Goal: Task Accomplishment & Management: Use online tool/utility

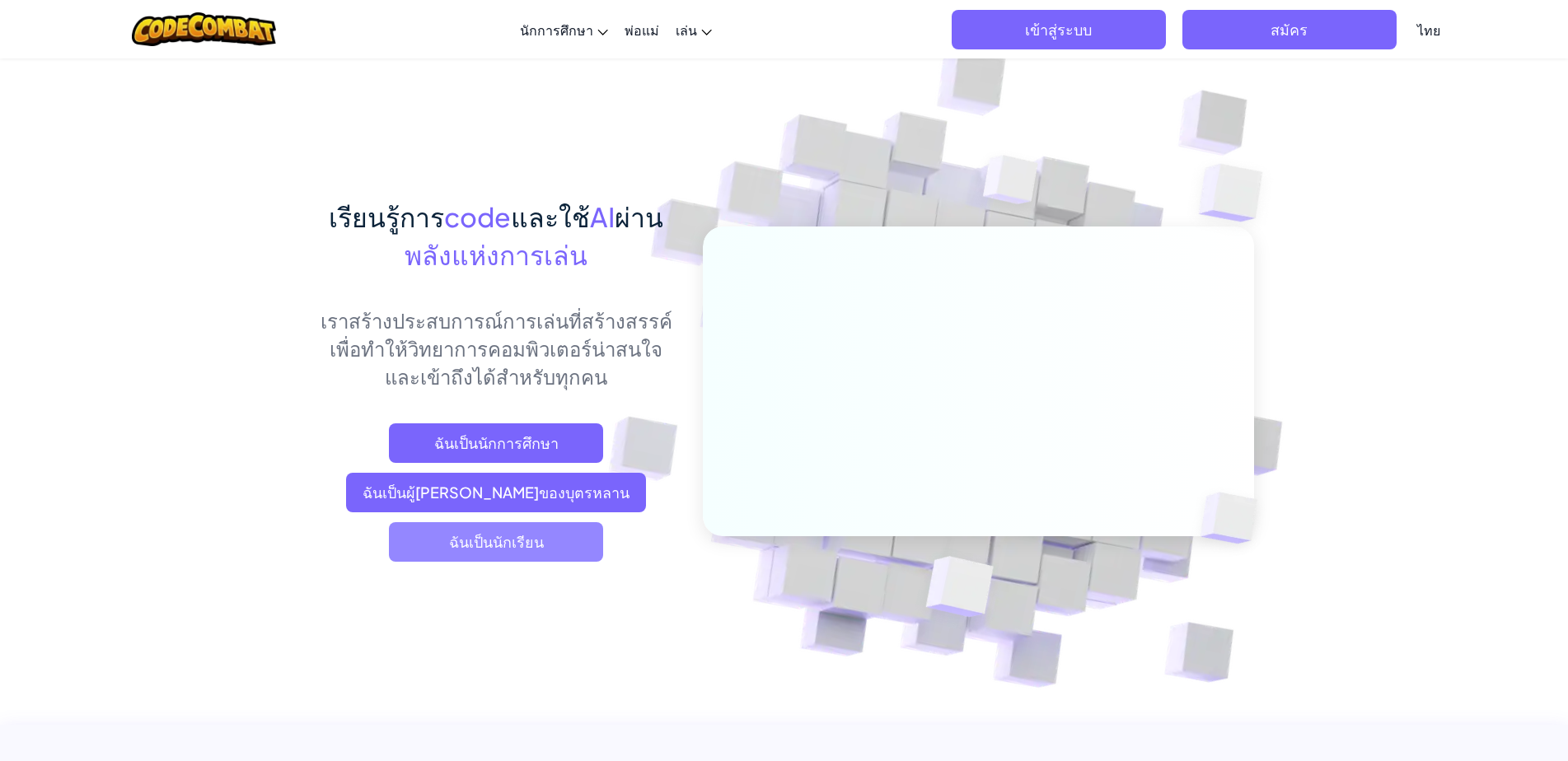
click at [502, 553] on span "ฉันเป็นนักเรียน" at bounding box center [495, 542] width 214 height 39
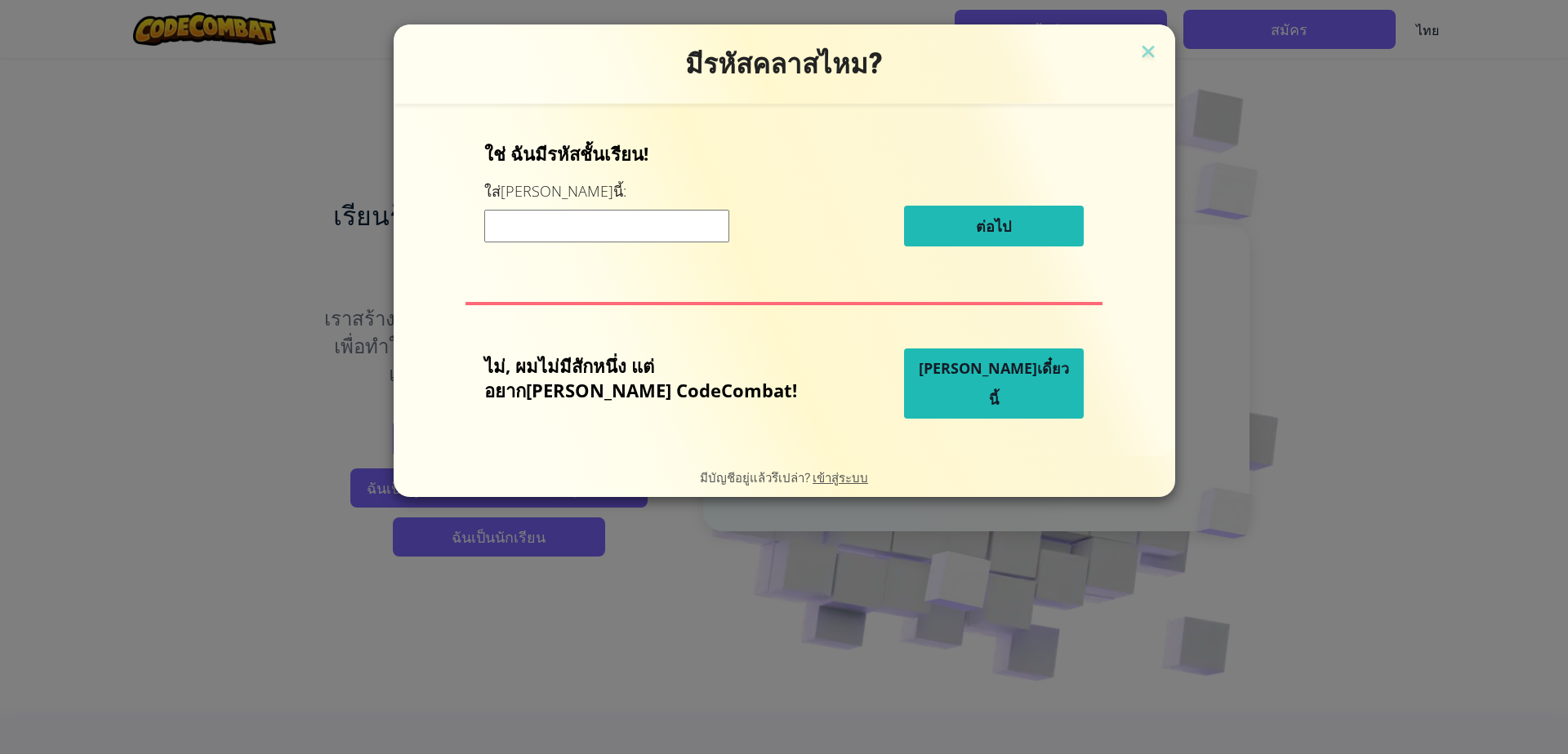
click at [999, 388] on button "[PERSON_NAME]เดี๋ยวนี้" at bounding box center [994, 383] width 179 height 70
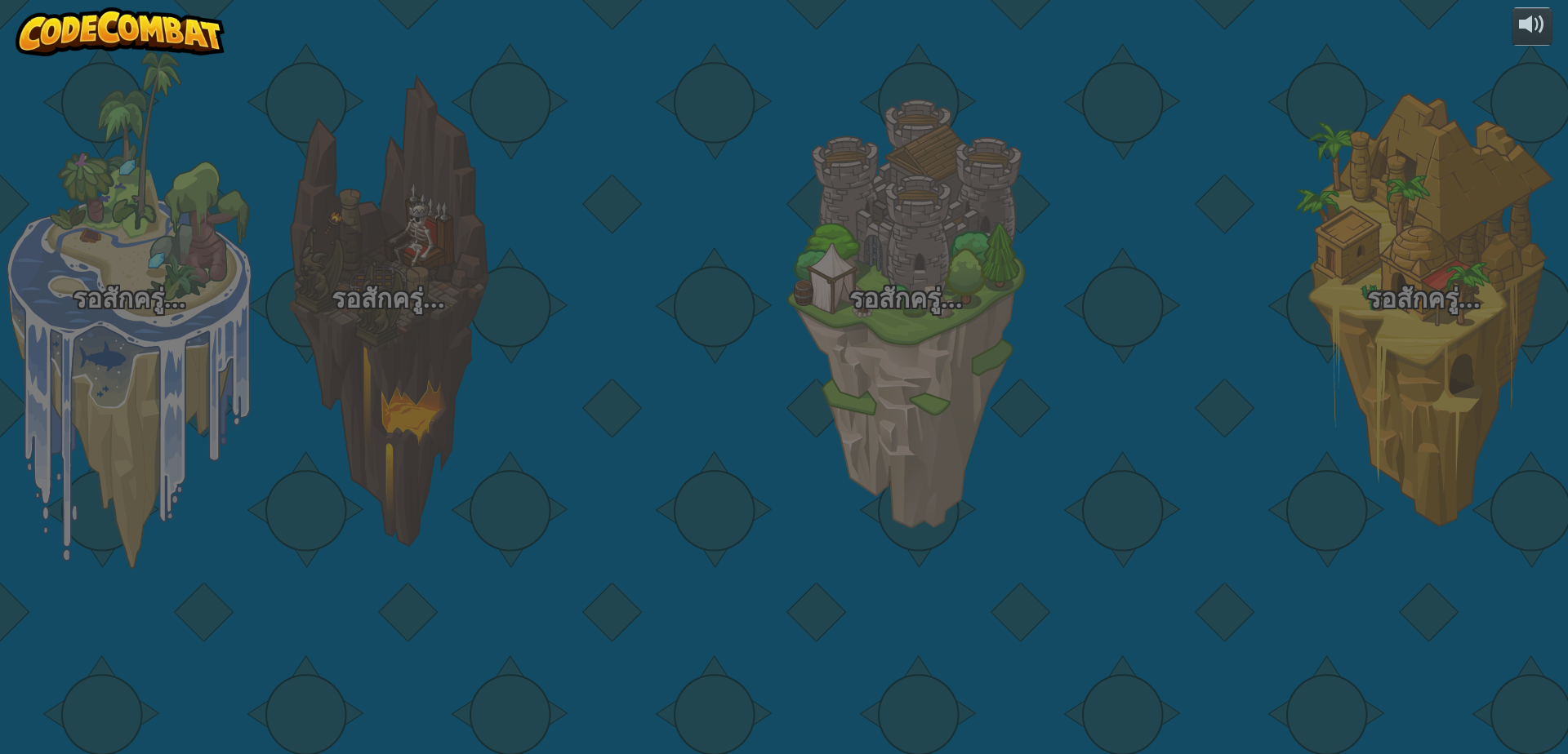
select select "th"
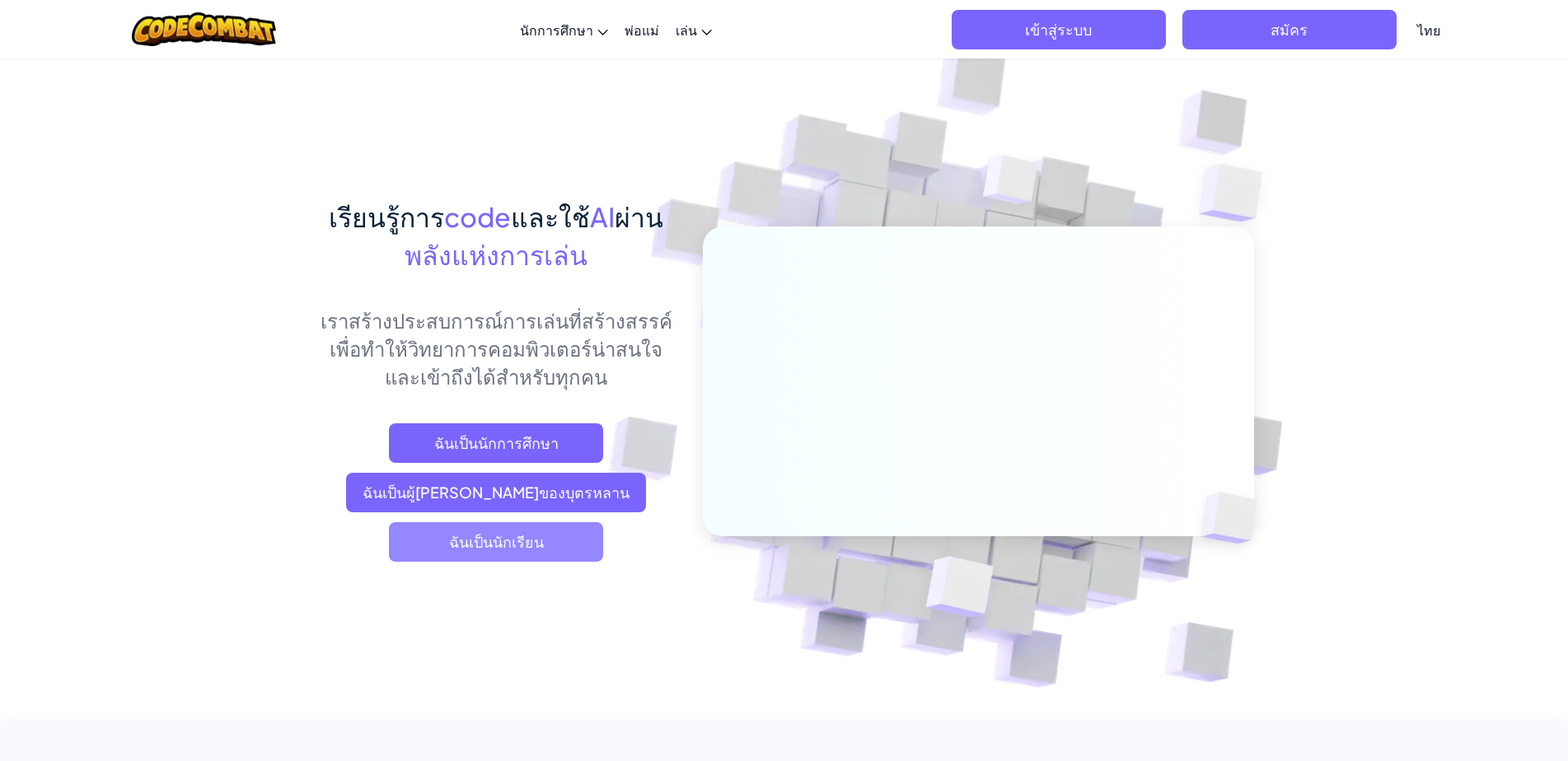
click at [566, 530] on span "ฉันเป็นนักเรียน" at bounding box center [495, 542] width 214 height 39
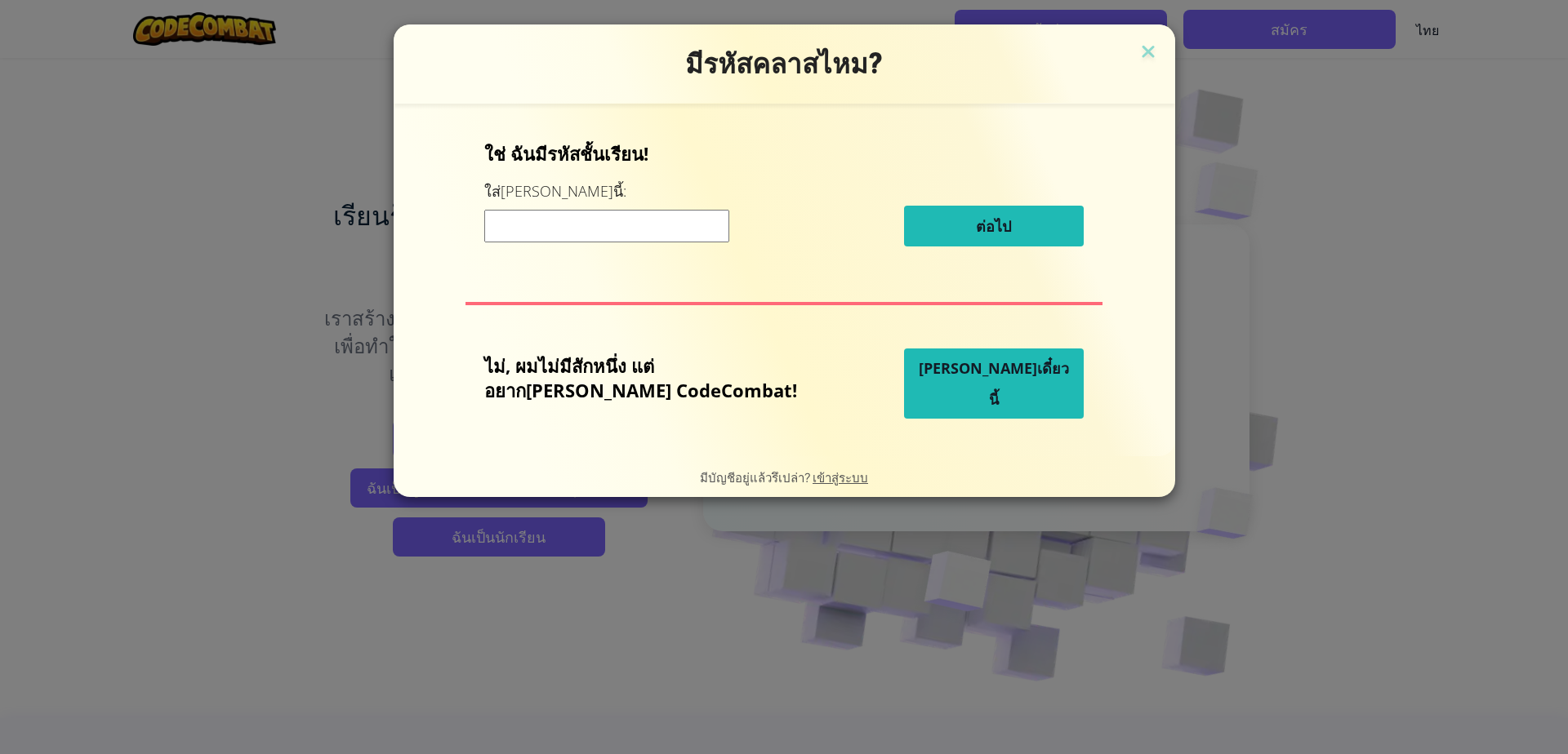
click at [973, 385] on span "[PERSON_NAME]เดี๋ยวนี้" at bounding box center [993, 383] width 150 height 51
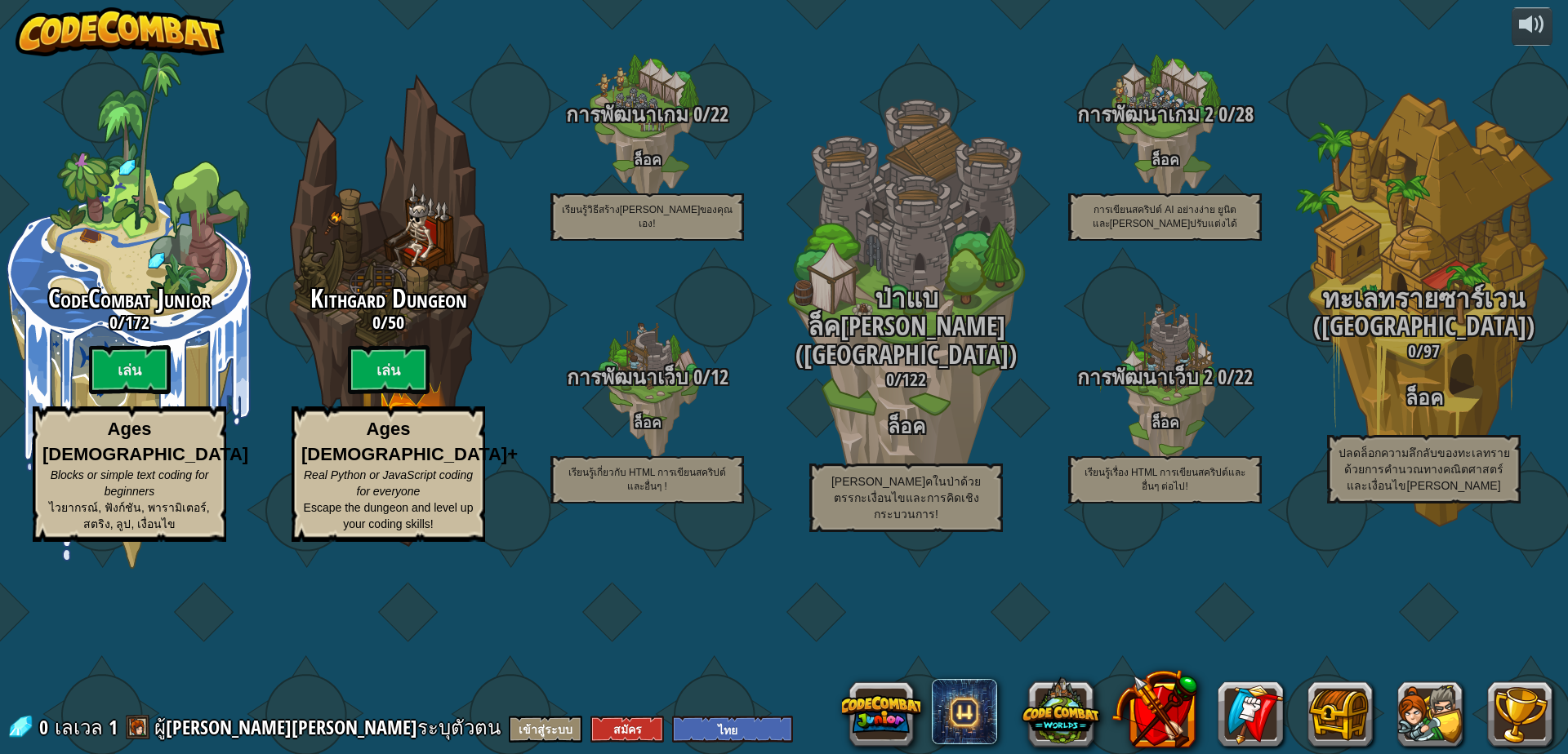
select select "th"
click at [872, 706] on button at bounding box center [881, 714] width 79 height 79
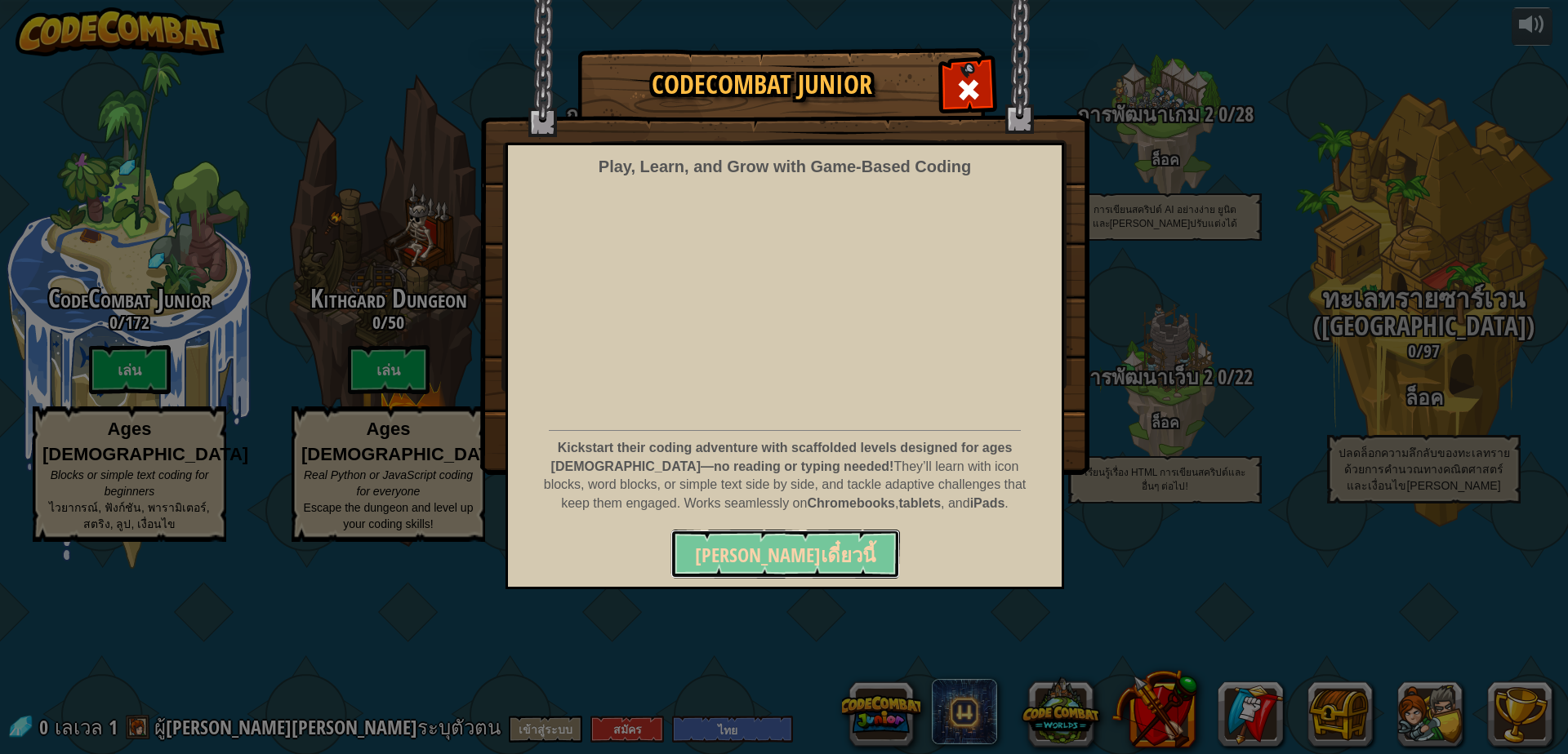
click at [812, 559] on span "[PERSON_NAME]เดี๋ยวนี้" at bounding box center [785, 554] width 180 height 26
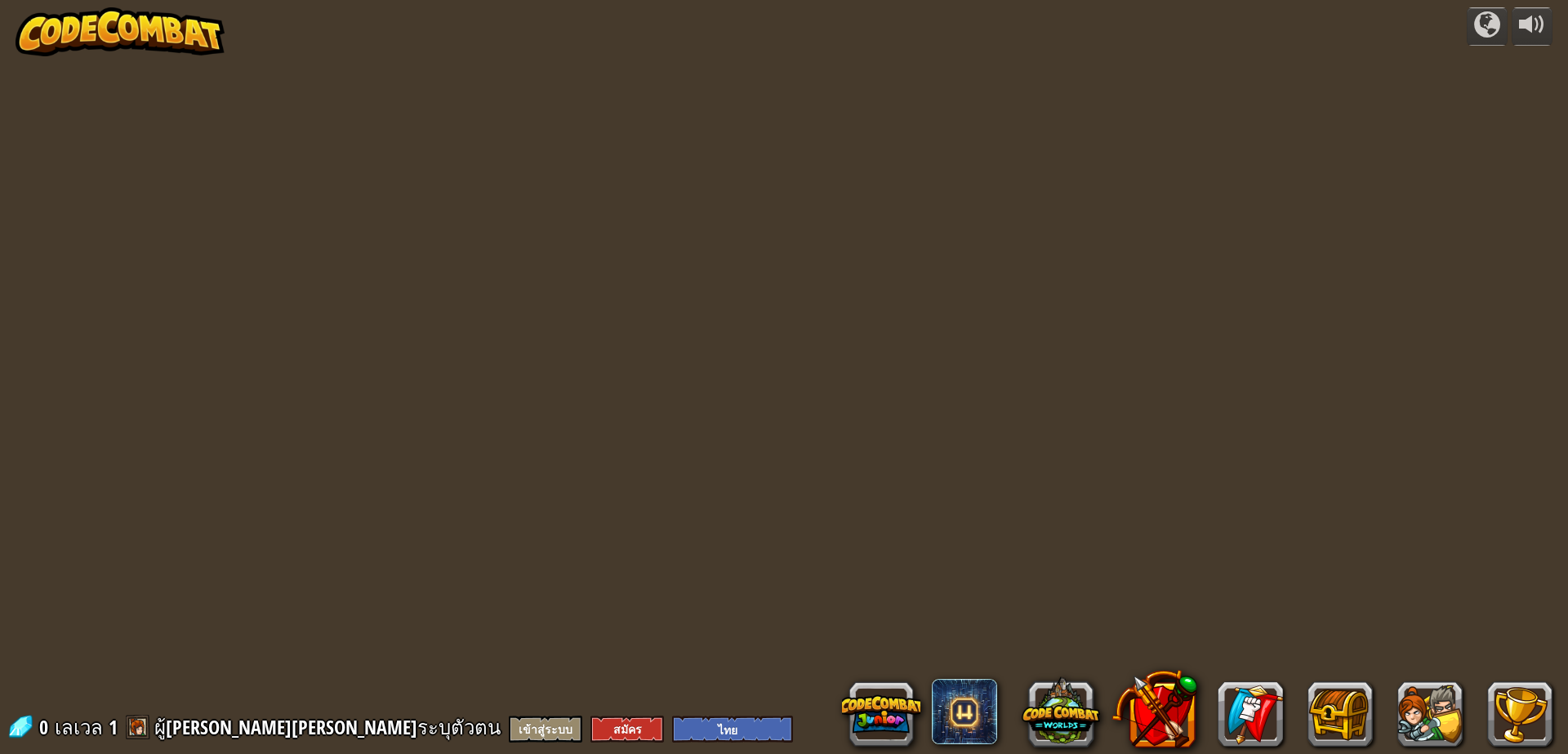
select select "th"
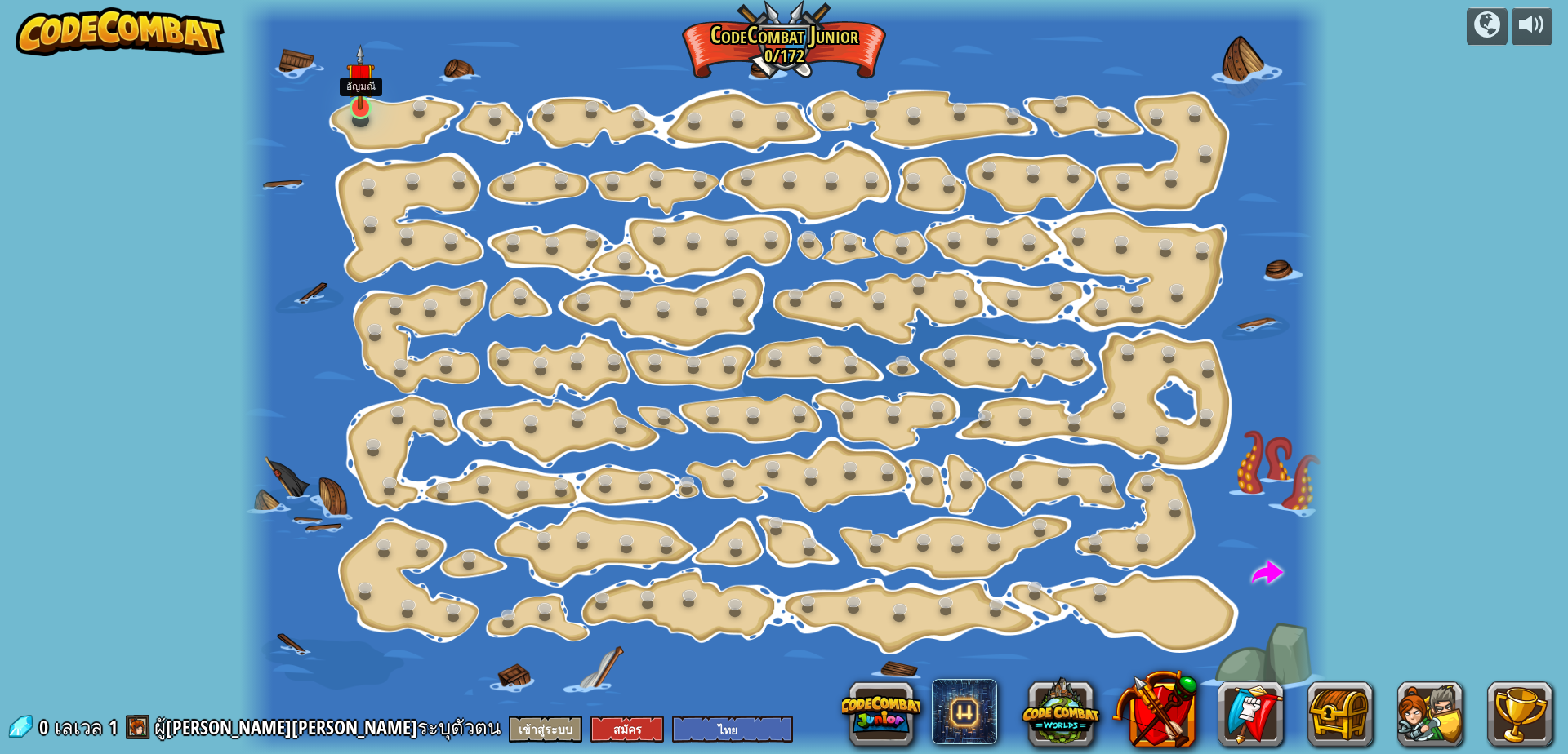
click at [362, 100] on img at bounding box center [361, 76] width 29 height 65
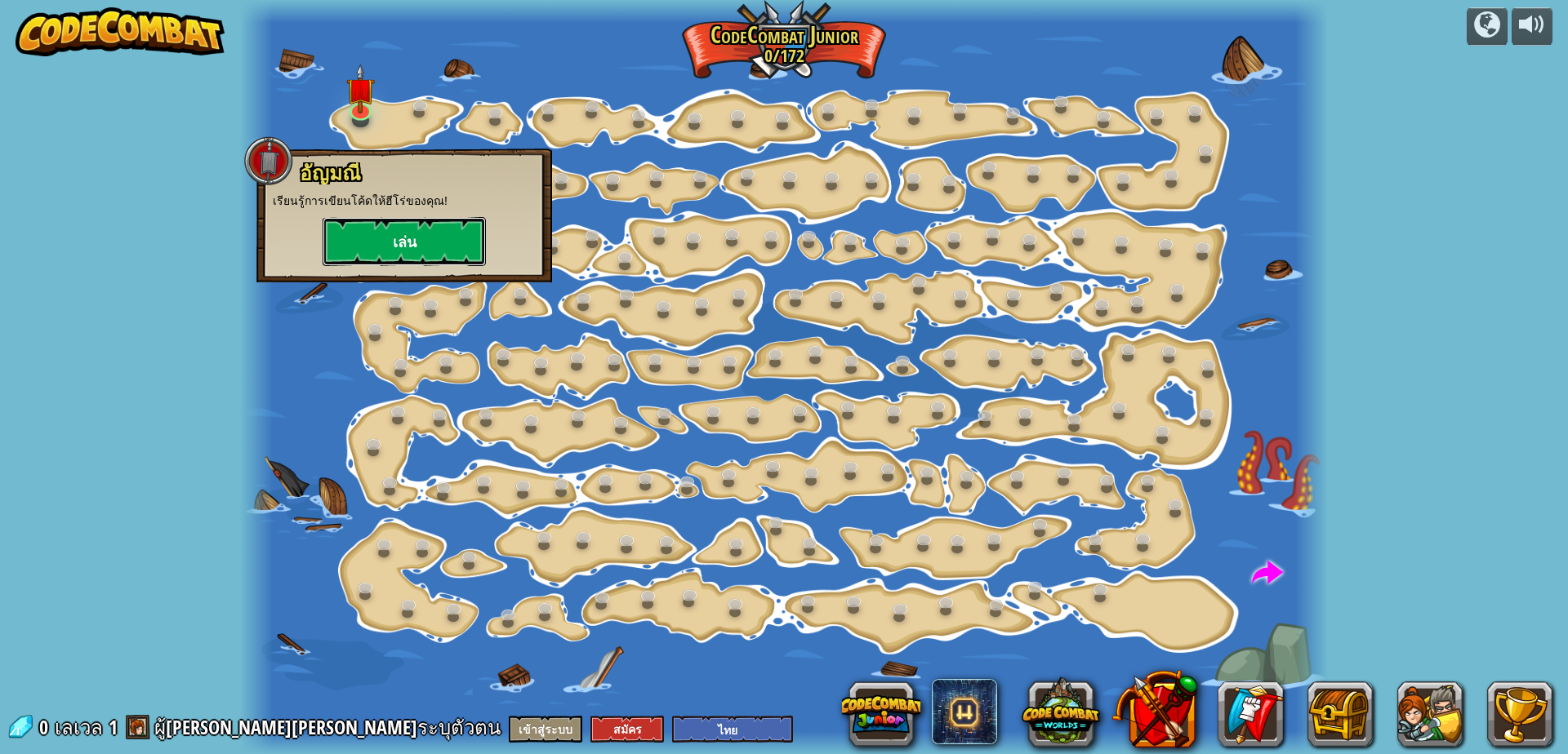
drag, startPoint x: 376, startPoint y: 240, endPoint x: 395, endPoint y: 233, distance: 20.2
click at [395, 233] on button "เล่น" at bounding box center [404, 242] width 163 height 49
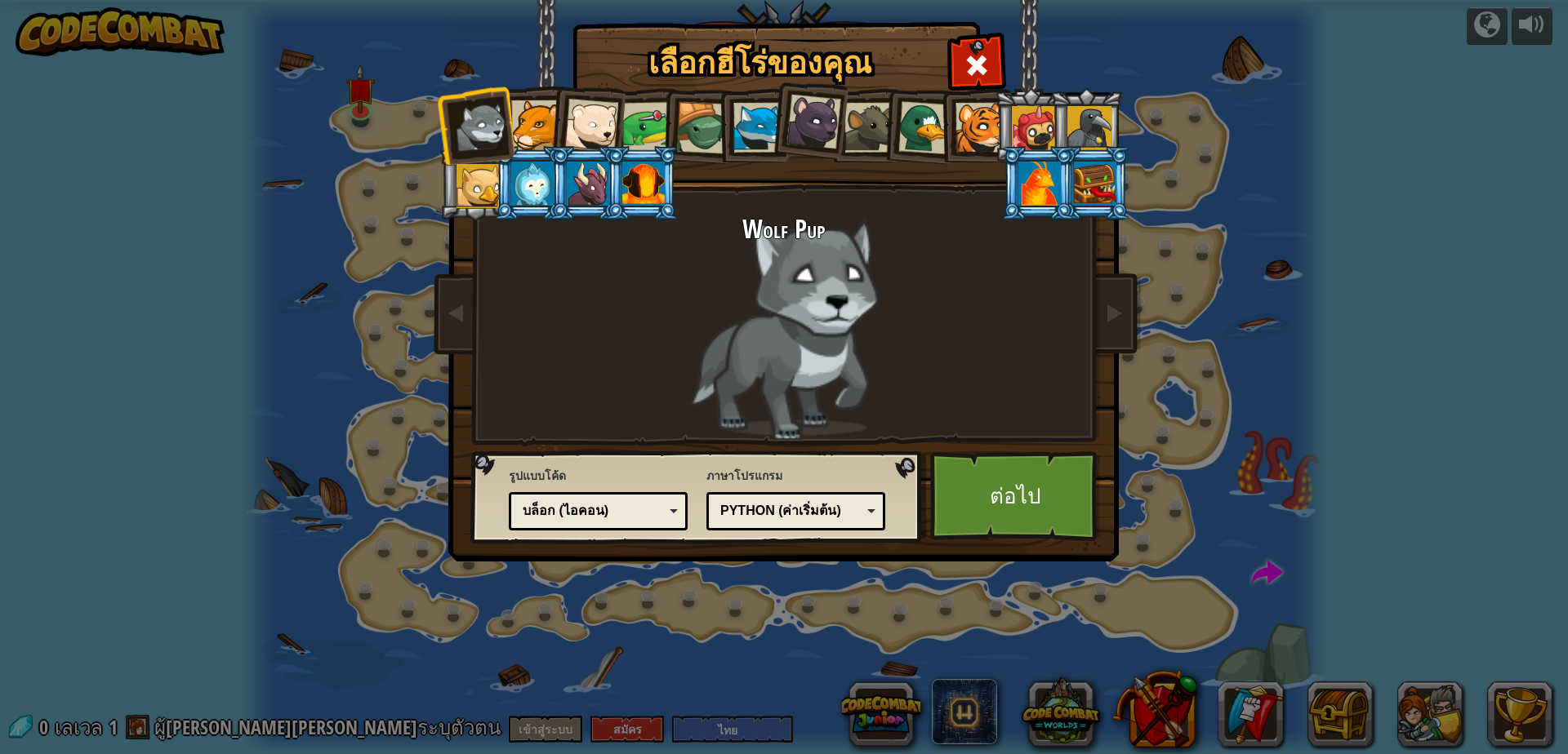
click at [606, 134] on div at bounding box center [592, 126] width 54 height 54
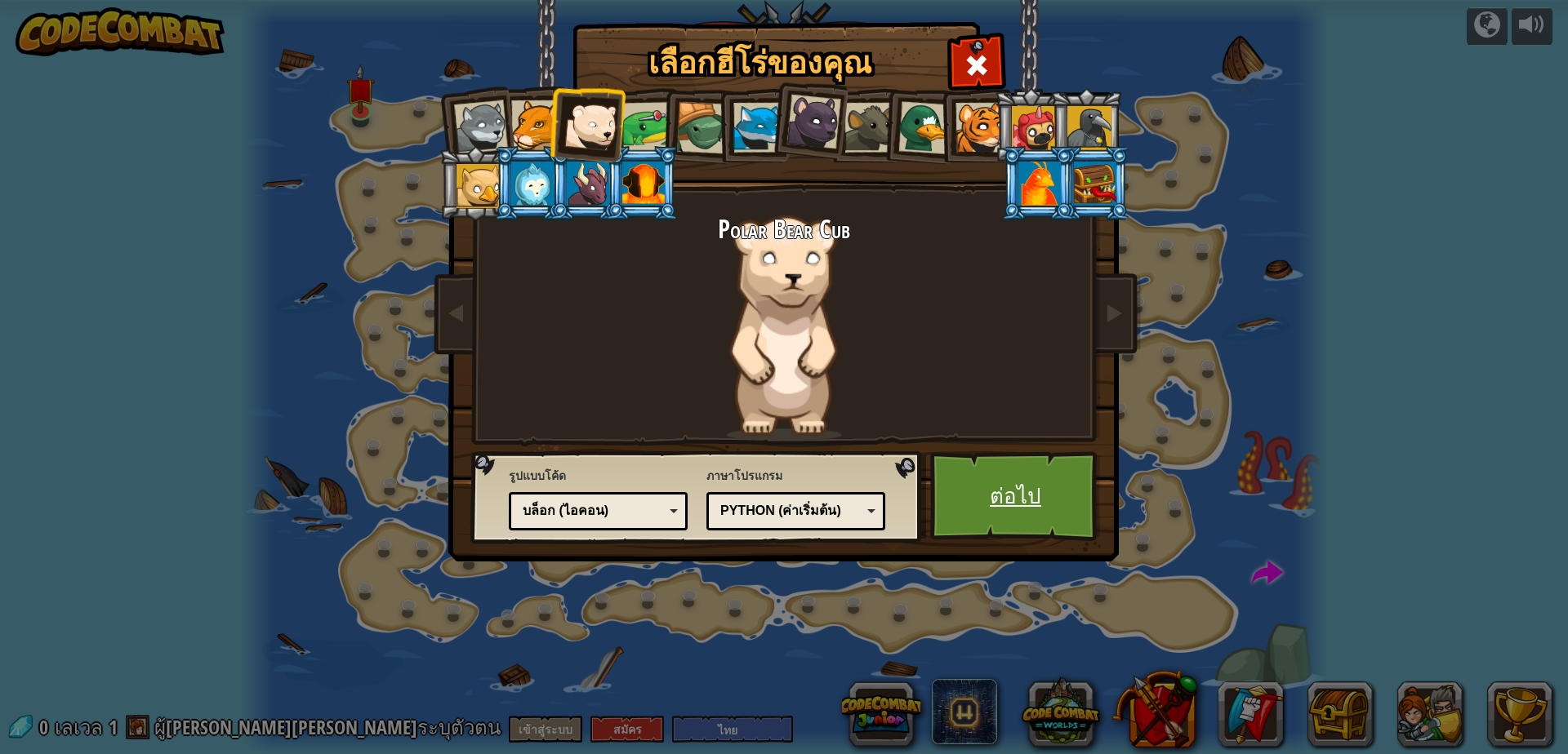
click at [1042, 504] on link "ต่อไป" at bounding box center [1016, 496] width 171 height 90
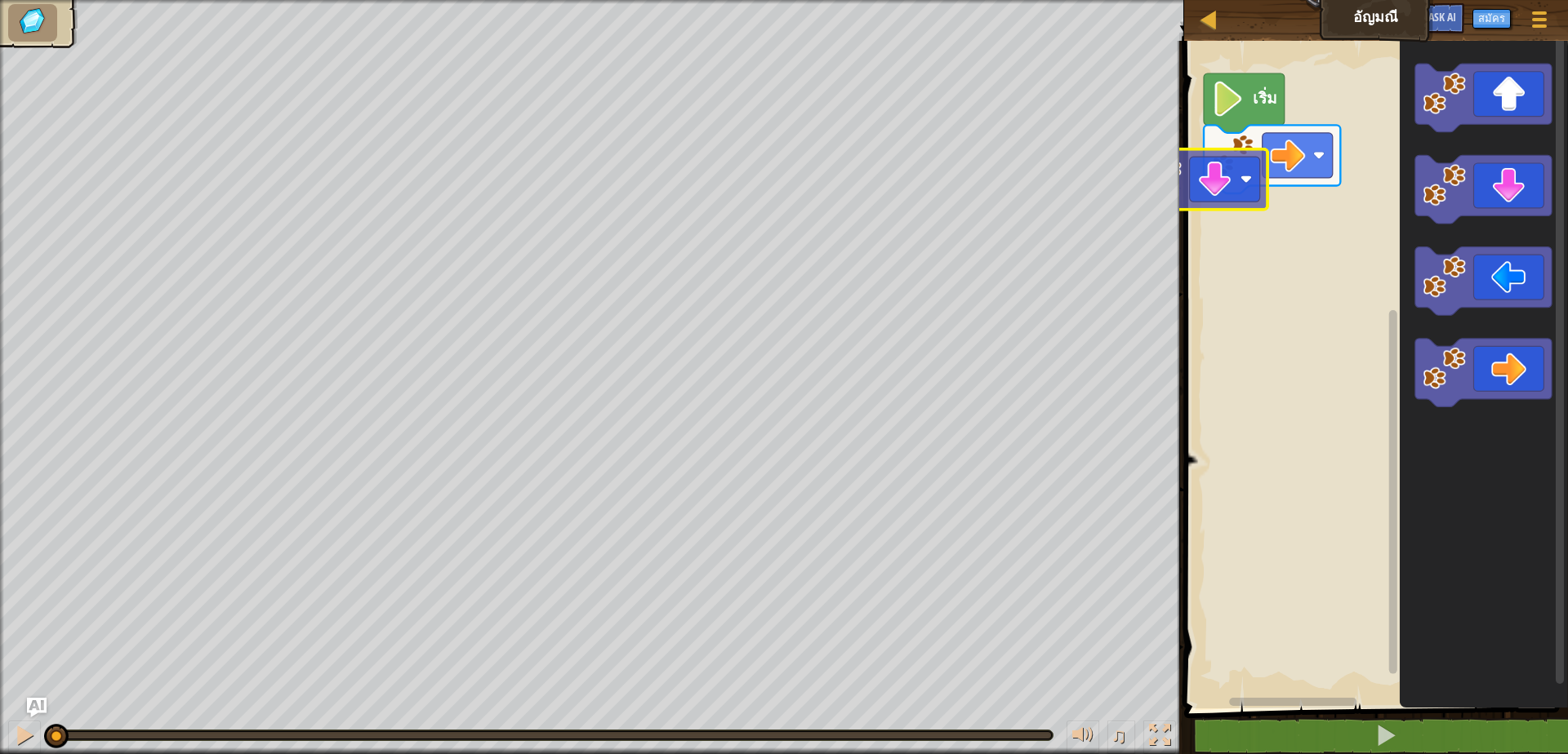
click at [1234, 183] on div "เริ่ม" at bounding box center [1373, 371] width 389 height 676
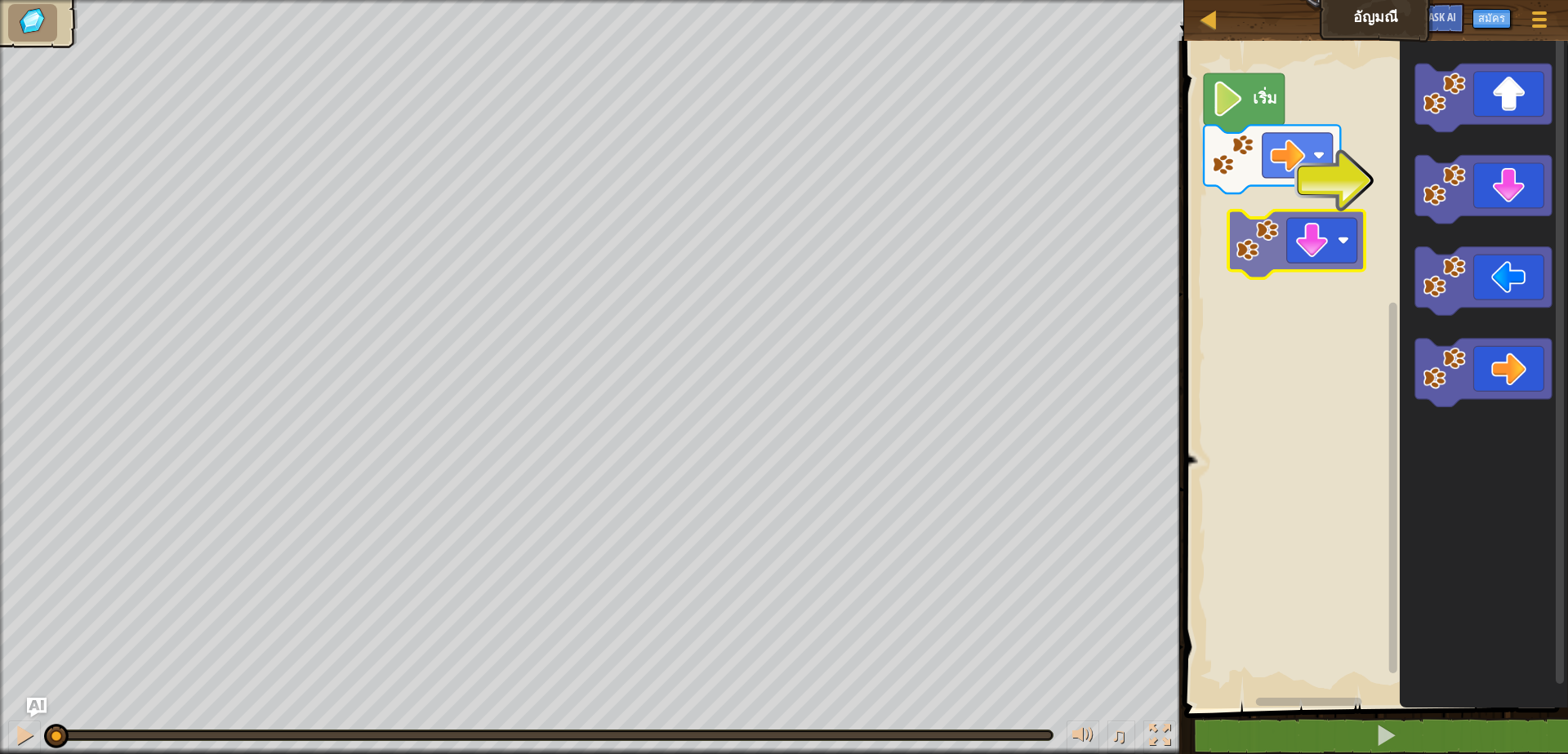
click at [1295, 228] on div "เริ่ม" at bounding box center [1373, 371] width 389 height 676
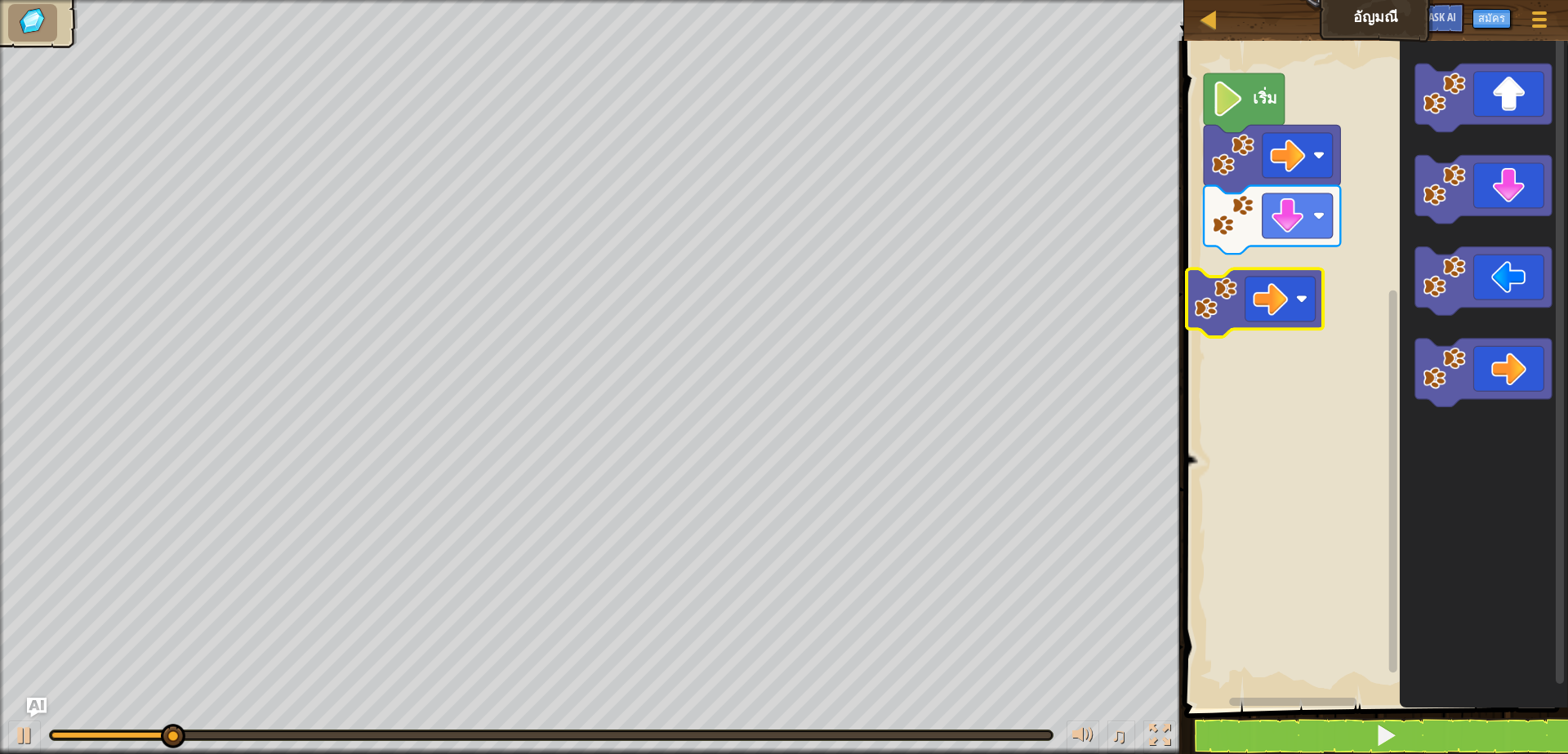
click at [1242, 297] on div "เริ่ม" at bounding box center [1373, 371] width 389 height 676
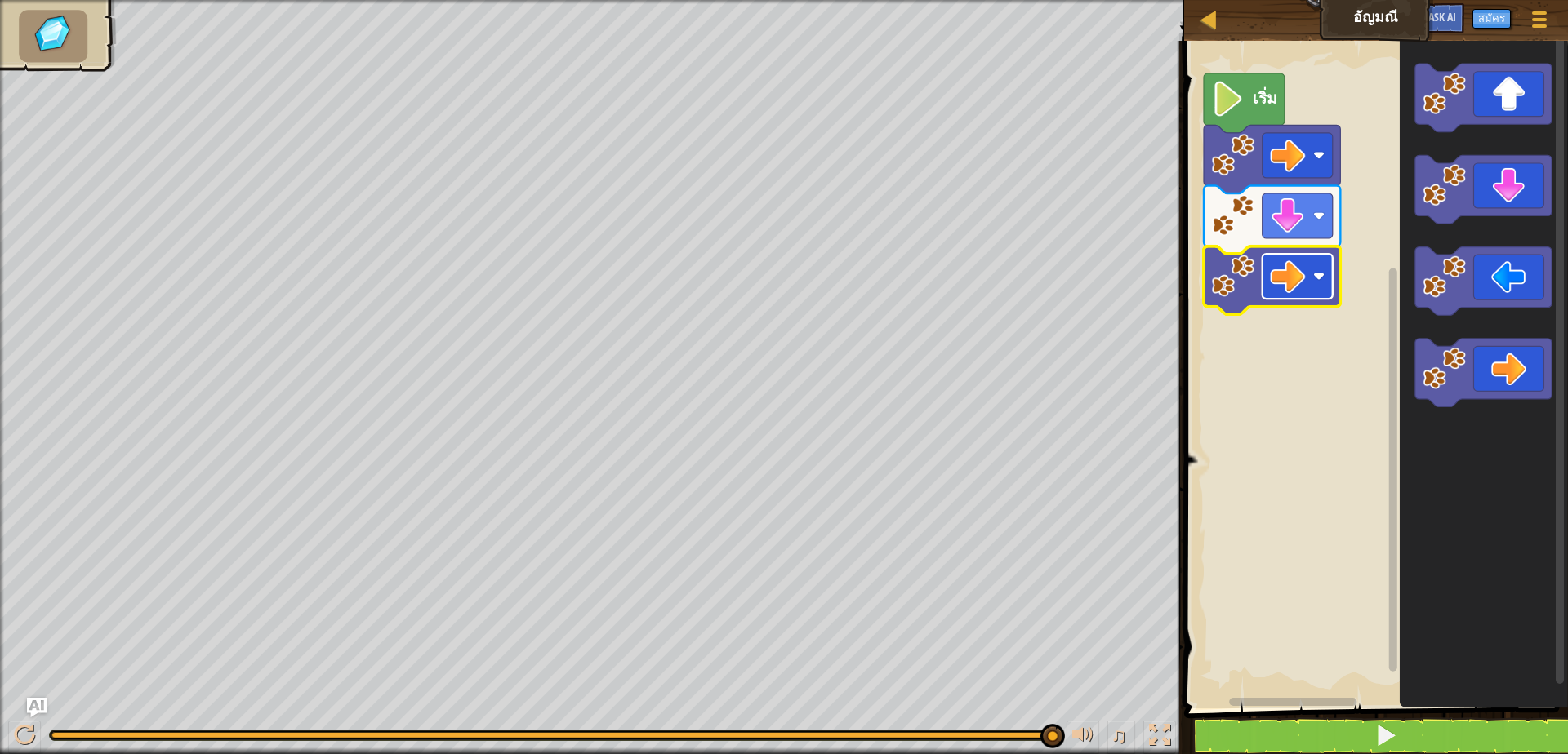
click at [1290, 270] on image "พื้นที่ทำงาน Blockly" at bounding box center [1287, 276] width 35 height 35
click at [33, 735] on div at bounding box center [24, 735] width 21 height 21
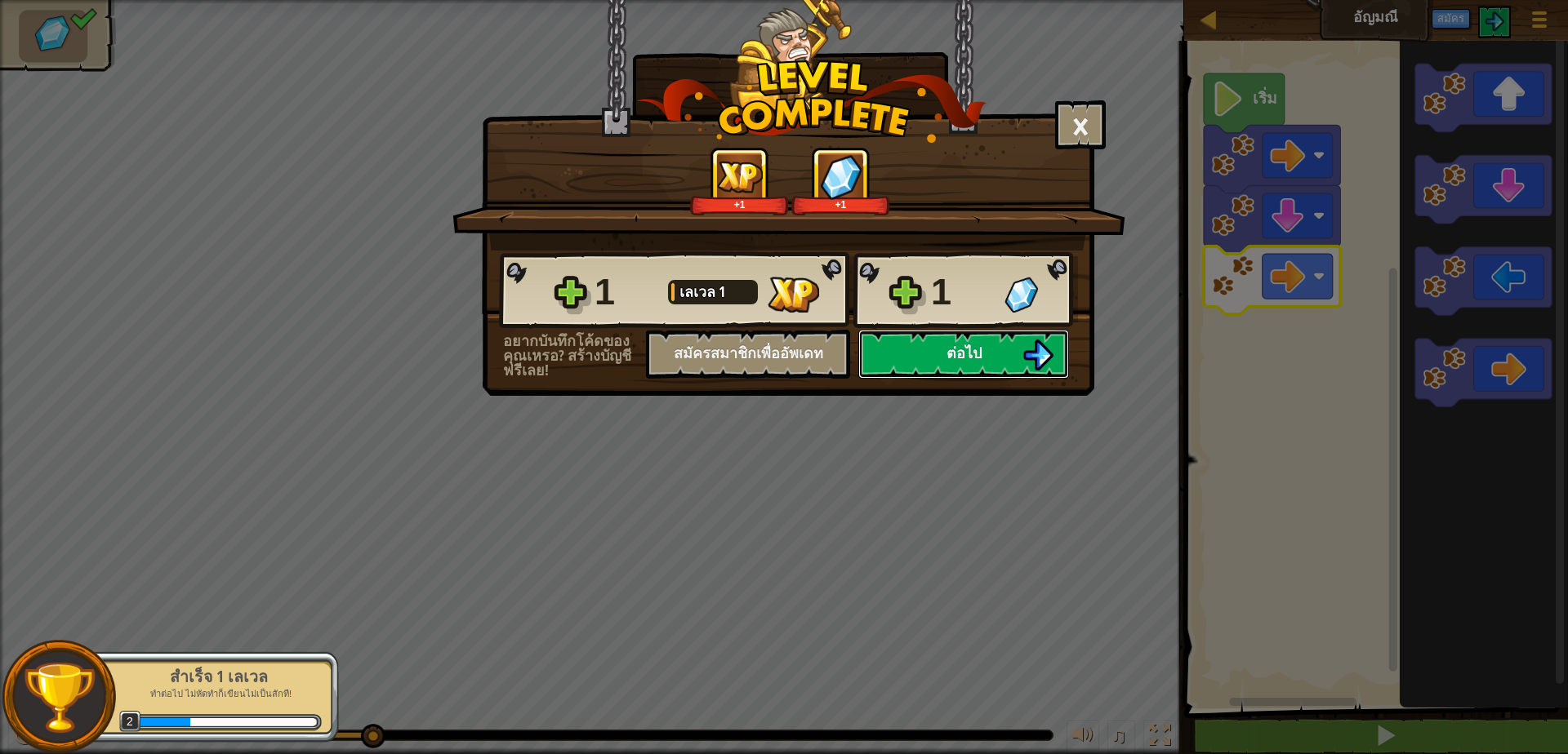
click at [918, 357] on button "ต่อไป" at bounding box center [963, 355] width 211 height 49
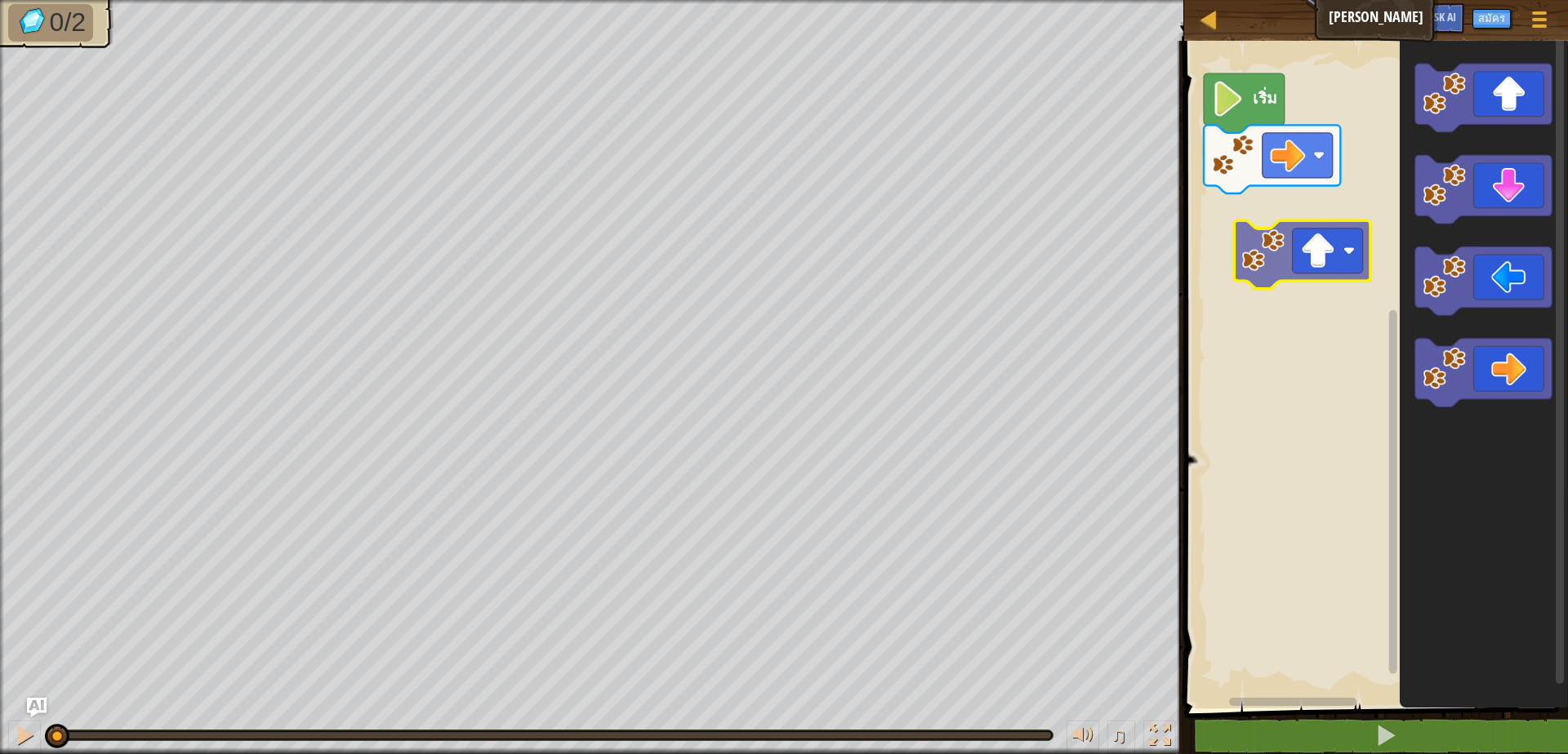
click at [1359, 252] on div "เริ่ม" at bounding box center [1373, 371] width 389 height 676
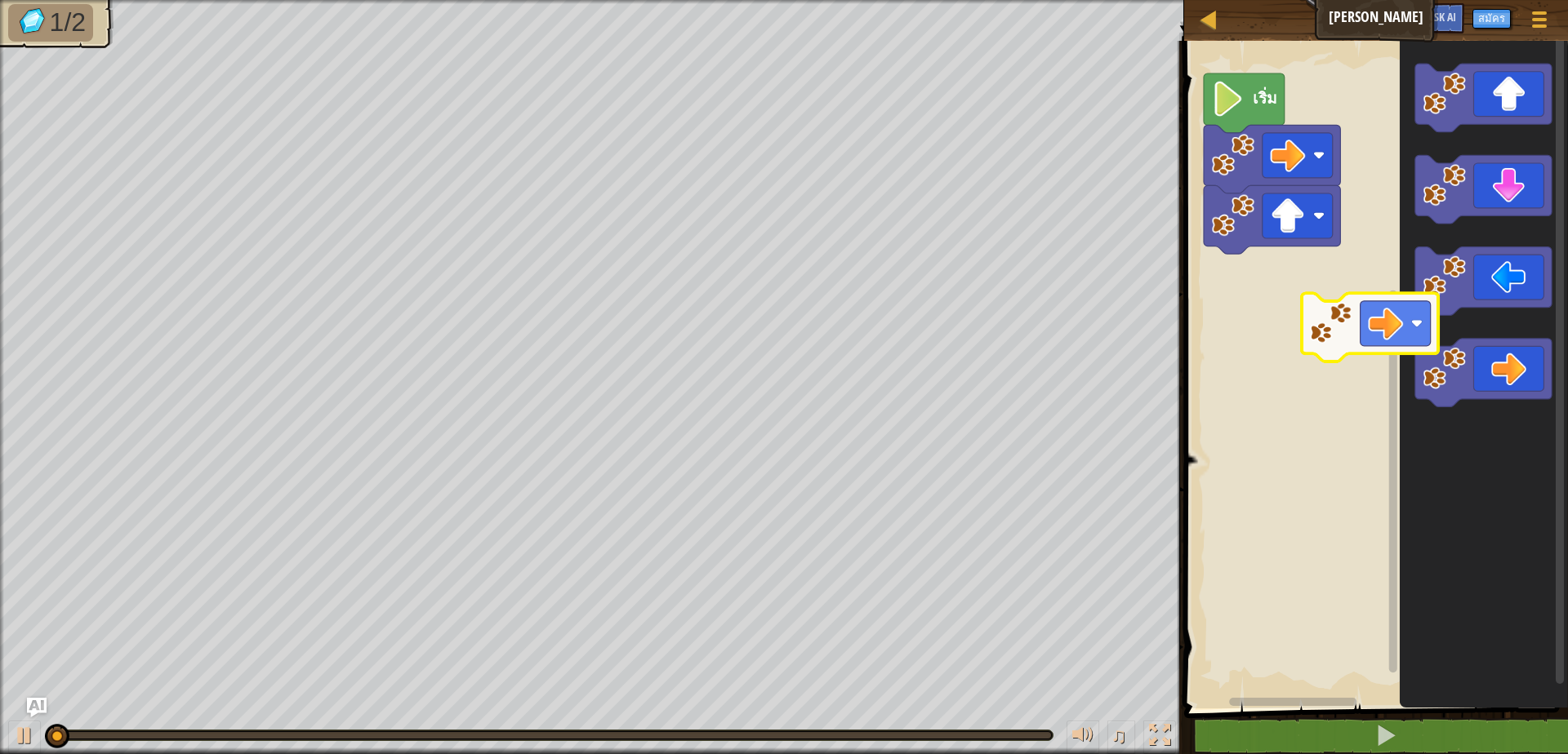
click at [1294, 269] on div "เริ่ม" at bounding box center [1373, 371] width 389 height 676
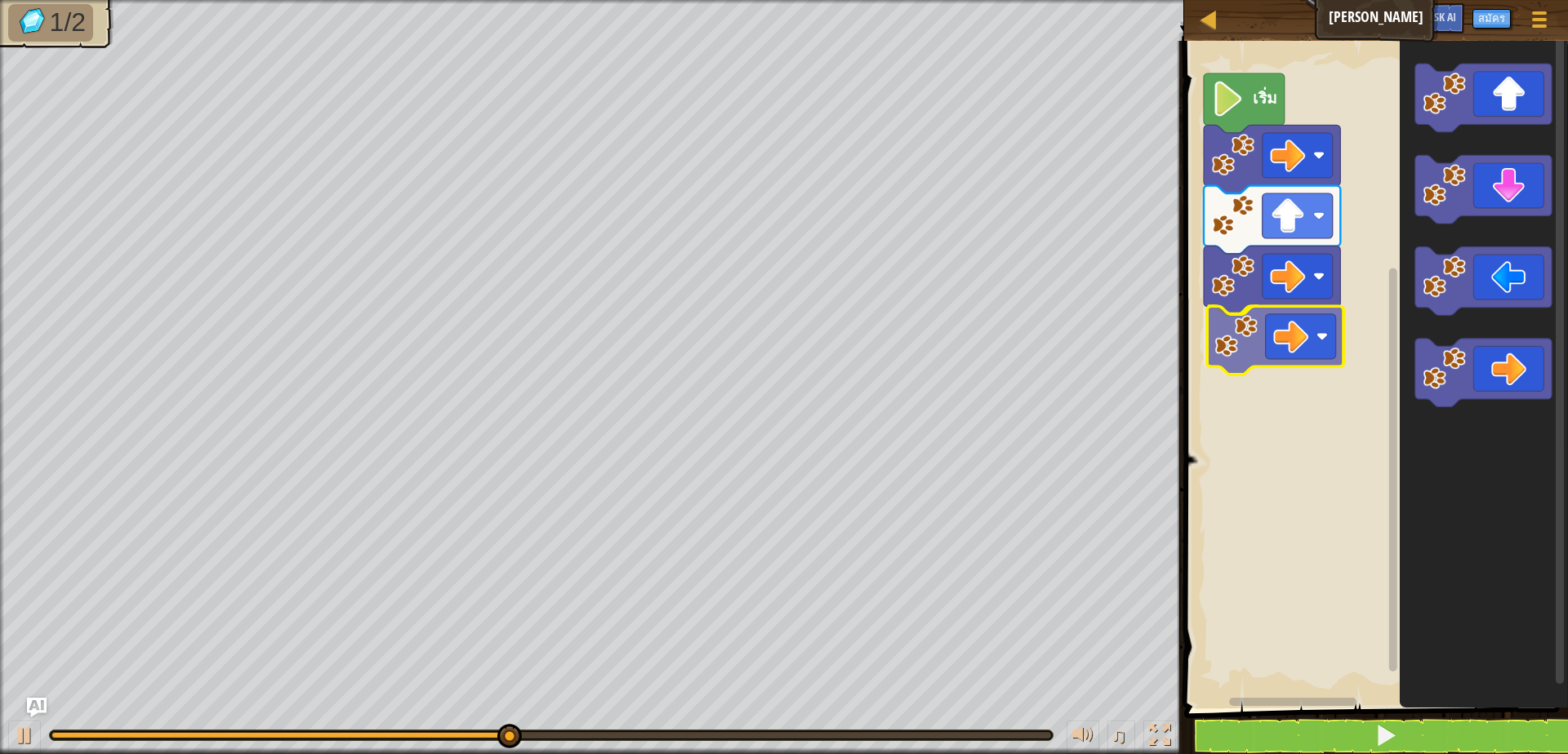
click at [1284, 355] on div "เริ่ม" at bounding box center [1373, 371] width 389 height 676
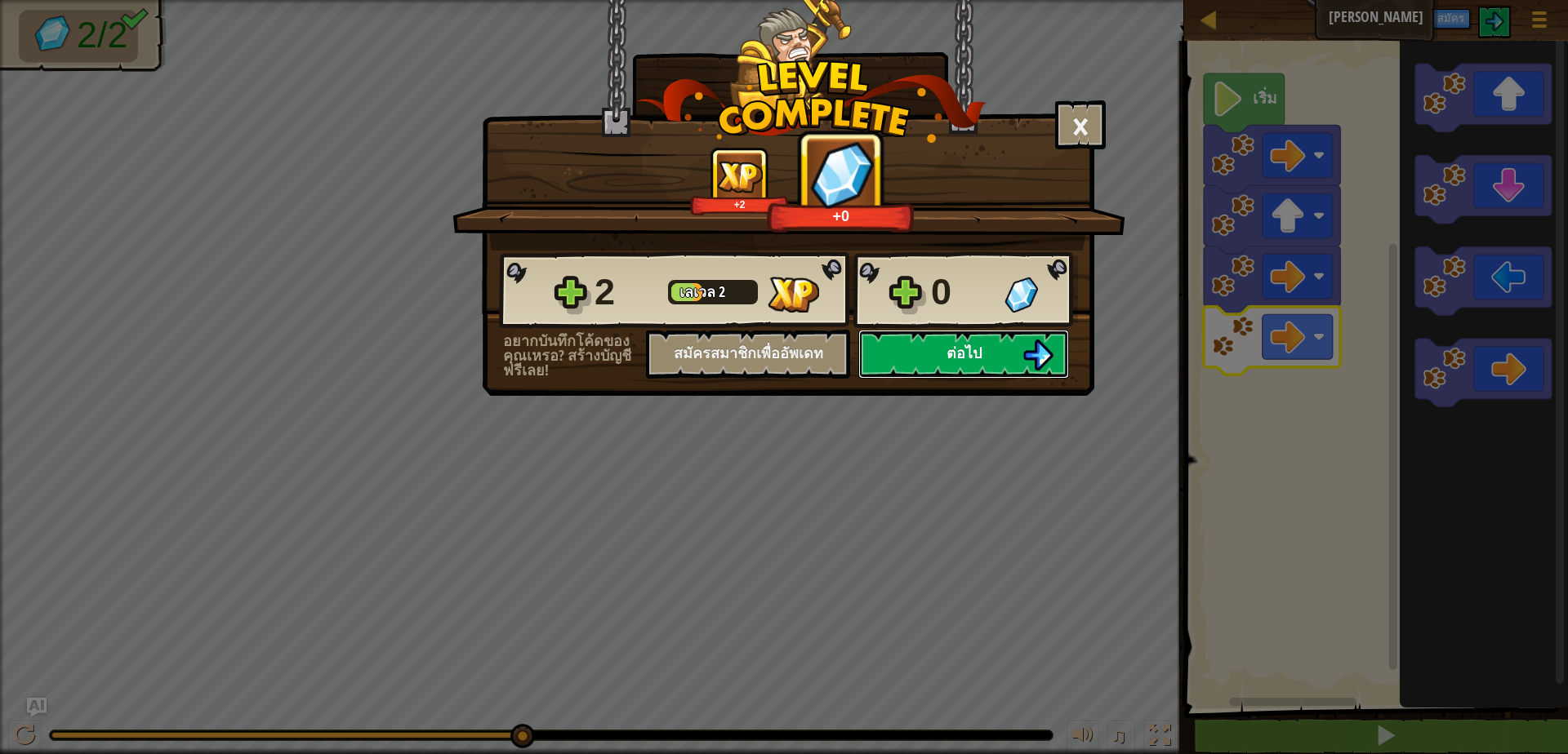
click at [1024, 341] on img at bounding box center [1038, 355] width 31 height 31
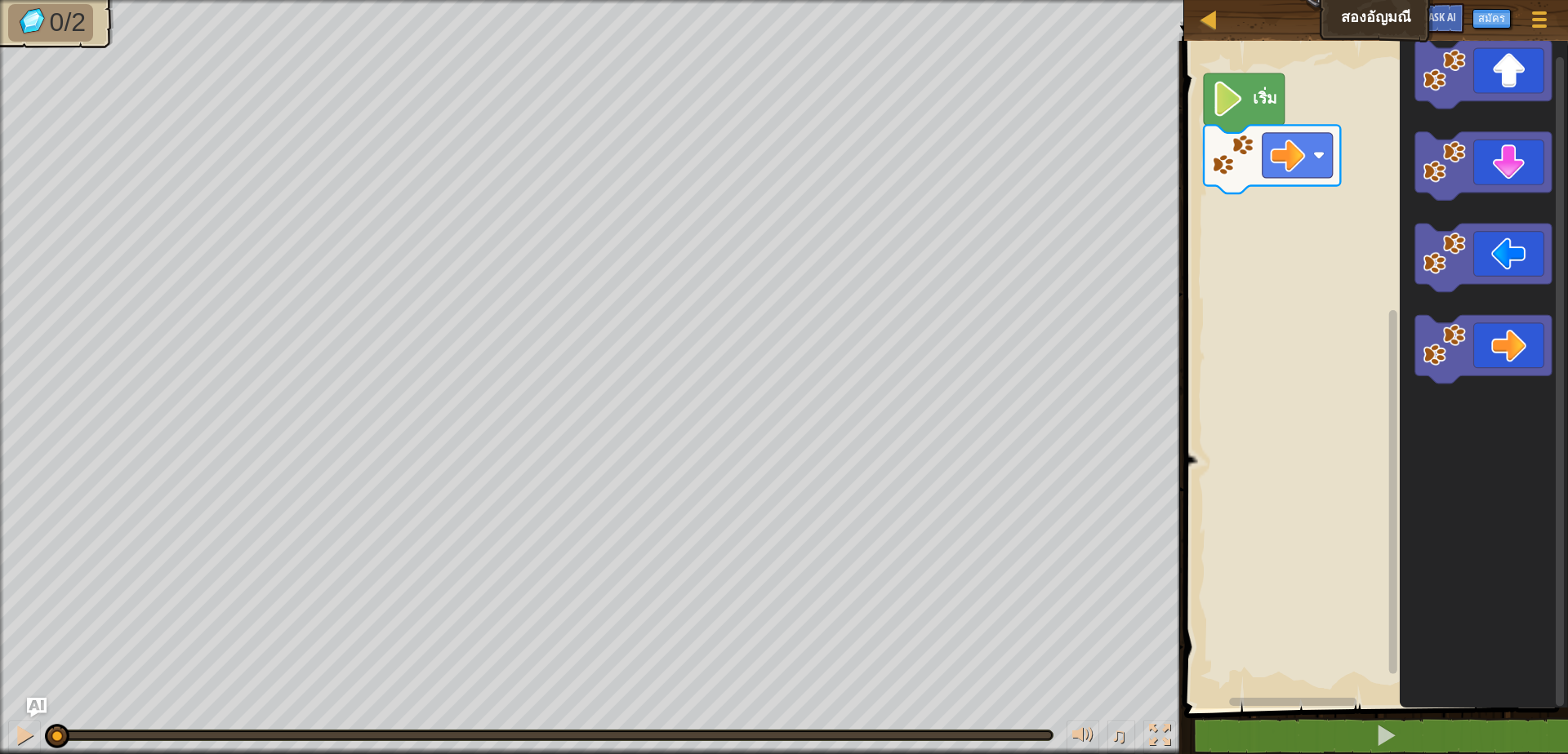
click at [1294, 288] on div "เริ่ม" at bounding box center [1373, 371] width 389 height 676
click at [1300, 273] on div "เริ่ม" at bounding box center [1373, 371] width 389 height 676
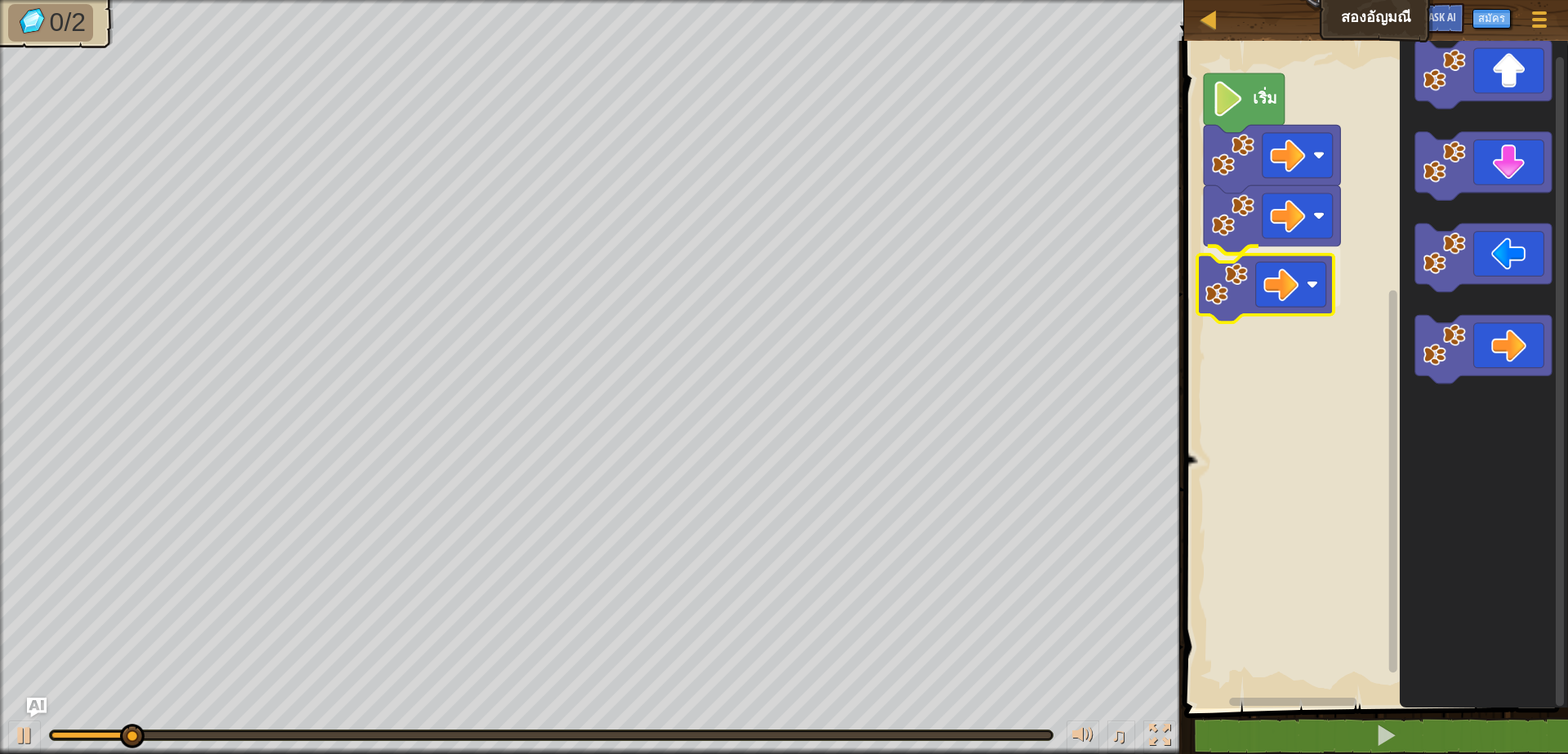
click at [1275, 281] on div "เริ่ม" at bounding box center [1373, 371] width 389 height 676
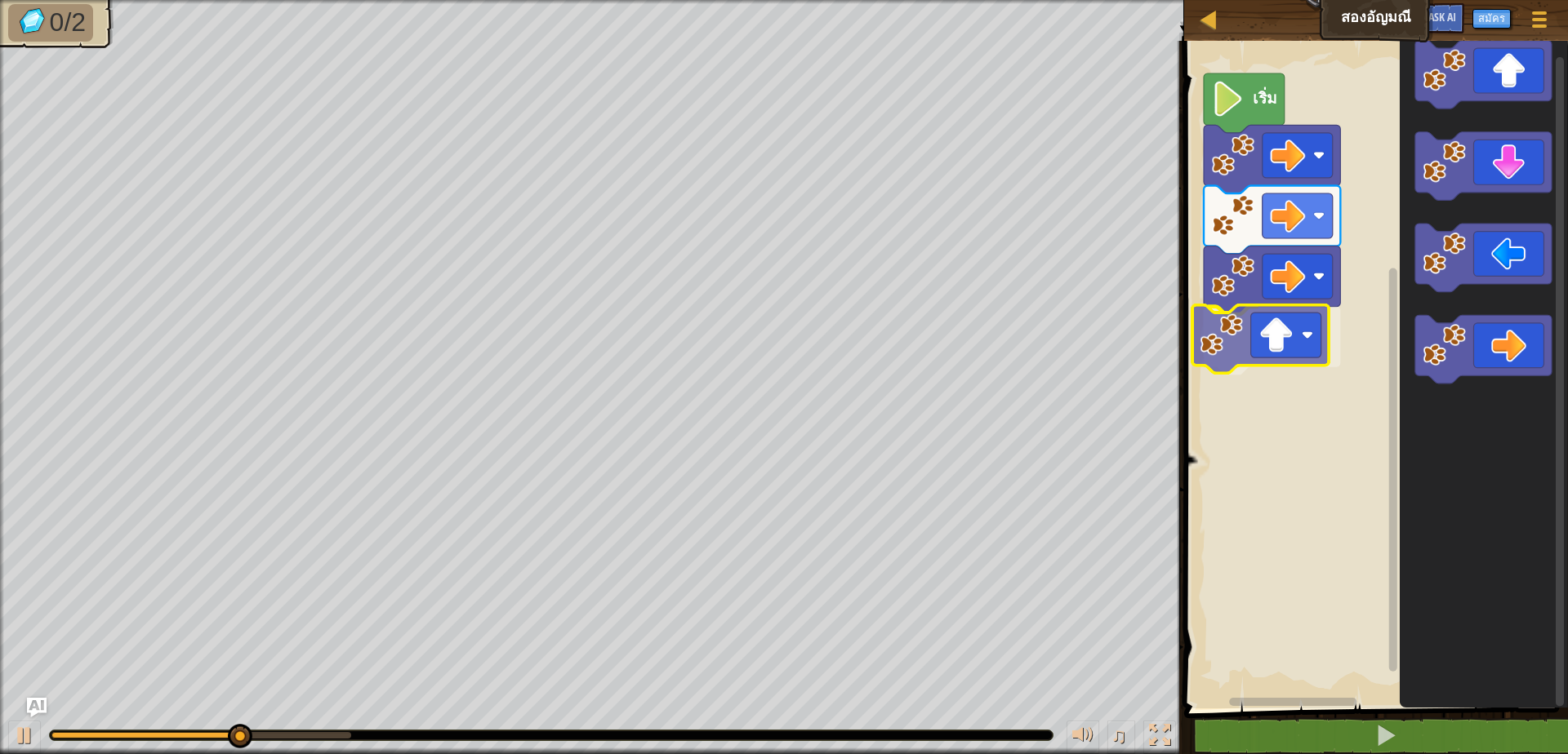
click at [1232, 405] on div "เริ่ม" at bounding box center [1373, 371] width 389 height 676
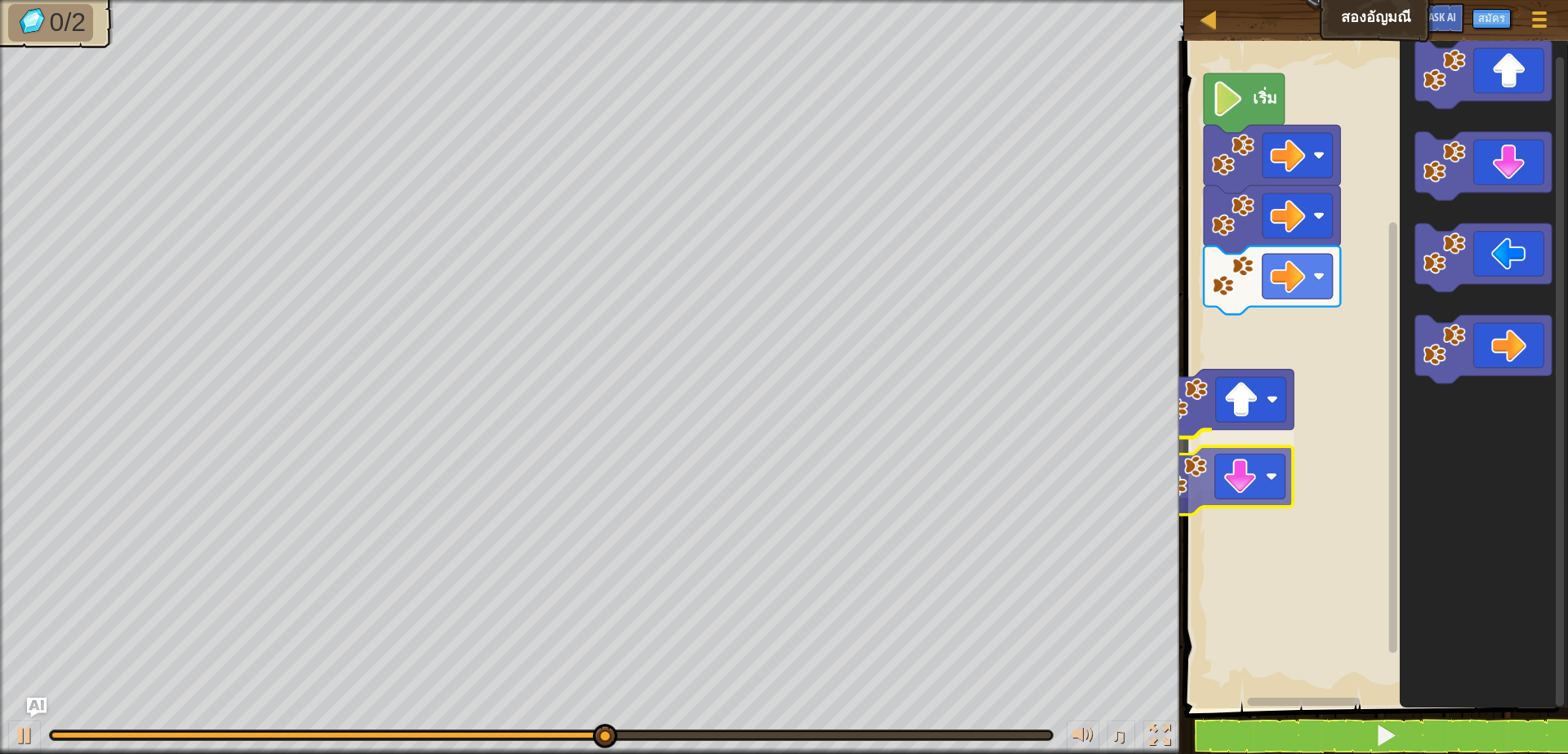
click at [1241, 472] on div "เริ่ม" at bounding box center [1373, 371] width 389 height 676
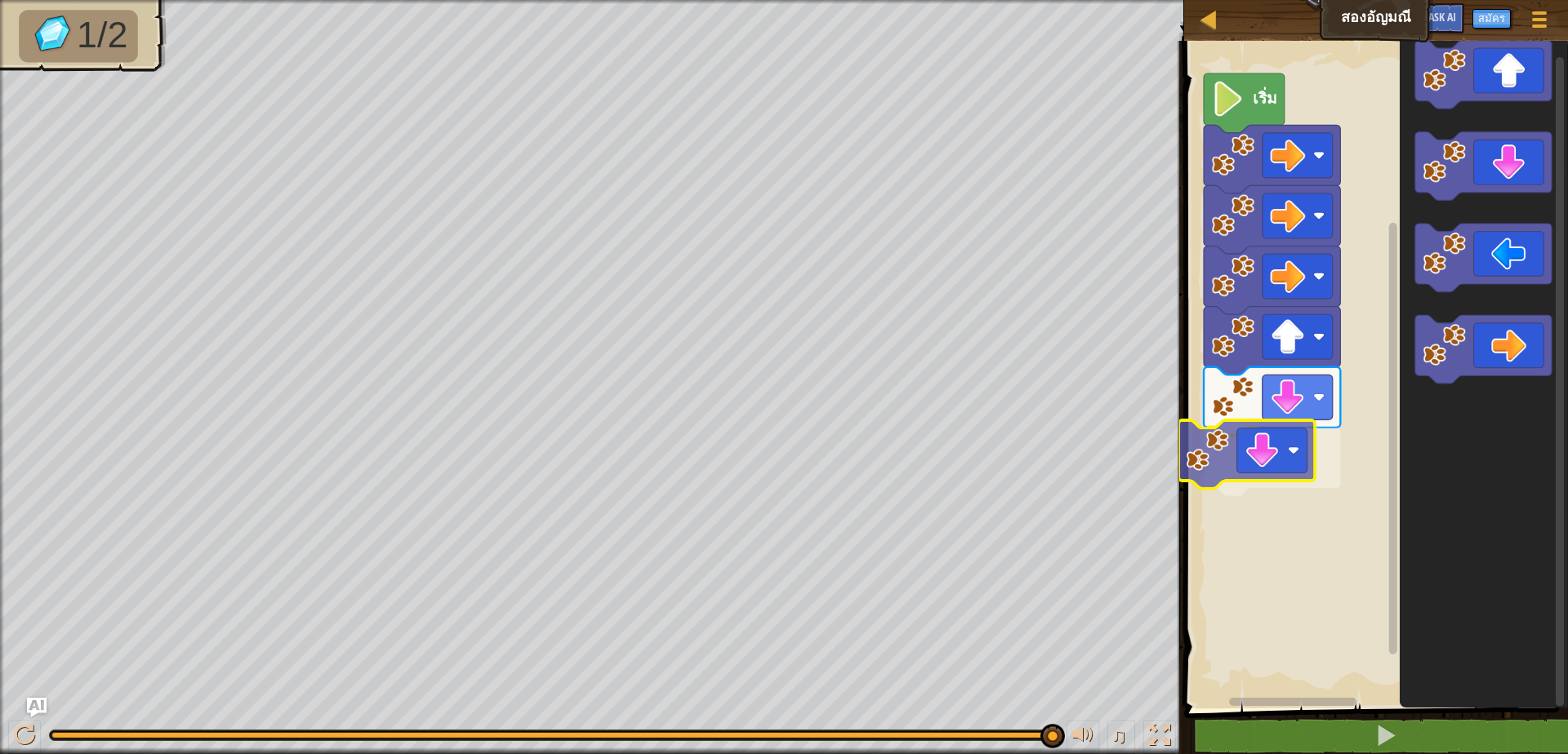
click at [1227, 440] on div "เริ่ม" at bounding box center [1373, 371] width 389 height 676
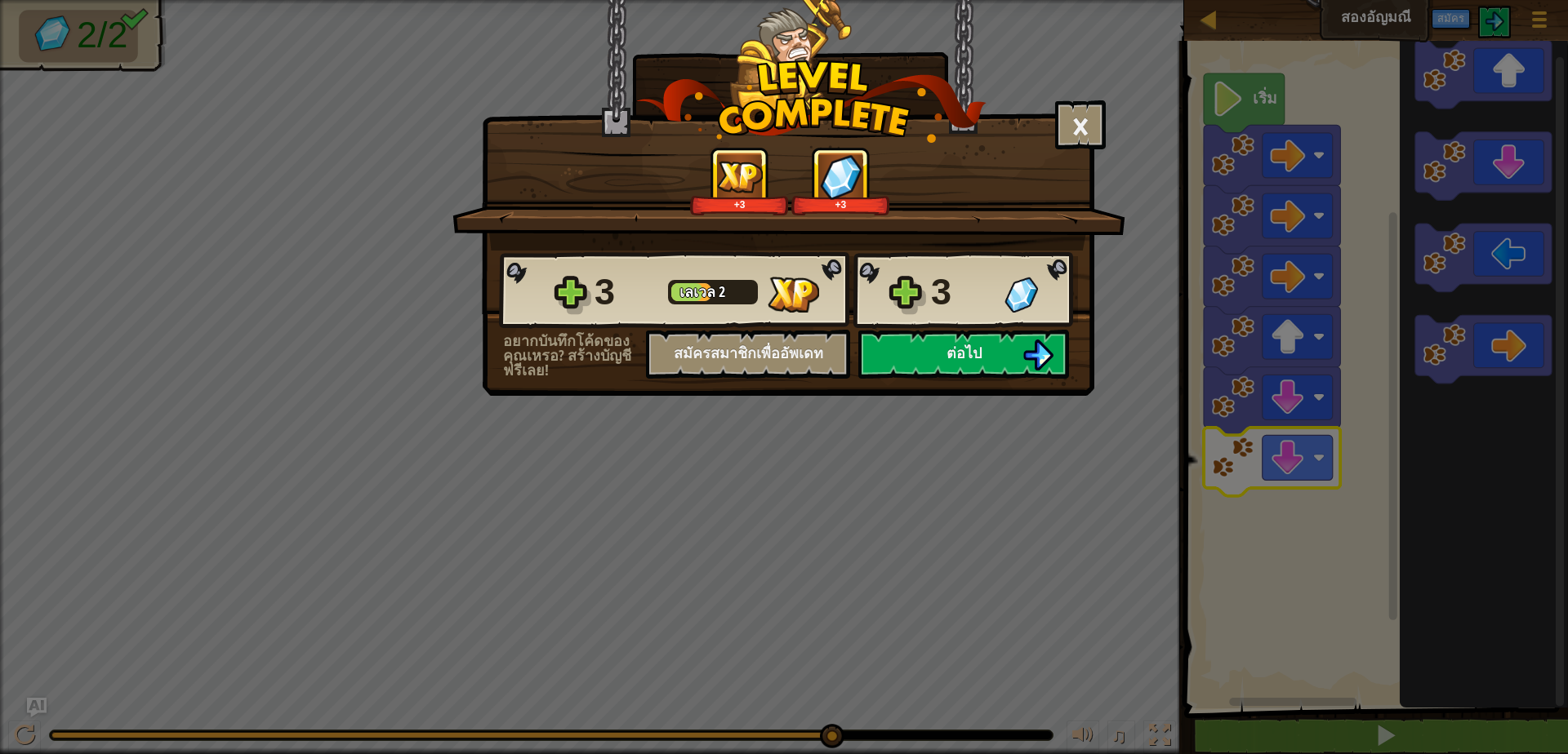
click at [1004, 325] on div "3 เลเวล 2 3" at bounding box center [788, 290] width 579 height 79
click at [1001, 349] on button "ต่อไป" at bounding box center [963, 355] width 211 height 49
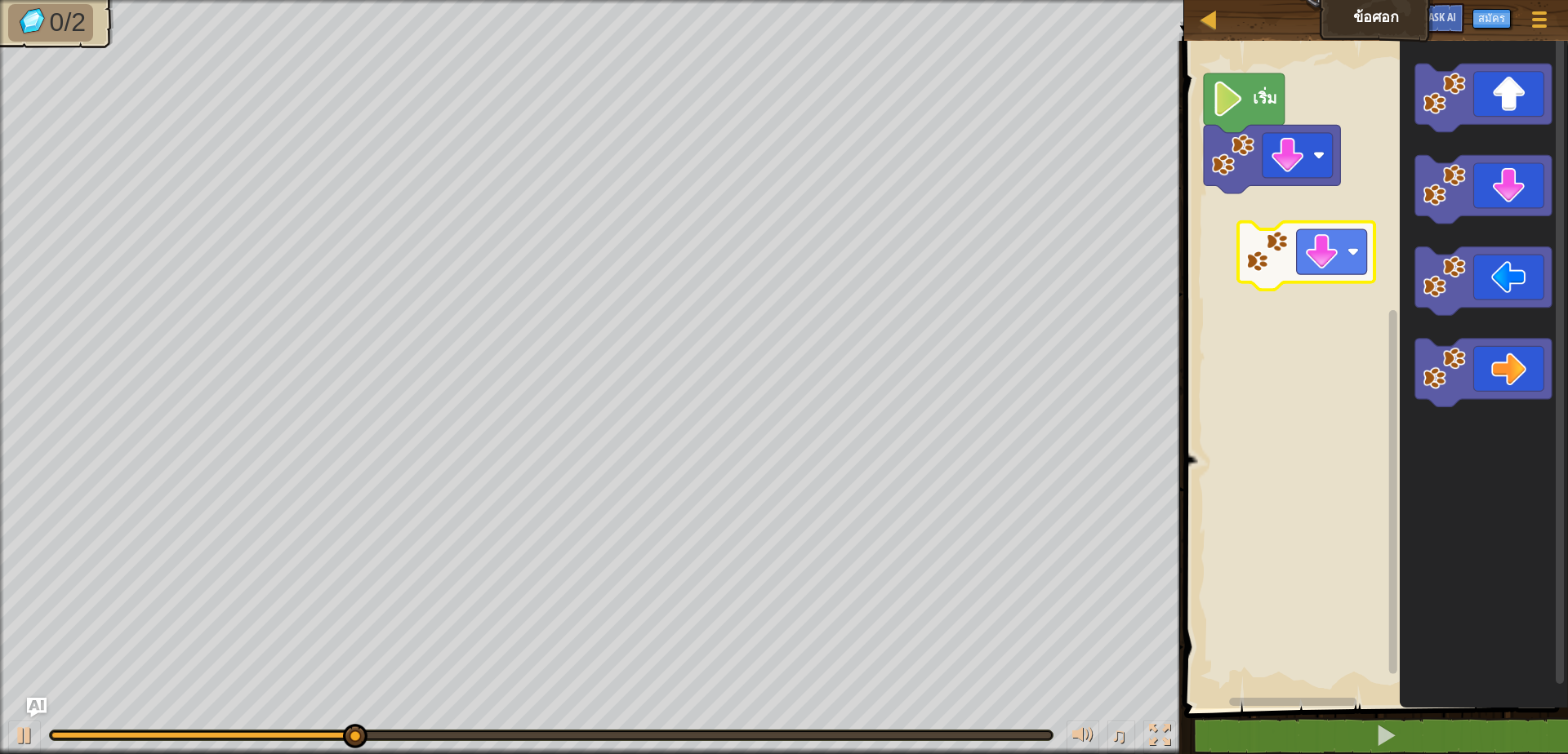
click at [1300, 250] on div "เริ่ม" at bounding box center [1373, 371] width 389 height 676
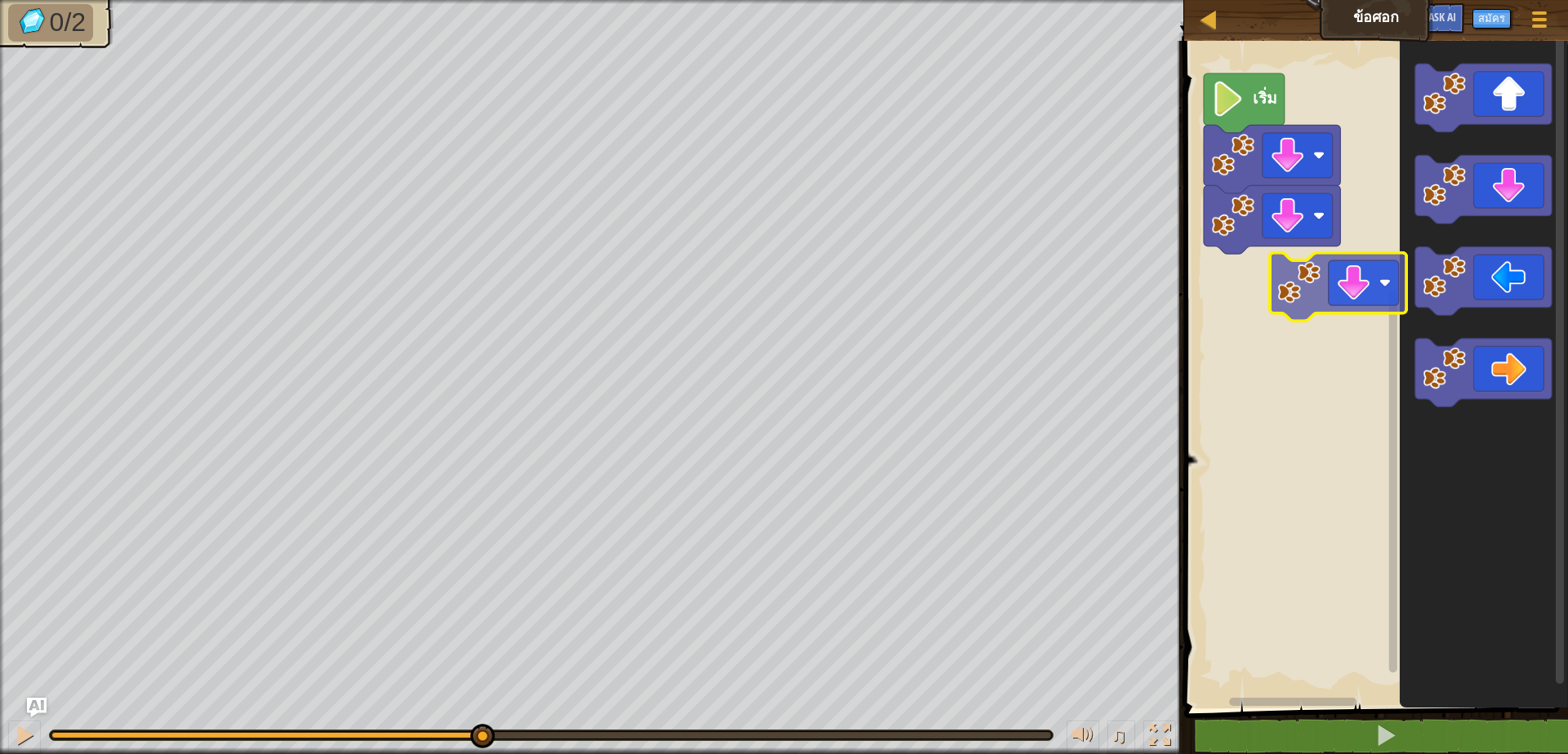
click at [1331, 279] on div "เริ่ม" at bounding box center [1373, 371] width 389 height 676
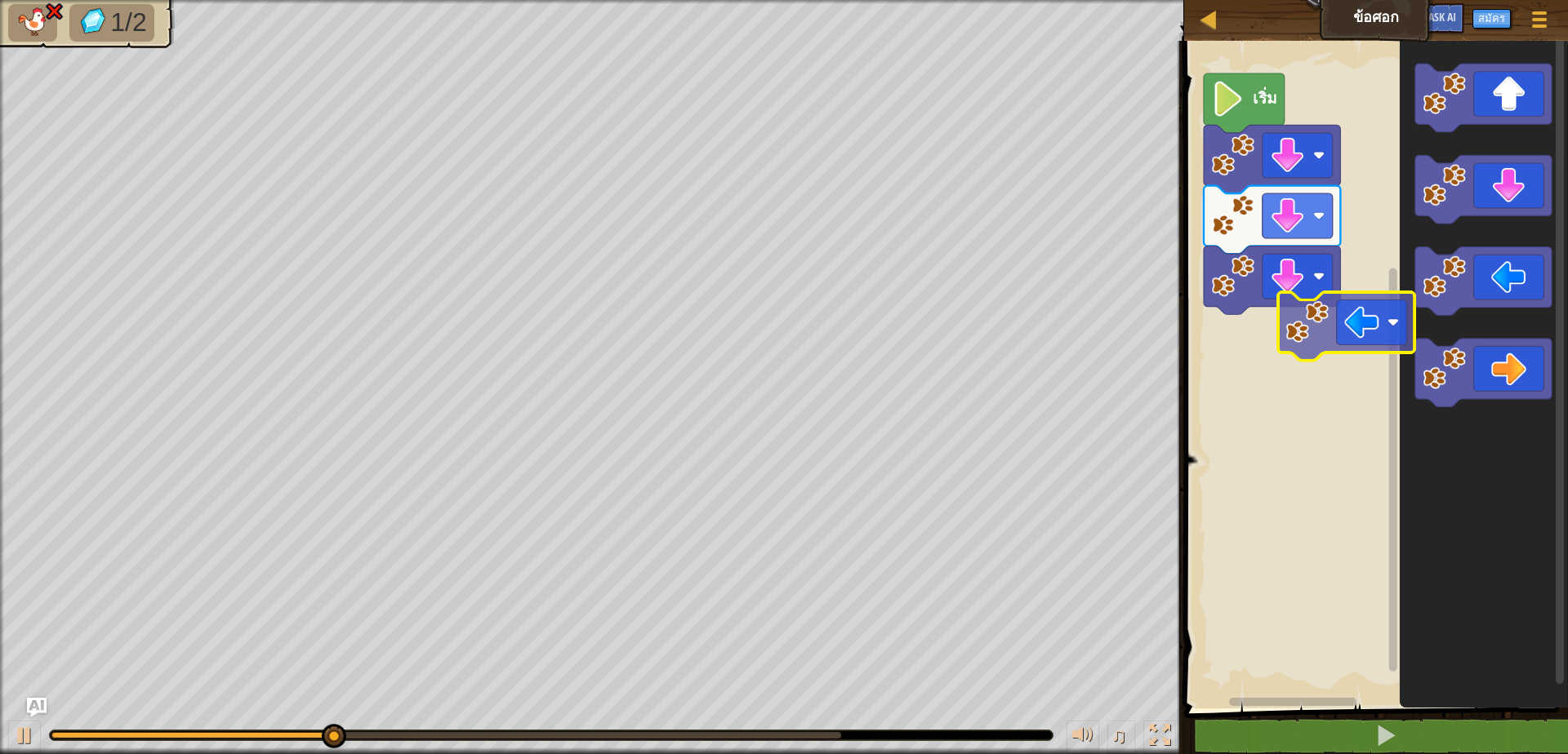
click at [1350, 319] on div "เริ่ม" at bounding box center [1373, 371] width 389 height 676
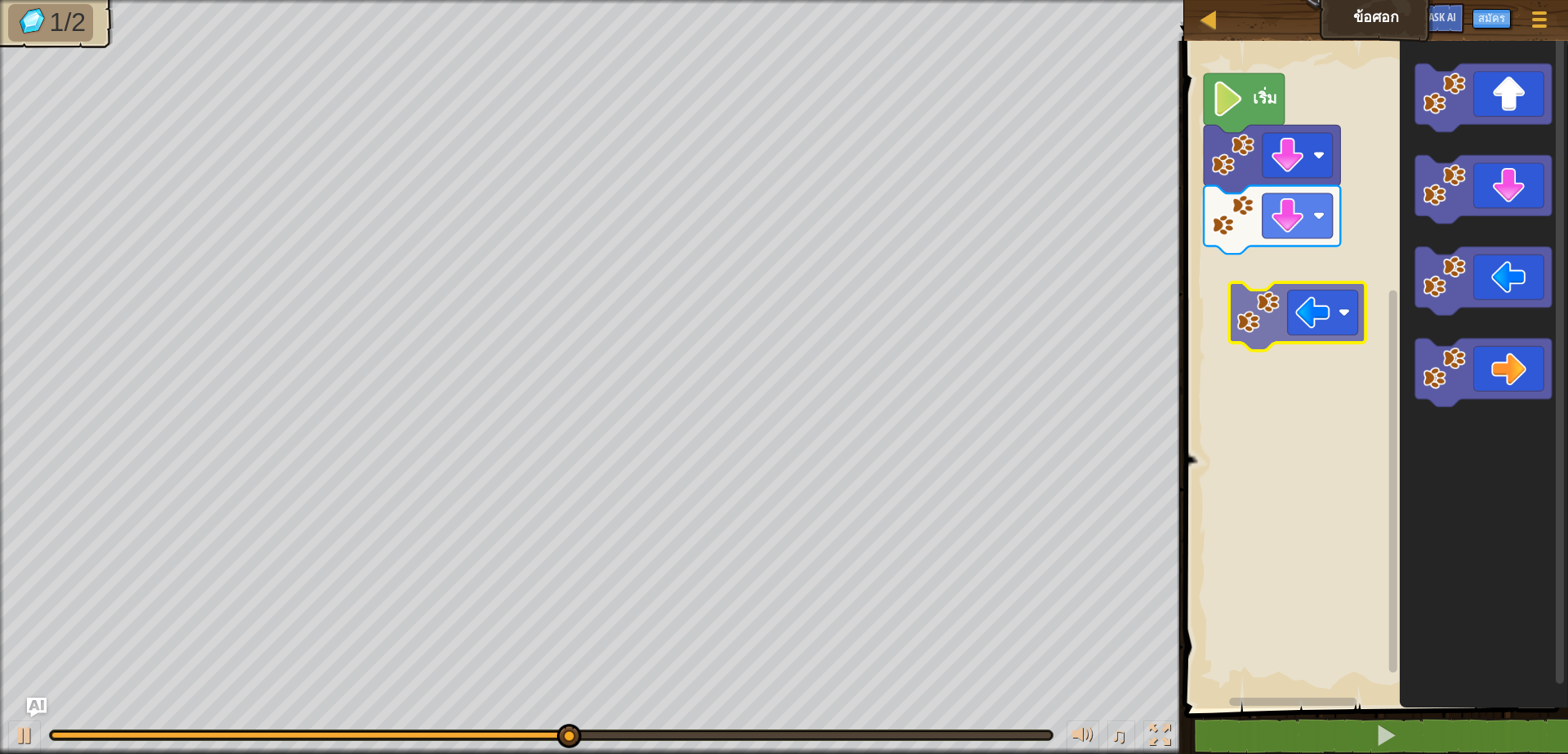
click at [1293, 242] on div "เริ่ม" at bounding box center [1373, 371] width 389 height 676
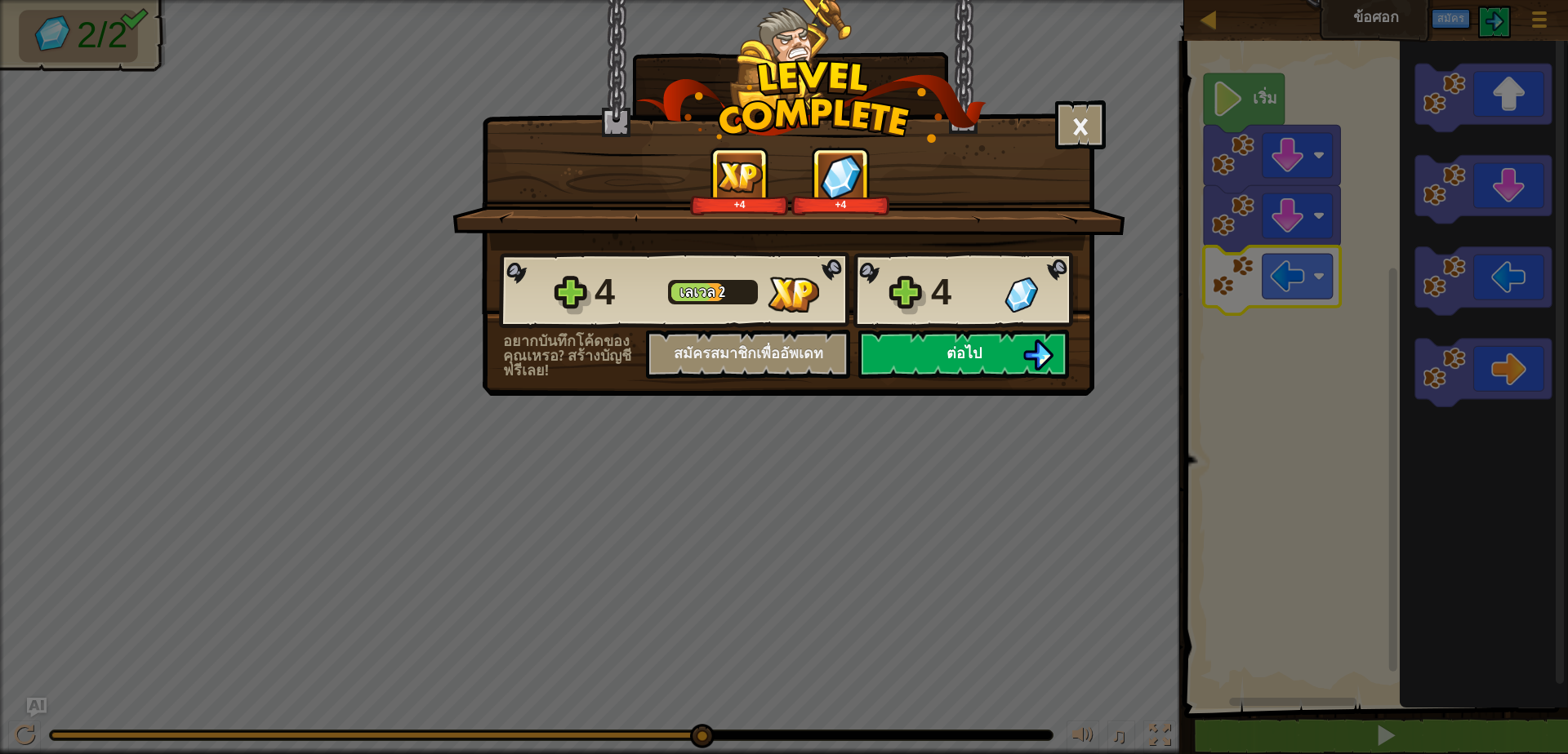
click at [1016, 341] on button "ต่อไป" at bounding box center [963, 355] width 211 height 49
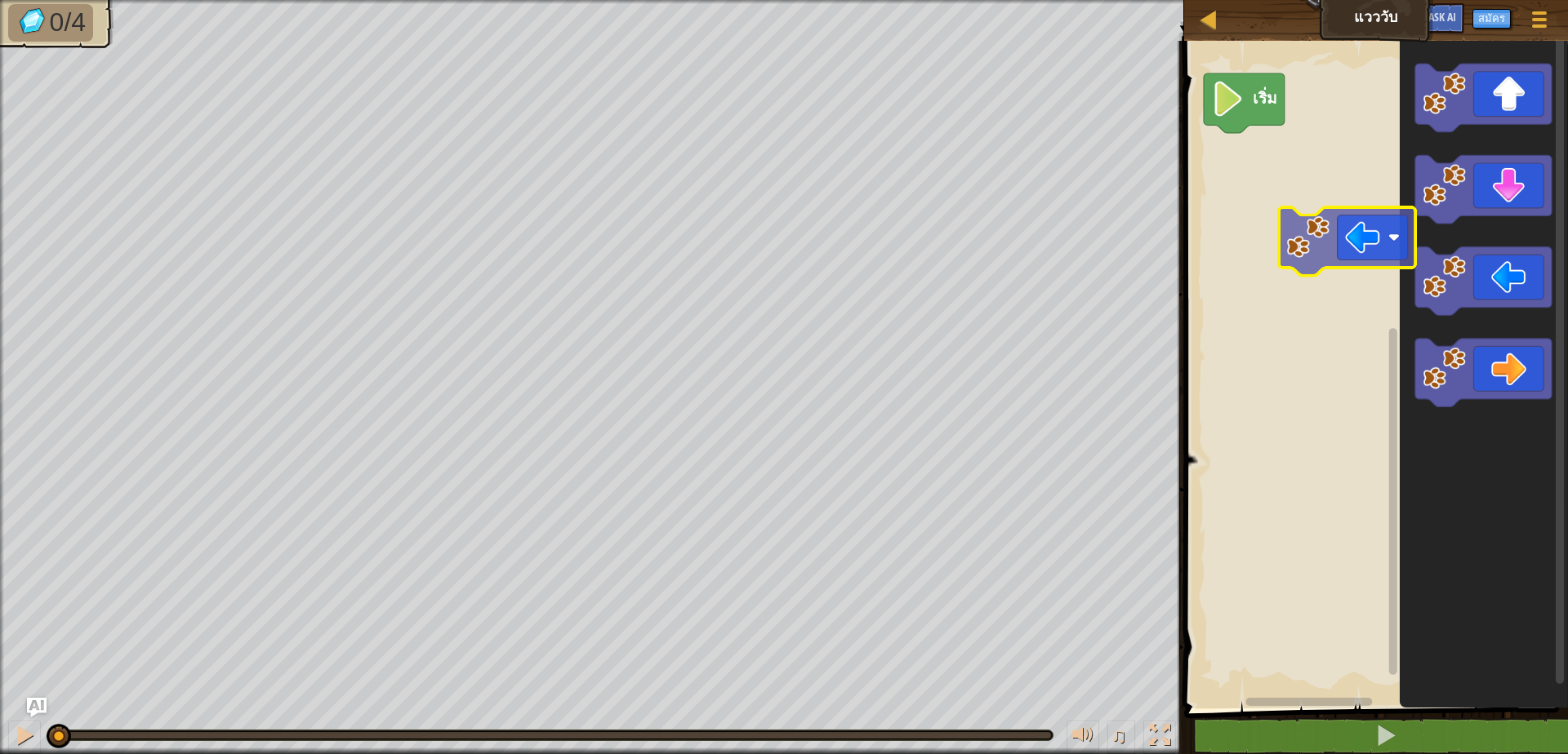
click at [1378, 232] on div "เริ่ม" at bounding box center [1373, 371] width 389 height 676
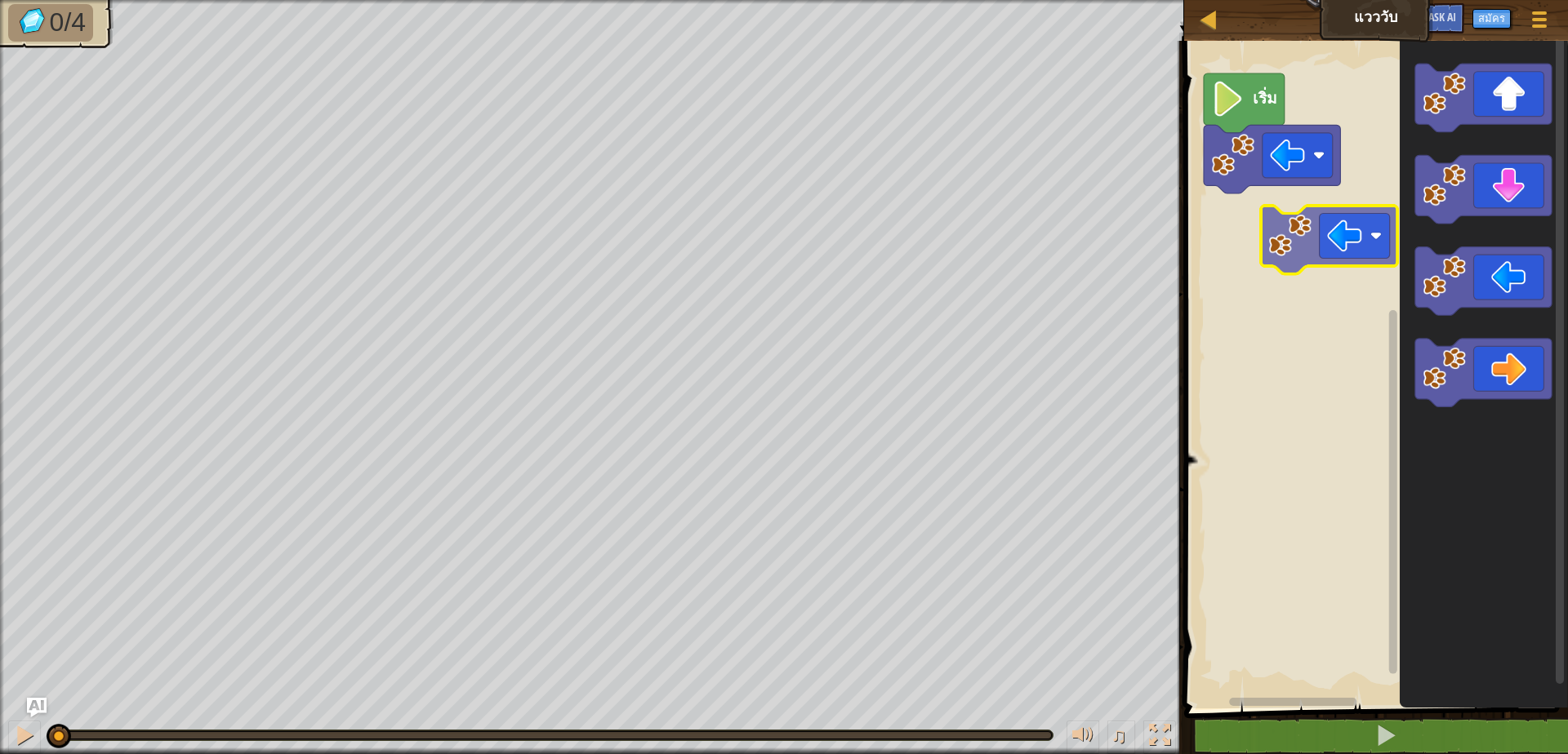
click at [1313, 232] on div "เริ่ม" at bounding box center [1373, 371] width 389 height 676
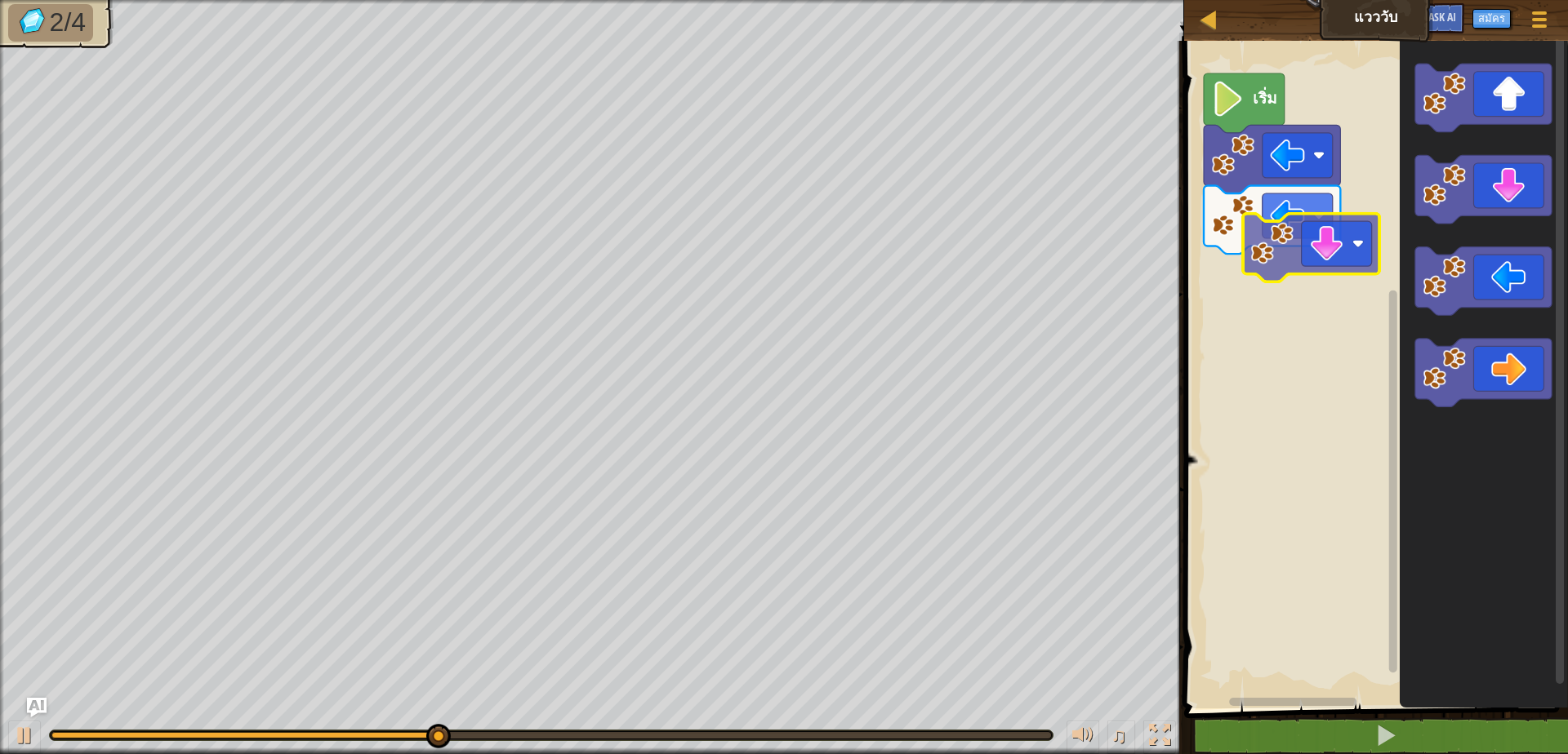
click at [1294, 279] on div "เริ่ม" at bounding box center [1373, 371] width 389 height 676
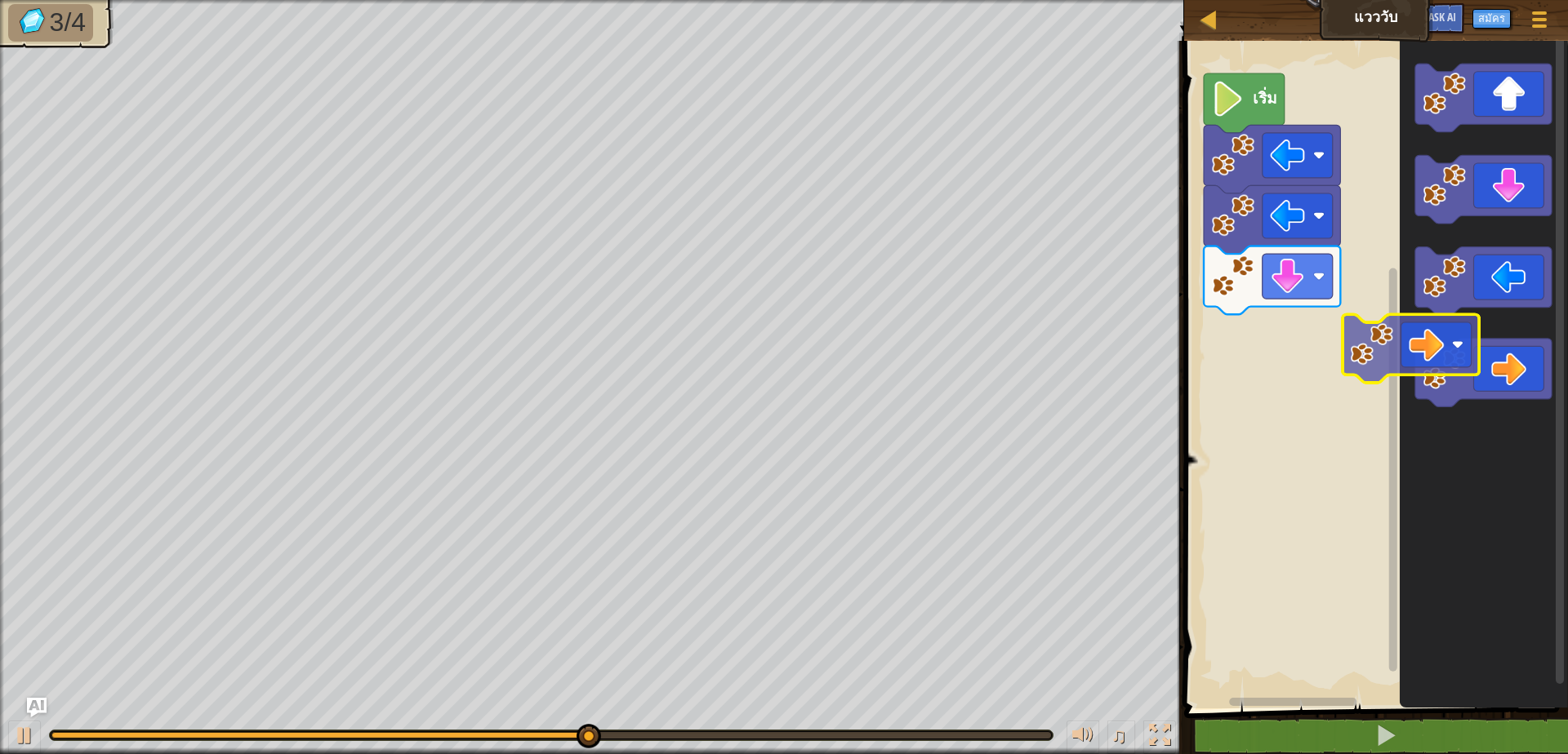
click at [1325, 347] on div "เริ่ม" at bounding box center [1373, 371] width 389 height 676
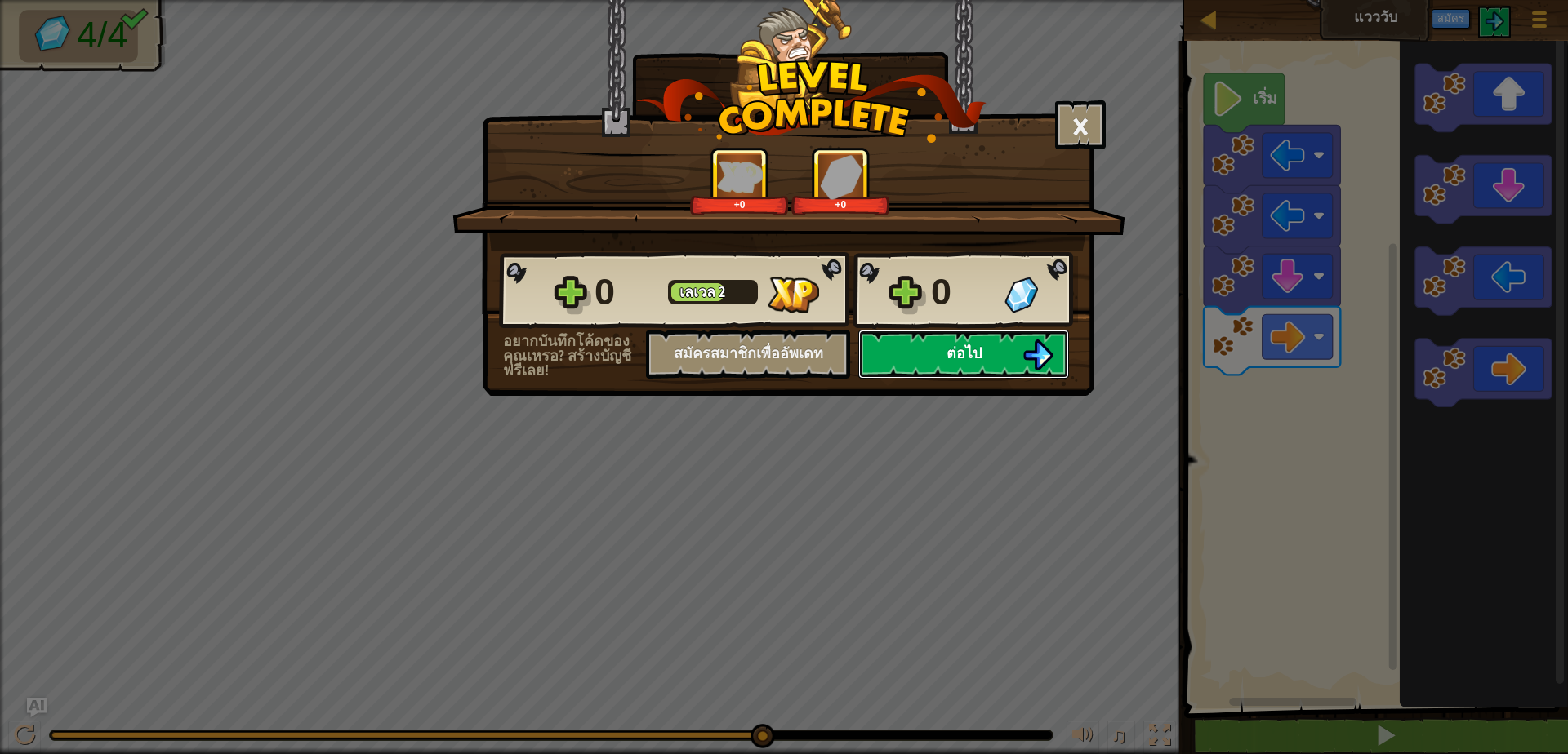
click at [1018, 340] on button "ต่อไป" at bounding box center [963, 355] width 211 height 49
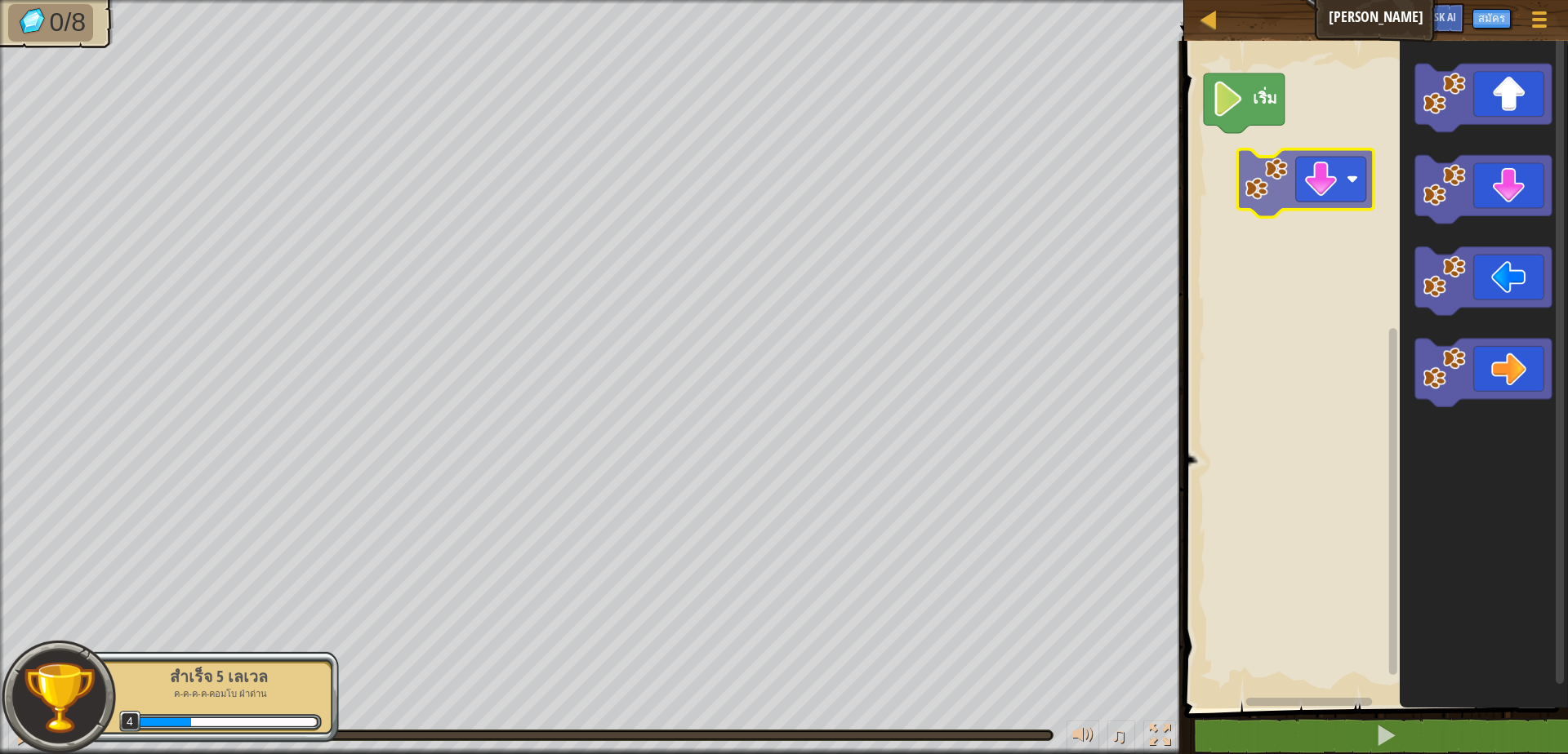
click at [1333, 167] on div "เริ่ม" at bounding box center [1373, 371] width 389 height 676
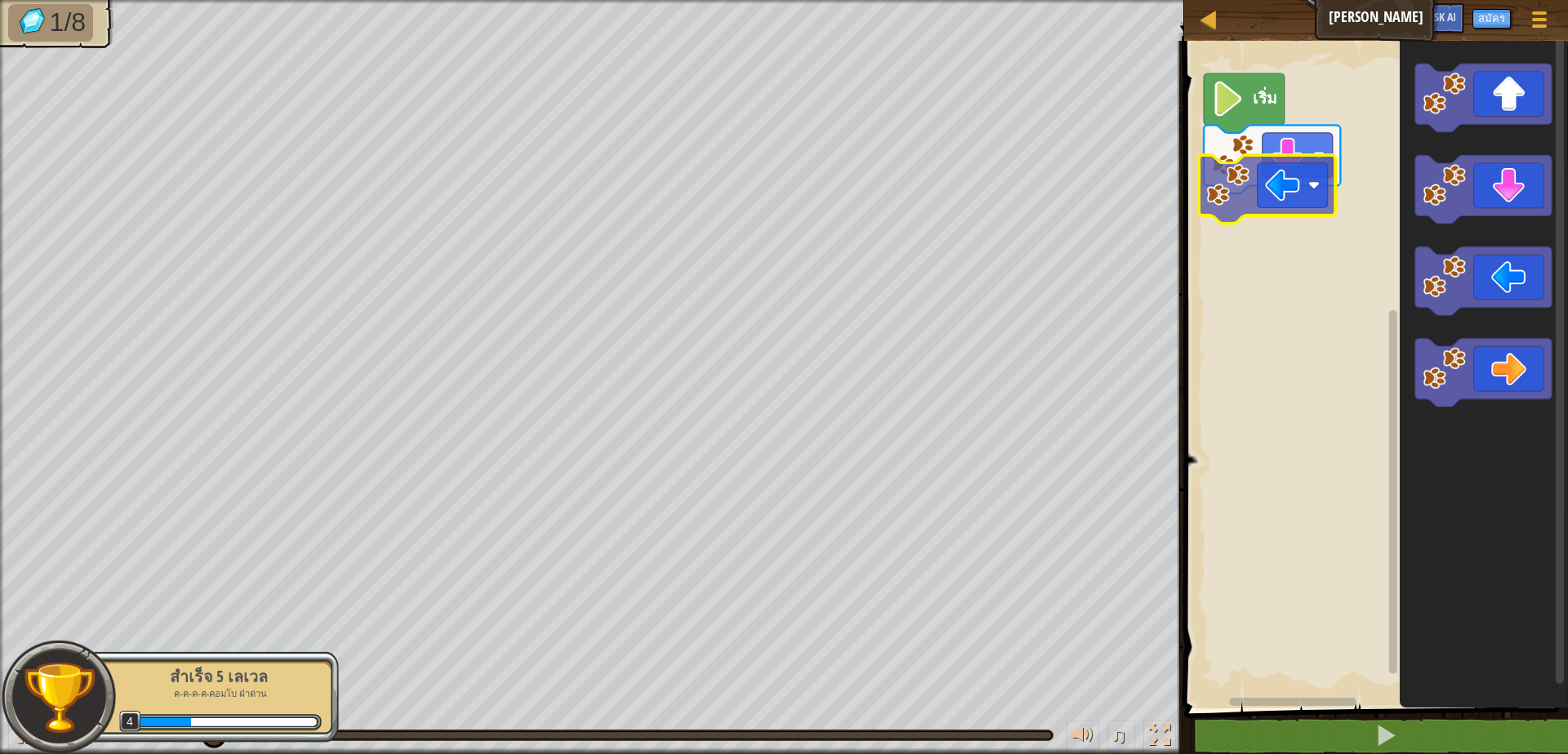
click at [1264, 185] on div "เริ่ม" at bounding box center [1373, 371] width 389 height 676
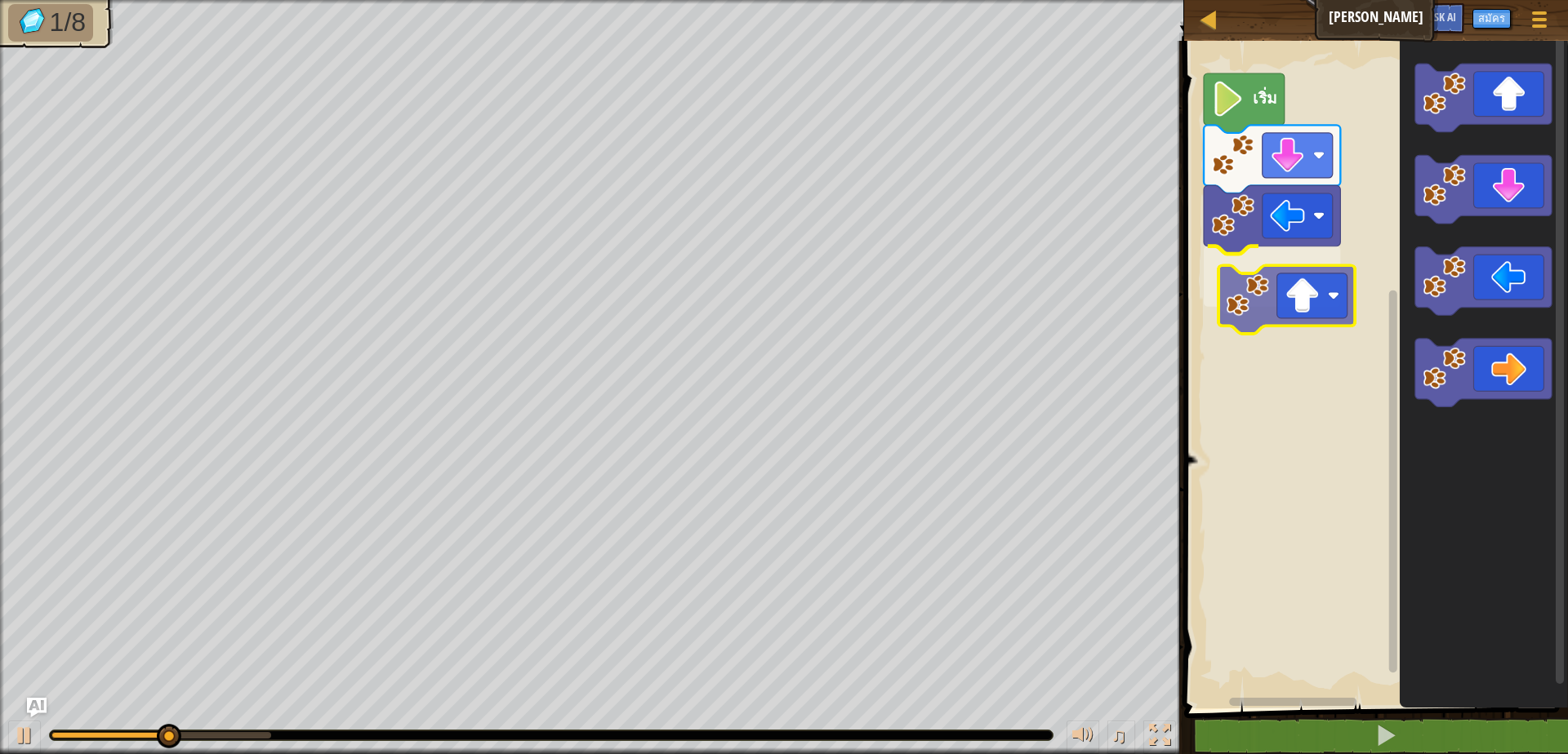
click at [1256, 300] on div "เริ่ม" at bounding box center [1373, 371] width 389 height 676
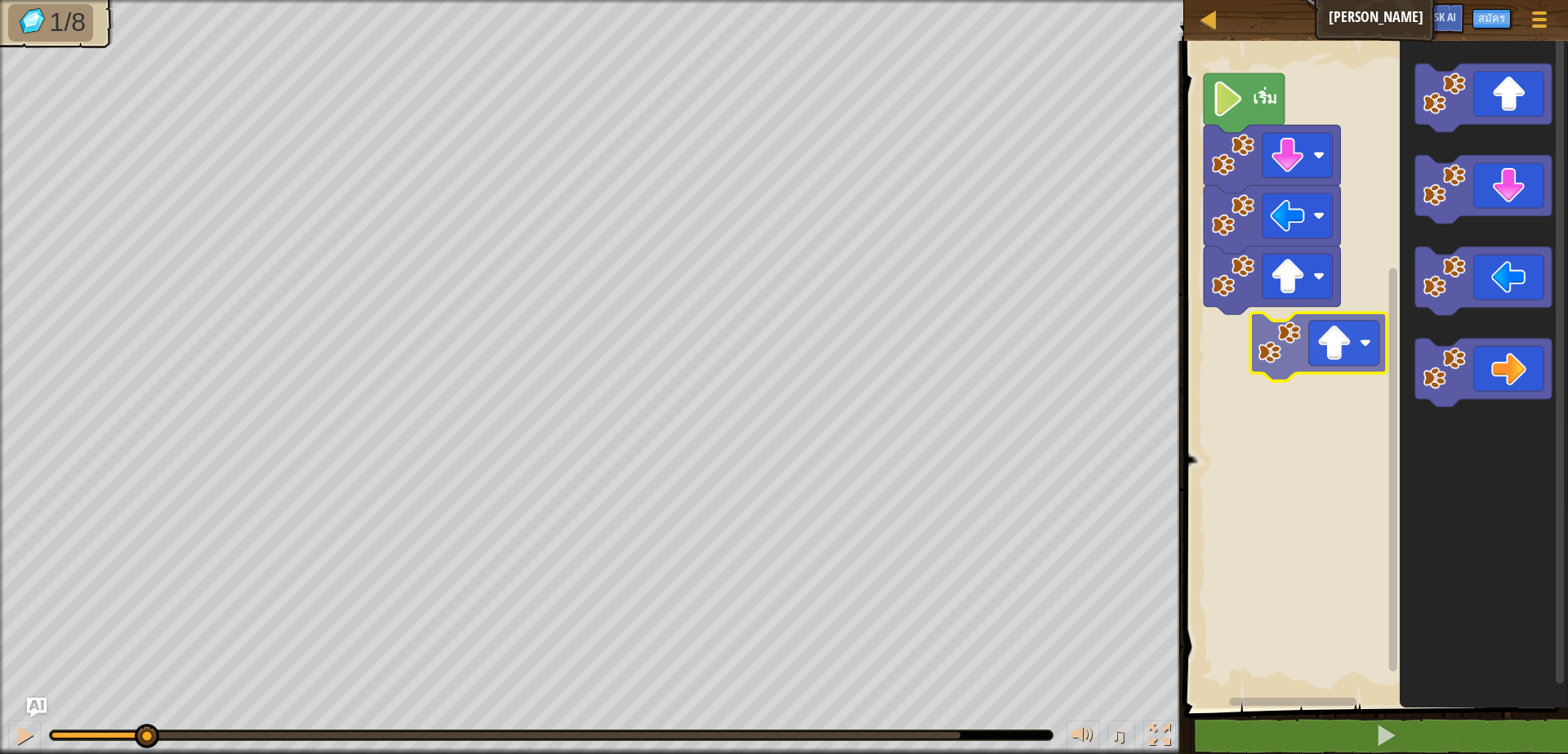
click at [1316, 341] on div "เริ่ม" at bounding box center [1373, 371] width 389 height 676
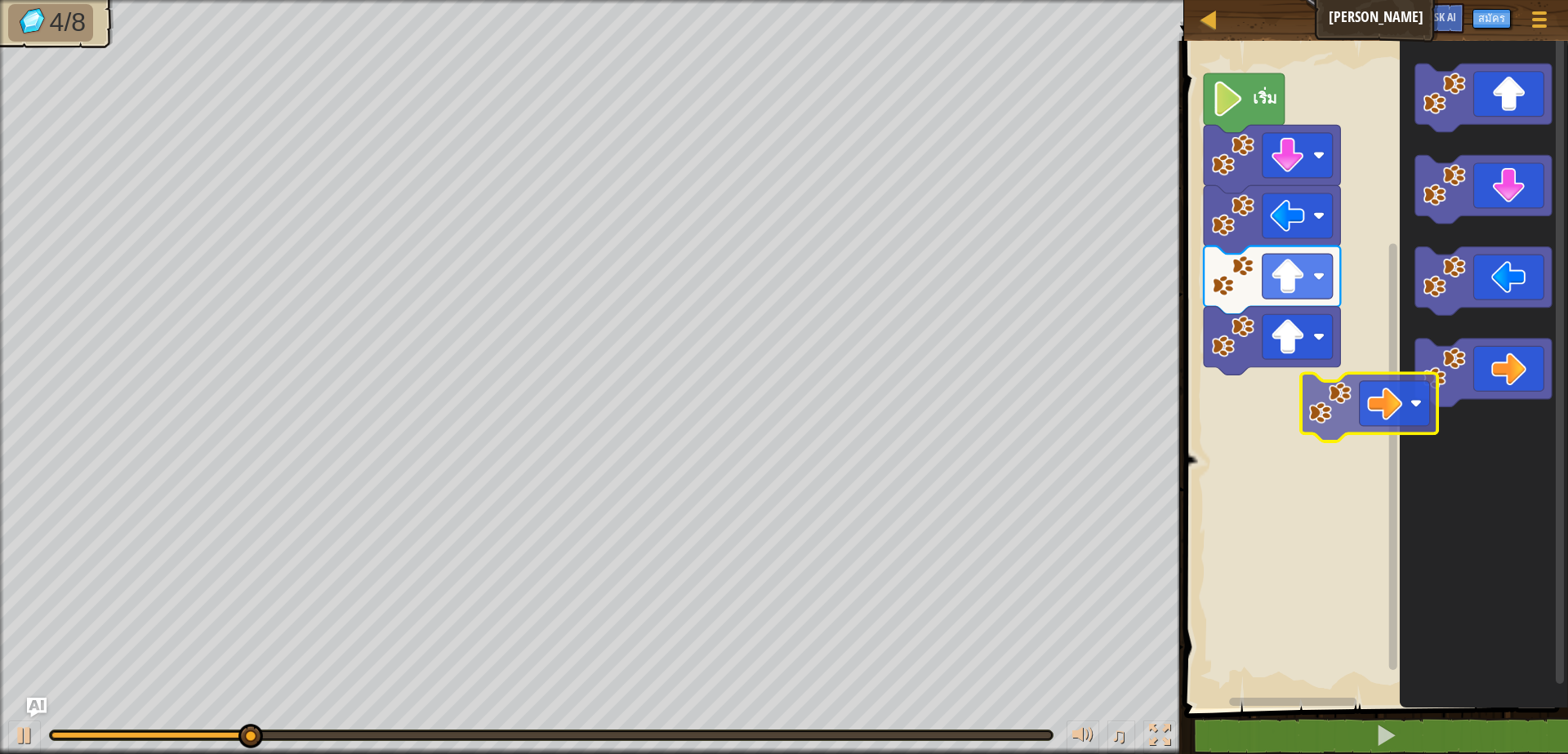
click at [1288, 400] on div "เริ่ม" at bounding box center [1373, 371] width 389 height 676
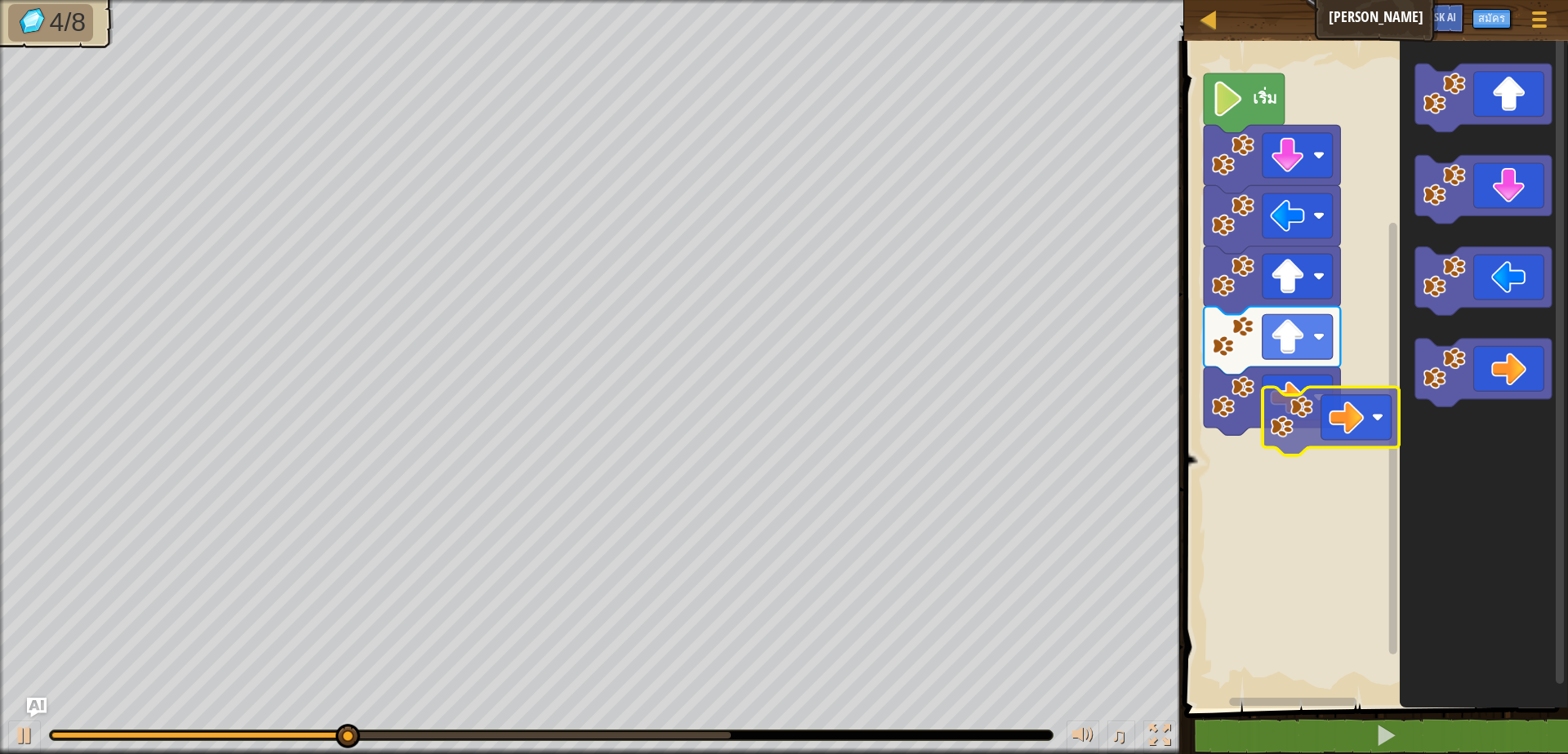
click at [1361, 413] on div "เริ่ม" at bounding box center [1373, 371] width 389 height 676
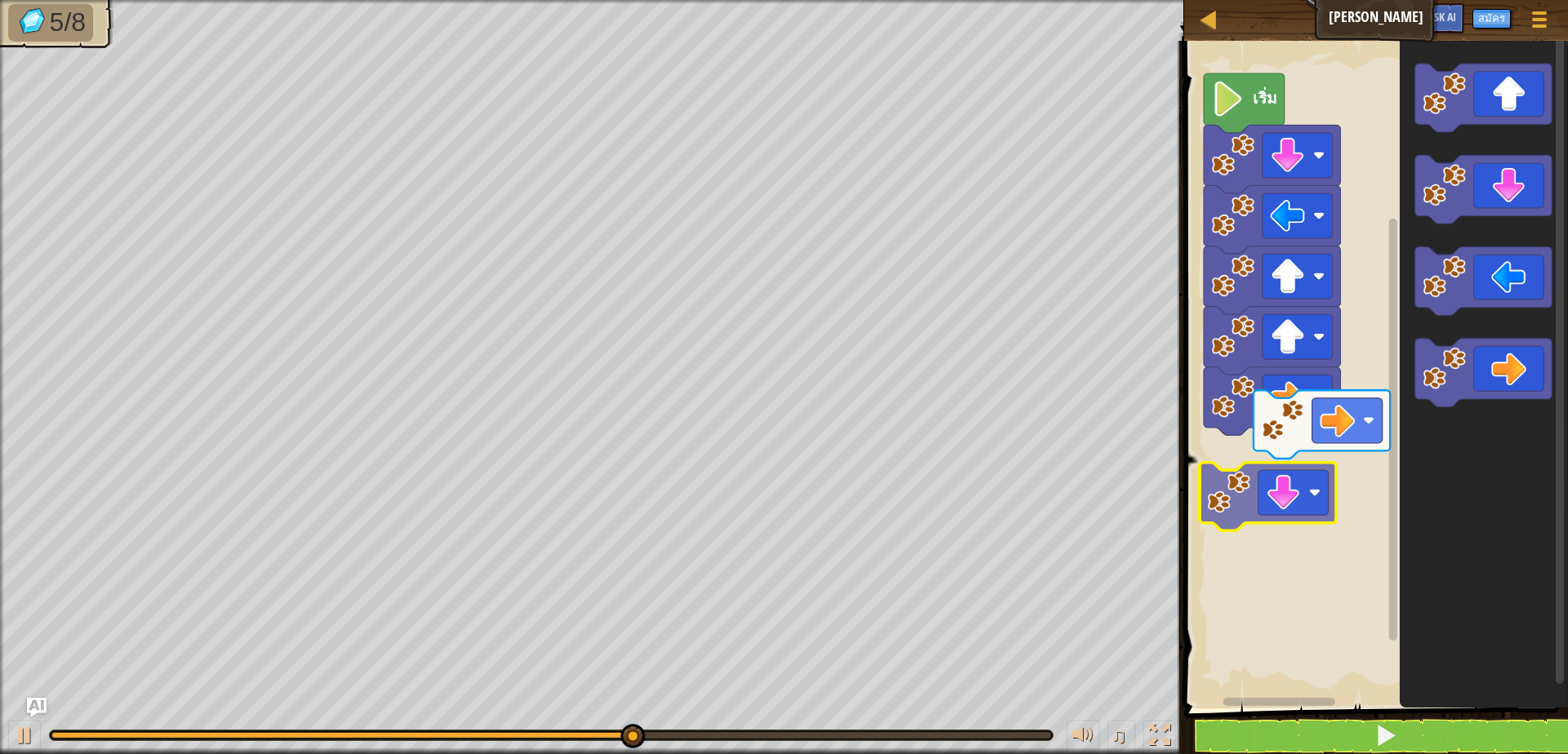
click at [1283, 506] on div "เริ่ม" at bounding box center [1373, 371] width 389 height 676
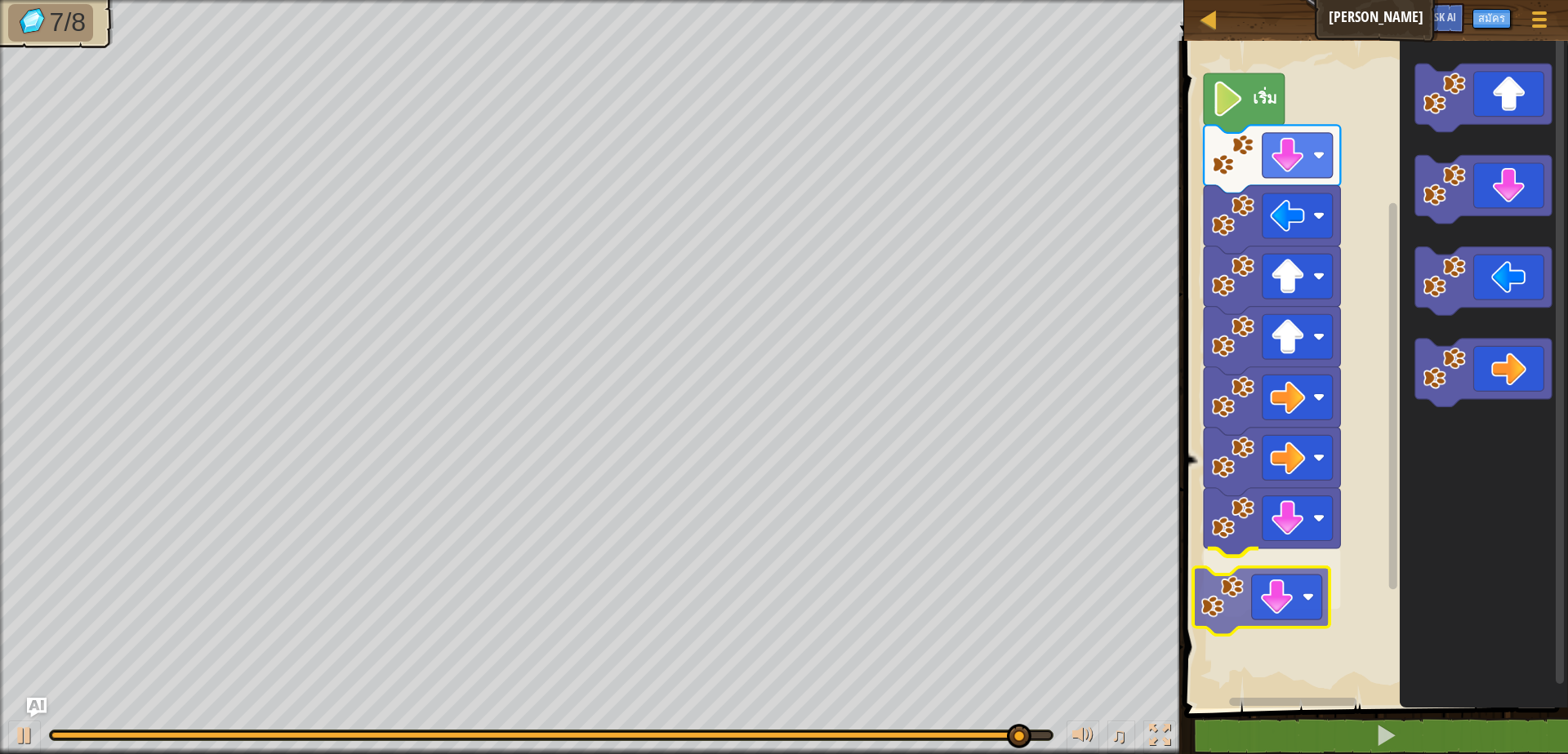
click at [1294, 593] on div "เริ่ม" at bounding box center [1373, 371] width 389 height 676
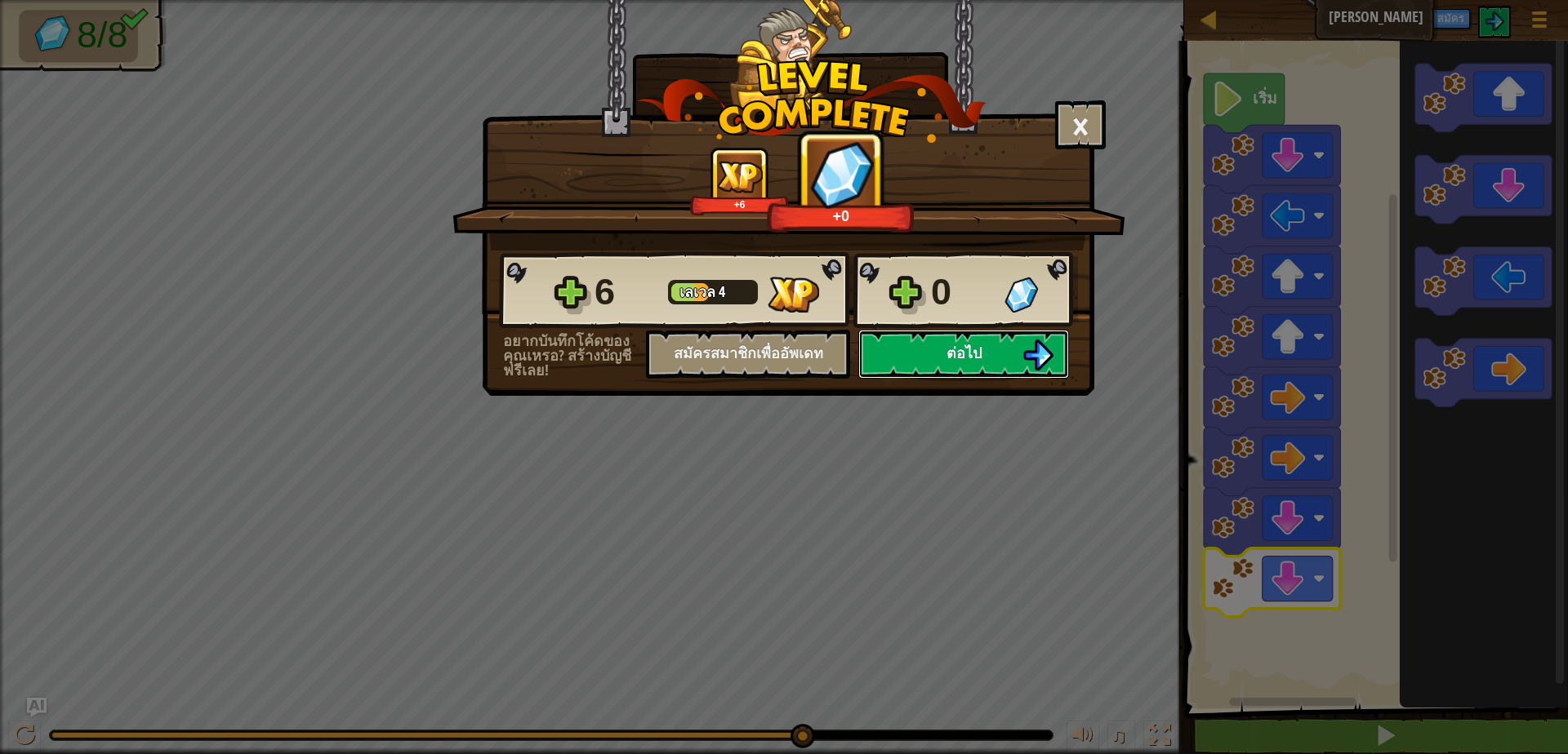
click at [983, 347] on button "ต่อไป" at bounding box center [963, 355] width 211 height 49
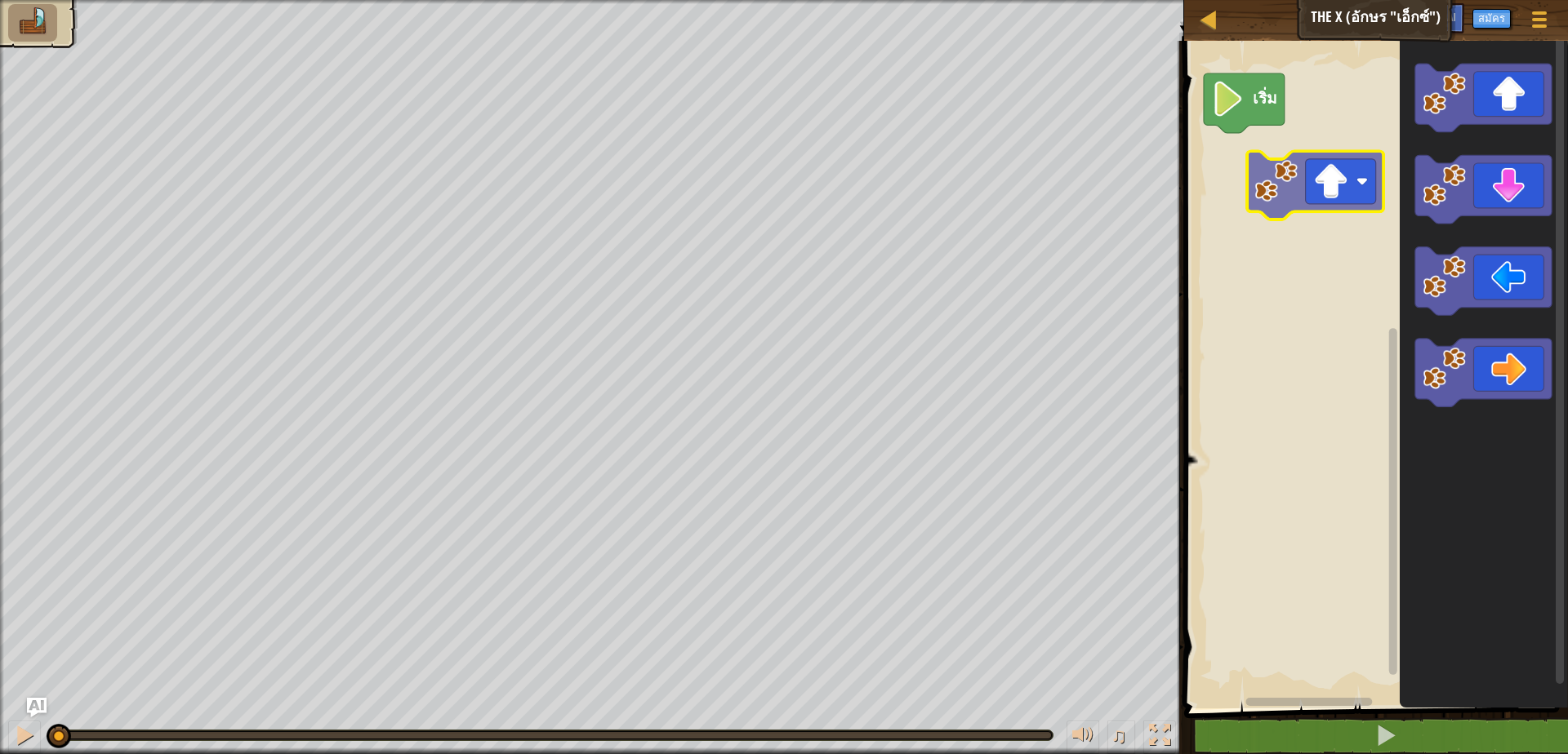
click at [1278, 175] on div "เริ่ม" at bounding box center [1373, 371] width 389 height 676
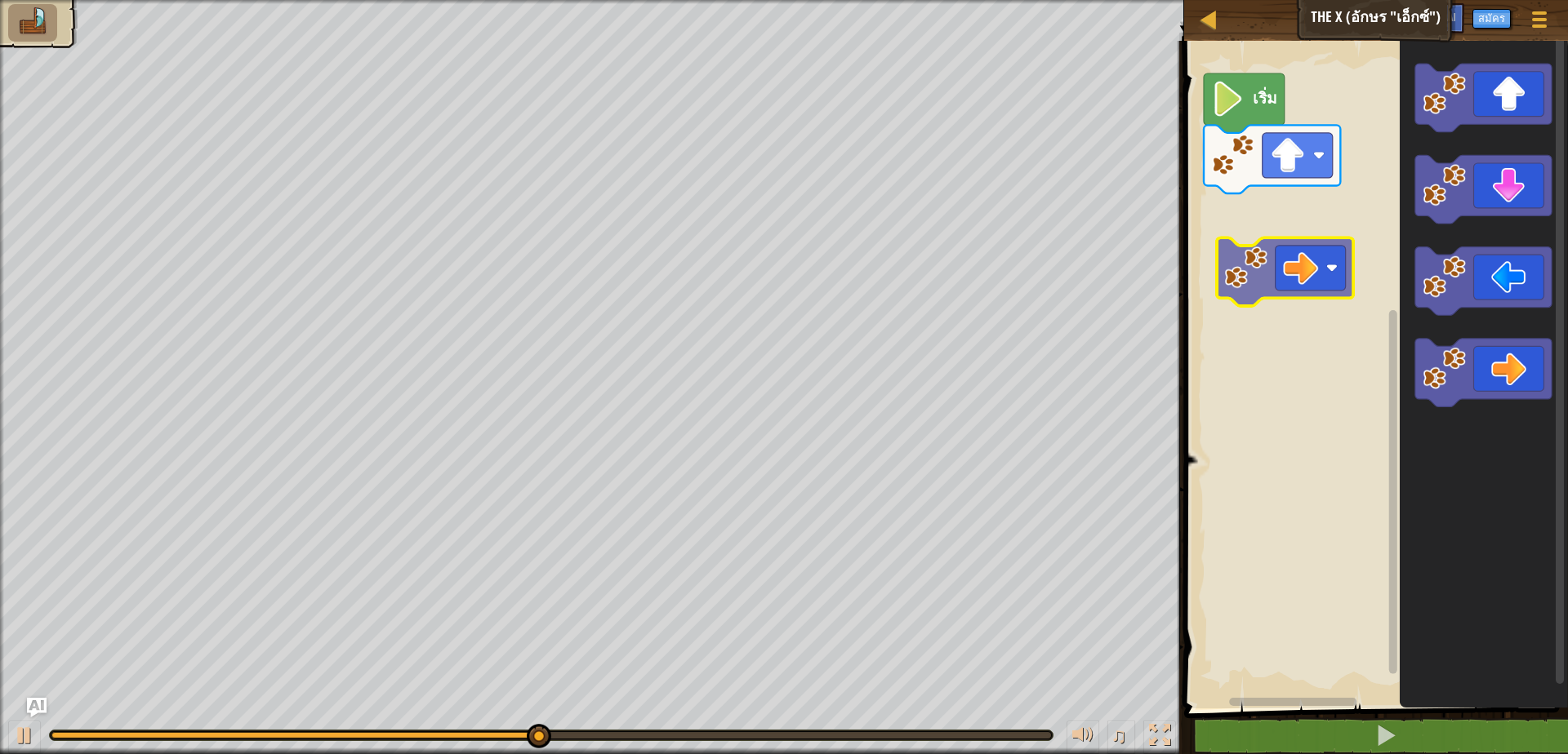
click at [1271, 243] on div "เริ่ม" at bounding box center [1373, 371] width 389 height 676
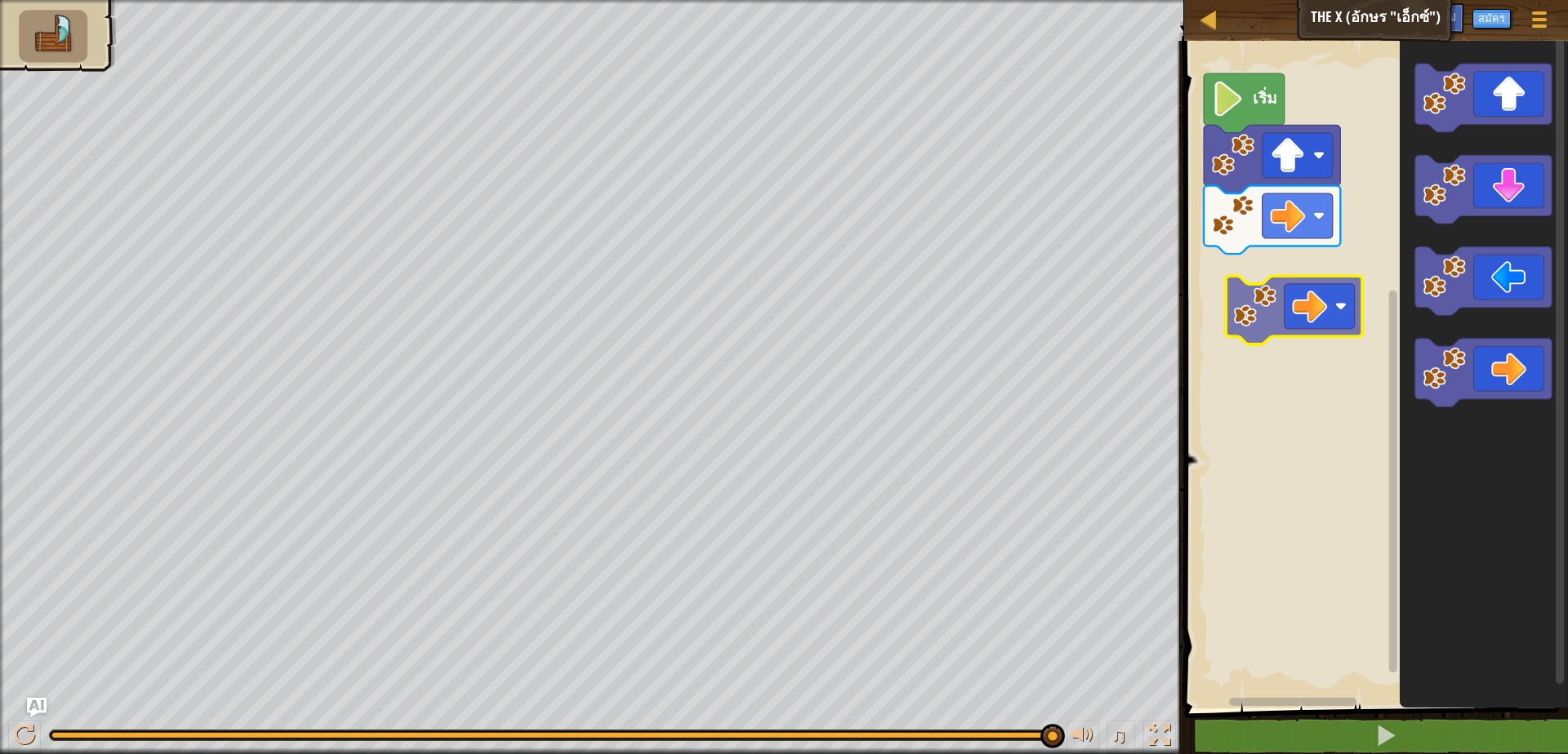
click at [1284, 305] on div "เริ่ม" at bounding box center [1373, 371] width 389 height 676
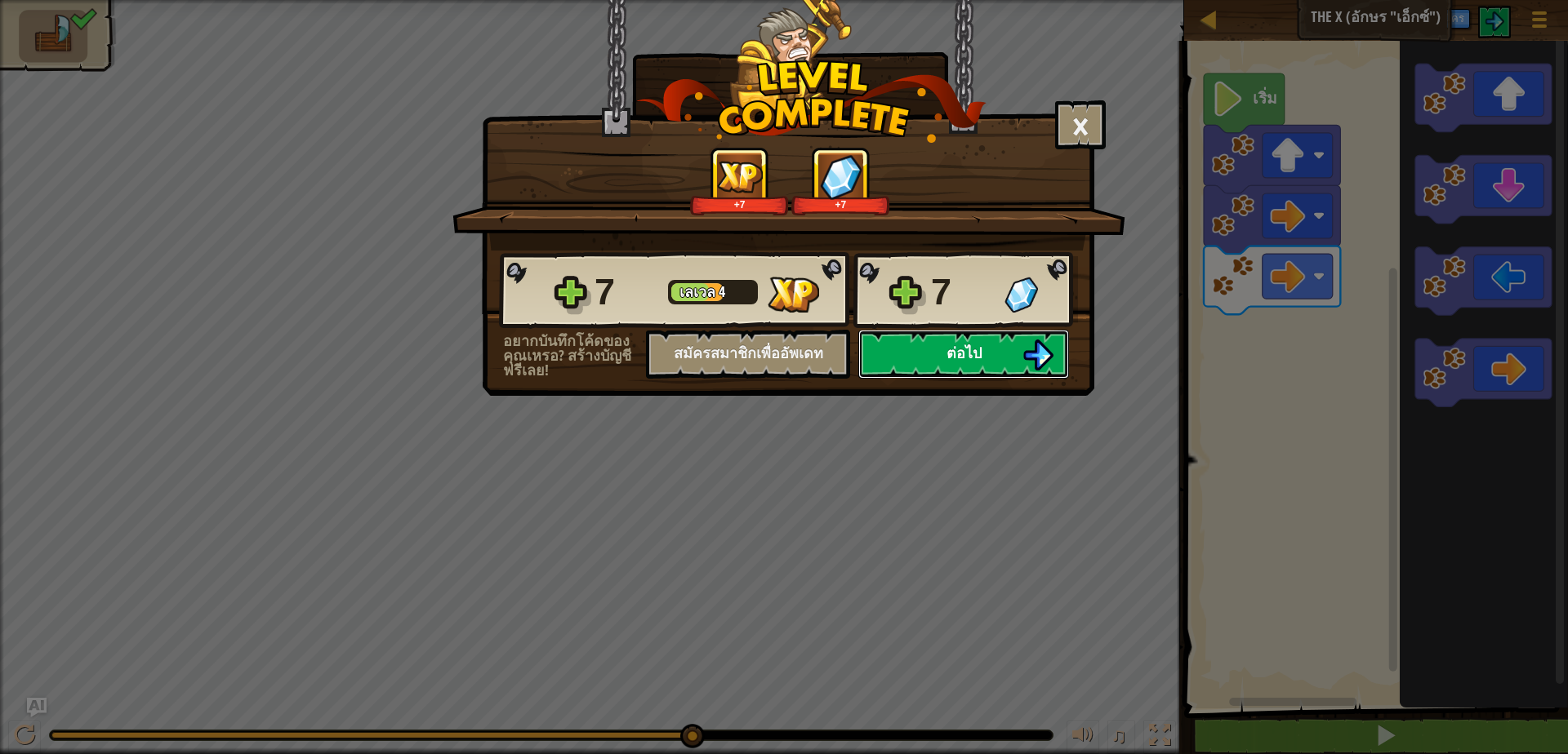
click at [960, 355] on span "ต่อไป" at bounding box center [963, 353] width 35 height 20
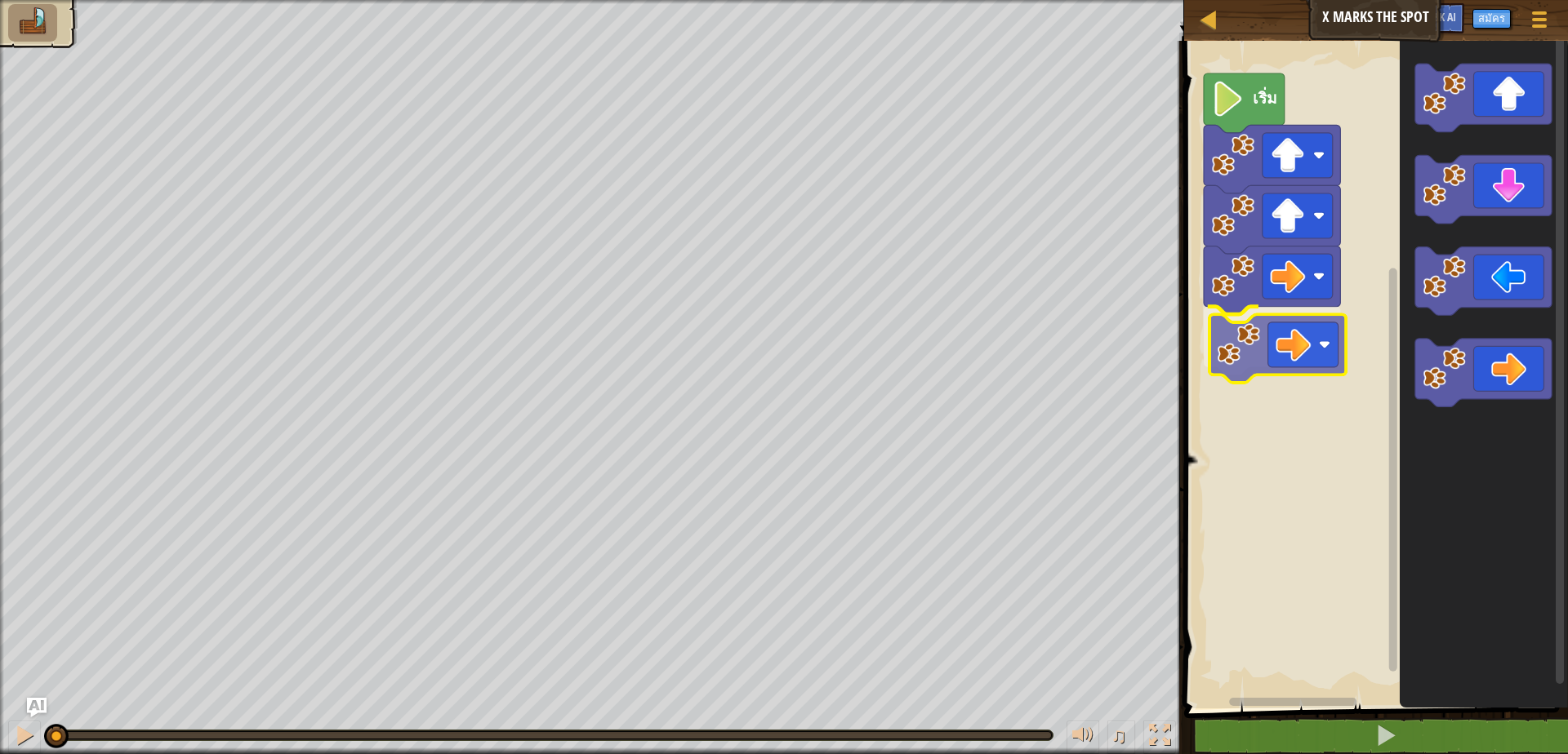
click at [1279, 334] on div "เริ่ม" at bounding box center [1373, 371] width 389 height 676
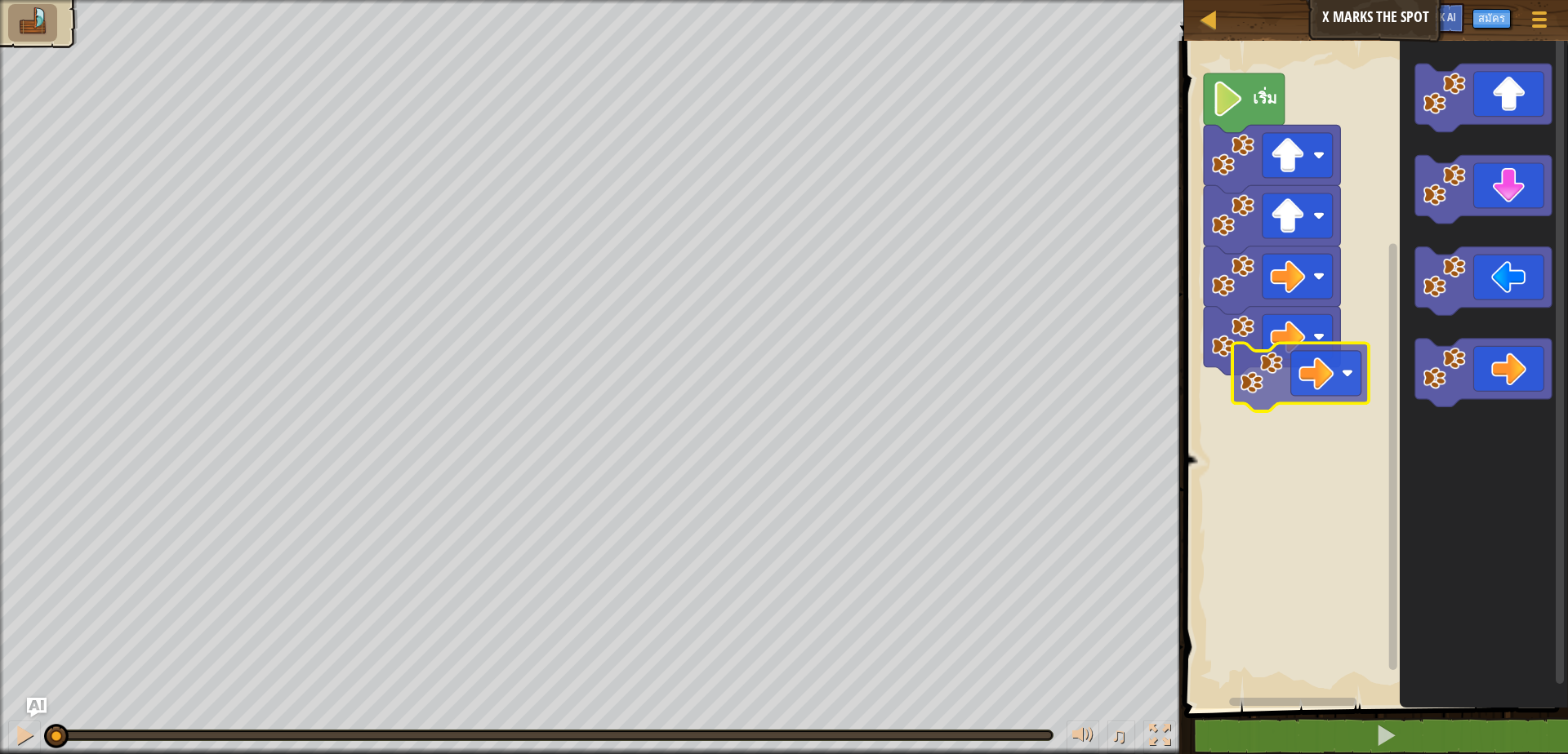
click at [1256, 370] on div "เริ่ม" at bounding box center [1373, 371] width 389 height 676
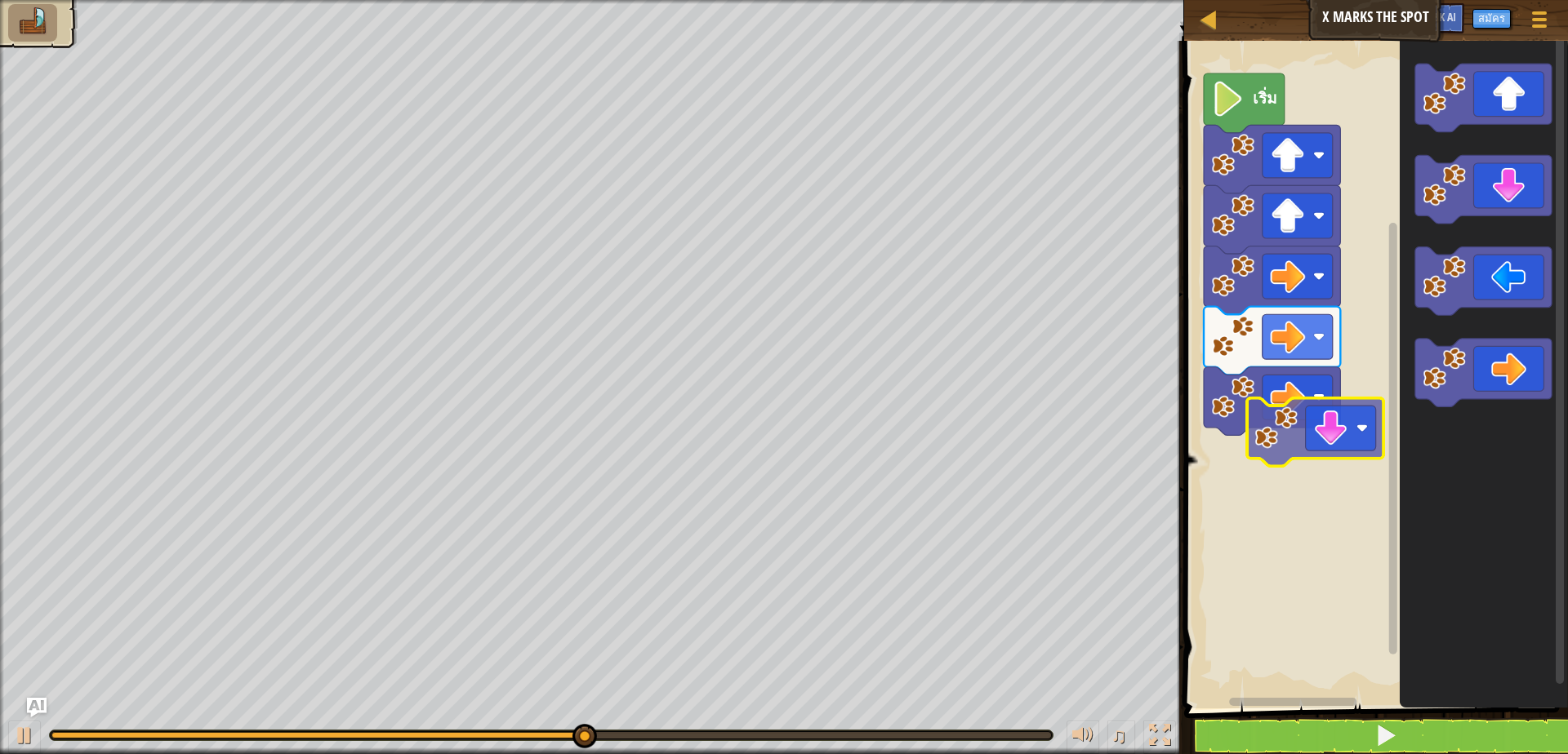
click at [1298, 462] on div "เริ่ม" at bounding box center [1373, 371] width 389 height 676
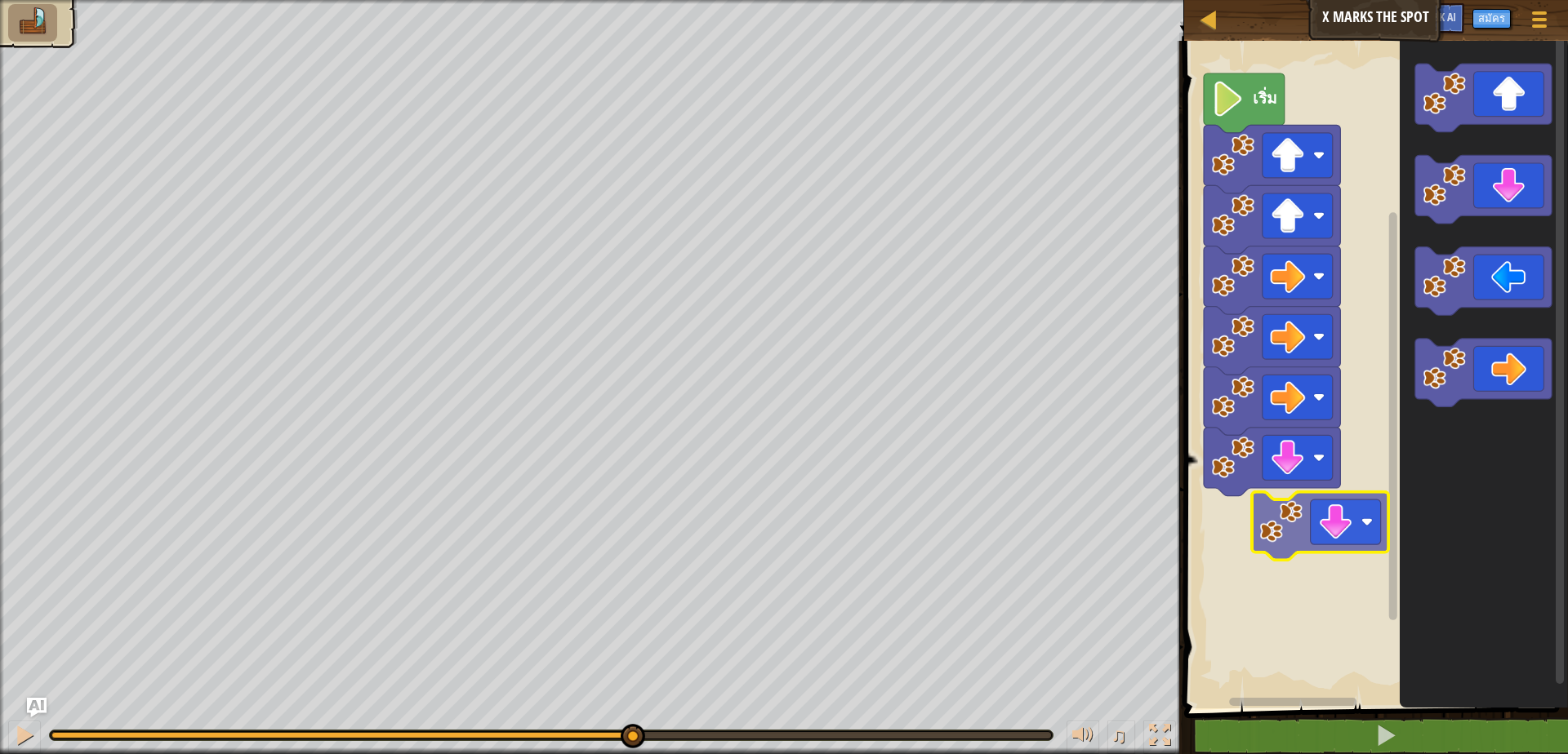
click at [1284, 570] on div "เริ่ม" at bounding box center [1373, 371] width 389 height 676
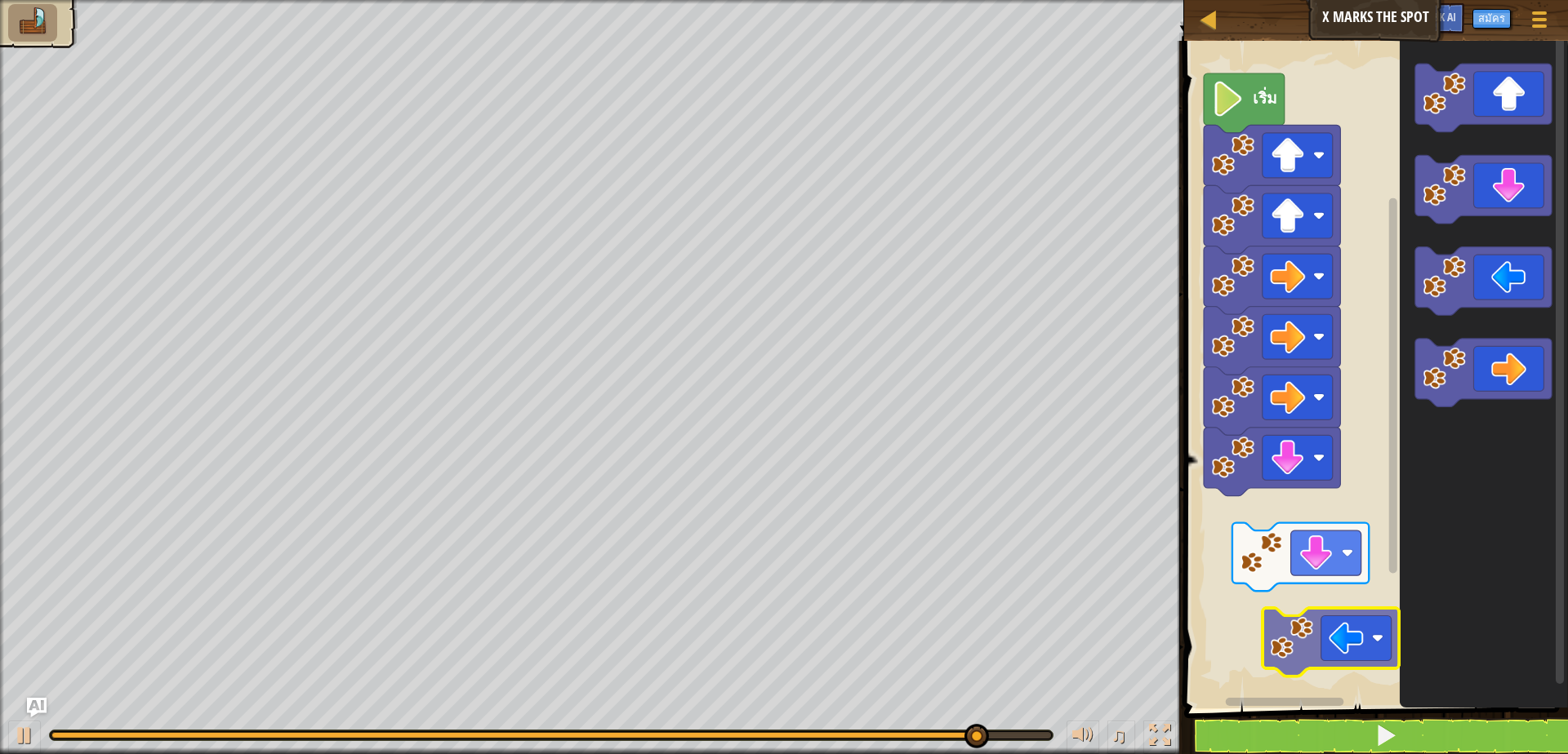
click at [1311, 648] on div "เริ่ม" at bounding box center [1373, 371] width 389 height 676
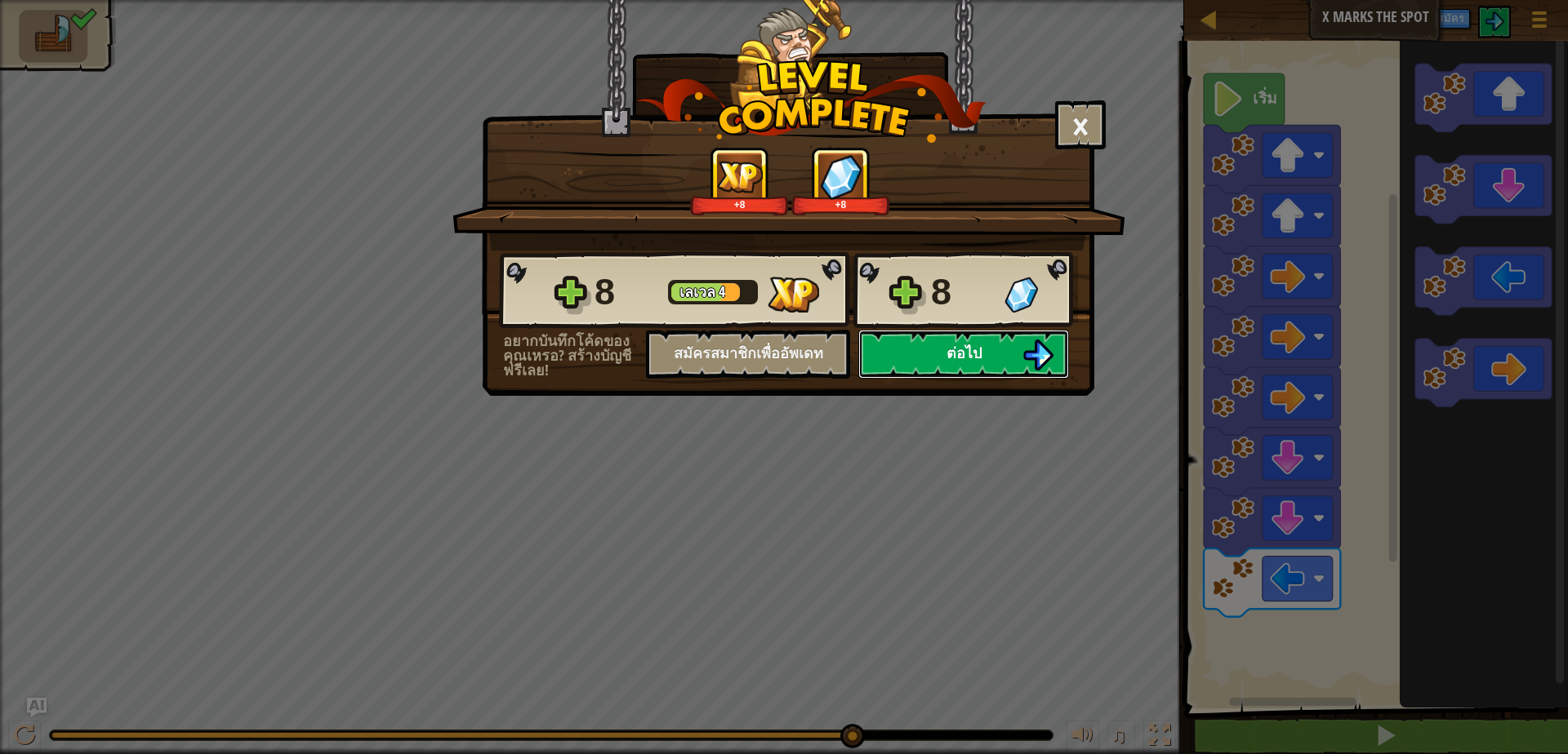
click at [972, 350] on span "ต่อไป" at bounding box center [963, 353] width 35 height 20
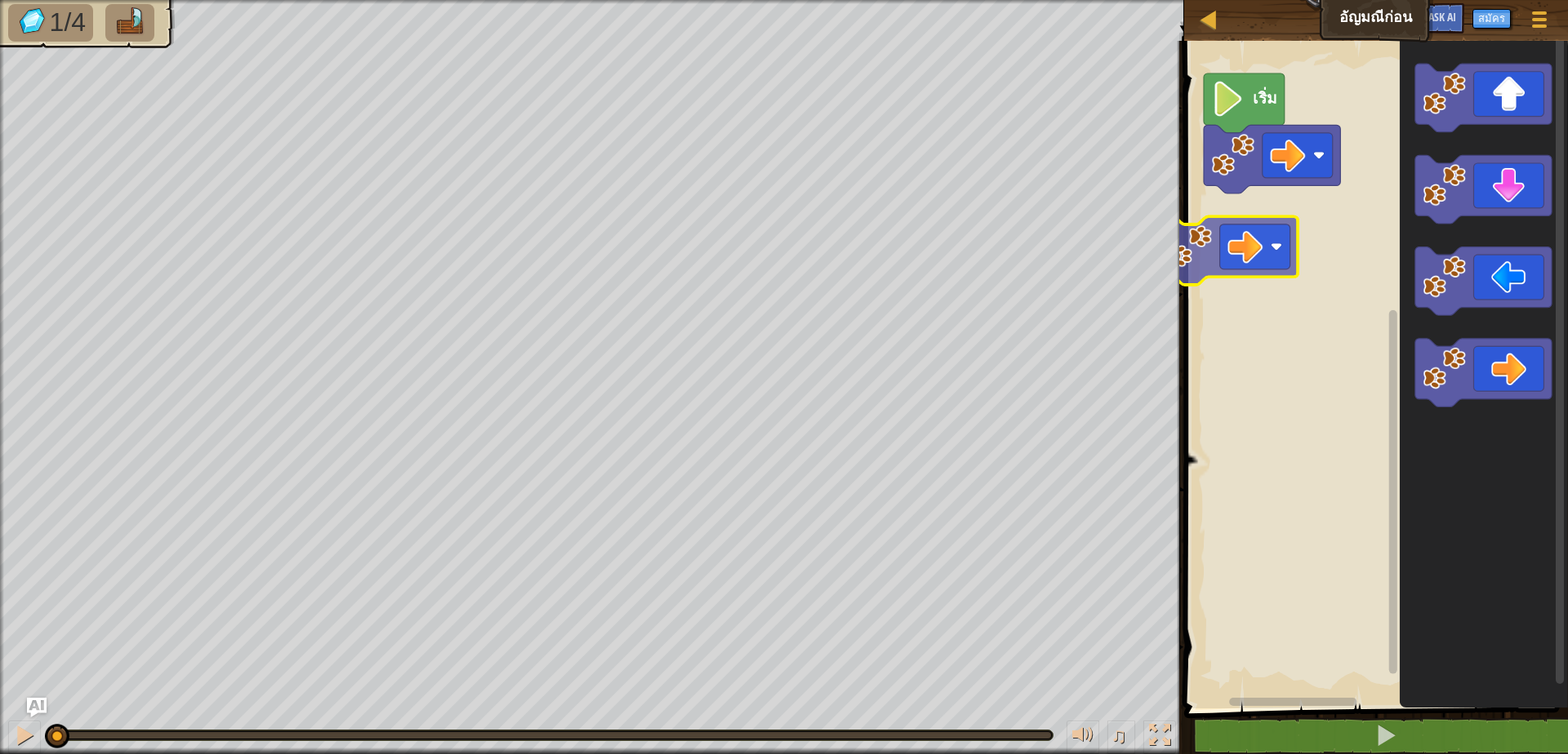
click at [1256, 220] on div "เริ่ม" at bounding box center [1373, 371] width 389 height 676
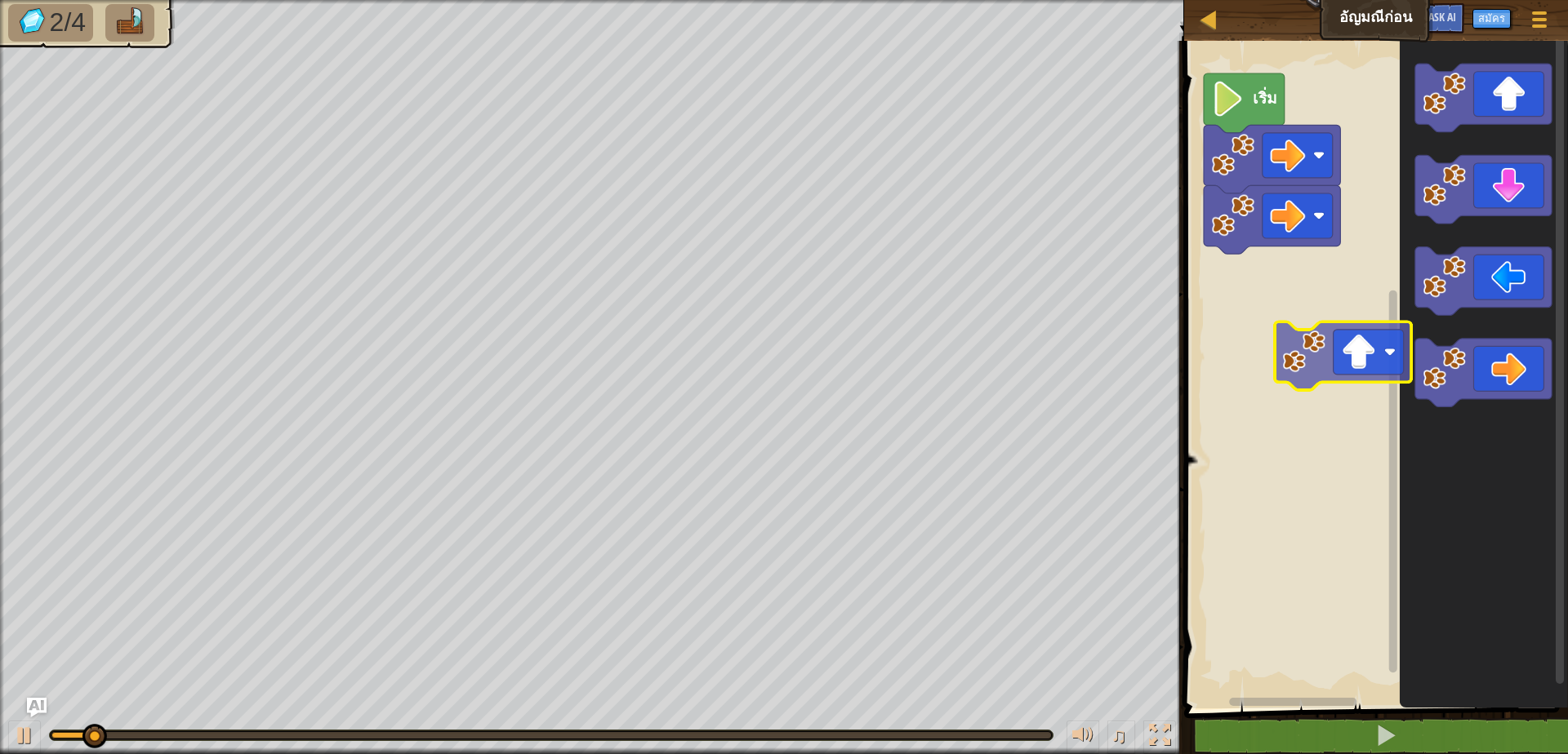
click at [1291, 354] on div "เริ่ม" at bounding box center [1373, 371] width 389 height 676
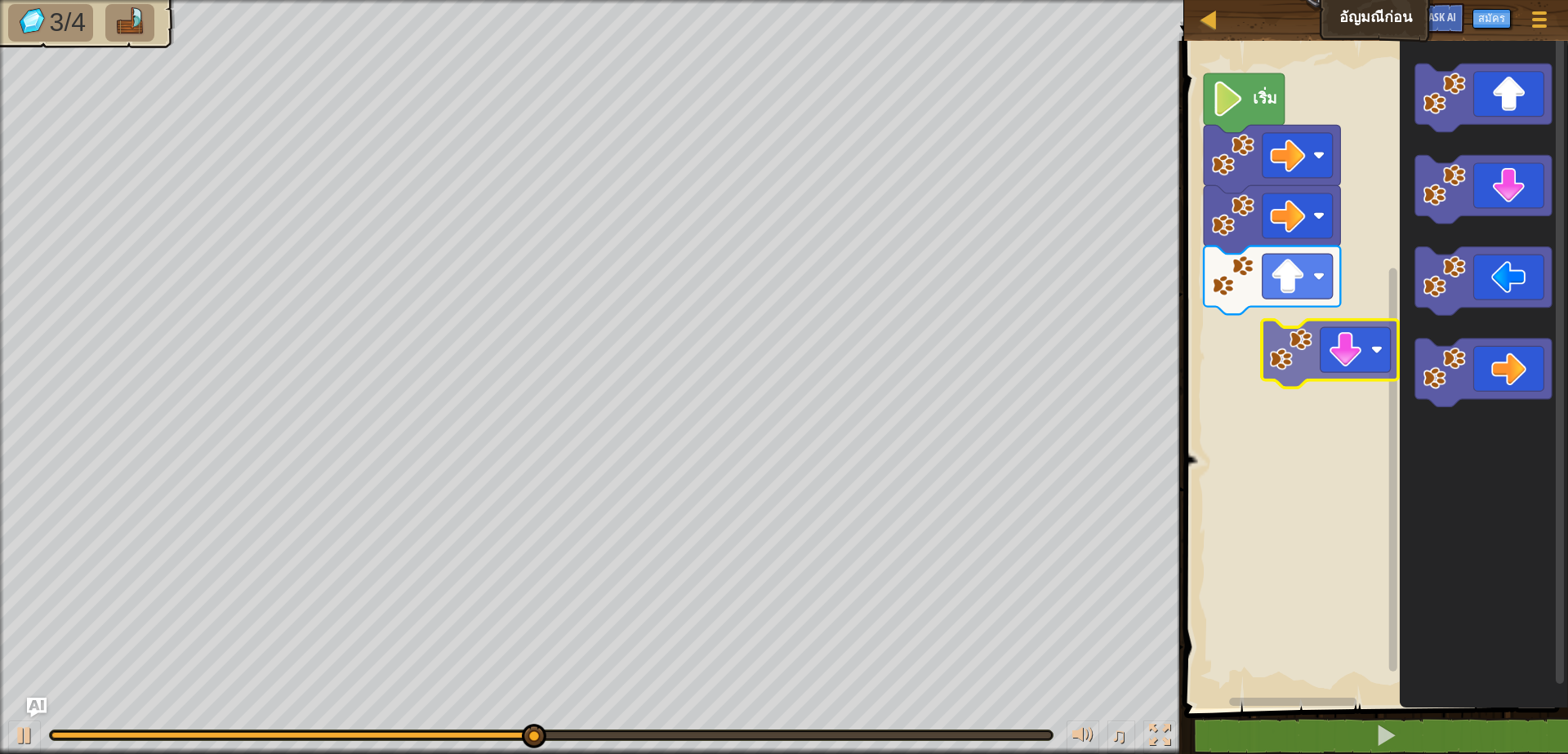
click at [1302, 348] on div "เริ่ม" at bounding box center [1373, 371] width 389 height 676
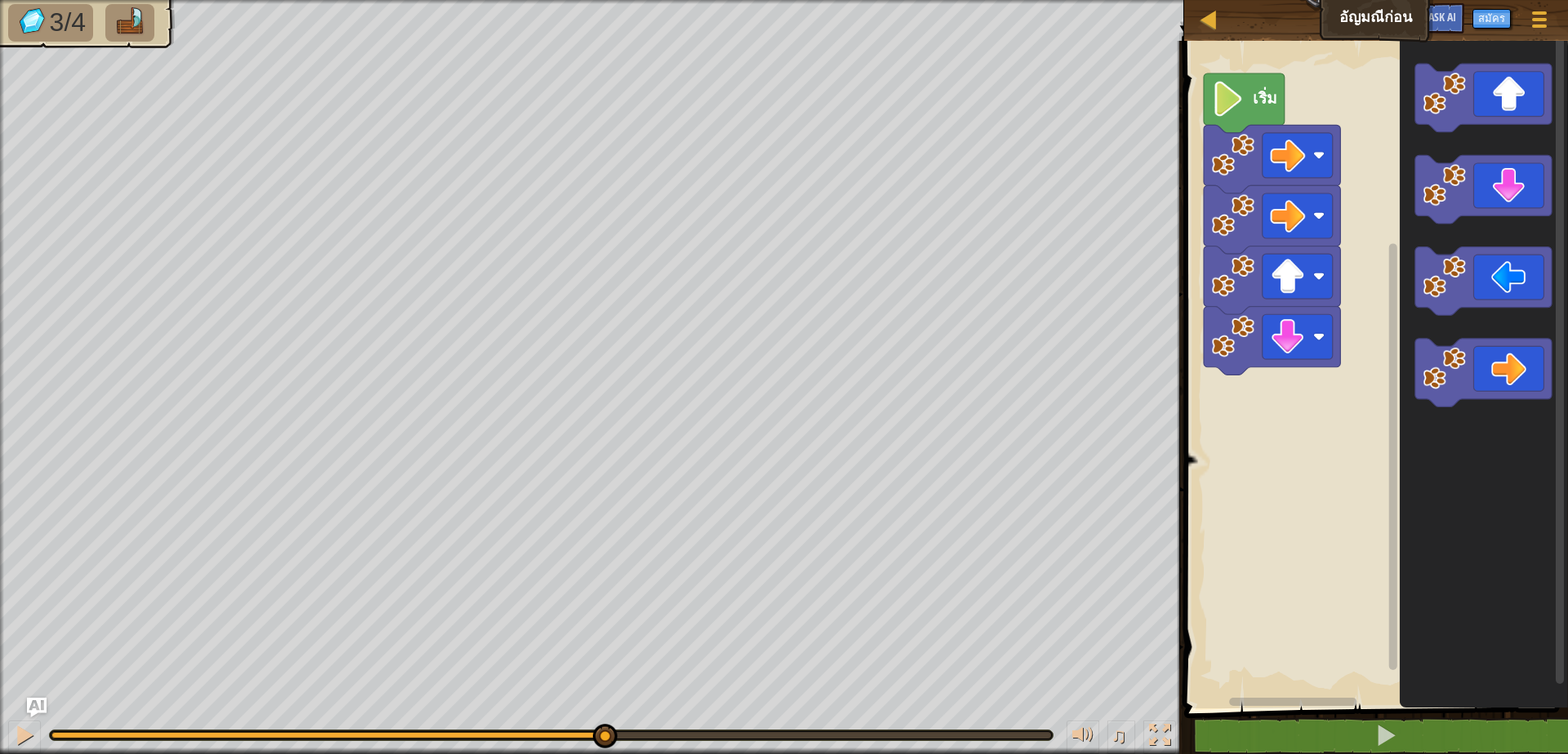
click at [1306, 370] on div "เริ่ม" at bounding box center [1373, 371] width 389 height 676
click at [1300, 394] on div "เริ่ม" at bounding box center [1373, 371] width 389 height 676
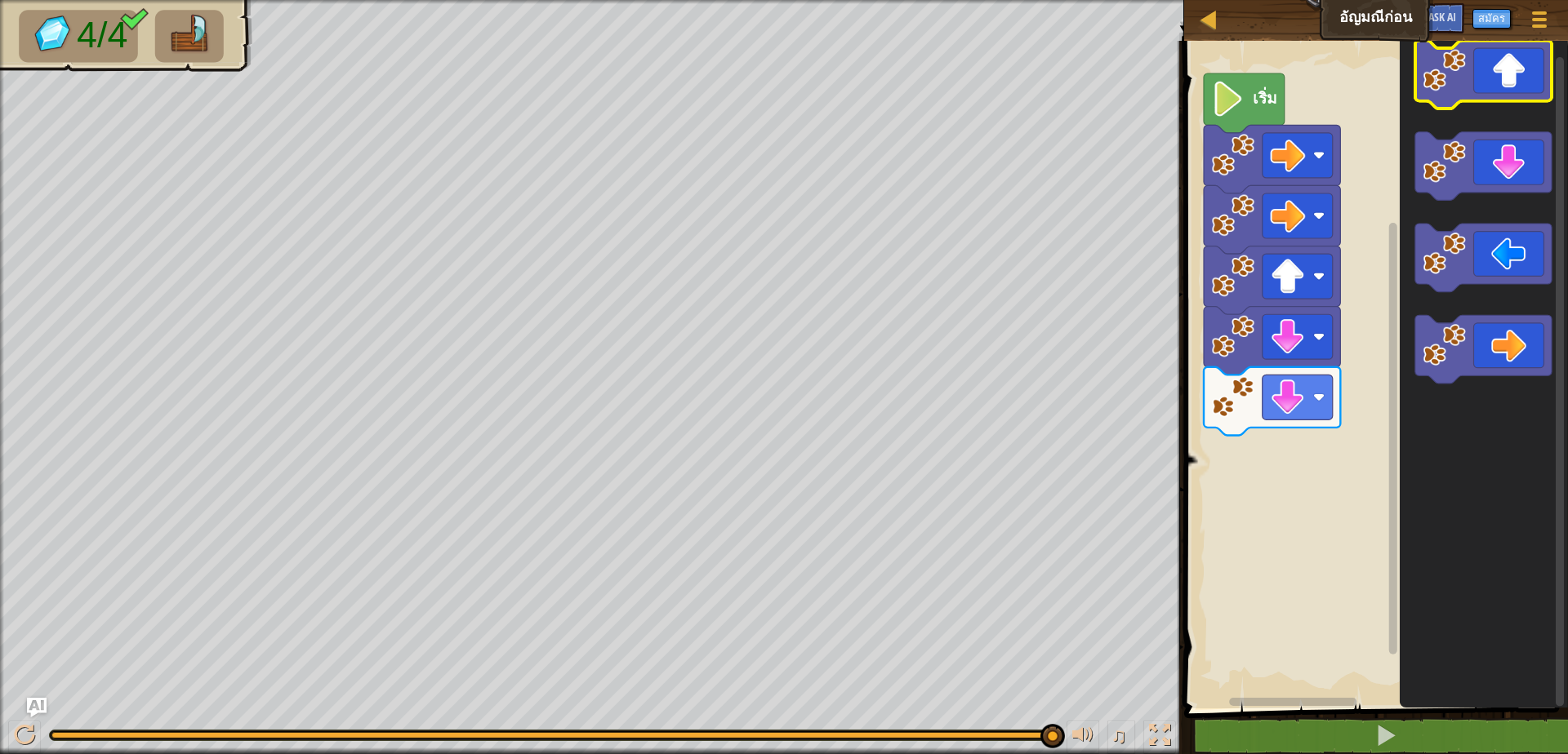
click at [1480, 52] on icon "พื้นที่ทำงาน Blockly" at bounding box center [1482, 74] width 136 height 69
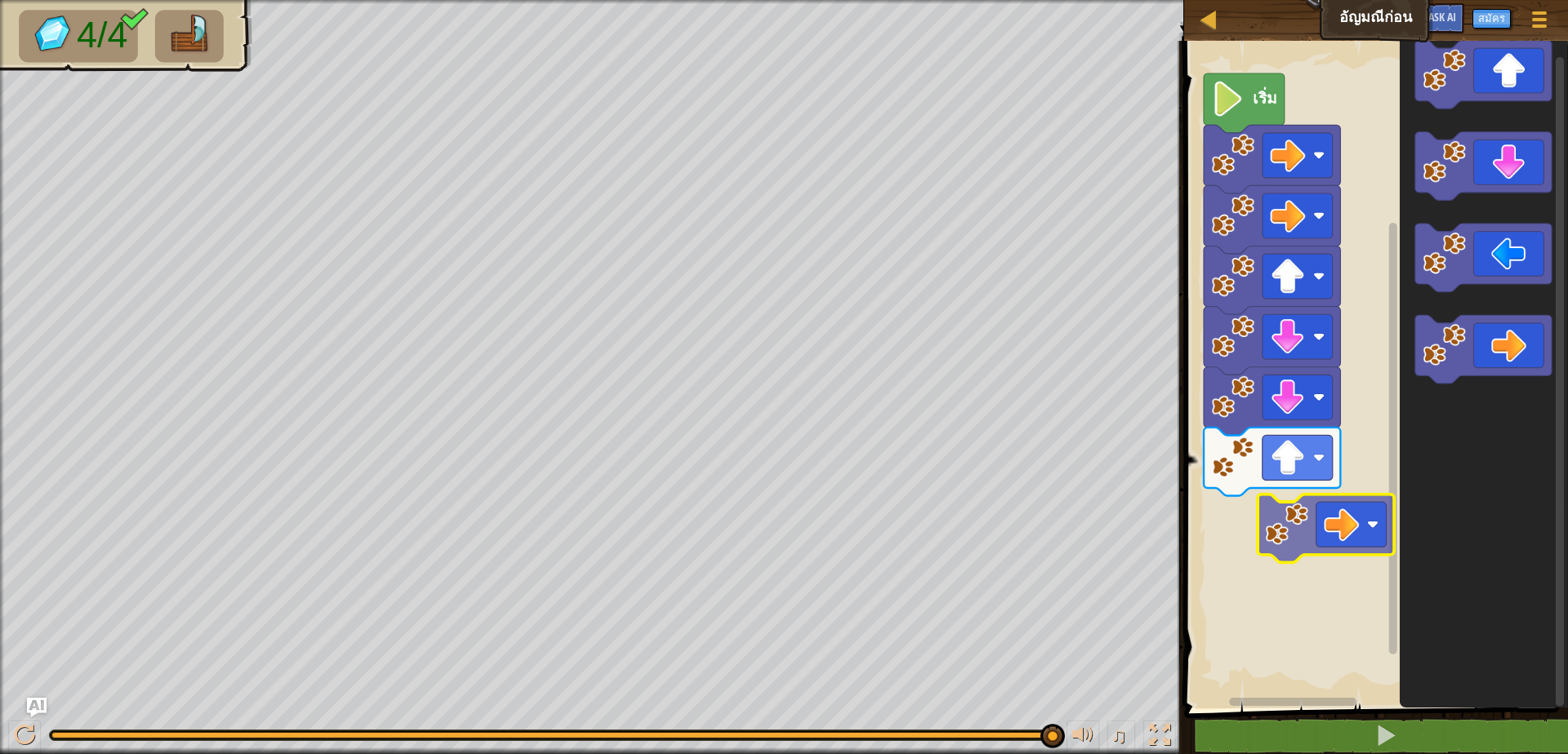
click at [1373, 530] on div "เริ่ม" at bounding box center [1373, 371] width 389 height 676
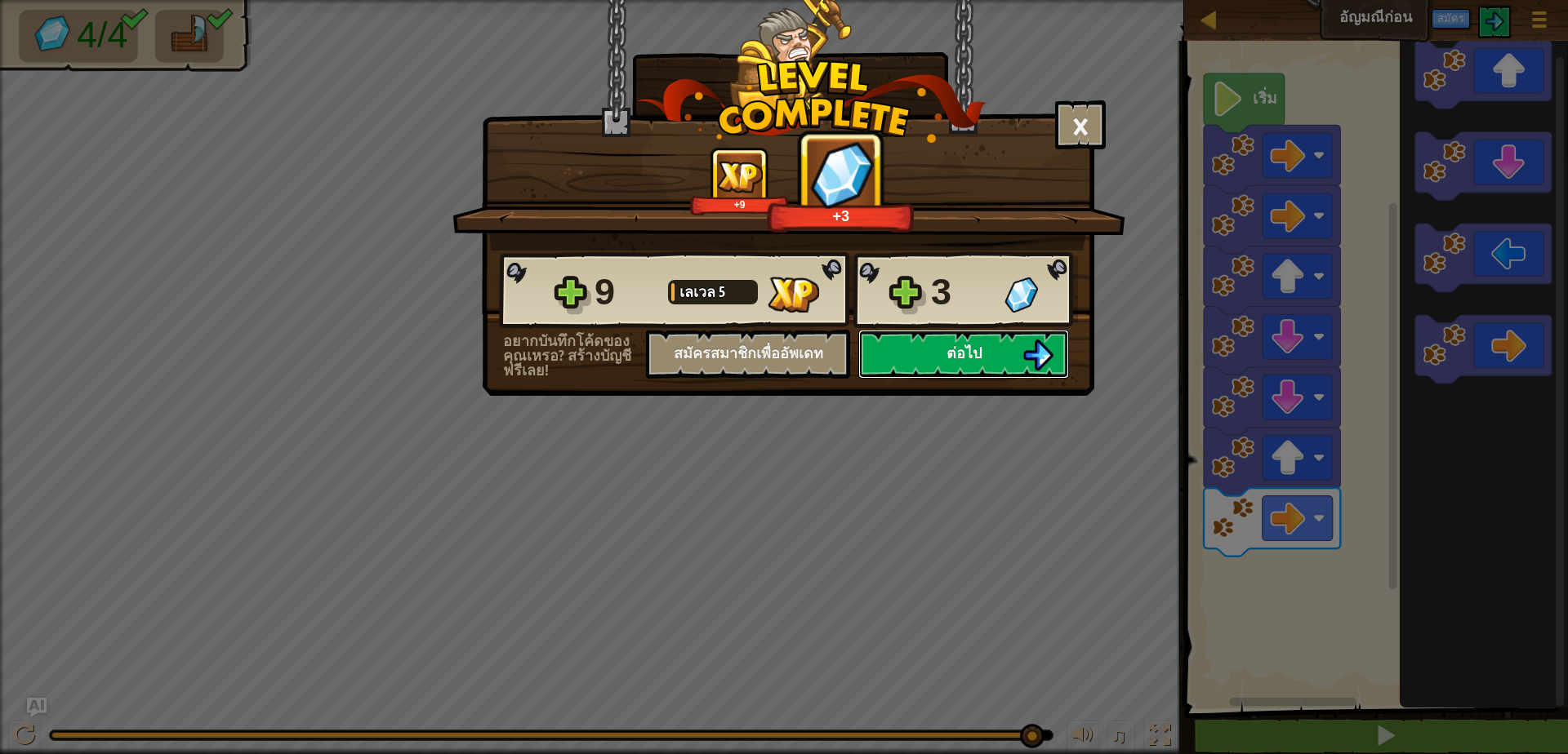
click at [974, 354] on span "ต่อไป" at bounding box center [963, 353] width 35 height 20
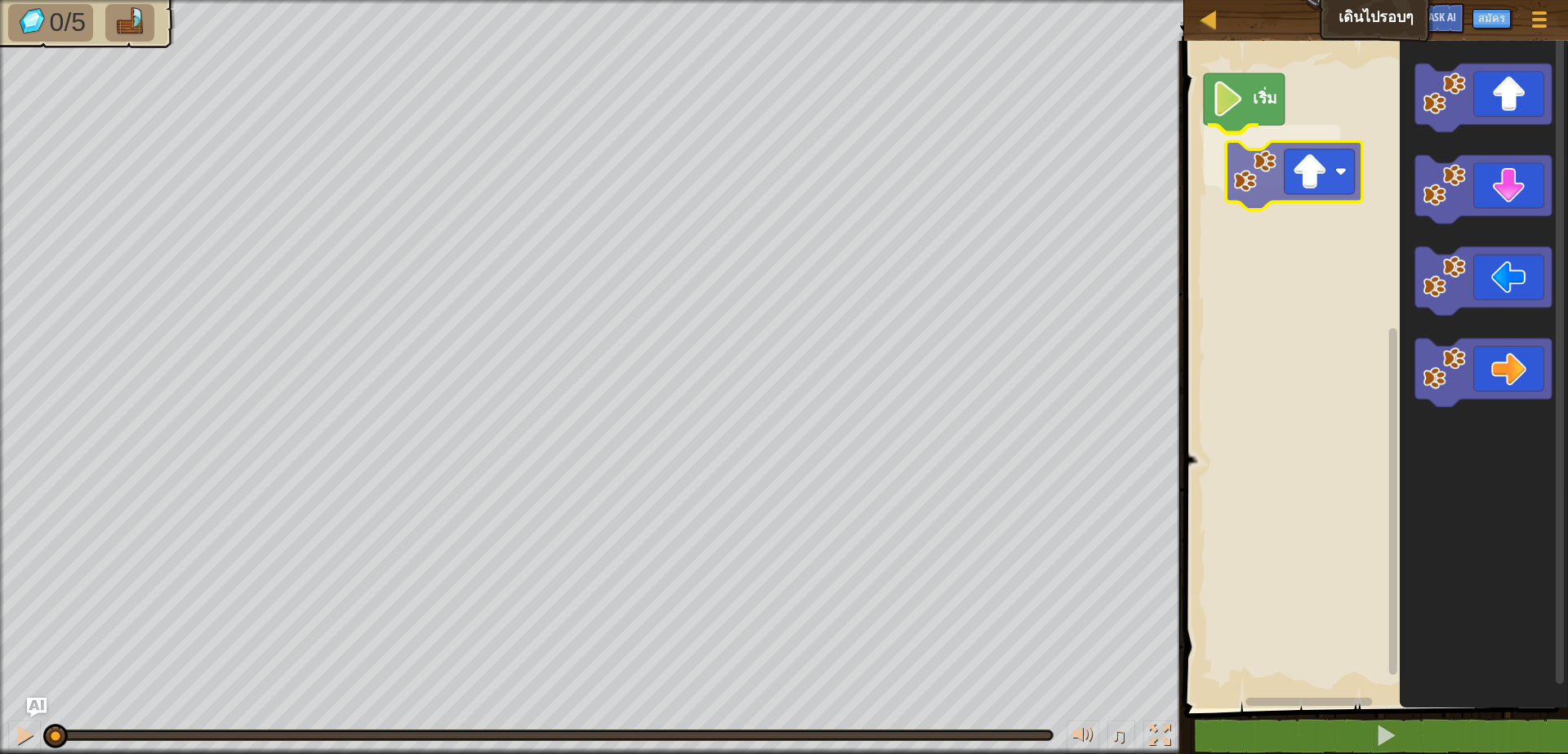
click at [1299, 180] on div "เริ่ม" at bounding box center [1373, 371] width 389 height 676
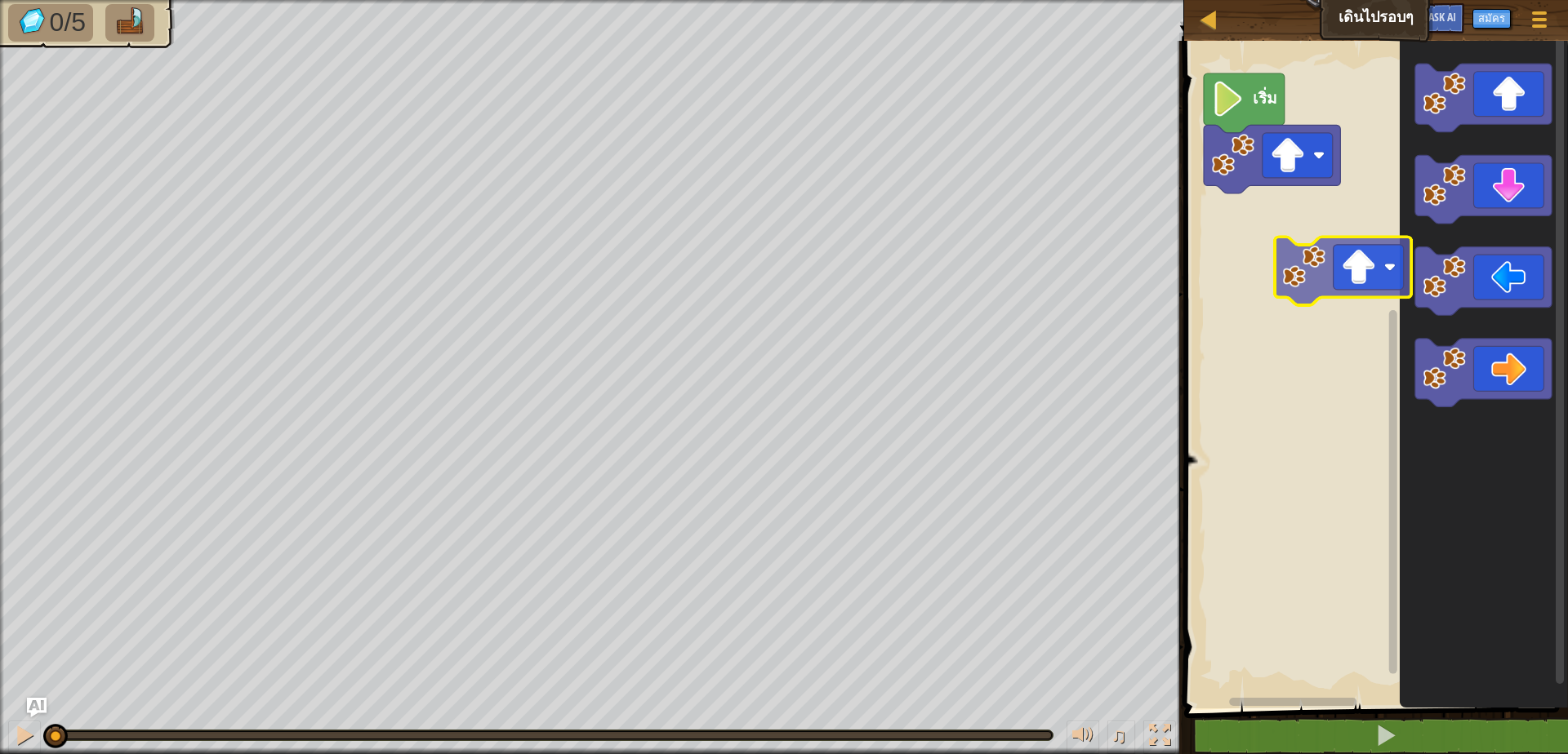
click at [1245, 274] on div "เริ่ม" at bounding box center [1373, 371] width 389 height 676
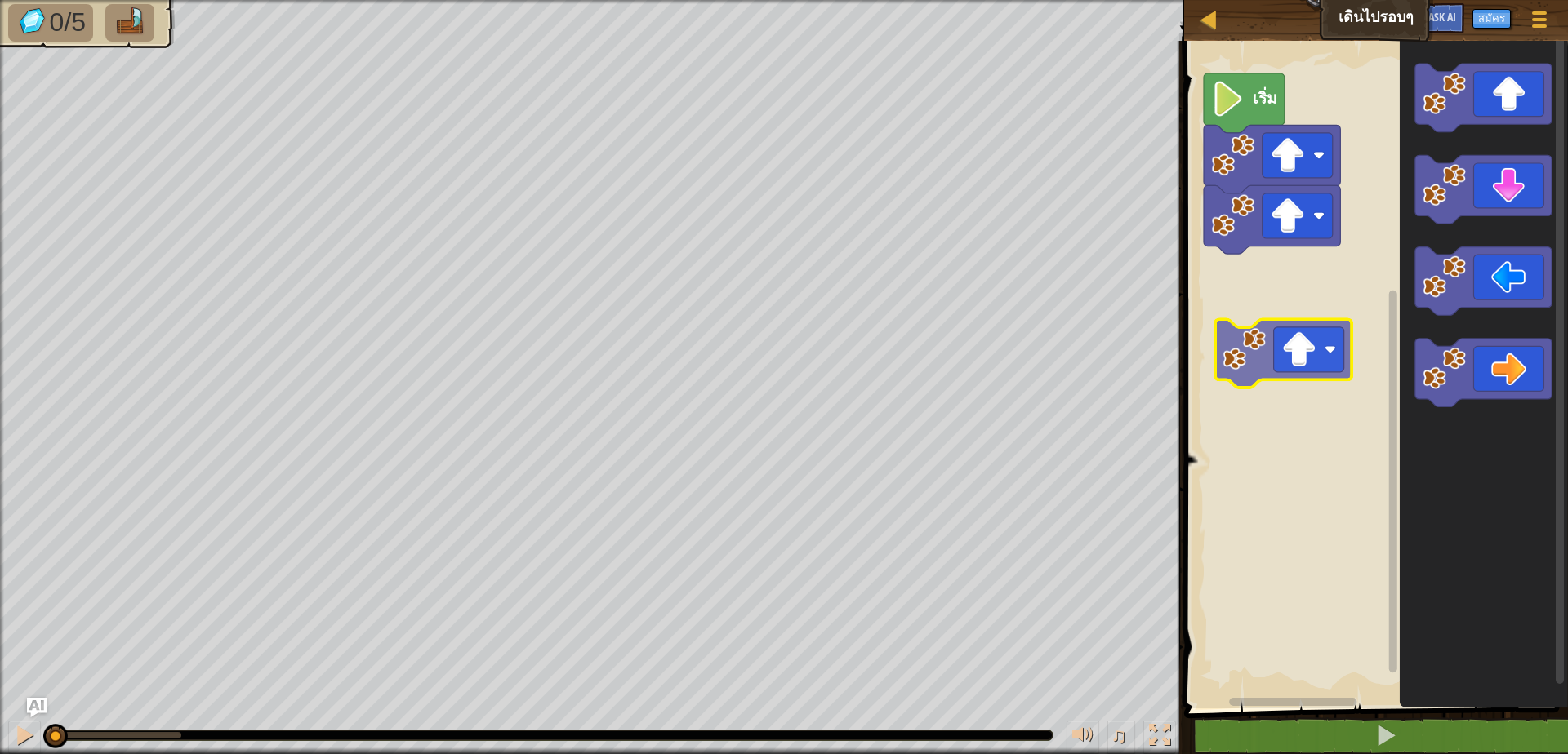
click at [1197, 331] on div "เริ่ม" at bounding box center [1373, 371] width 389 height 676
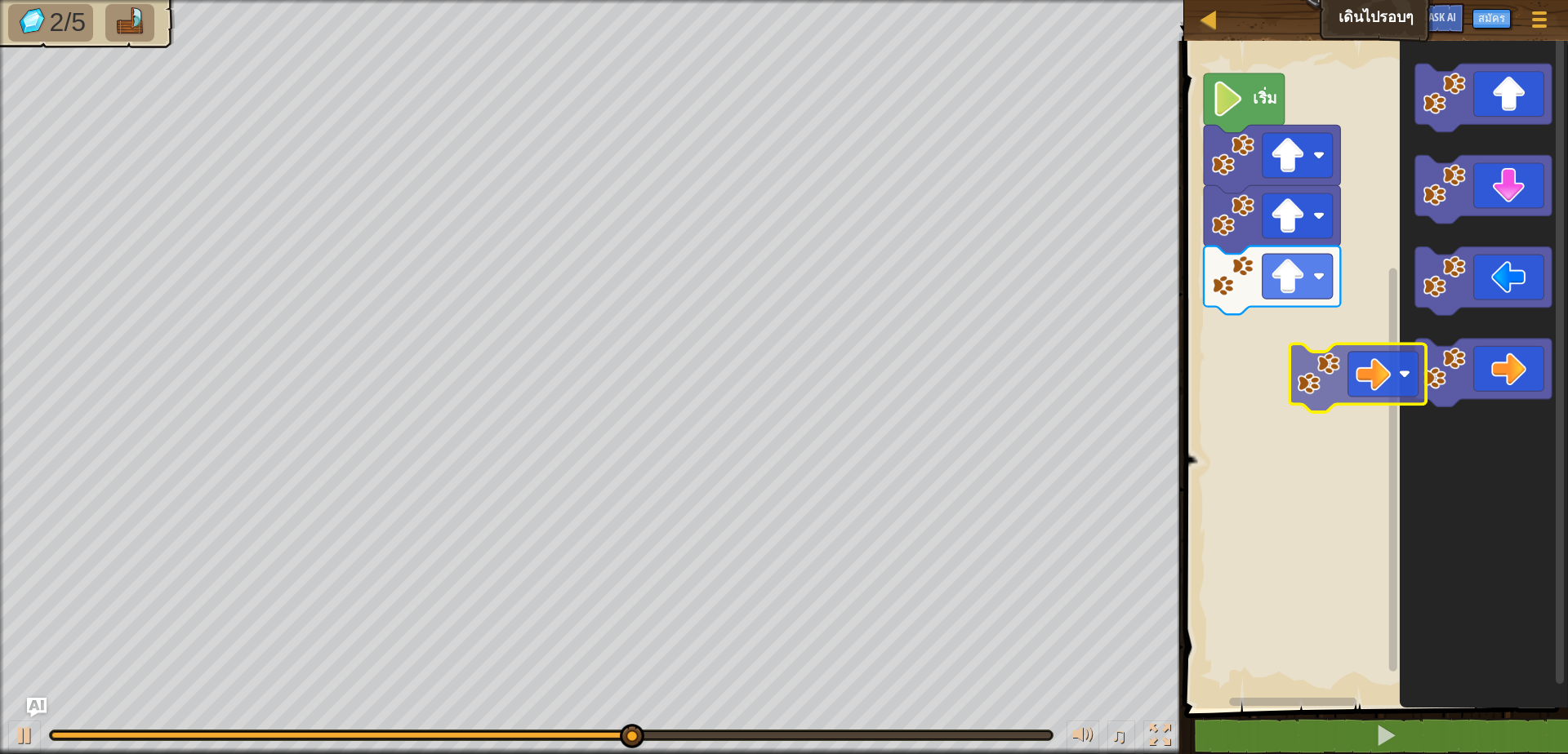
click at [1256, 350] on div "เริ่ม" at bounding box center [1373, 371] width 389 height 676
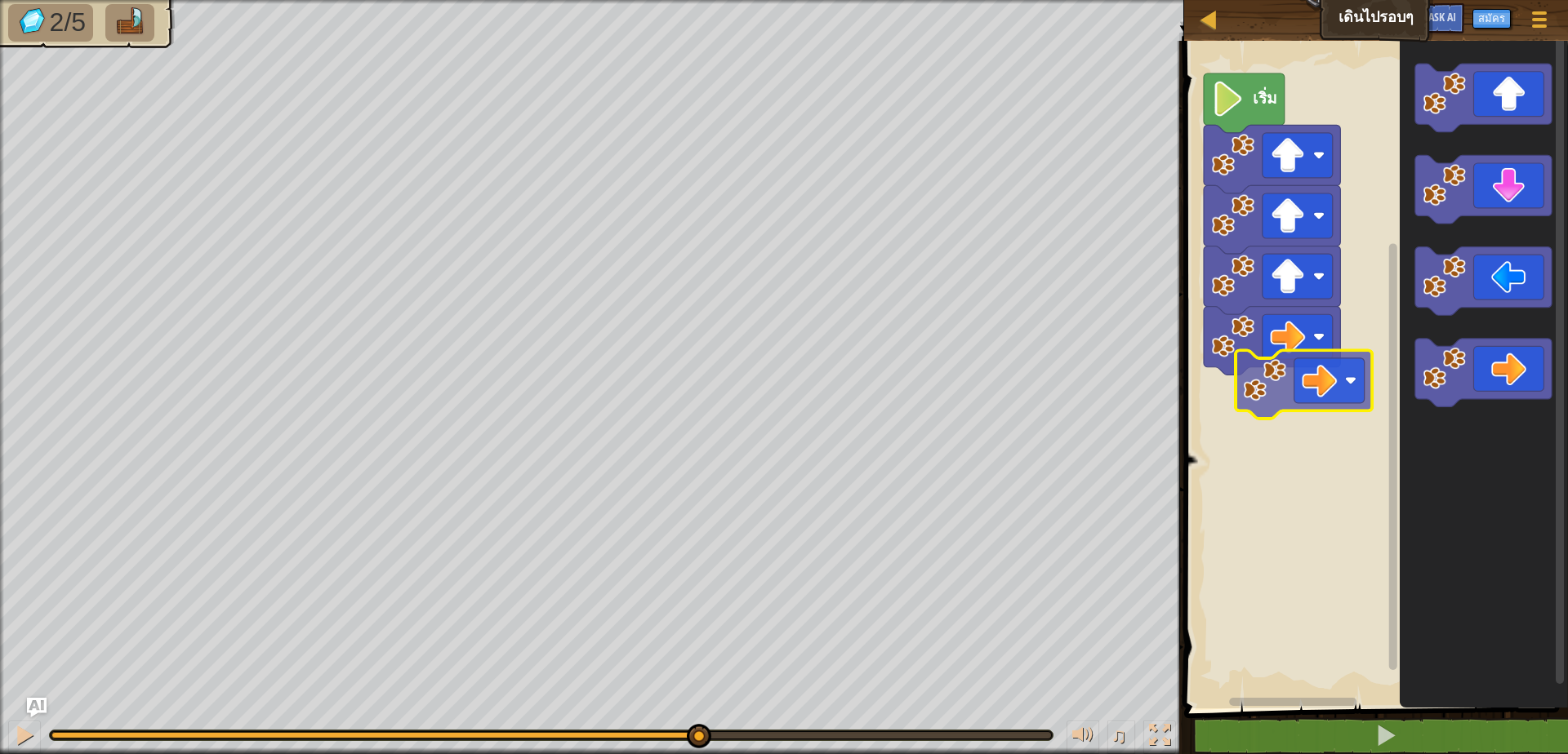
click at [1274, 405] on div "เริ่ม" at bounding box center [1373, 371] width 389 height 676
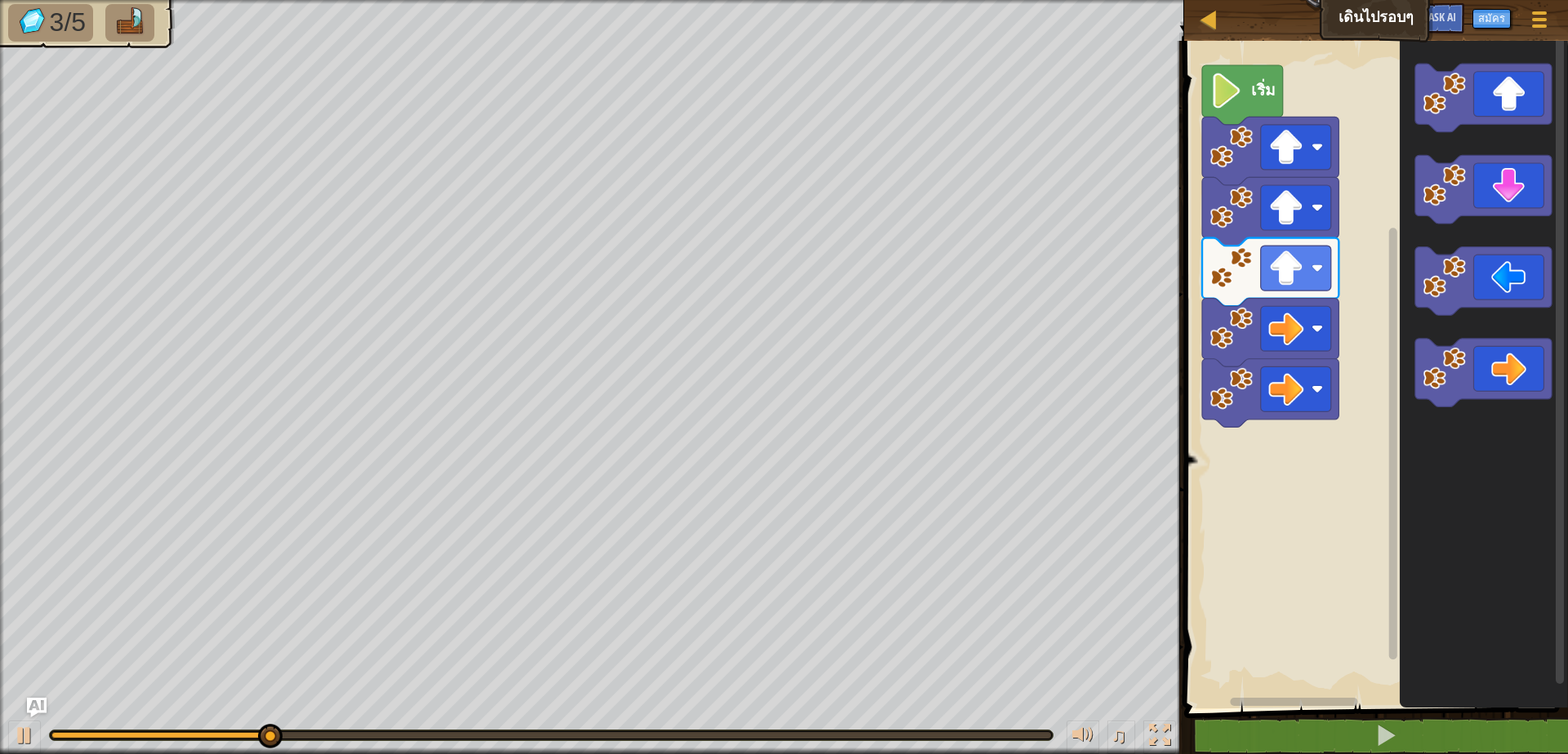
click at [1367, 407] on rect "พื้นที่ทำงาน Blockly" at bounding box center [1373, 371] width 389 height 676
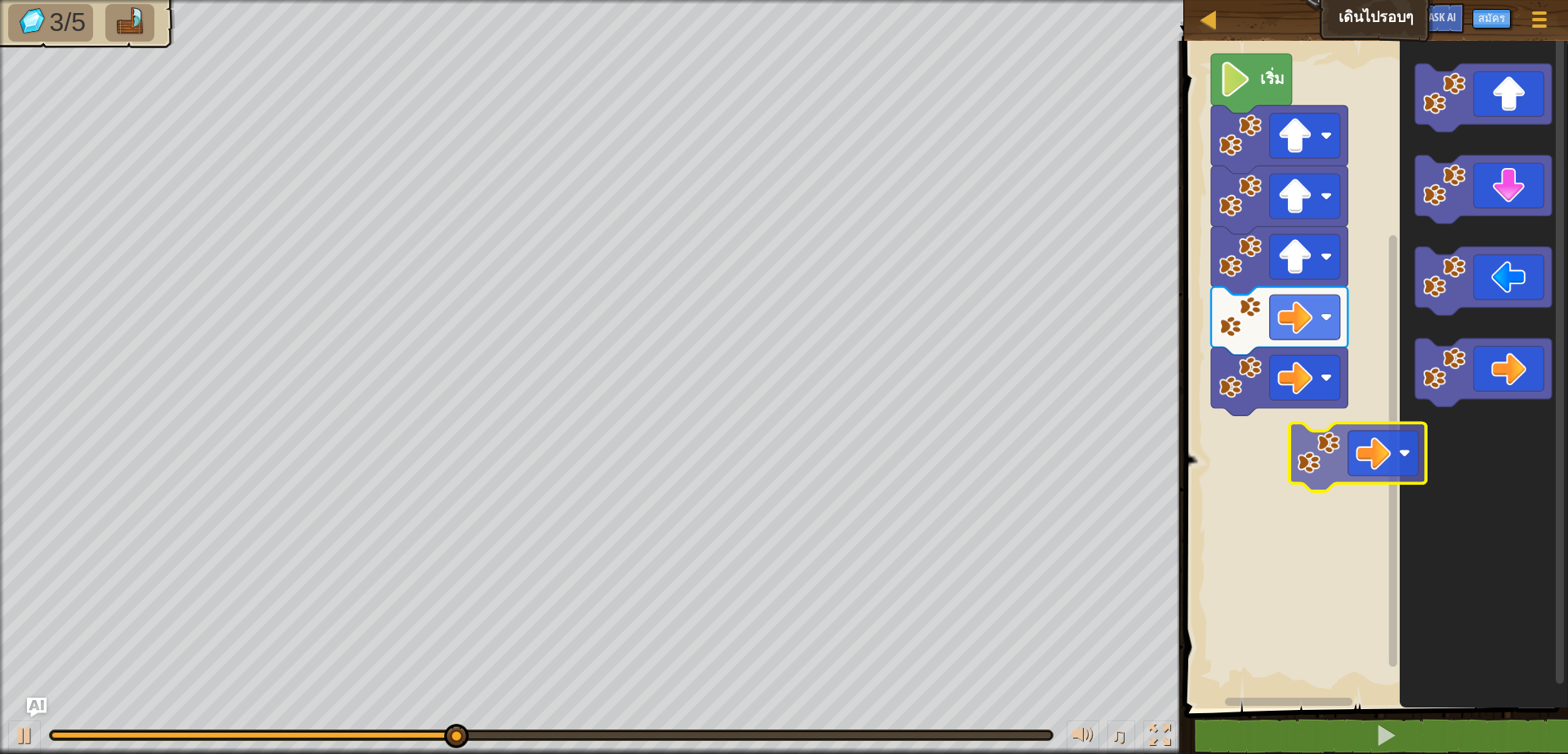
click at [1287, 461] on div "เริ่ม" at bounding box center [1373, 371] width 389 height 676
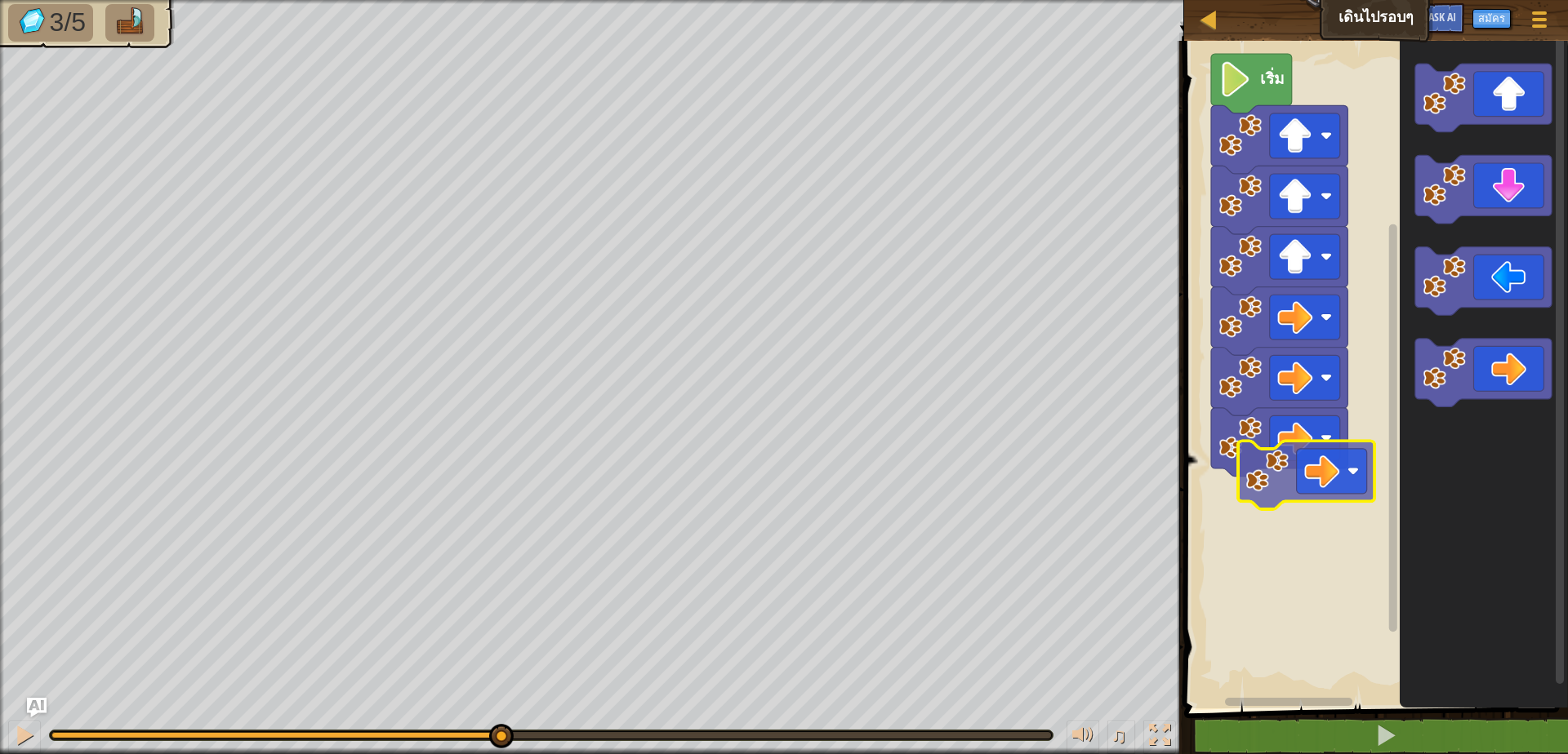
click at [1294, 495] on div "เริ่ม" at bounding box center [1373, 371] width 389 height 676
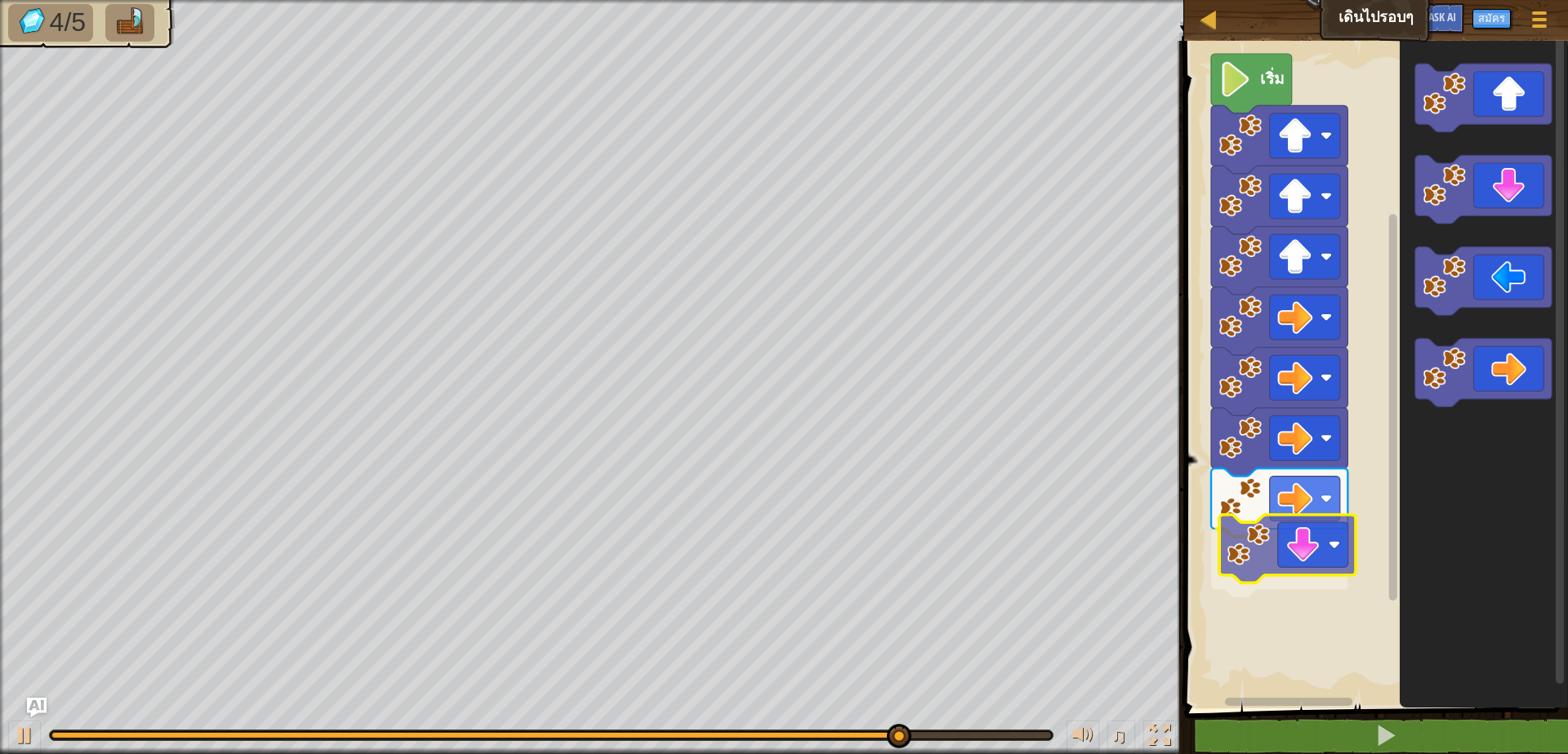
click at [1290, 578] on div "เริ่ม" at bounding box center [1373, 371] width 389 height 676
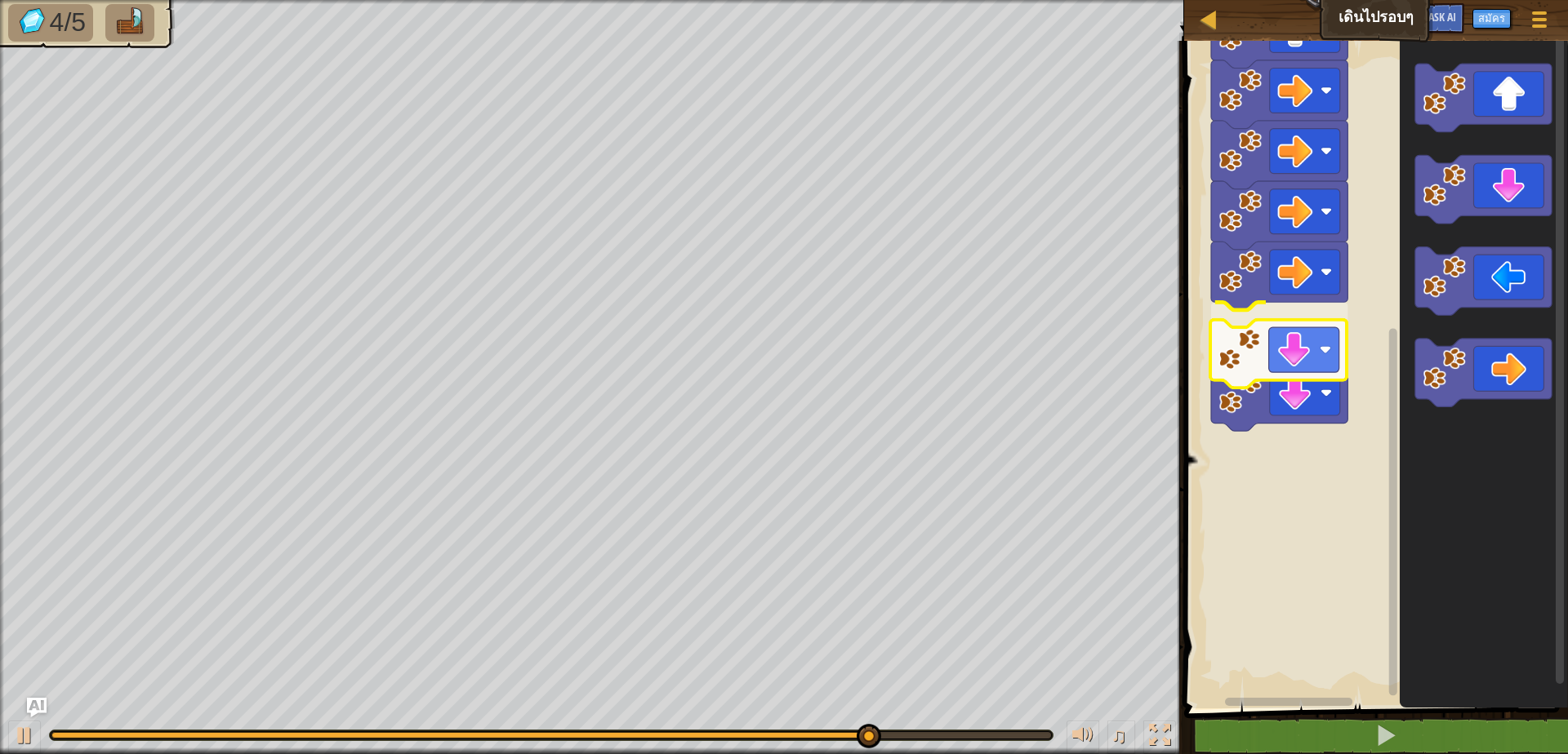
click at [1257, 384] on div "เริ่ม" at bounding box center [1373, 371] width 389 height 676
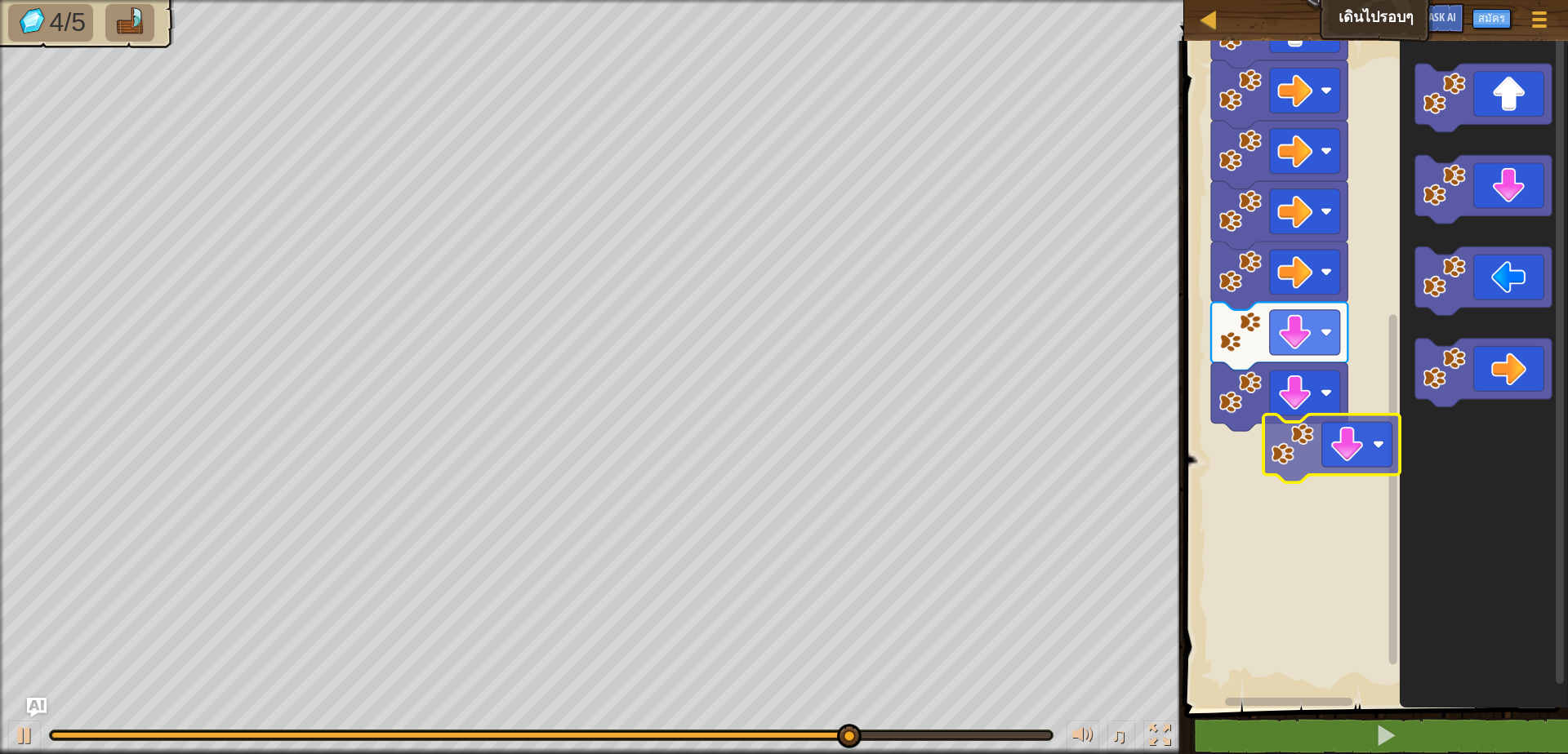
click at [1271, 471] on div "เริ่ม" at bounding box center [1373, 371] width 389 height 676
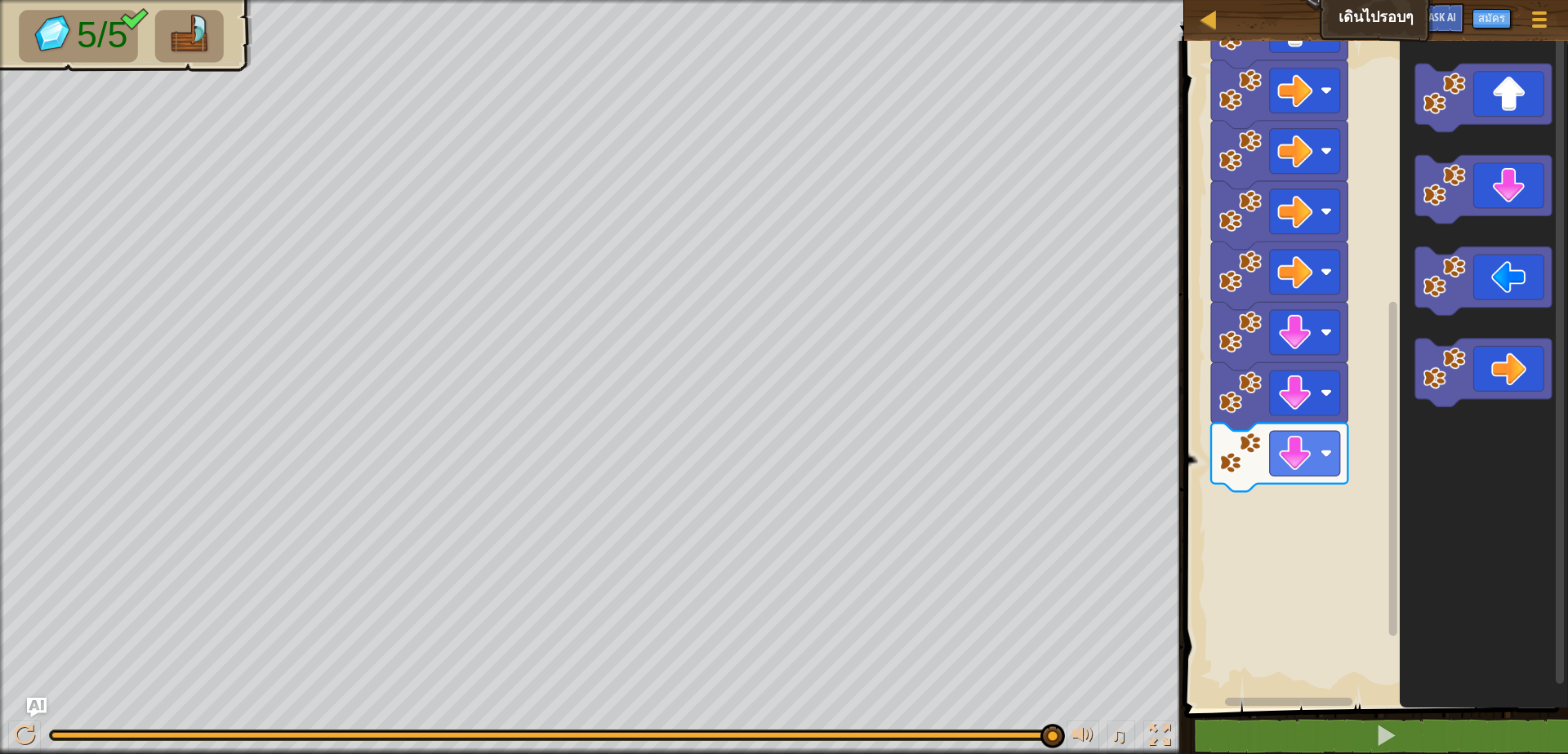
click at [983, 0] on html "แผนที่ เดินไปรอบๆ เมนูเกม สมัคร Ask AI 1 הההההההההההההההההההההההההההההההההההההה…" at bounding box center [784, 0] width 1568 height 0
click at [1308, 567] on div "เริ่ม" at bounding box center [1373, 371] width 389 height 676
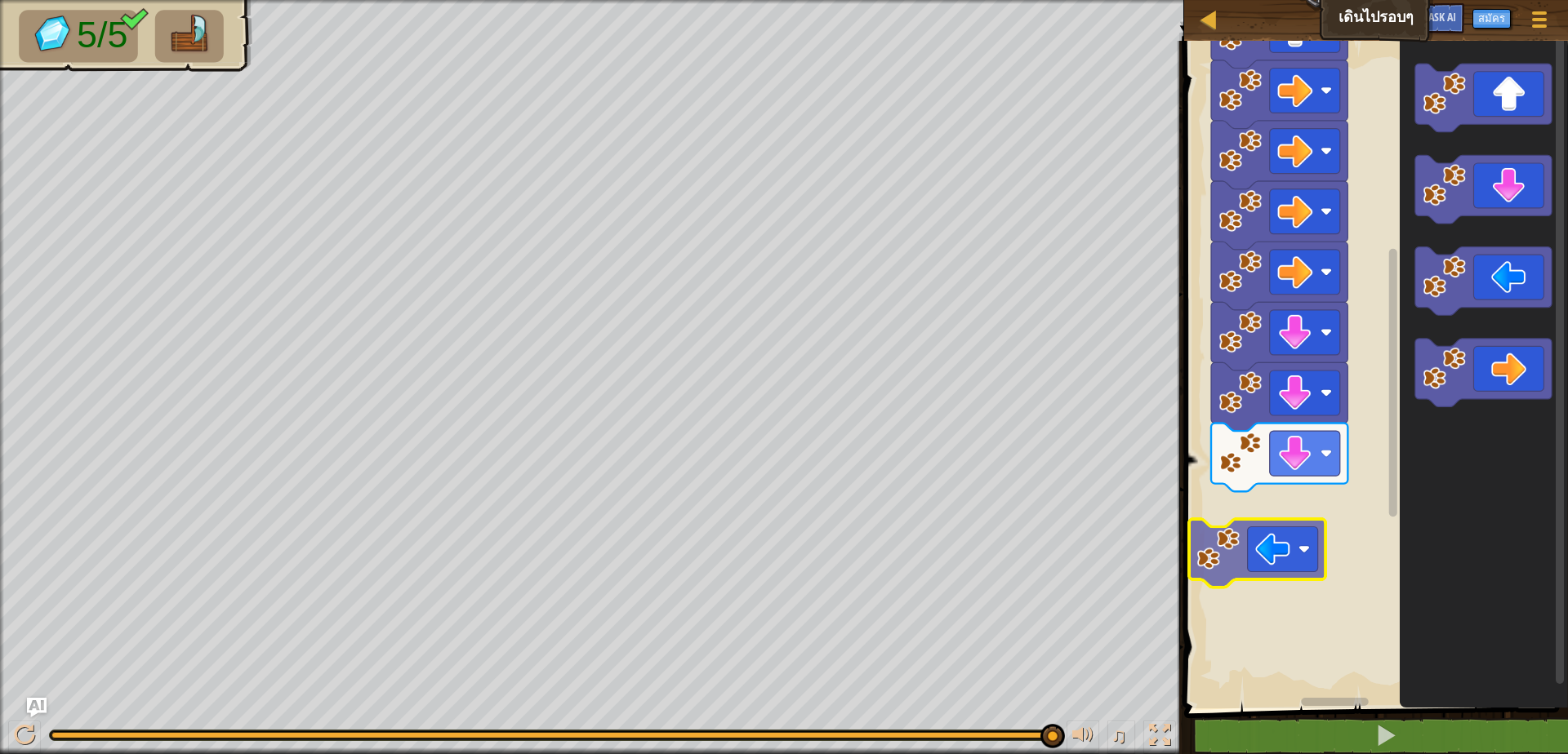
click at [1206, 546] on div "เริ่ม" at bounding box center [1373, 371] width 389 height 676
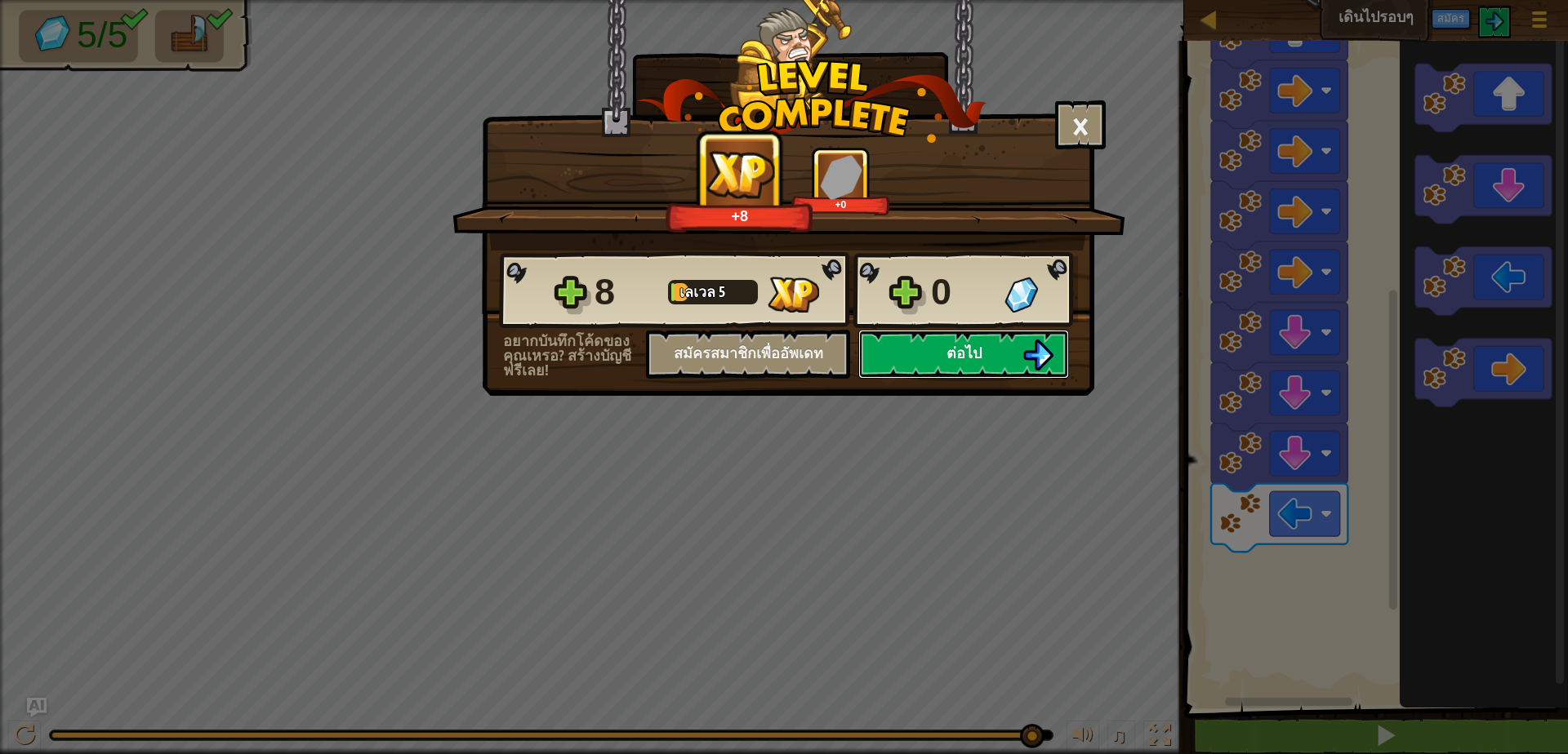
click at [973, 354] on span "ต่อไป" at bounding box center [963, 353] width 35 height 20
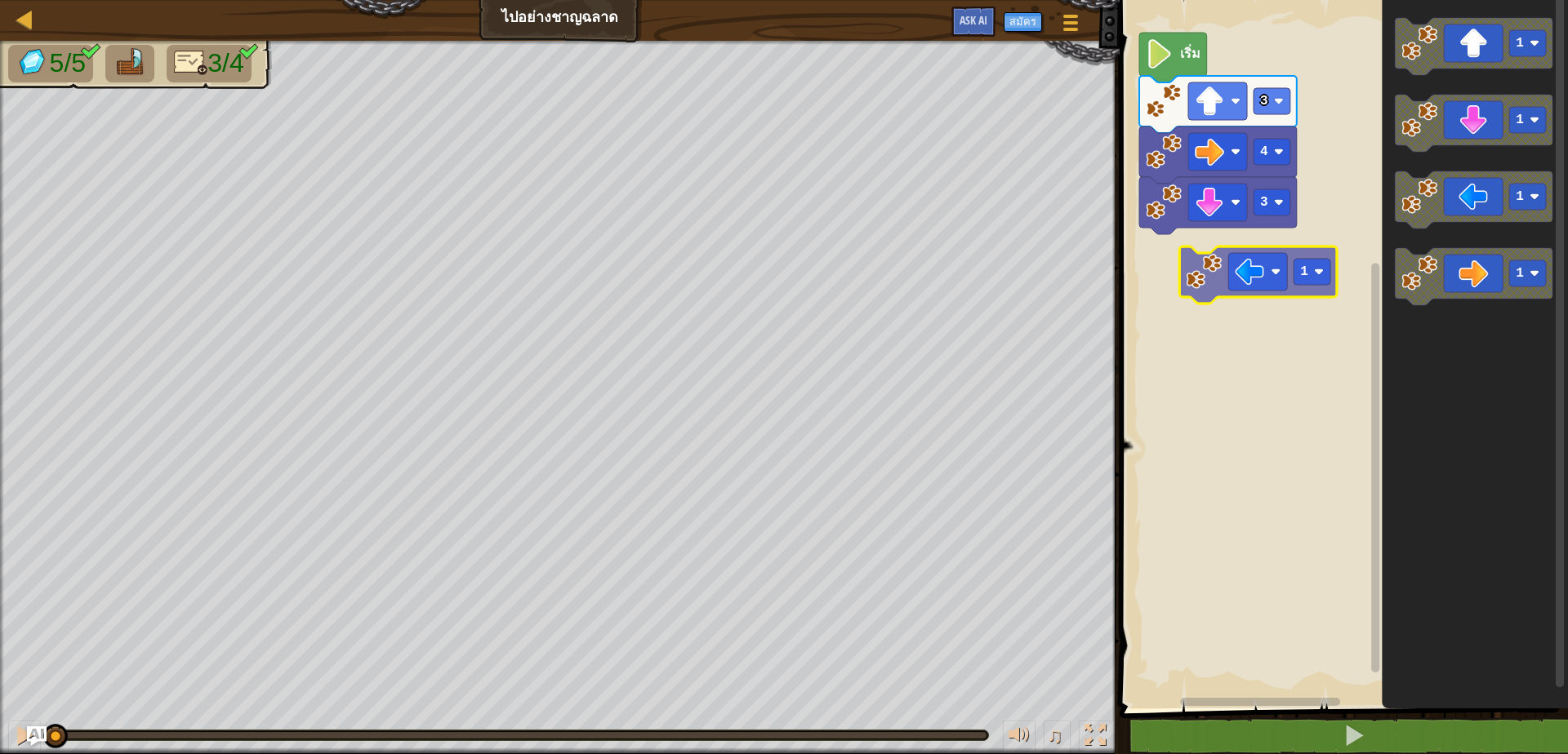
click at [1278, 251] on div "3 4 3 เริ่ม 1 1 1 1 1" at bounding box center [1341, 349] width 453 height 717
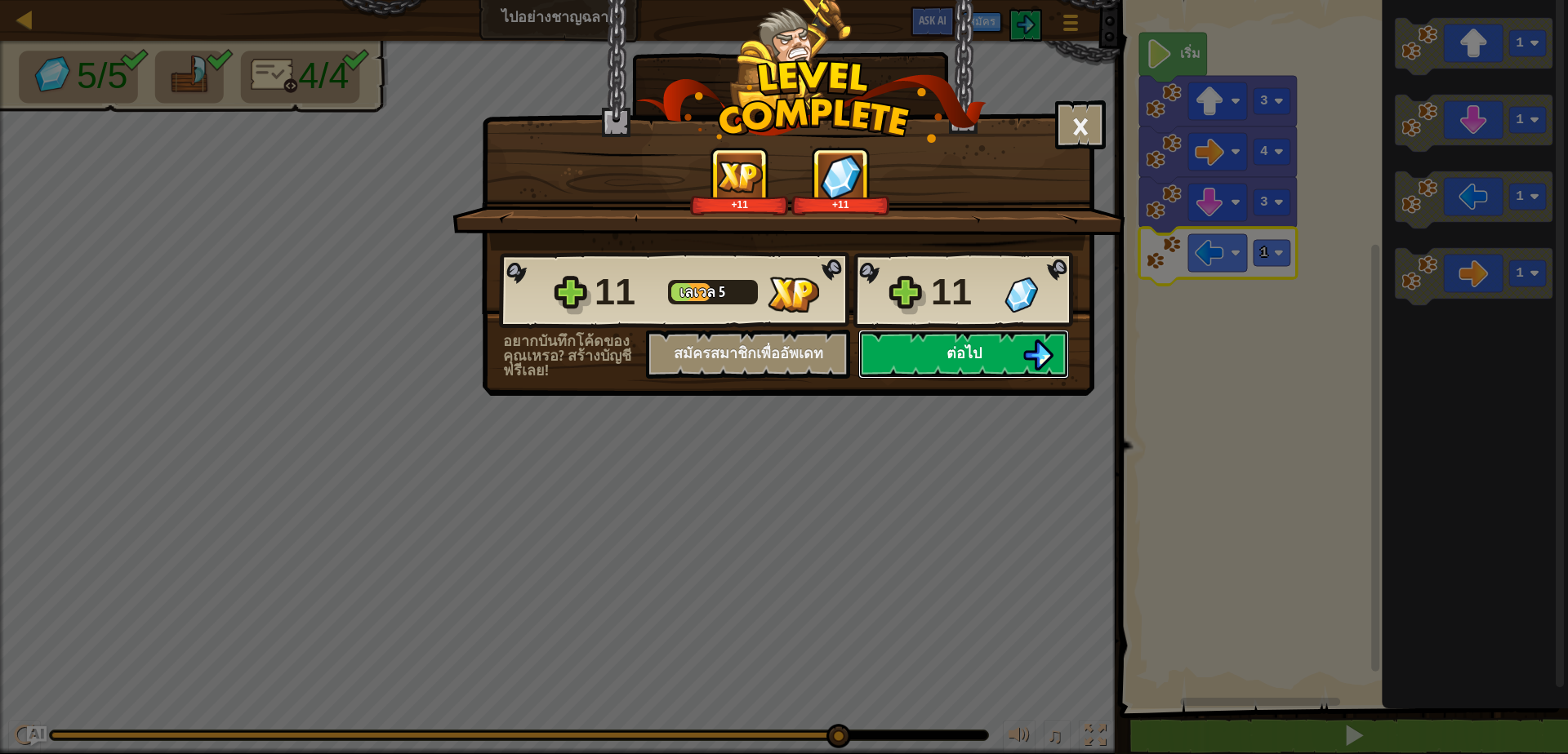
click at [1022, 355] on button "ต่อไป" at bounding box center [963, 355] width 211 height 49
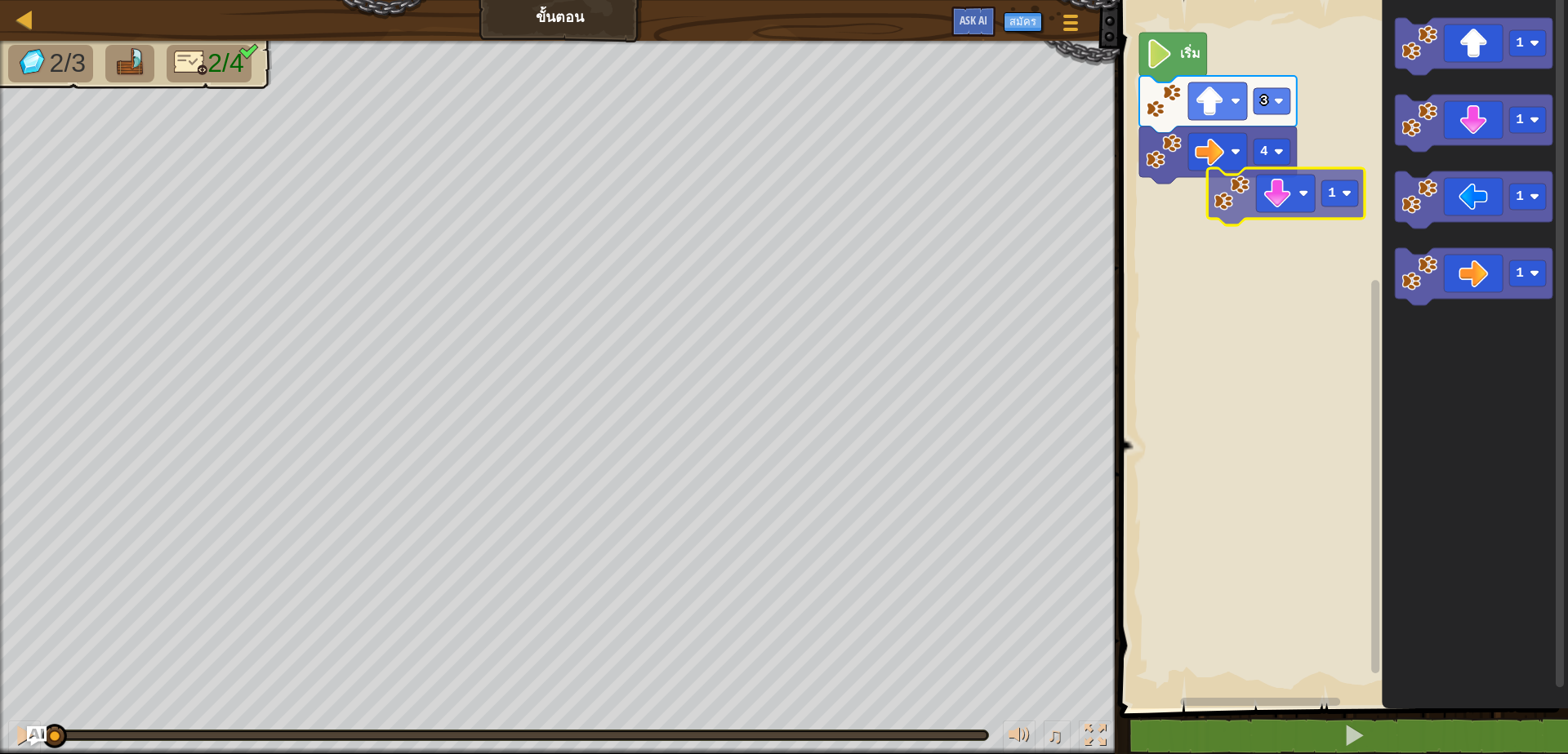
click at [1263, 207] on div "4 3 เริ่ม 1 1 1 1 1" at bounding box center [1341, 349] width 453 height 717
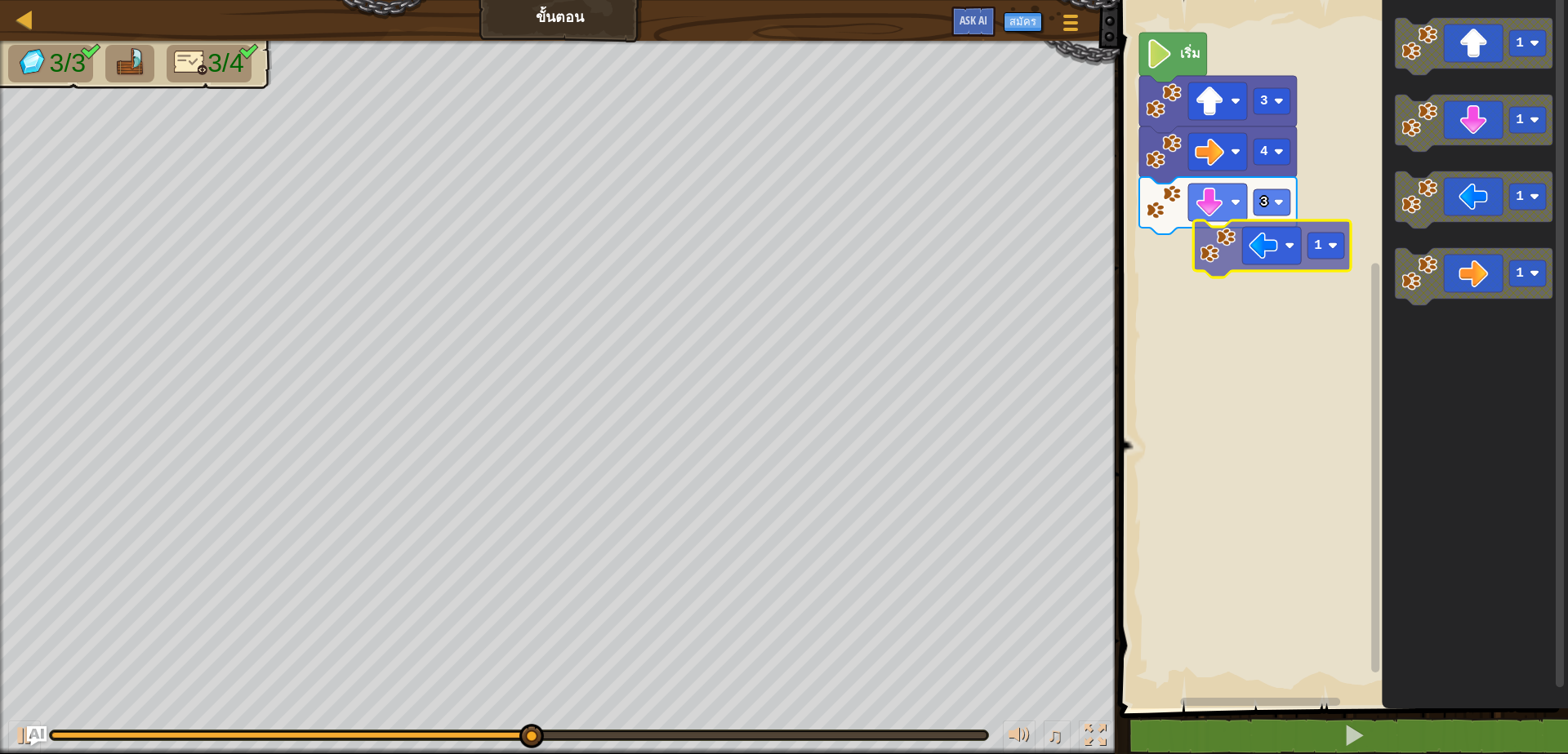
click at [1225, 215] on div "เริ่ม 3 4 3 1 1 1 1 1" at bounding box center [1341, 349] width 453 height 717
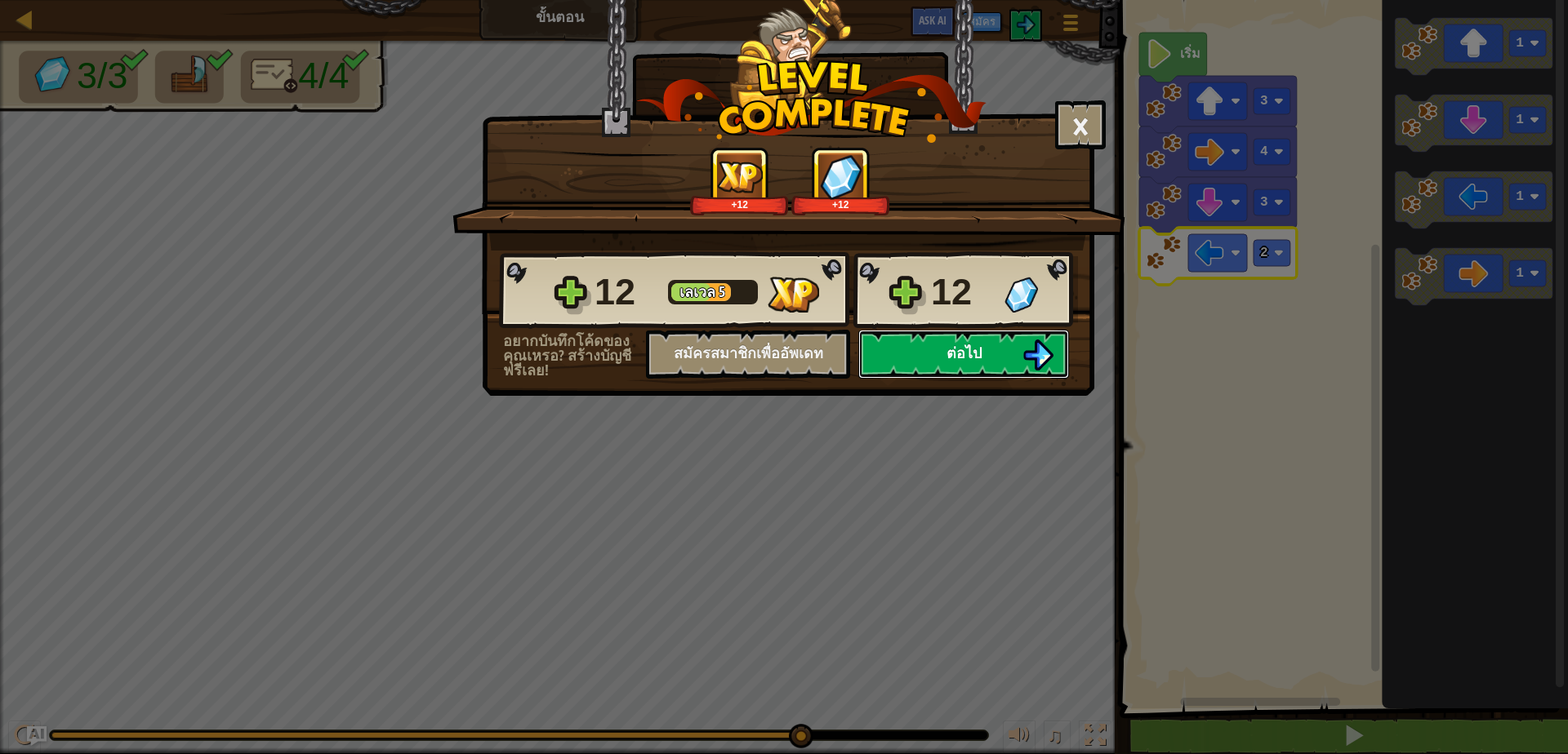
click at [1018, 352] on button "ต่อไป" at bounding box center [963, 355] width 211 height 49
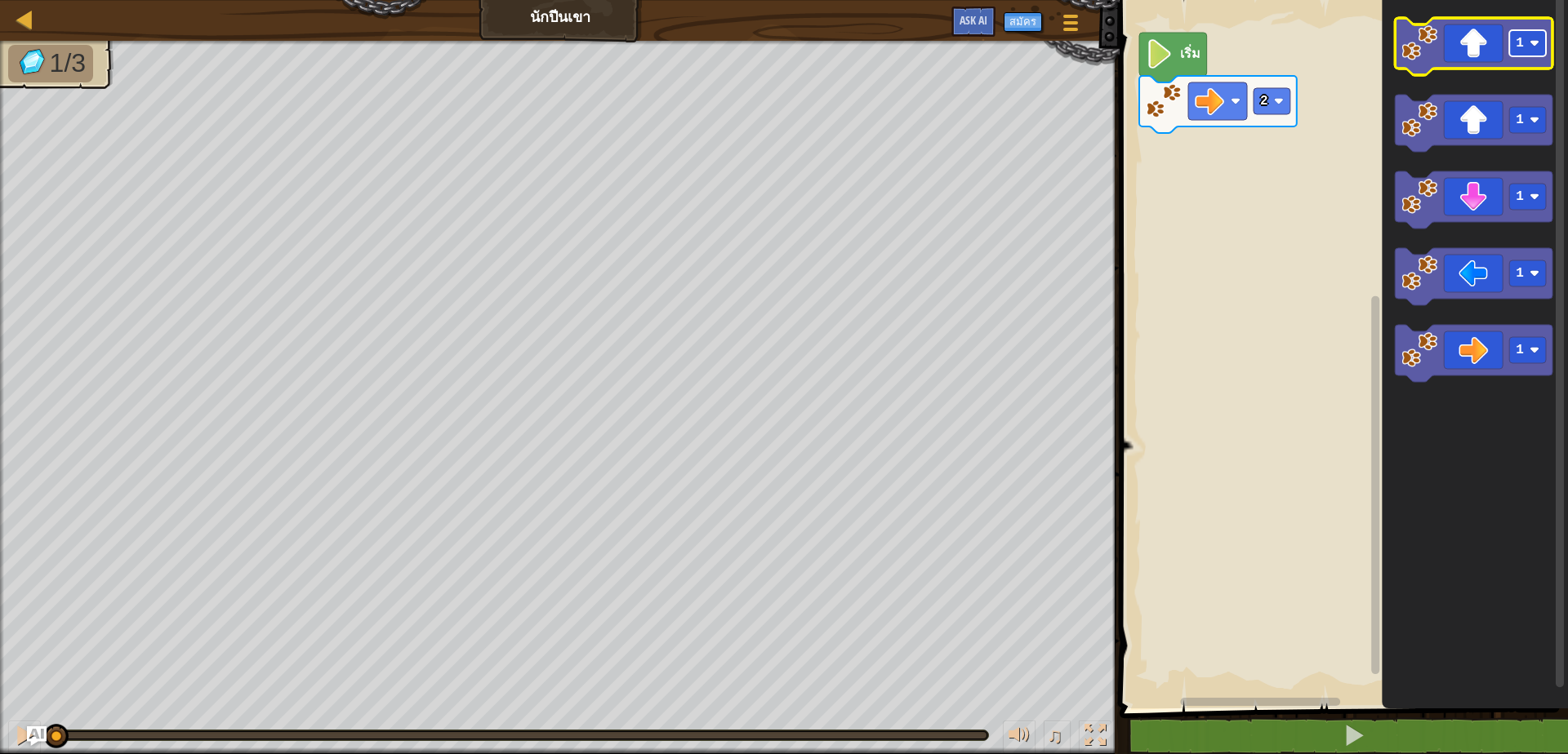
click at [1527, 43] on rect "พื้นที่ทำงาน Blockly" at bounding box center [1527, 43] width 36 height 26
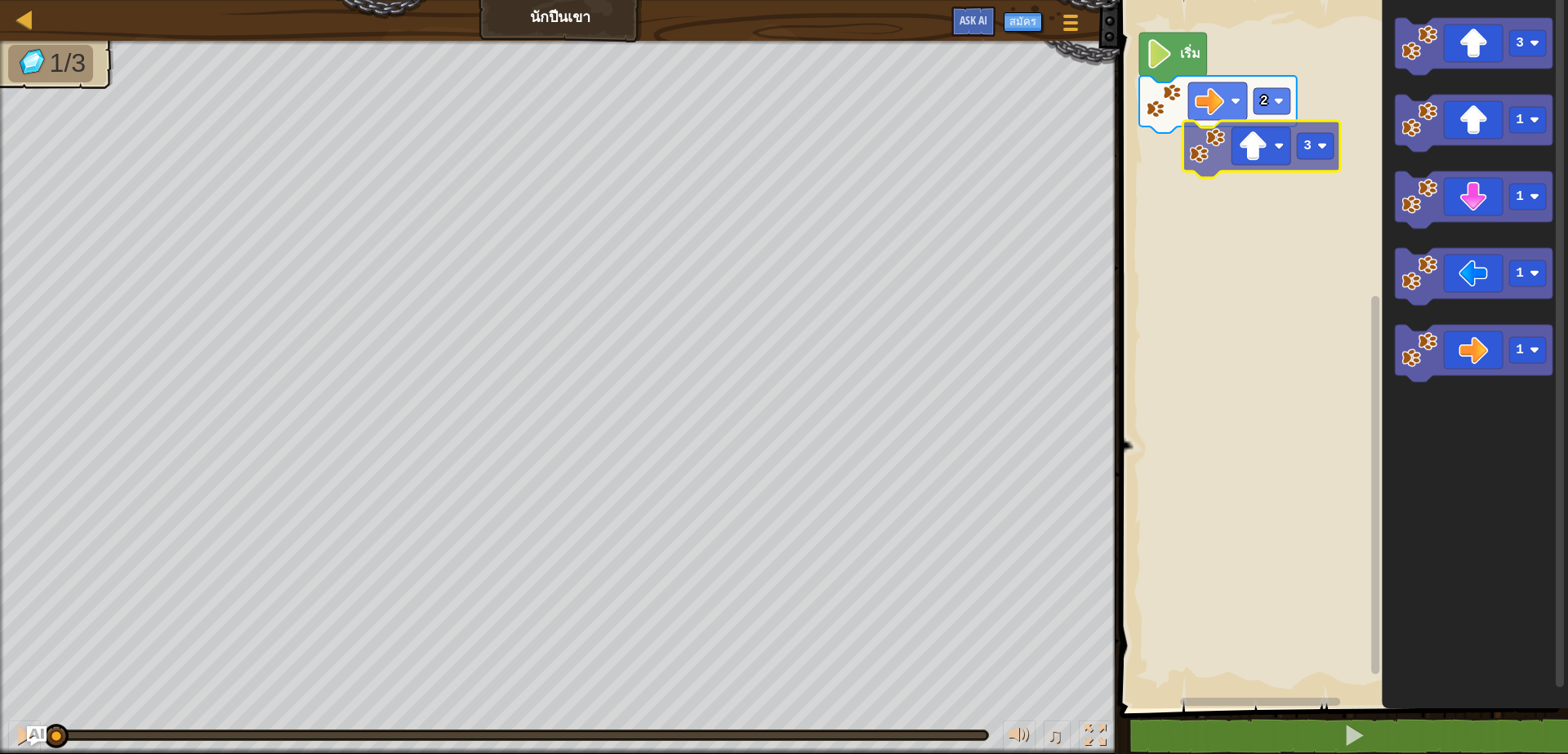
click at [1244, 158] on div "2 เริ่ม 3 1 1 1 1 3" at bounding box center [1341, 349] width 453 height 717
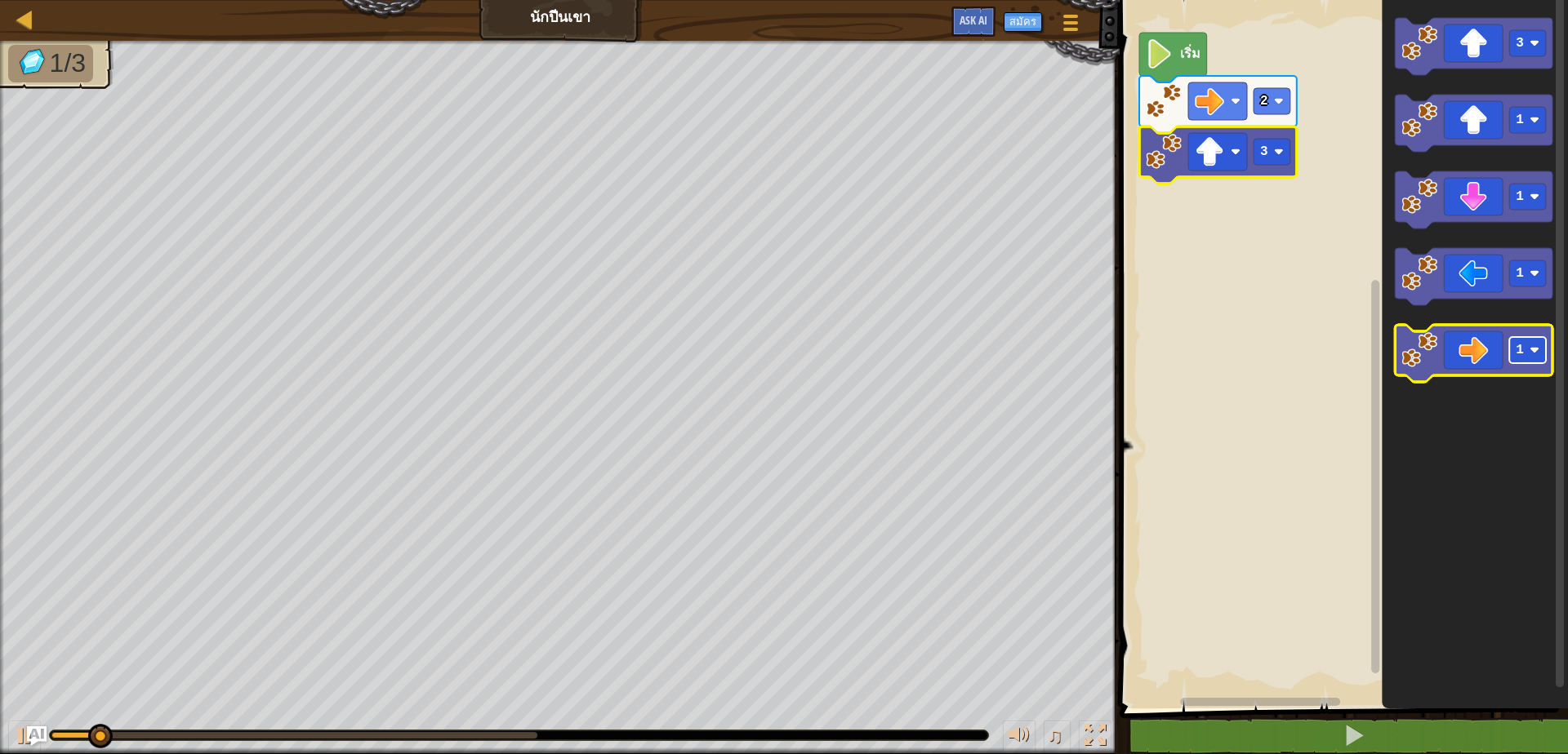
click at [1523, 353] on text "1" at bounding box center [1520, 349] width 8 height 14
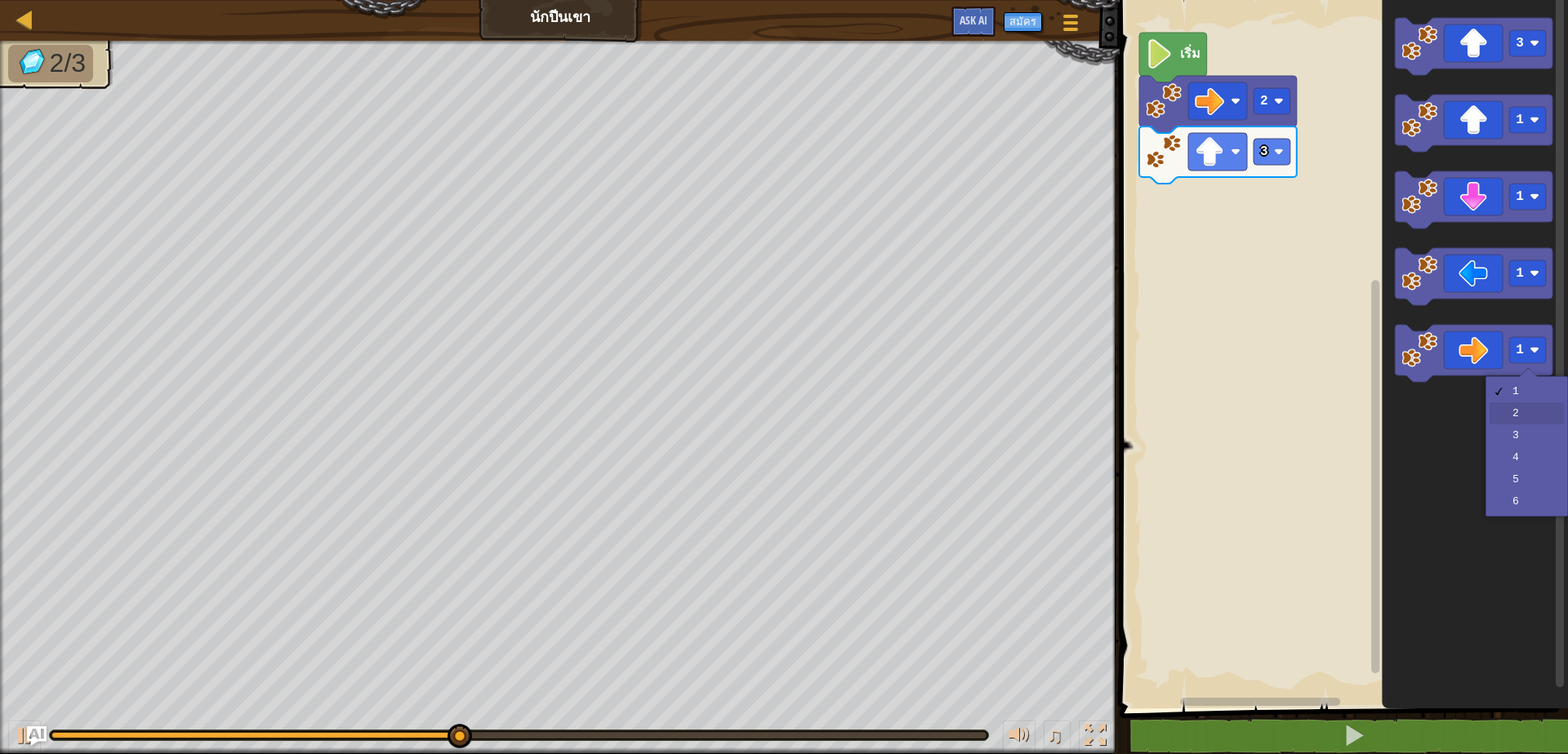
drag, startPoint x: 1512, startPoint y: 409, endPoint x: 1510, endPoint y: 382, distance: 27.1
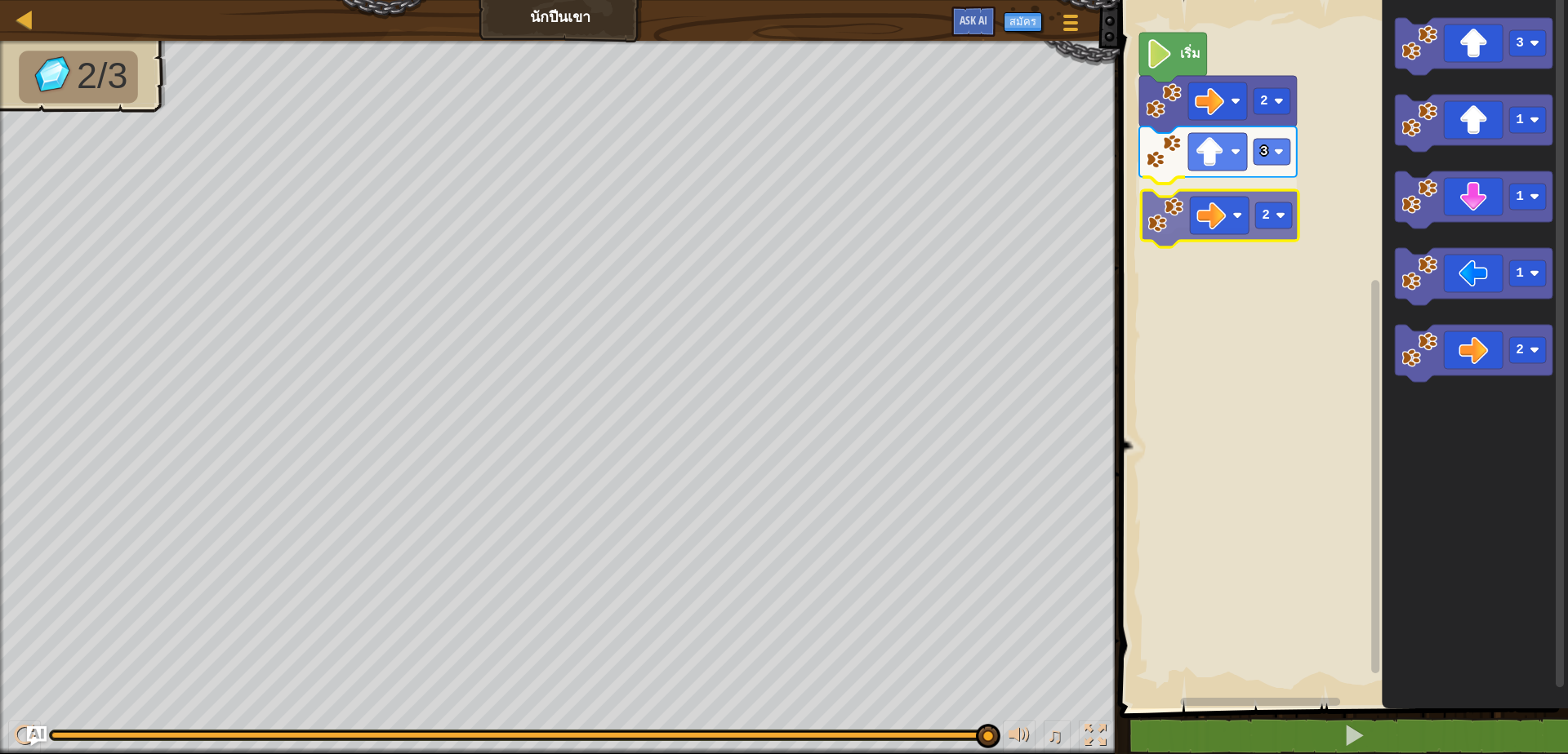
click at [1179, 210] on div "2 3 2 เริ่ม 3 1 1 1 2 2" at bounding box center [1341, 349] width 453 height 717
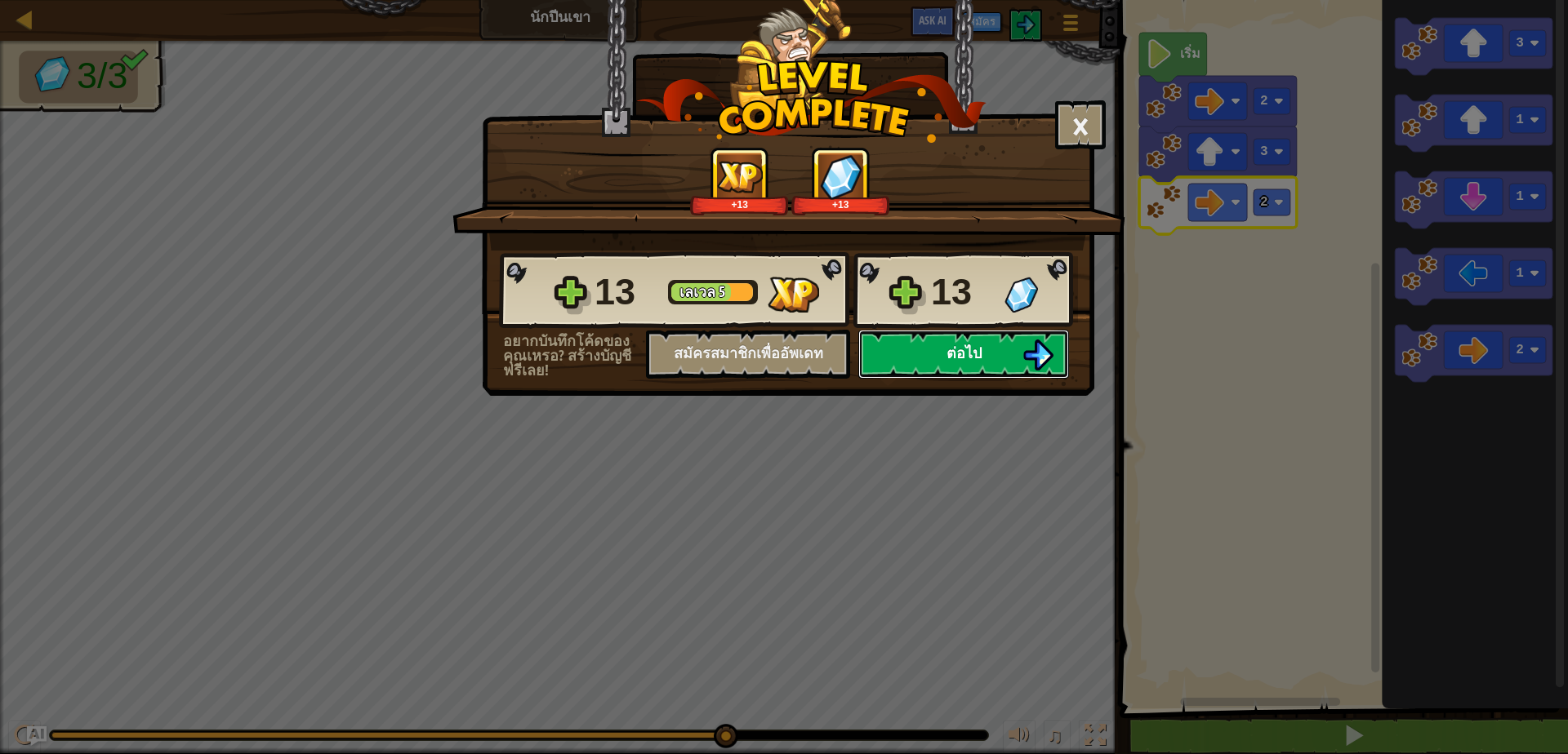
click at [980, 364] on button "ต่อไป" at bounding box center [963, 355] width 211 height 49
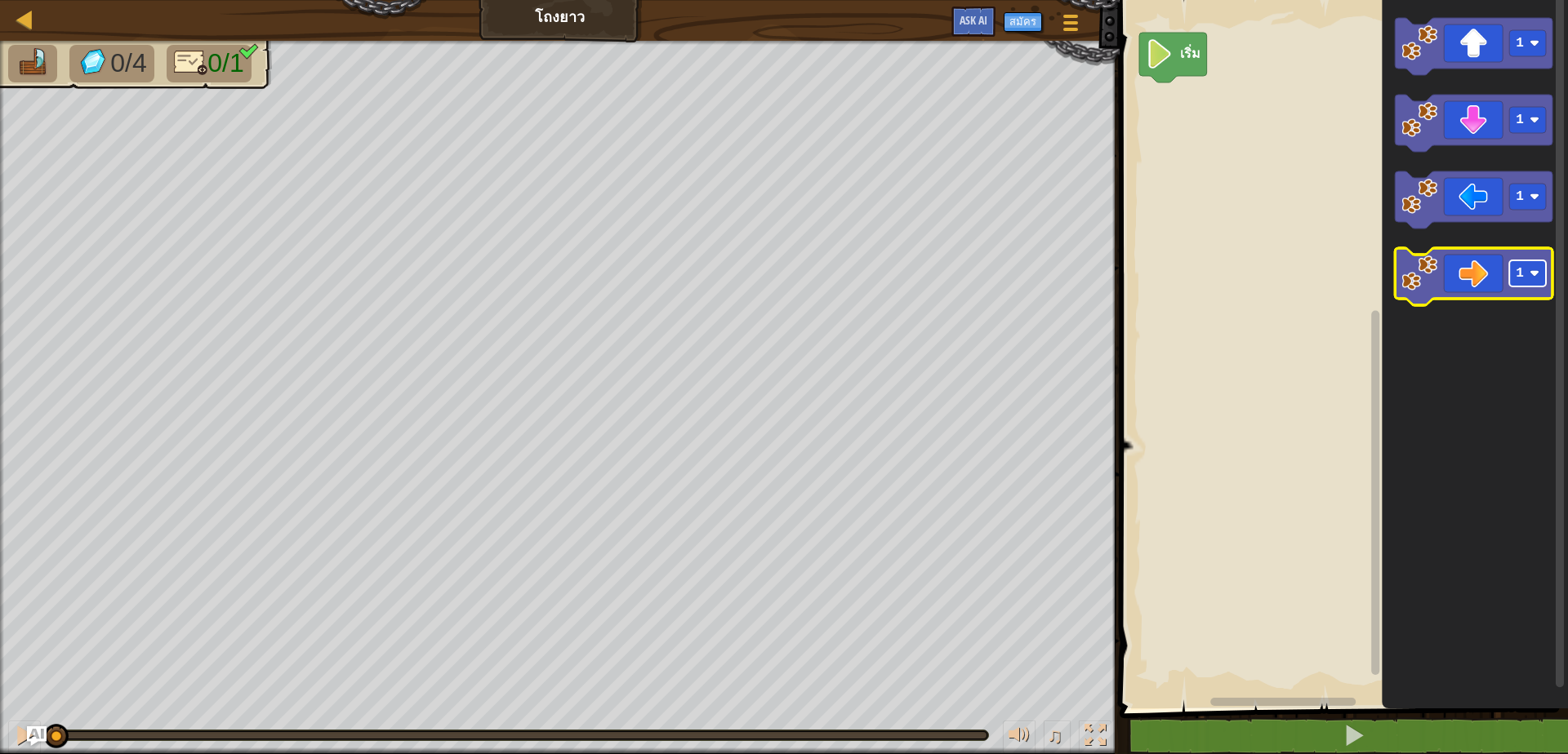
click at [1522, 272] on text "1" at bounding box center [1520, 272] width 8 height 14
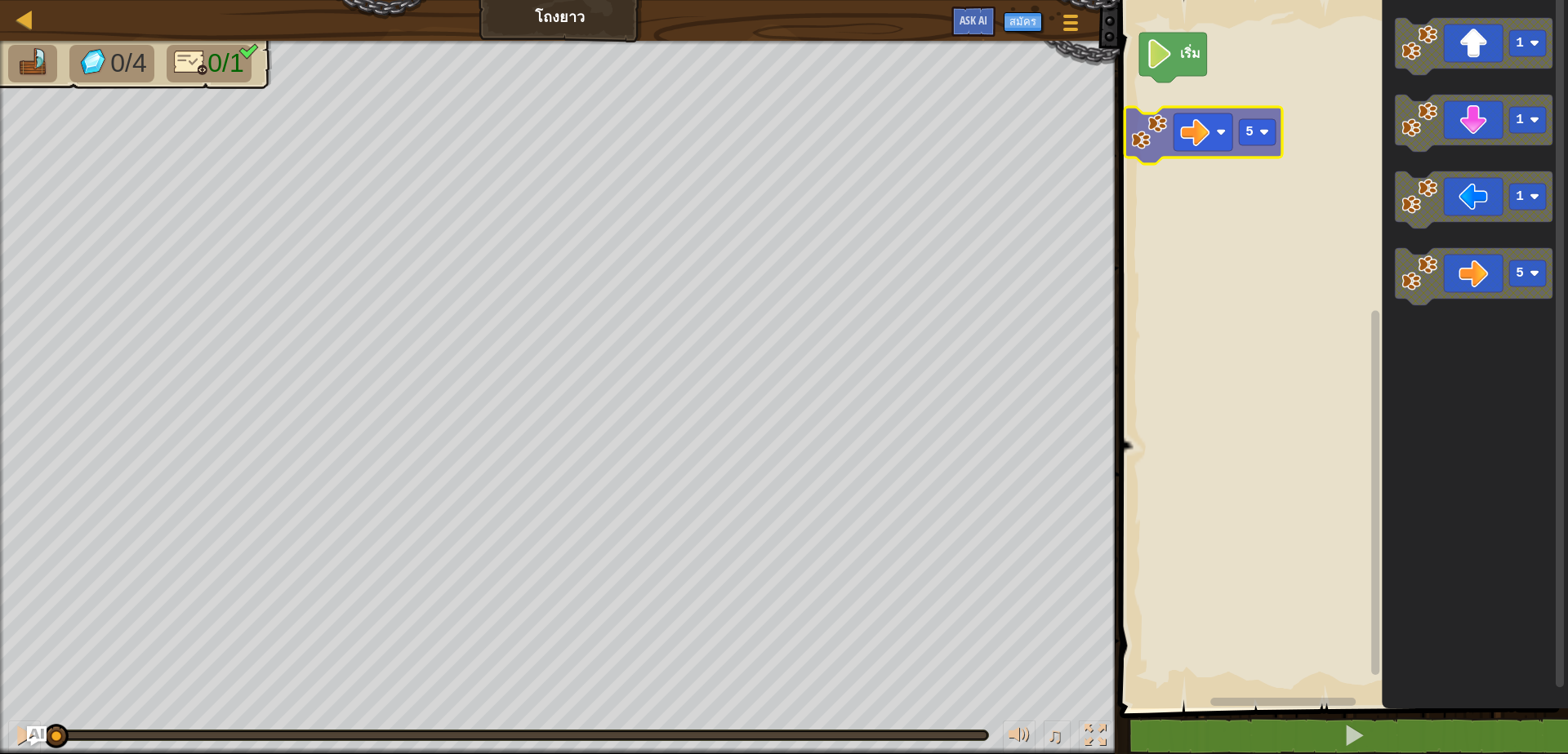
click at [1184, 132] on div "เริ่ม 1 1 1 5 5" at bounding box center [1341, 349] width 453 height 717
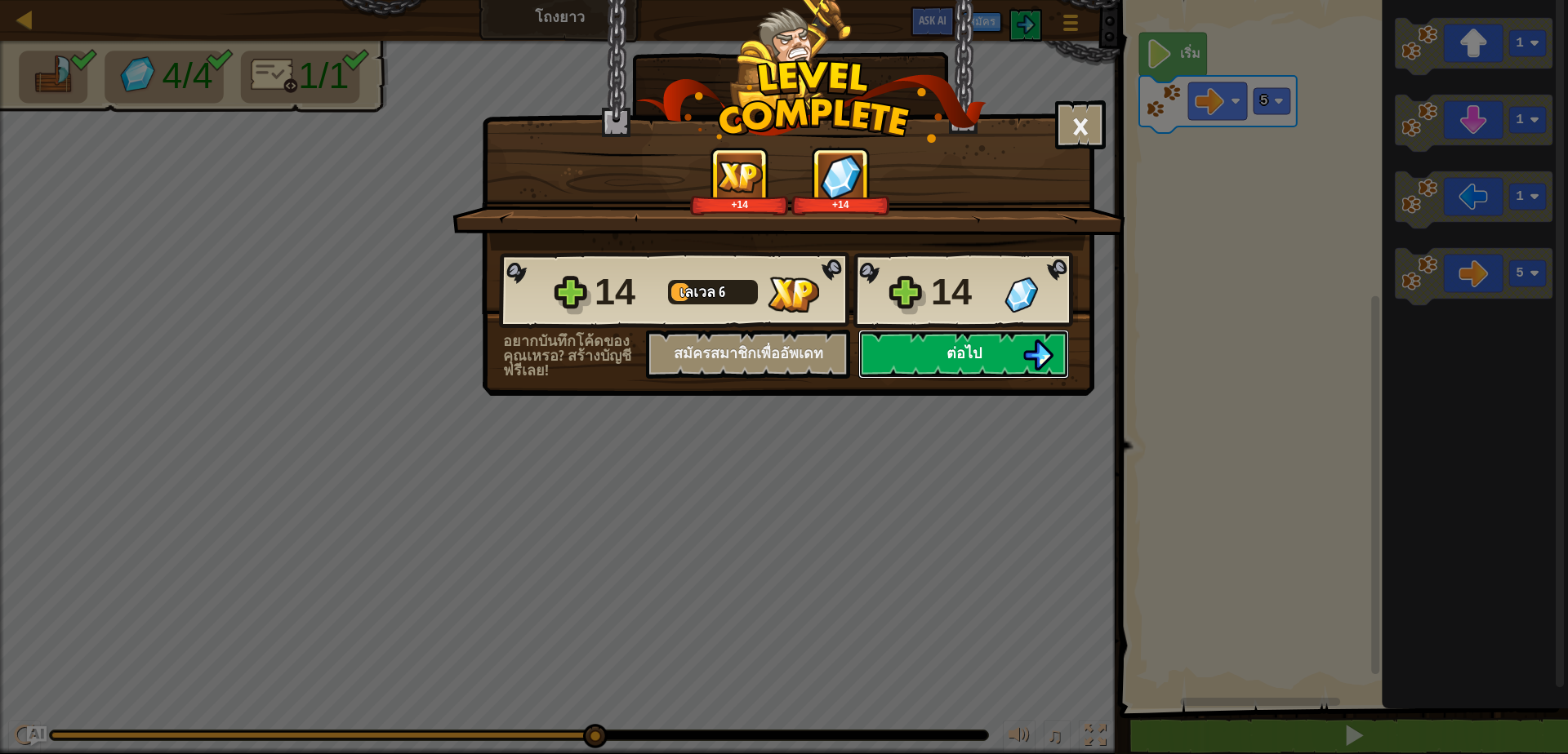
click at [986, 368] on button "ต่อไป" at bounding box center [963, 355] width 211 height 49
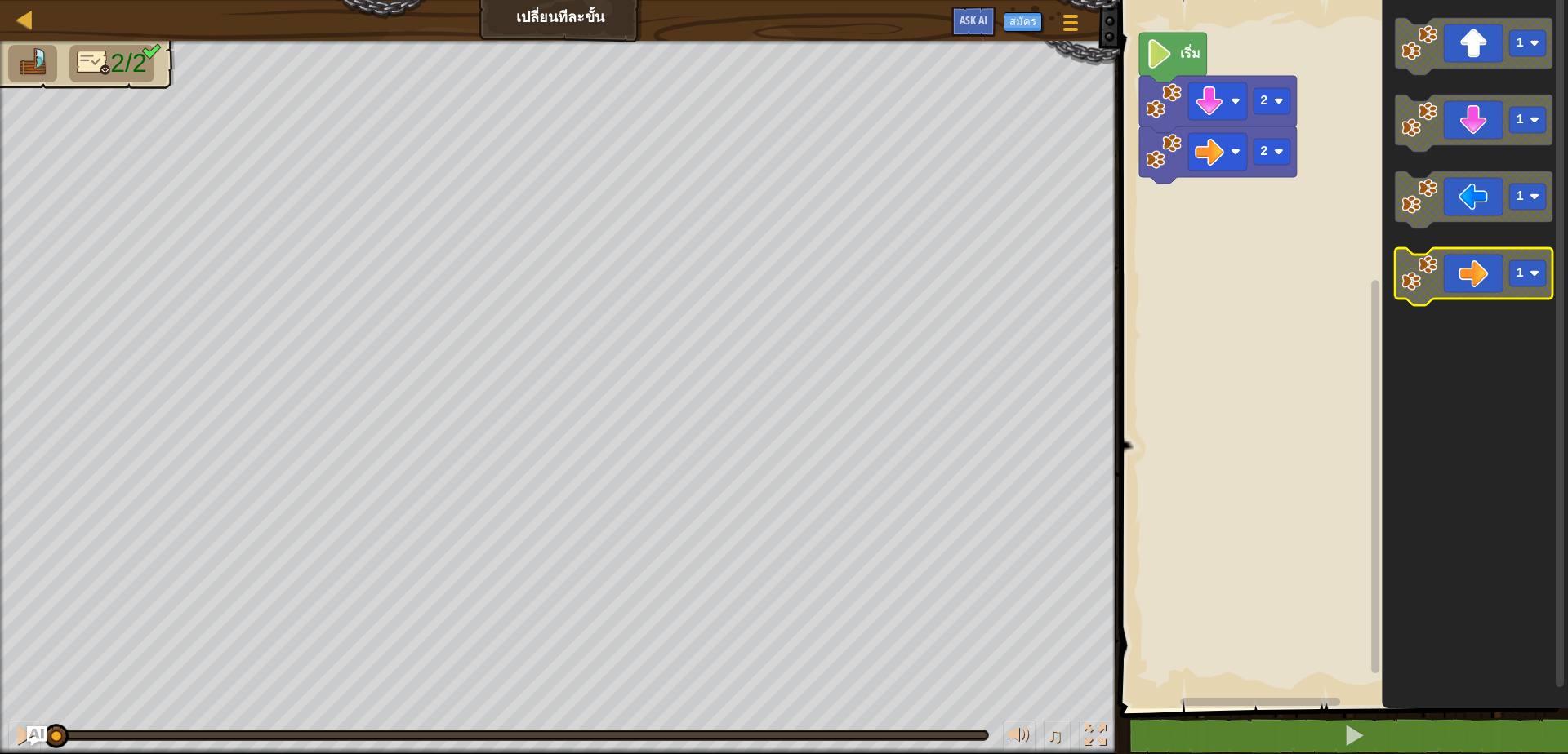
click at [1527, 280] on rect "พื้นที่ทำงาน Blockly" at bounding box center [1527, 273] width 36 height 26
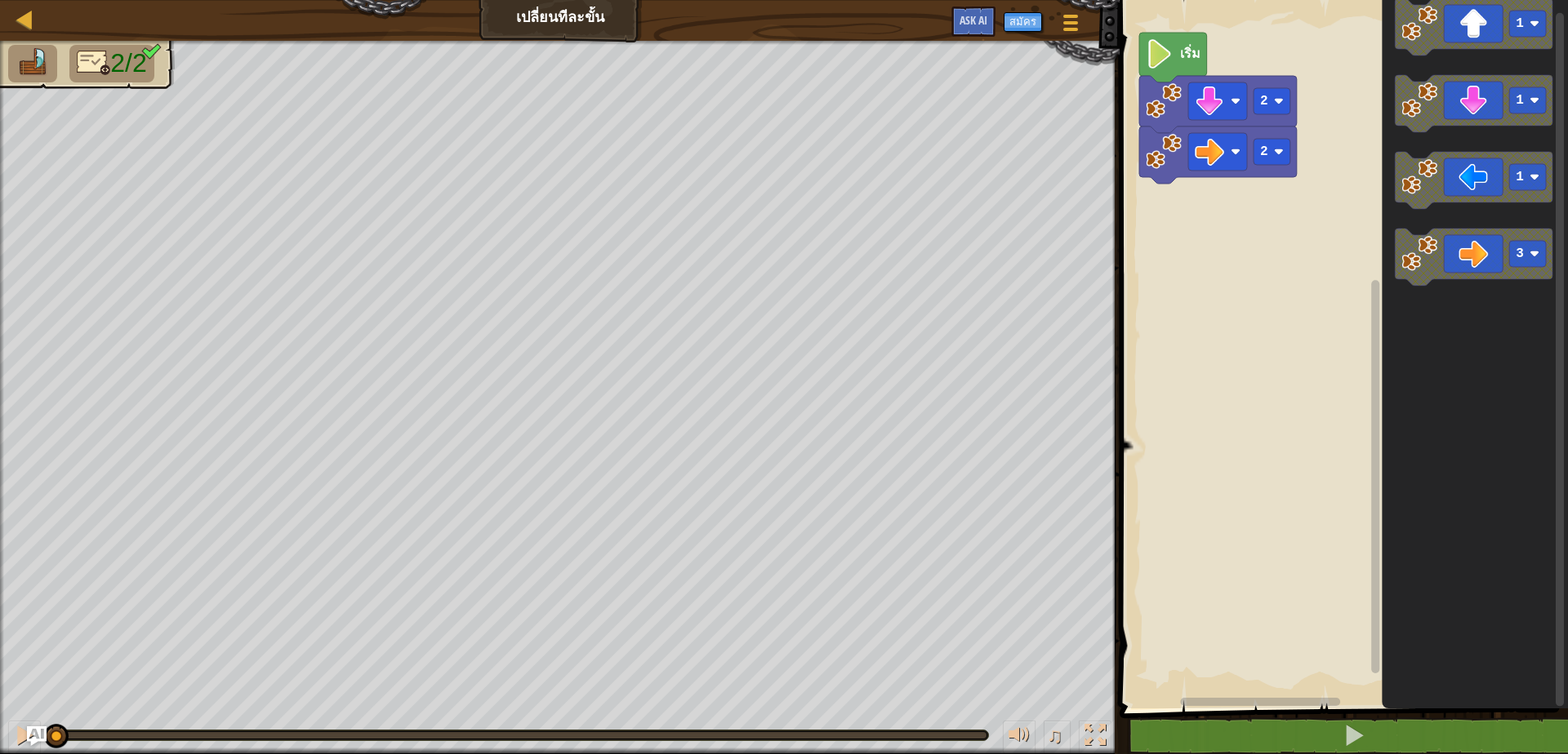
click at [1343, 251] on div "2 2 เริ่ม 1 1 1 3" at bounding box center [1341, 349] width 453 height 717
click at [1256, 217] on div "2 2 เริ่ม 1 1 1 3" at bounding box center [1341, 349] width 453 height 717
click at [1202, 198] on div "2 2 เริ่ม 1 1 1 3" at bounding box center [1341, 349] width 453 height 717
click at [1206, 179] on div "2 2 เริ่ม 1 1 1 3" at bounding box center [1341, 349] width 453 height 717
click at [1217, 220] on div "2 2 เริ่ม 1 1 1 3" at bounding box center [1341, 349] width 453 height 717
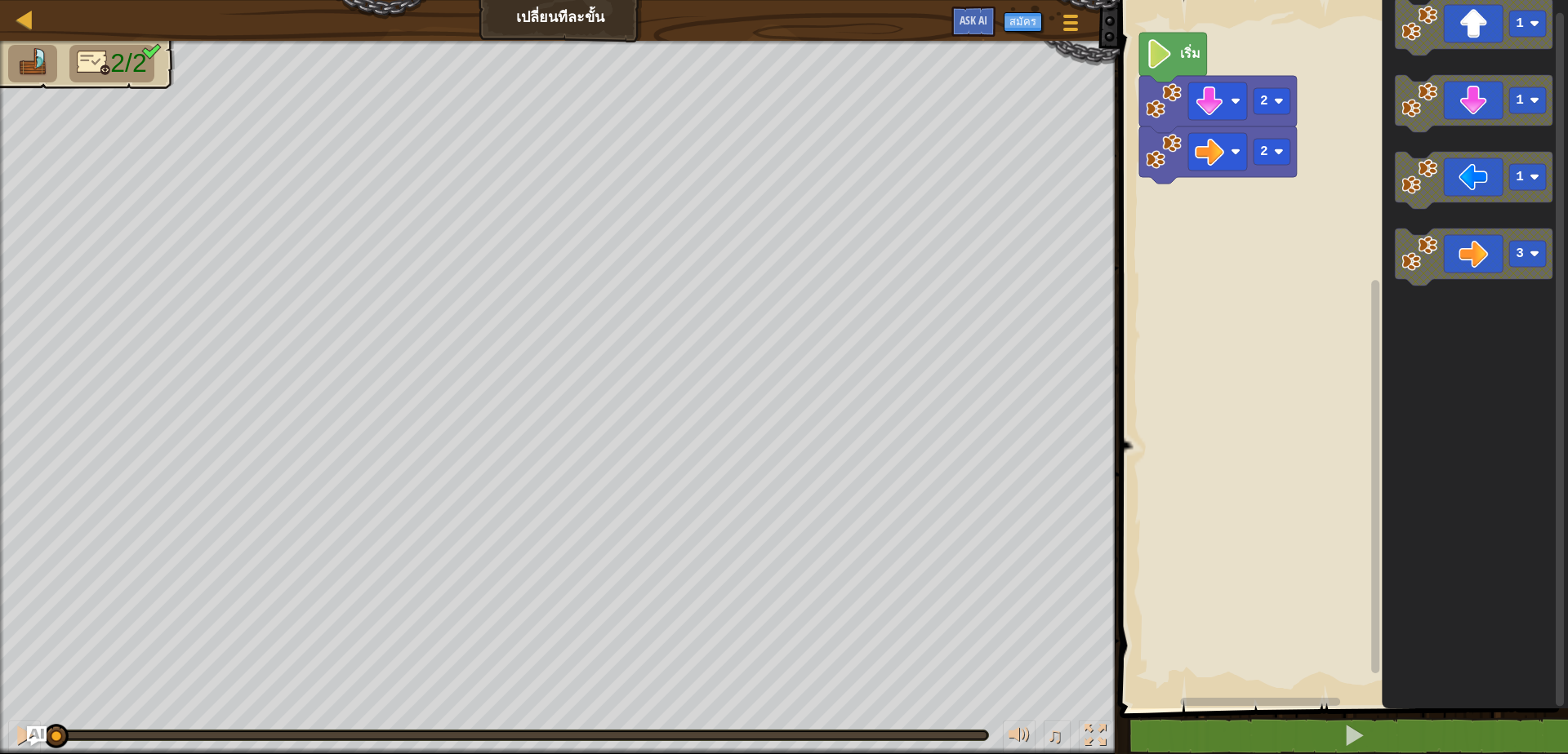
click at [1312, 279] on div "2 2 เริ่ม 1 1 1 3" at bounding box center [1341, 349] width 453 height 717
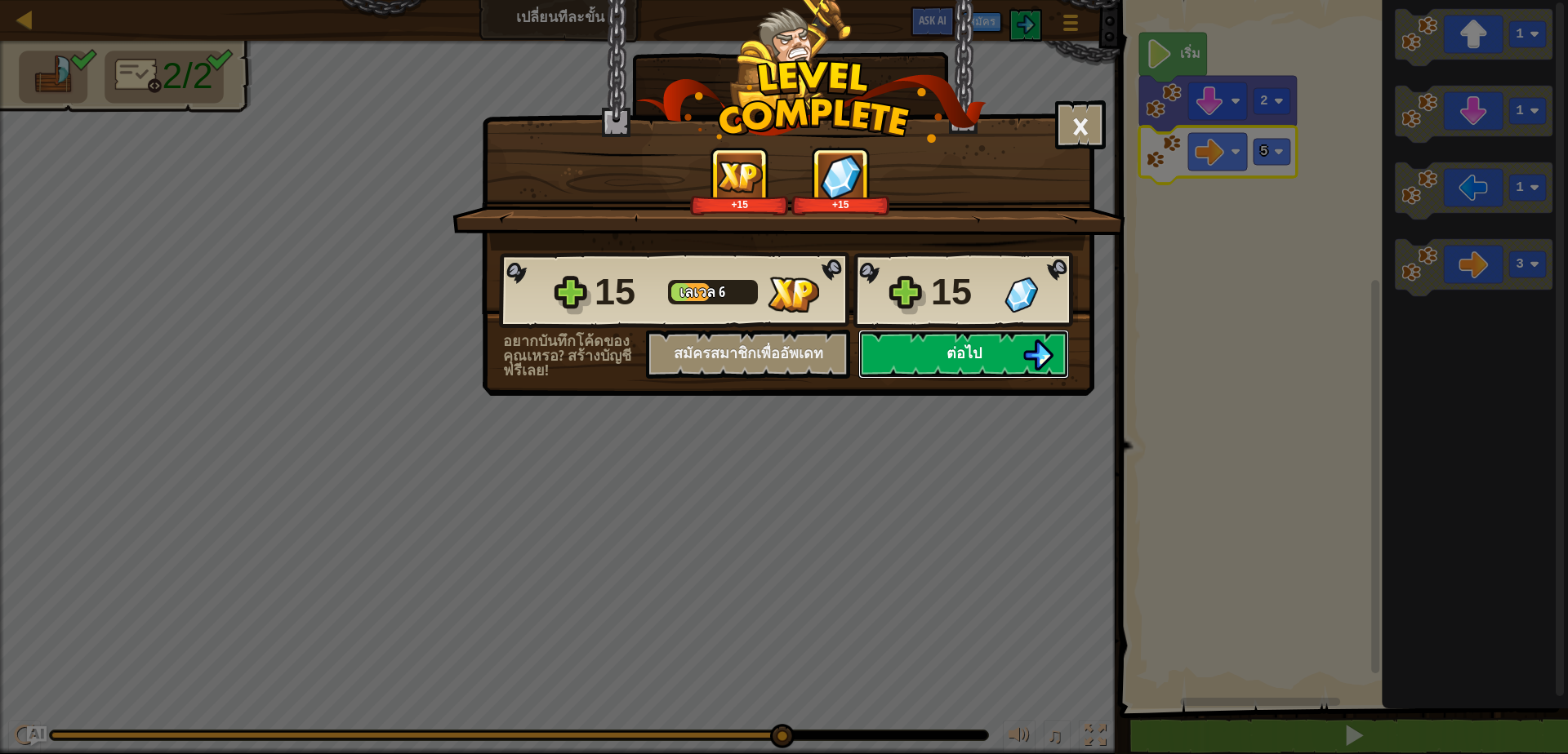
click at [927, 354] on button "ต่อไป" at bounding box center [963, 355] width 211 height 49
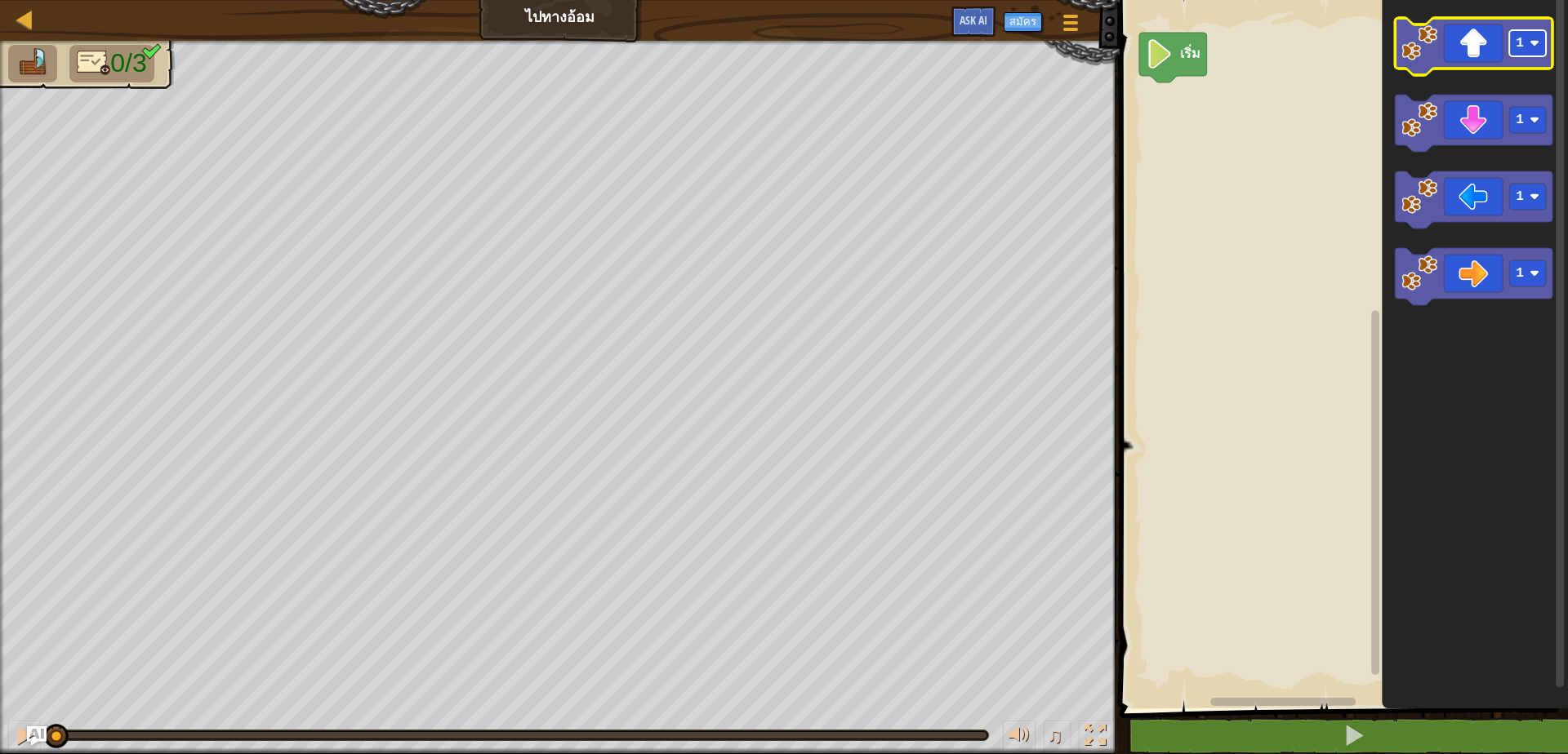
click at [1525, 48] on rect "พื้นที่ทำงาน Blockly" at bounding box center [1527, 43] width 36 height 26
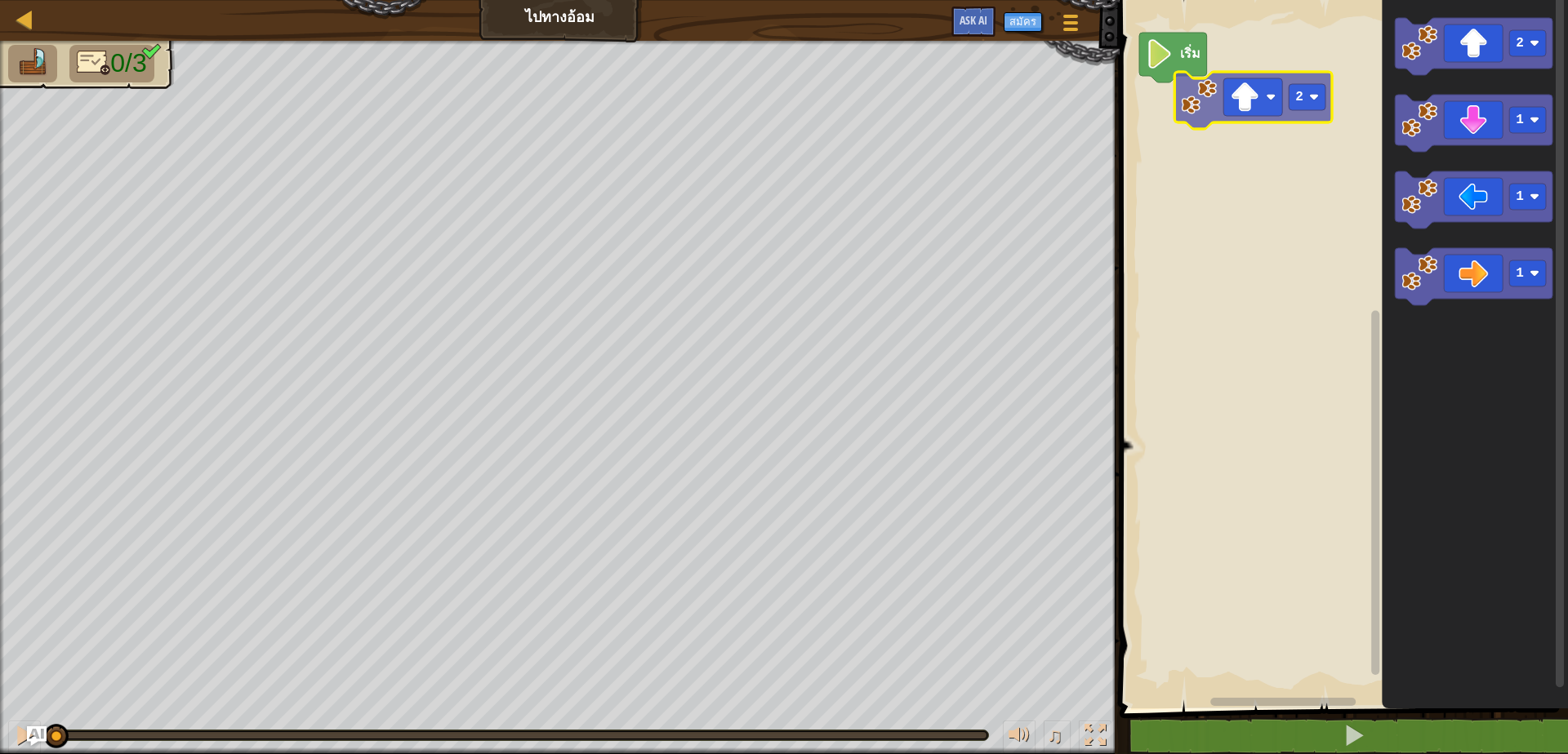
click at [1248, 118] on div "เริ่ม 2 1 1 1 2" at bounding box center [1341, 349] width 453 height 717
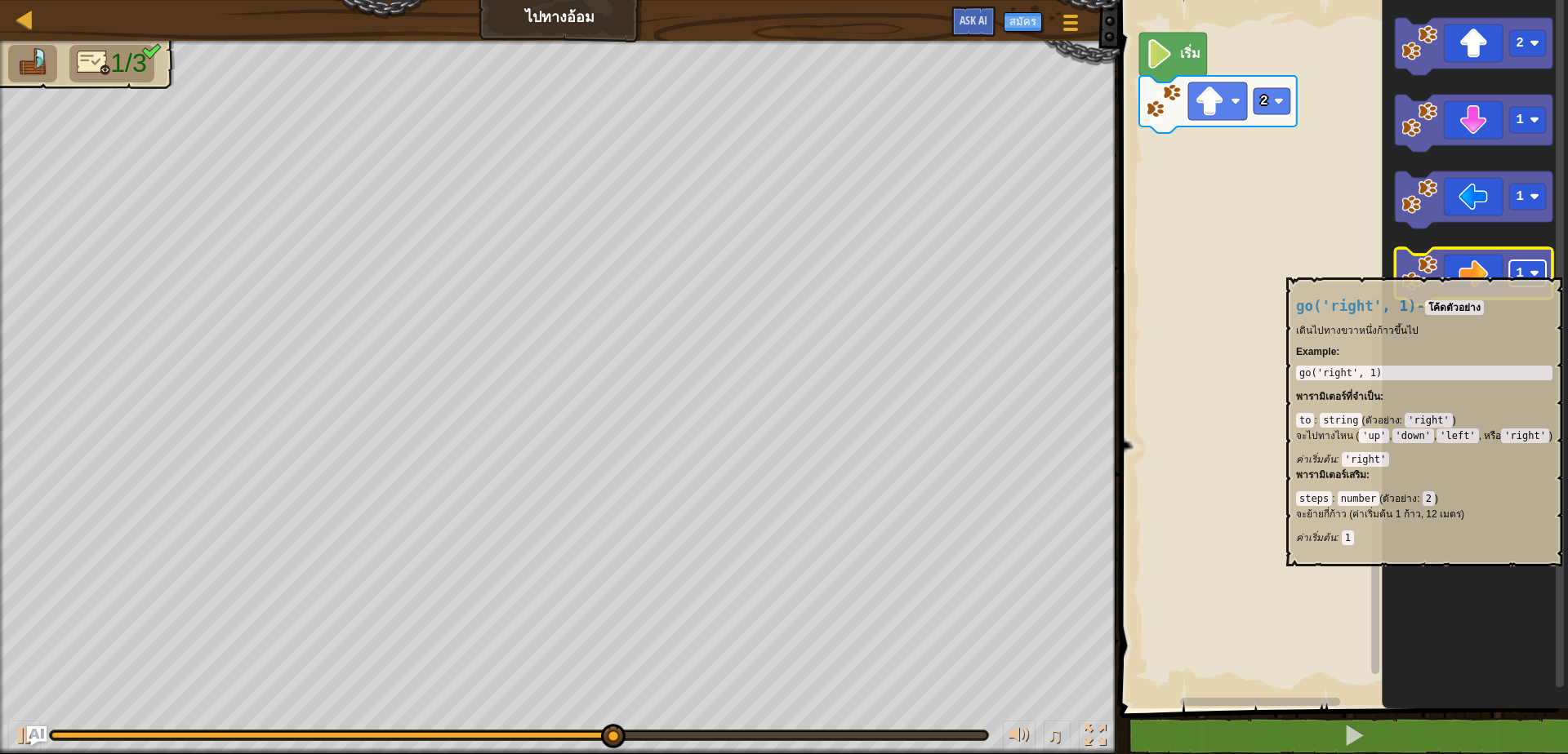
click at [1522, 266] on text "1" at bounding box center [1520, 272] width 8 height 14
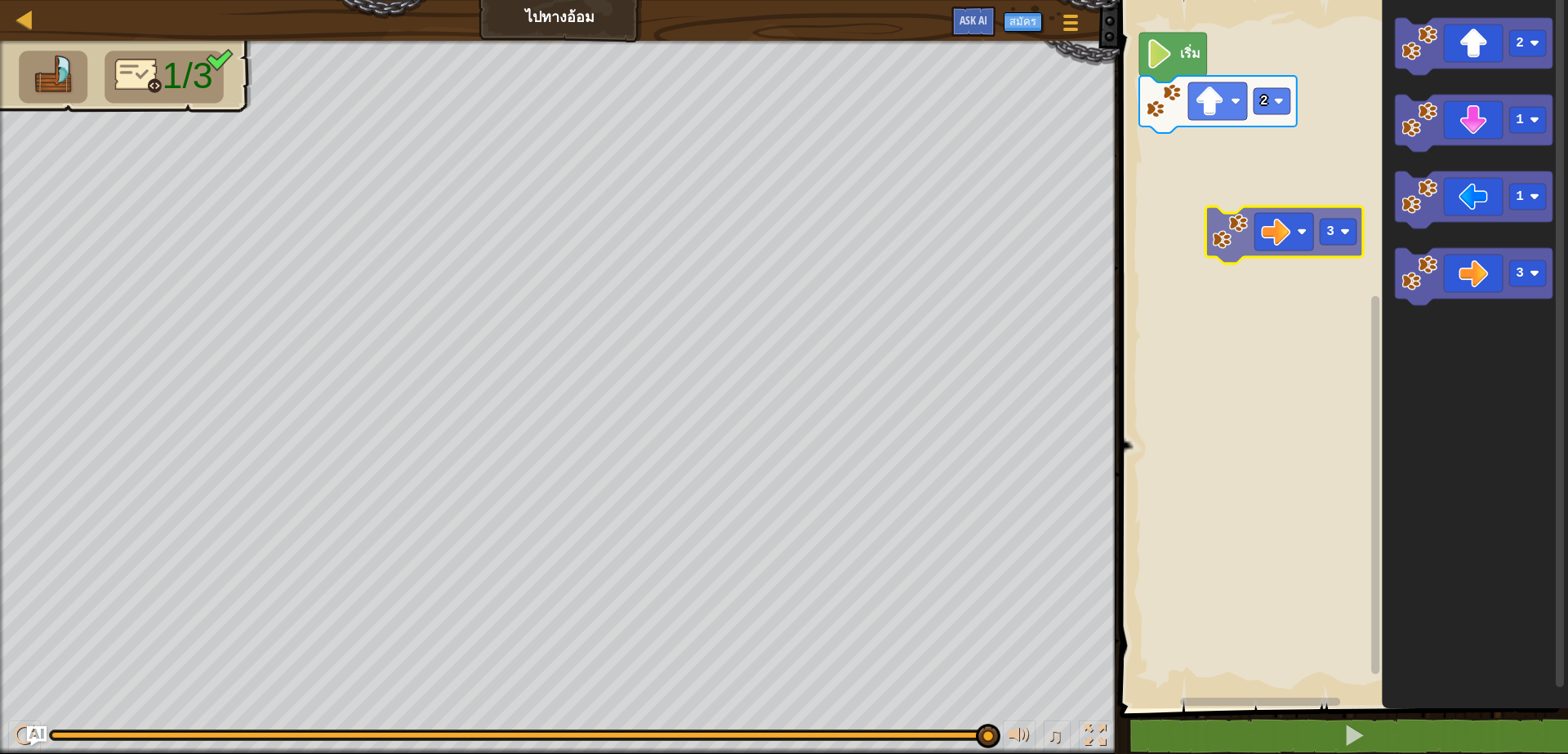
click at [1239, 242] on div "2 เริ่ม 2 1 1 3 3" at bounding box center [1341, 349] width 453 height 717
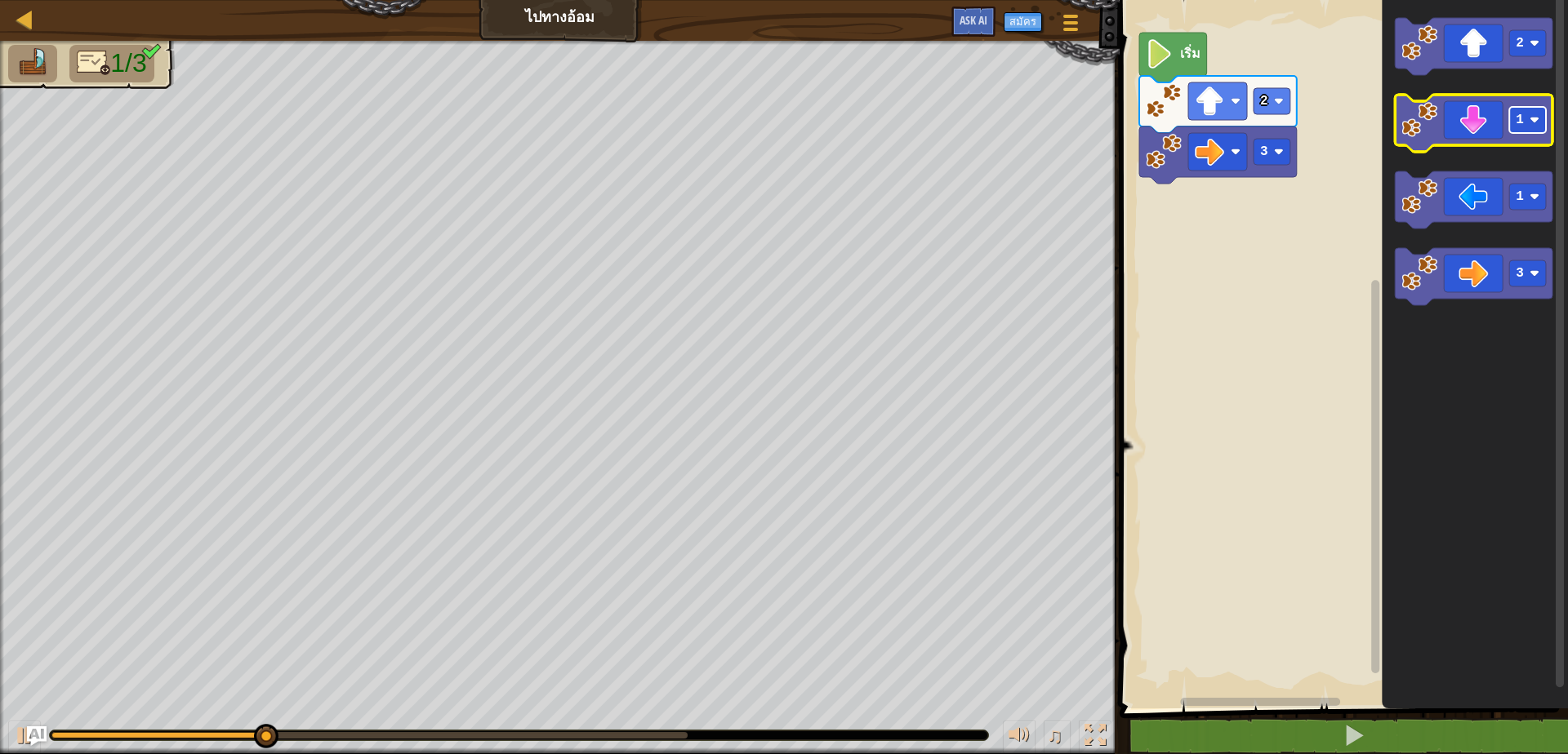
click at [1521, 124] on text "1" at bounding box center [1520, 119] width 8 height 14
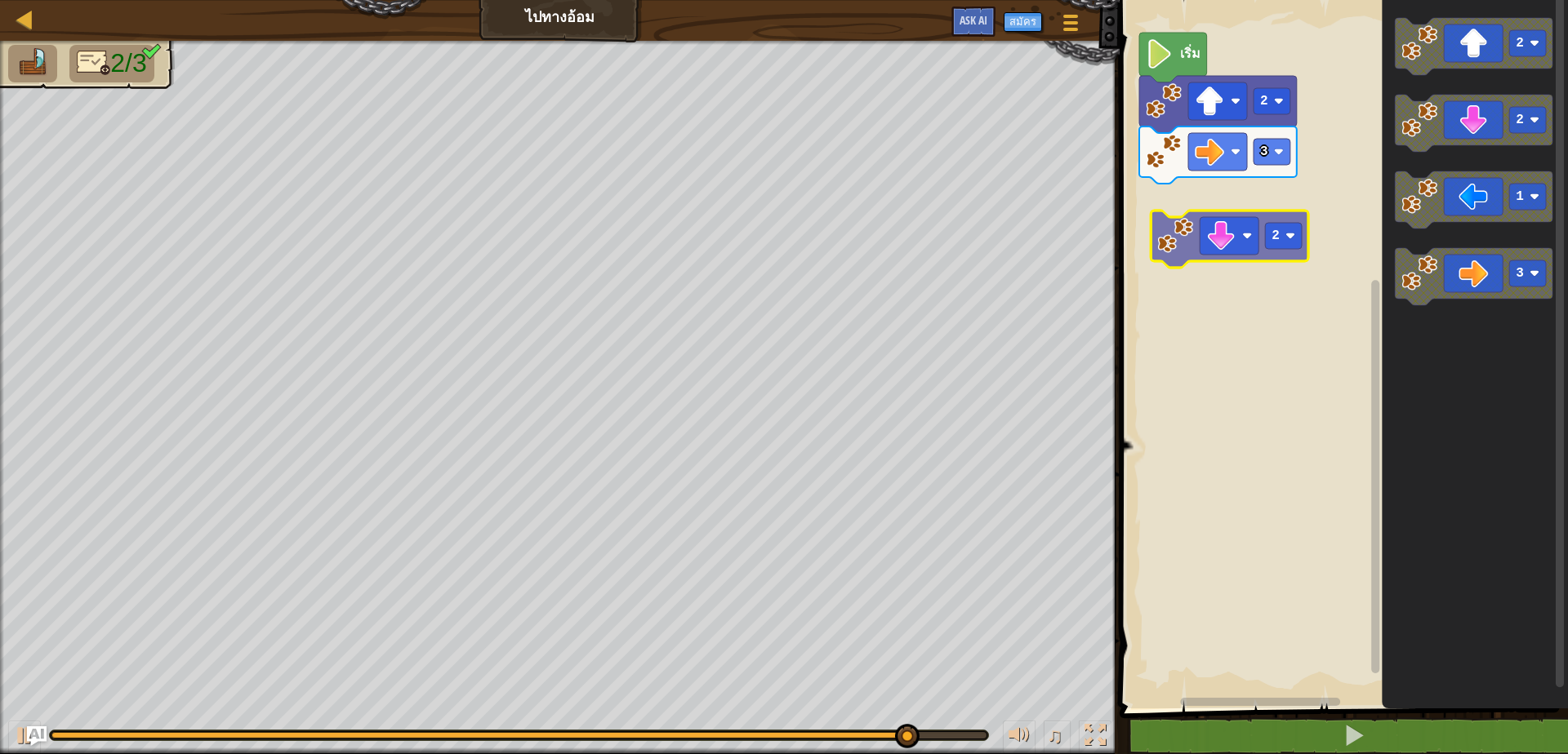
click at [1163, 237] on div "3 2 เริ่ม 2 2 1 3 2" at bounding box center [1341, 349] width 453 height 717
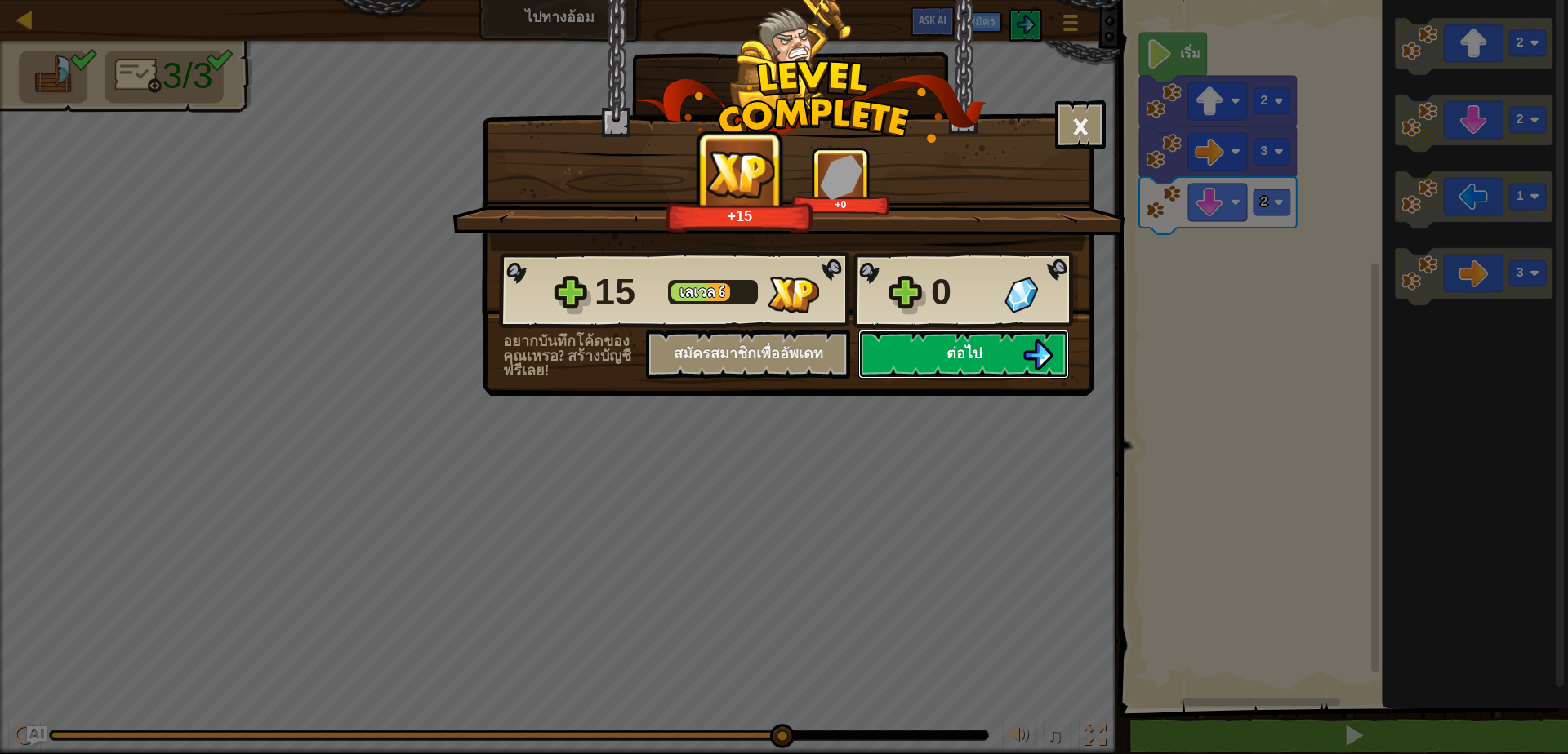
click at [998, 347] on button "ต่อไป" at bounding box center [963, 355] width 211 height 49
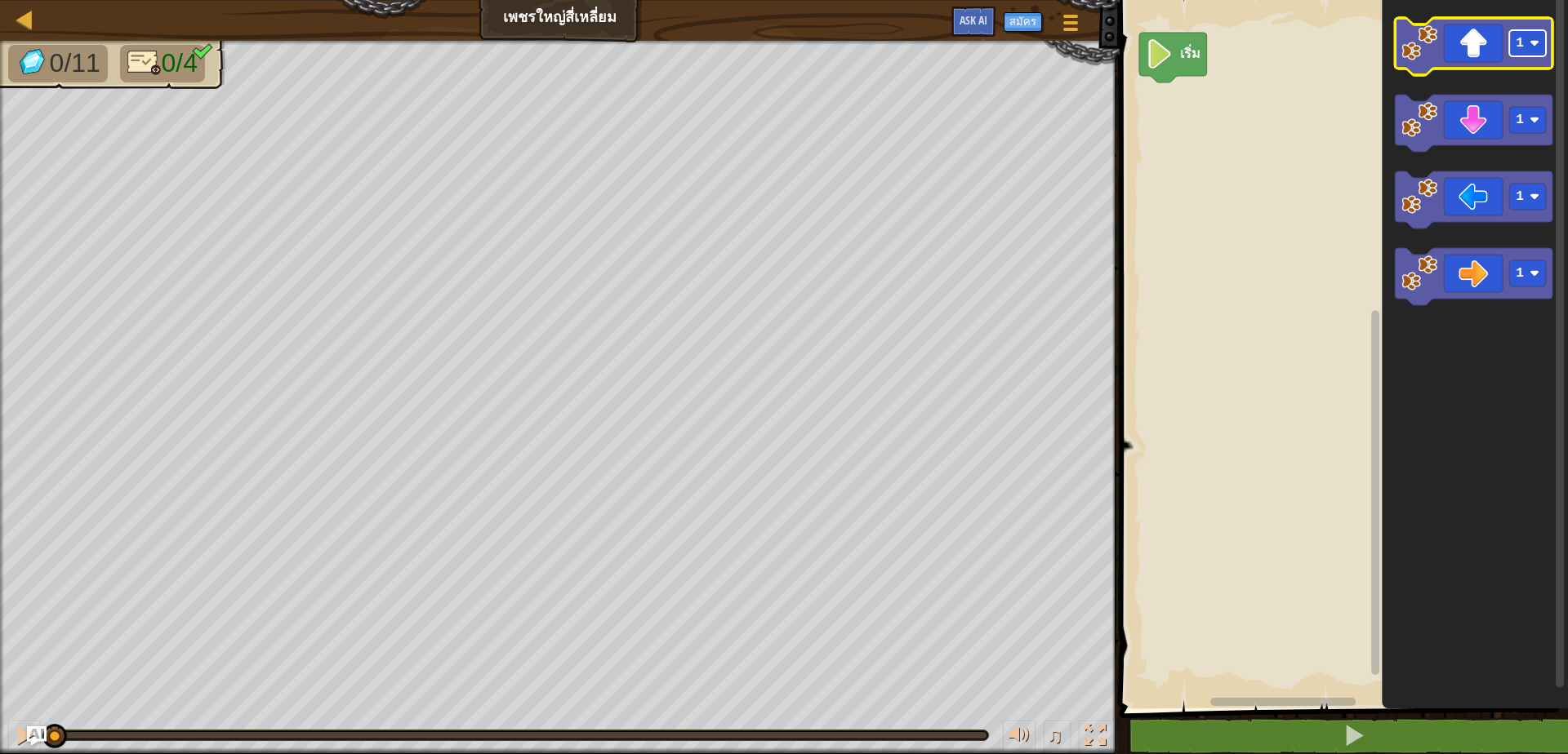
click at [1524, 41] on rect "พื้นที่ทำงาน Blockly" at bounding box center [1527, 43] width 36 height 26
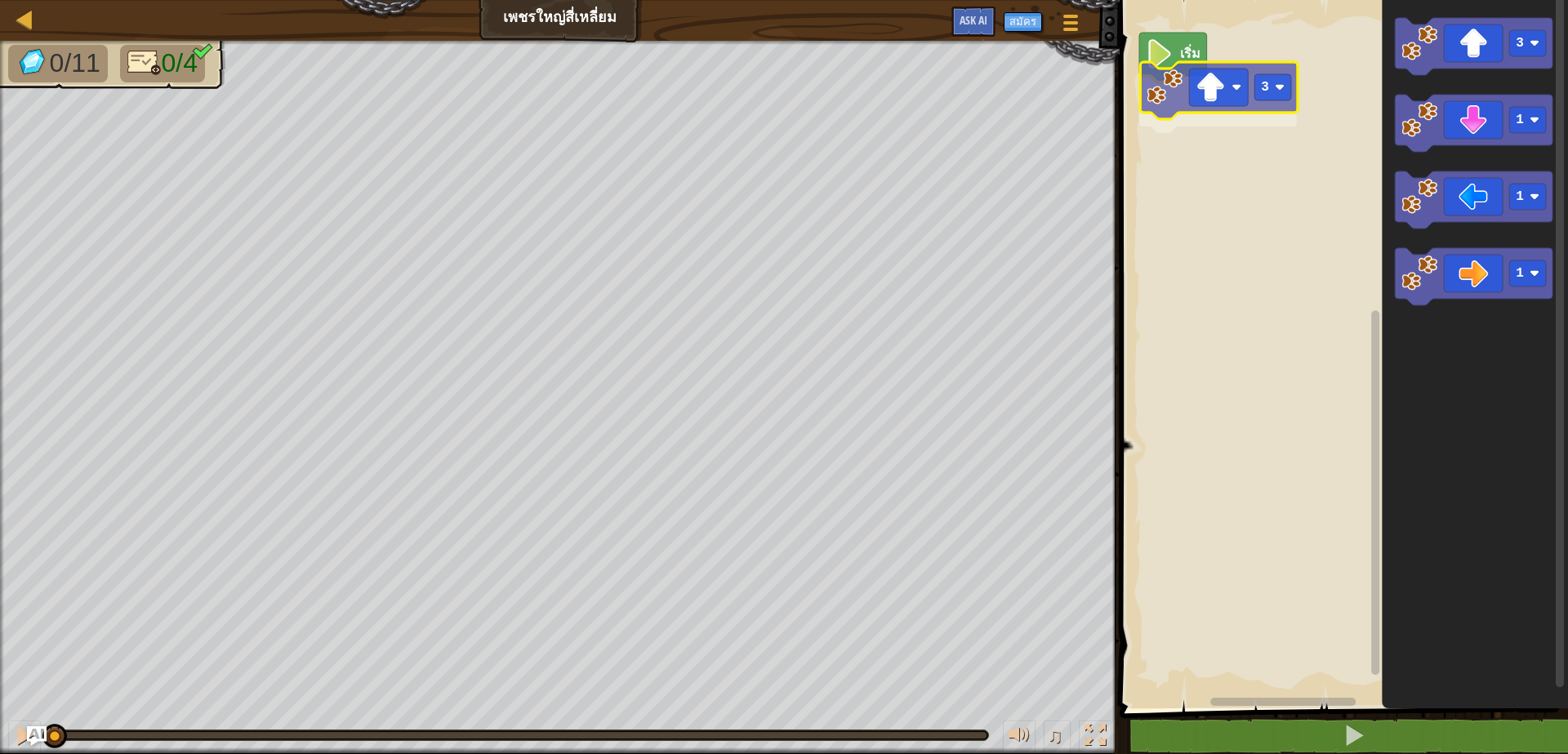
click at [1210, 96] on div "เริ่ม 3 3 1 1 1 3" at bounding box center [1341, 349] width 453 height 717
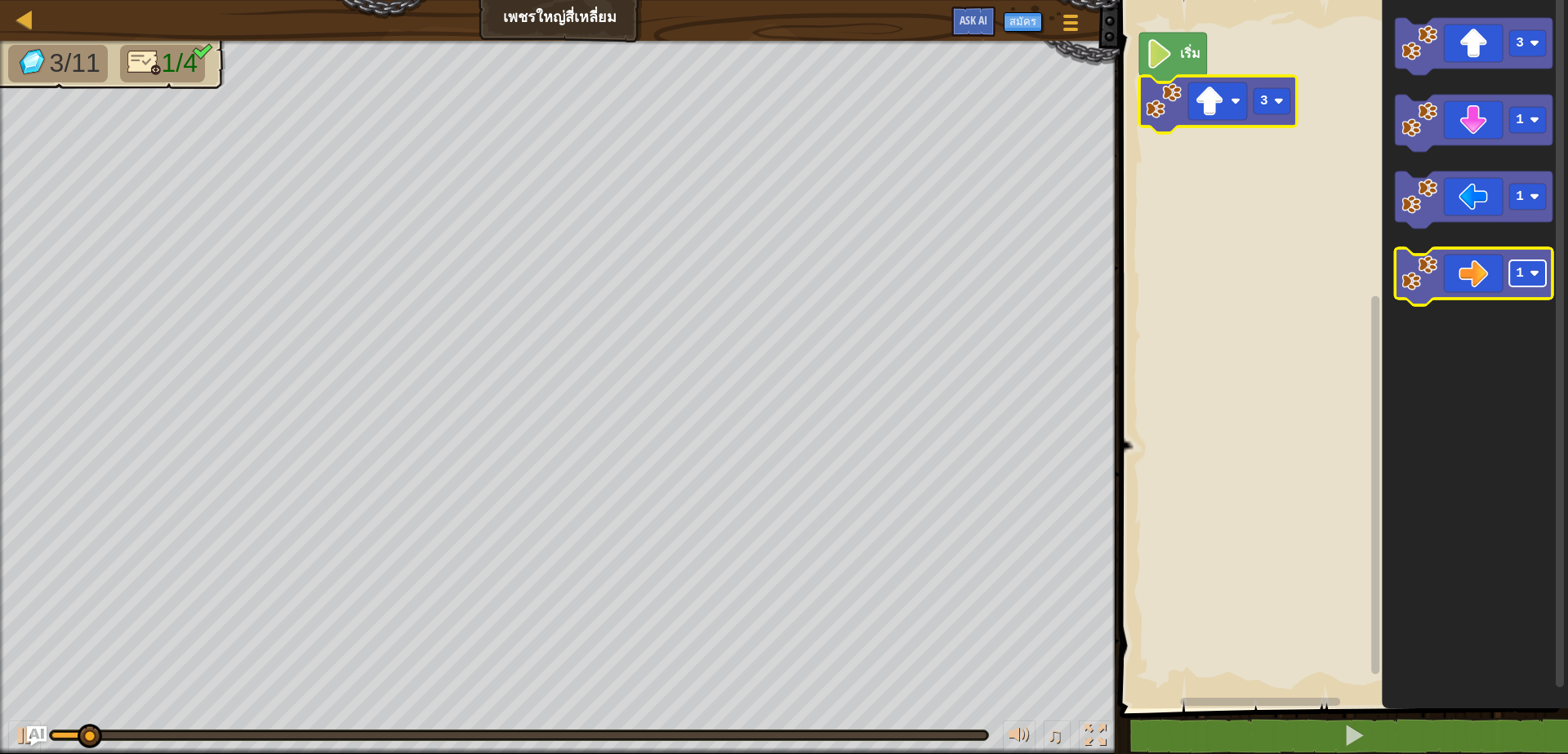
click at [1535, 277] on image "พื้นที่ทำงาน Blockly" at bounding box center [1535, 273] width 10 height 10
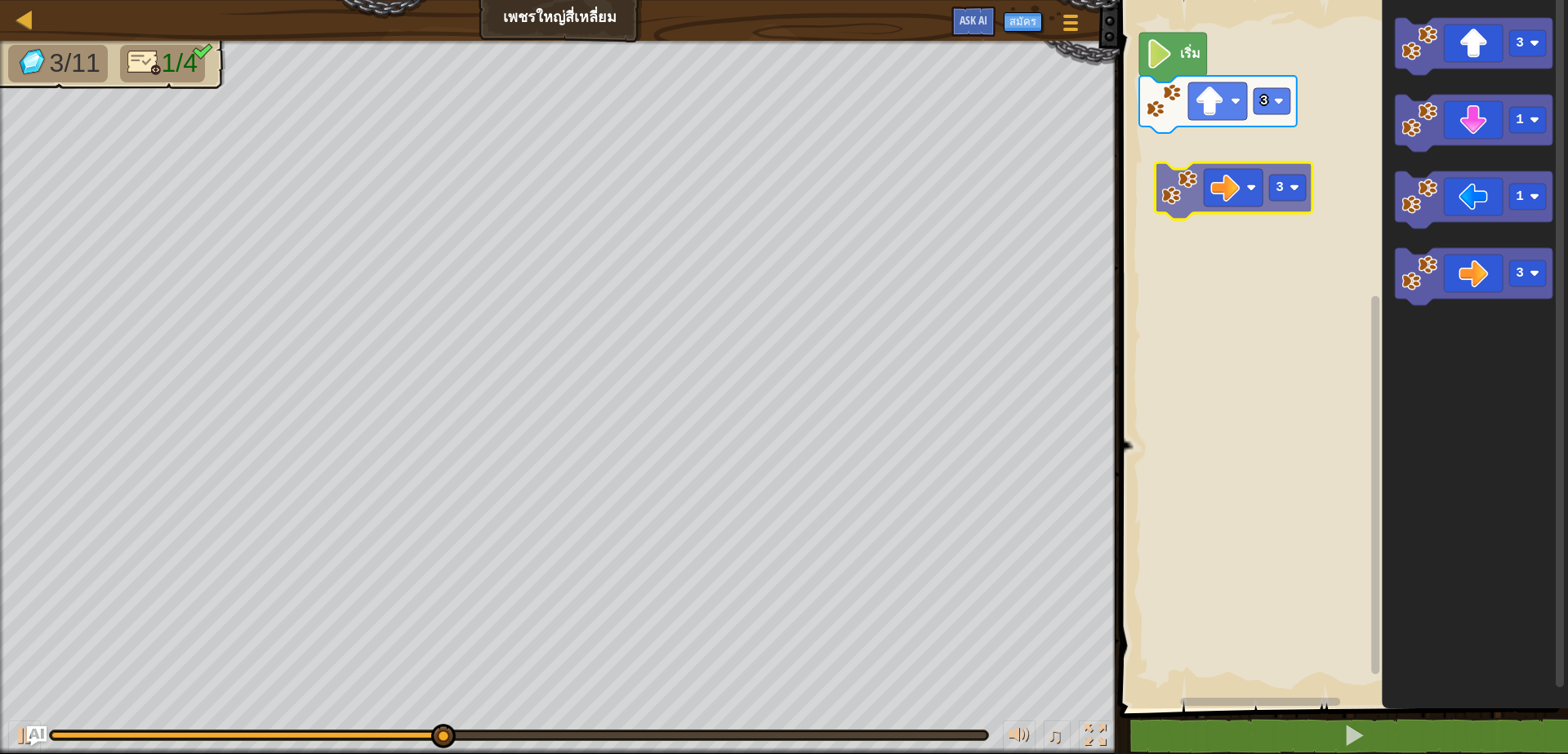
click at [1215, 184] on div "เริ่ม 3 3 1 1 3 3" at bounding box center [1341, 349] width 453 height 717
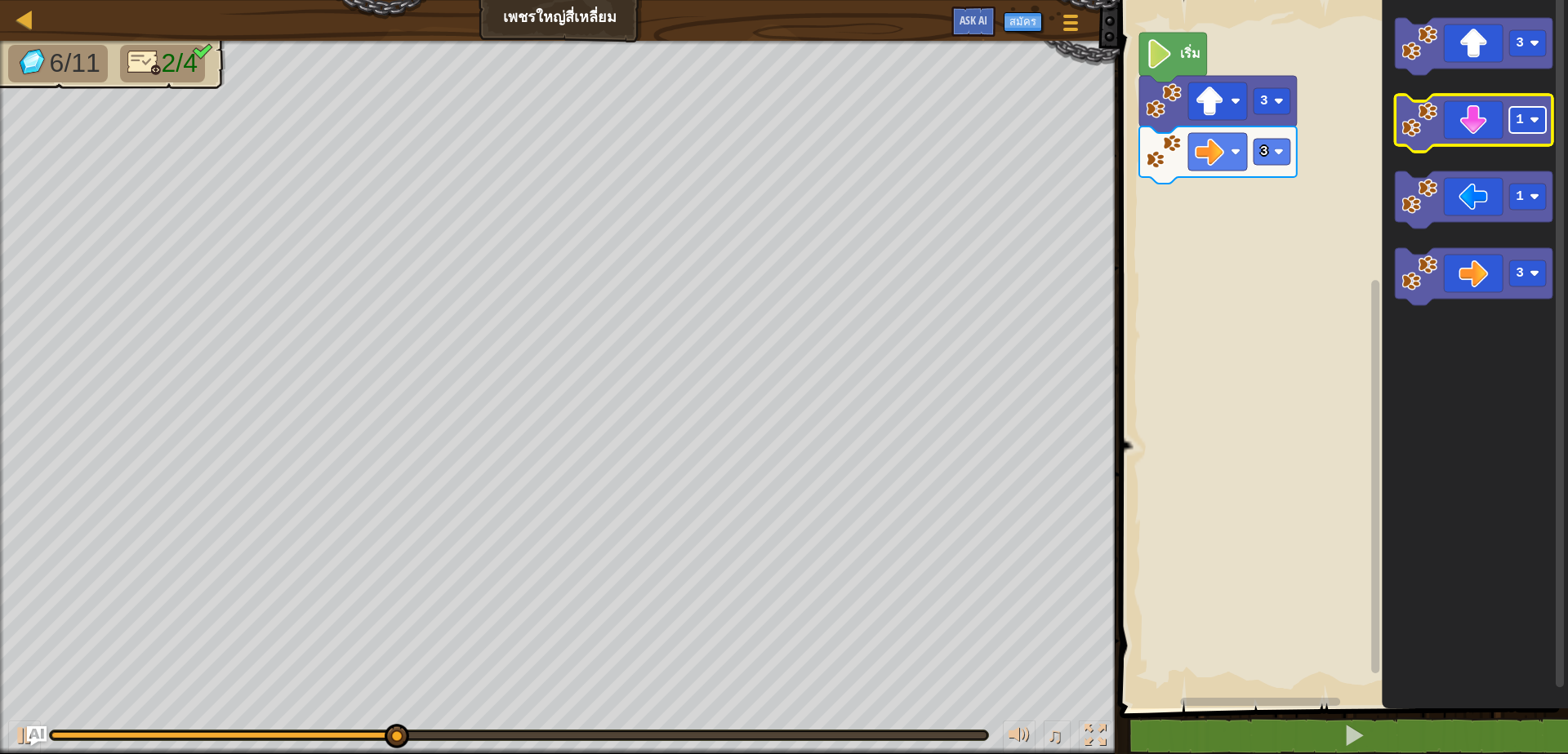
click at [1526, 122] on rect "พื้นที่ทำงาน Blockly" at bounding box center [1527, 119] width 36 height 26
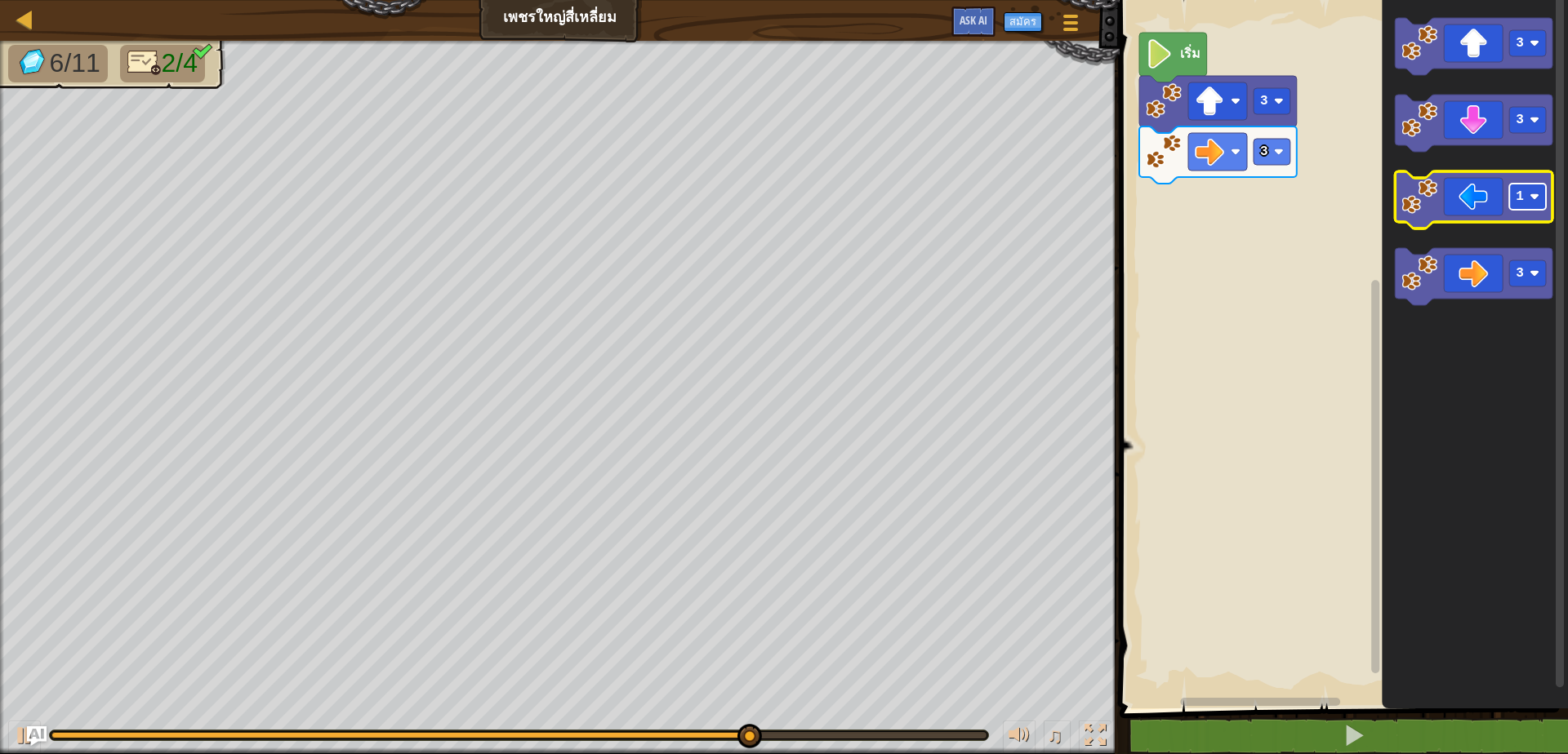
click at [1539, 189] on rect "พื้นที่ทำงาน Blockly" at bounding box center [1527, 196] width 36 height 26
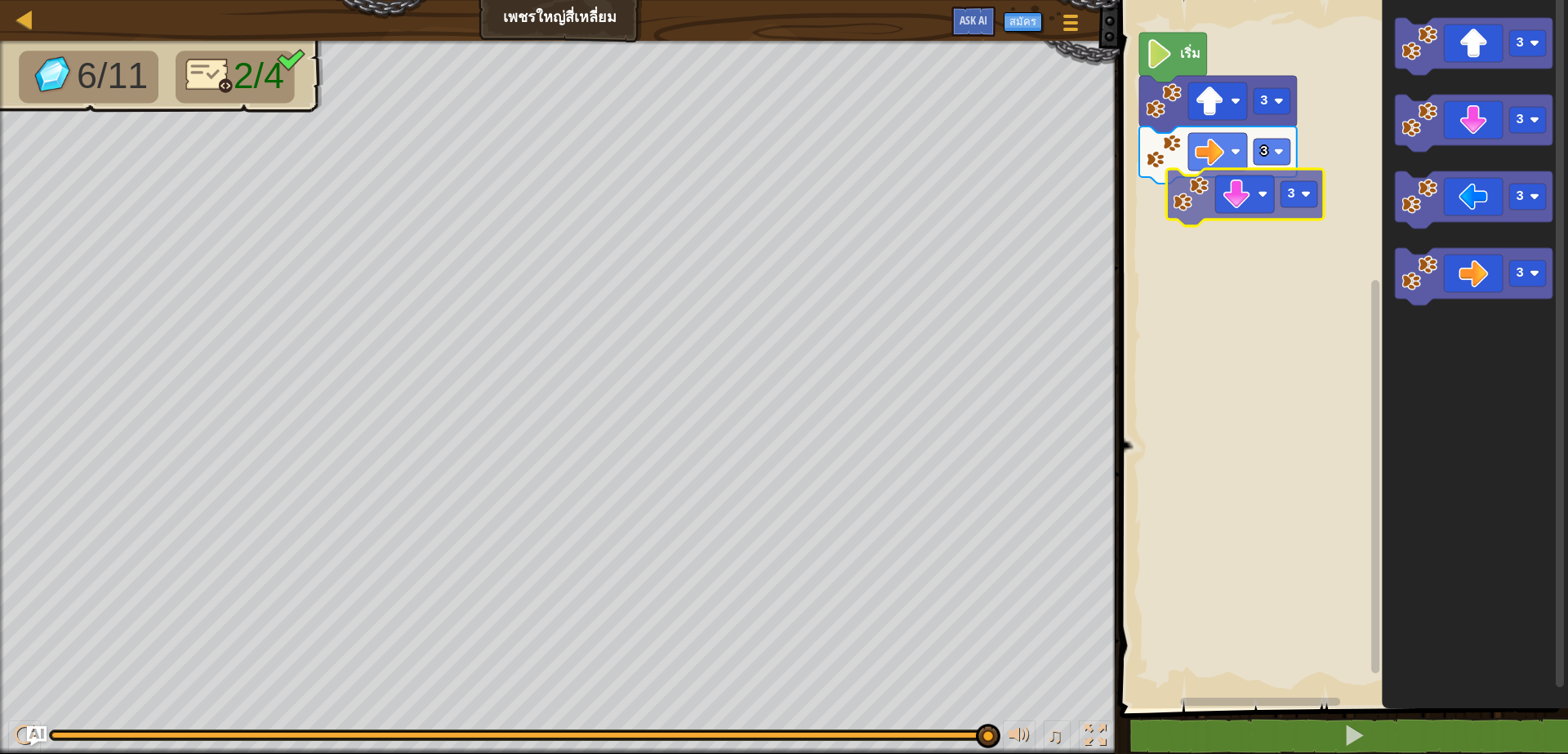
click at [1245, 194] on div "3 3 เริ่ม 3 3 3 3 3" at bounding box center [1341, 349] width 453 height 717
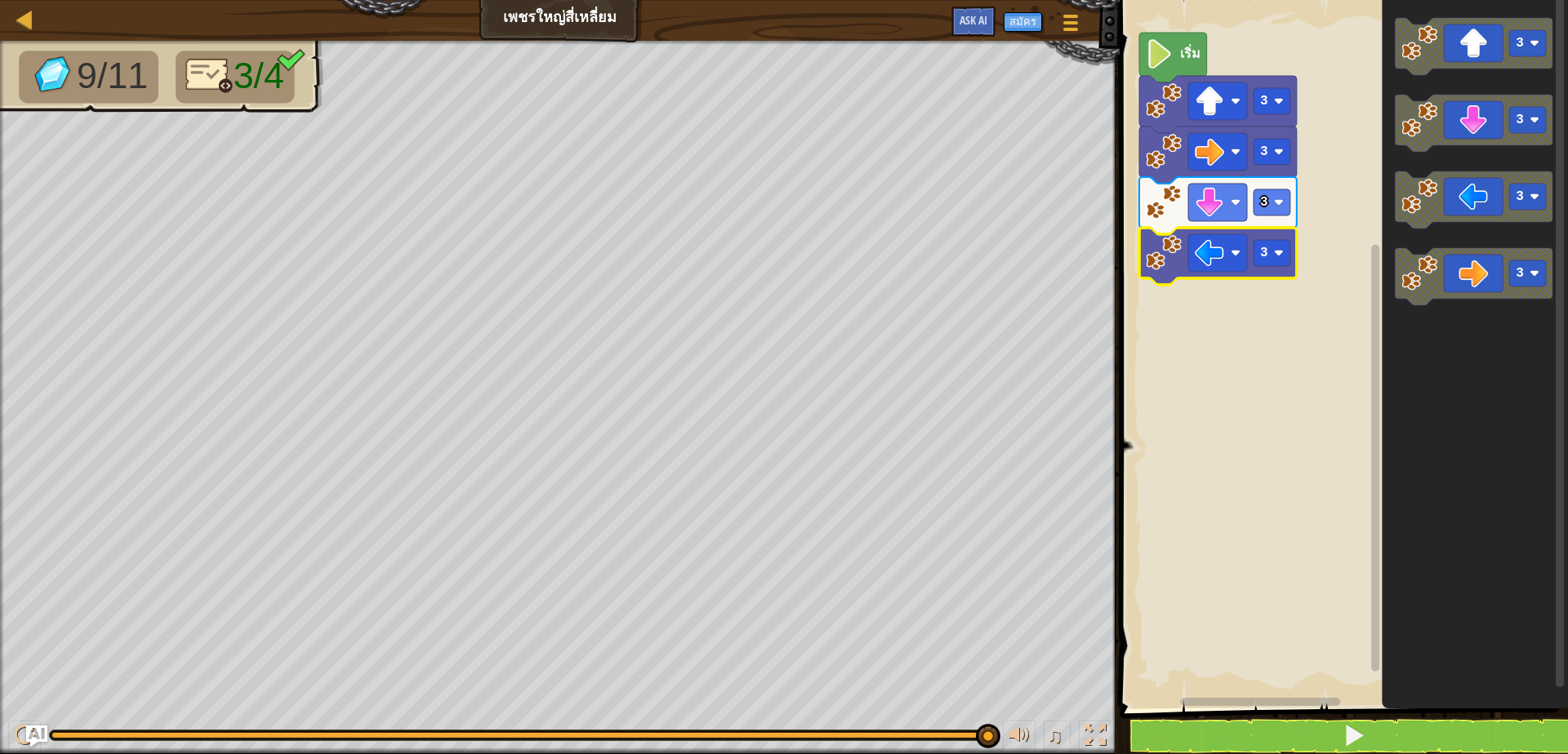
drag, startPoint x: 18, startPoint y: 737, endPoint x: 31, endPoint y: 733, distance: 13.6
click at [27, 725] on div at bounding box center [24, 735] width 21 height 21
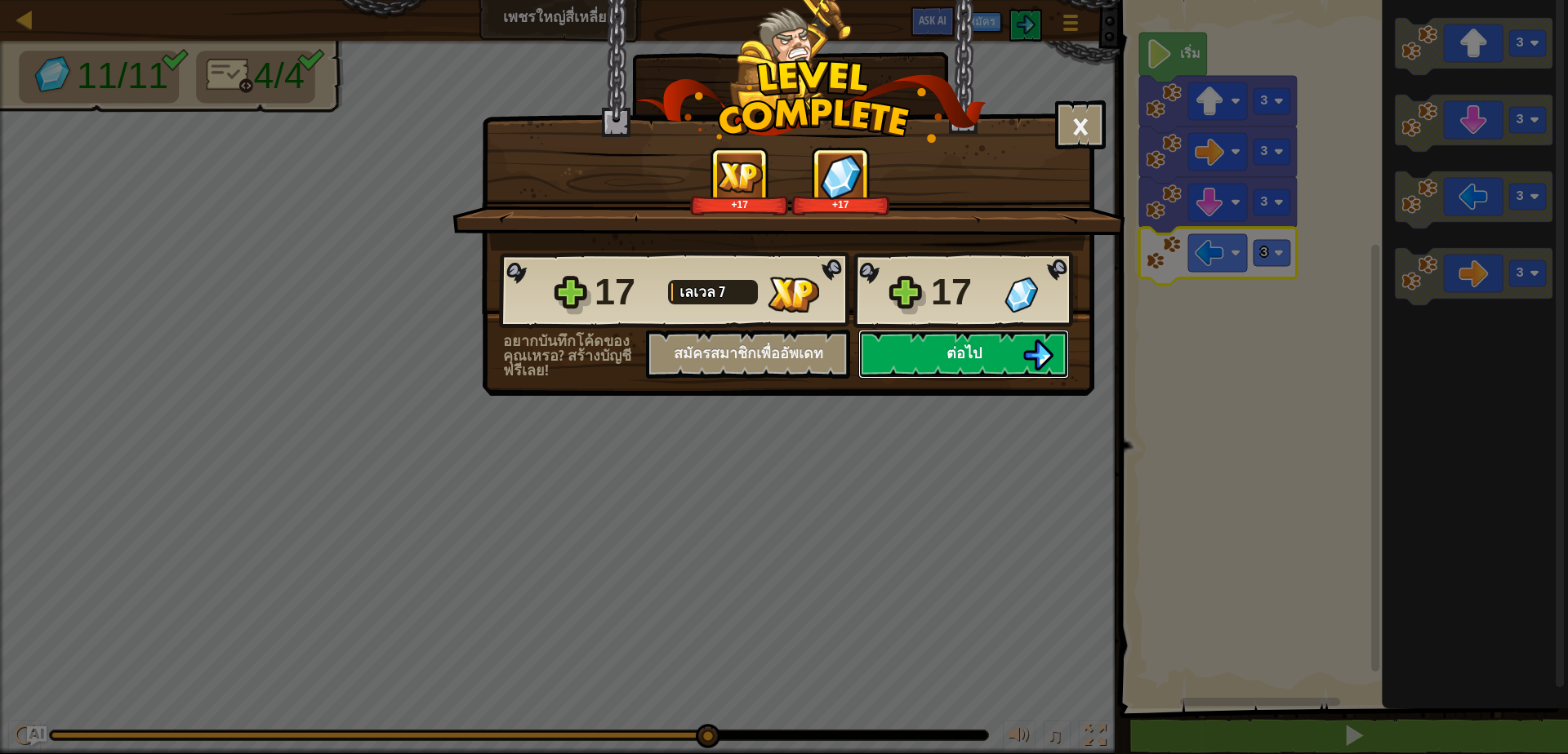
click at [881, 351] on button "ต่อไป" at bounding box center [963, 355] width 211 height 49
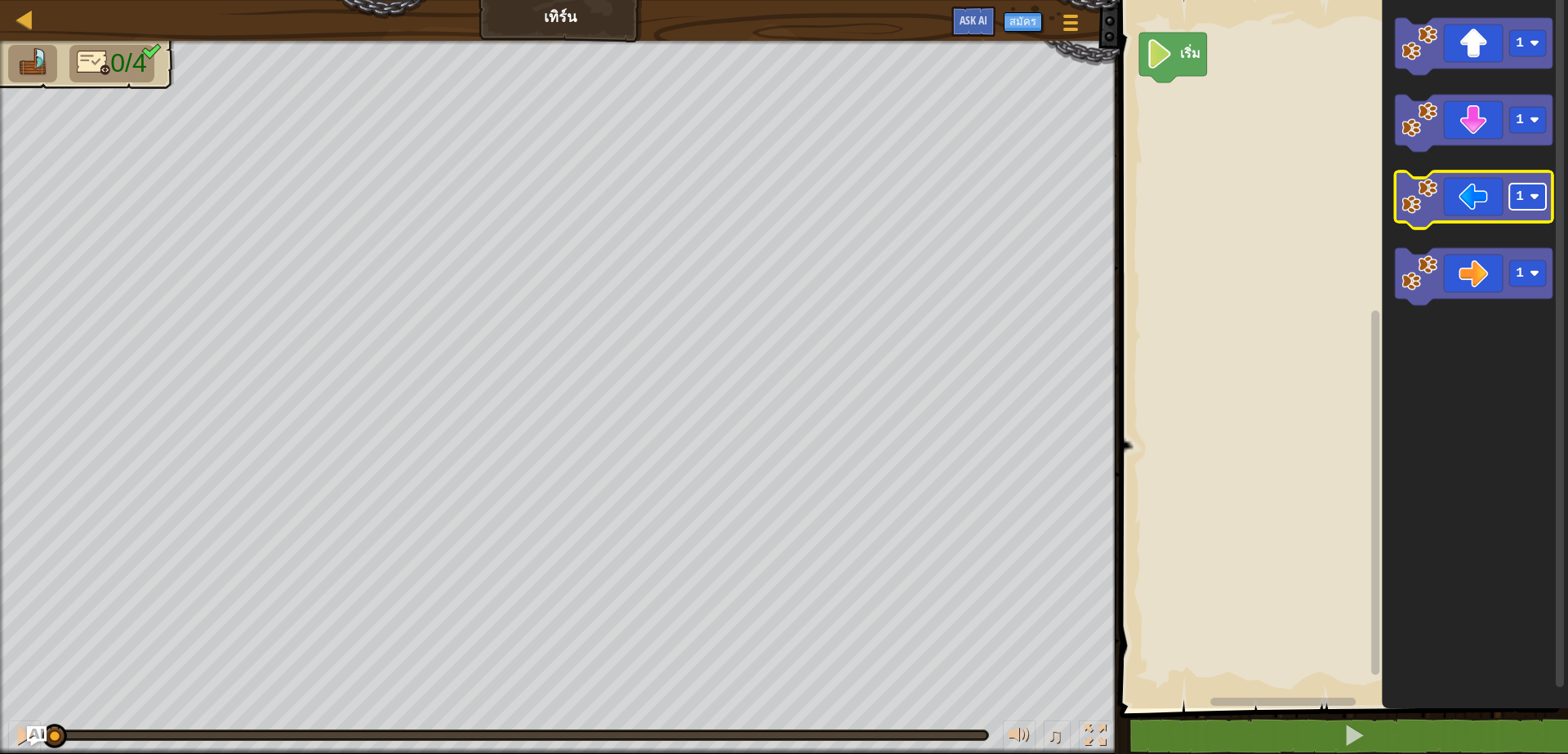
click at [1534, 209] on rect "พื้นที่ทำงาน Blockly" at bounding box center [1527, 196] width 36 height 26
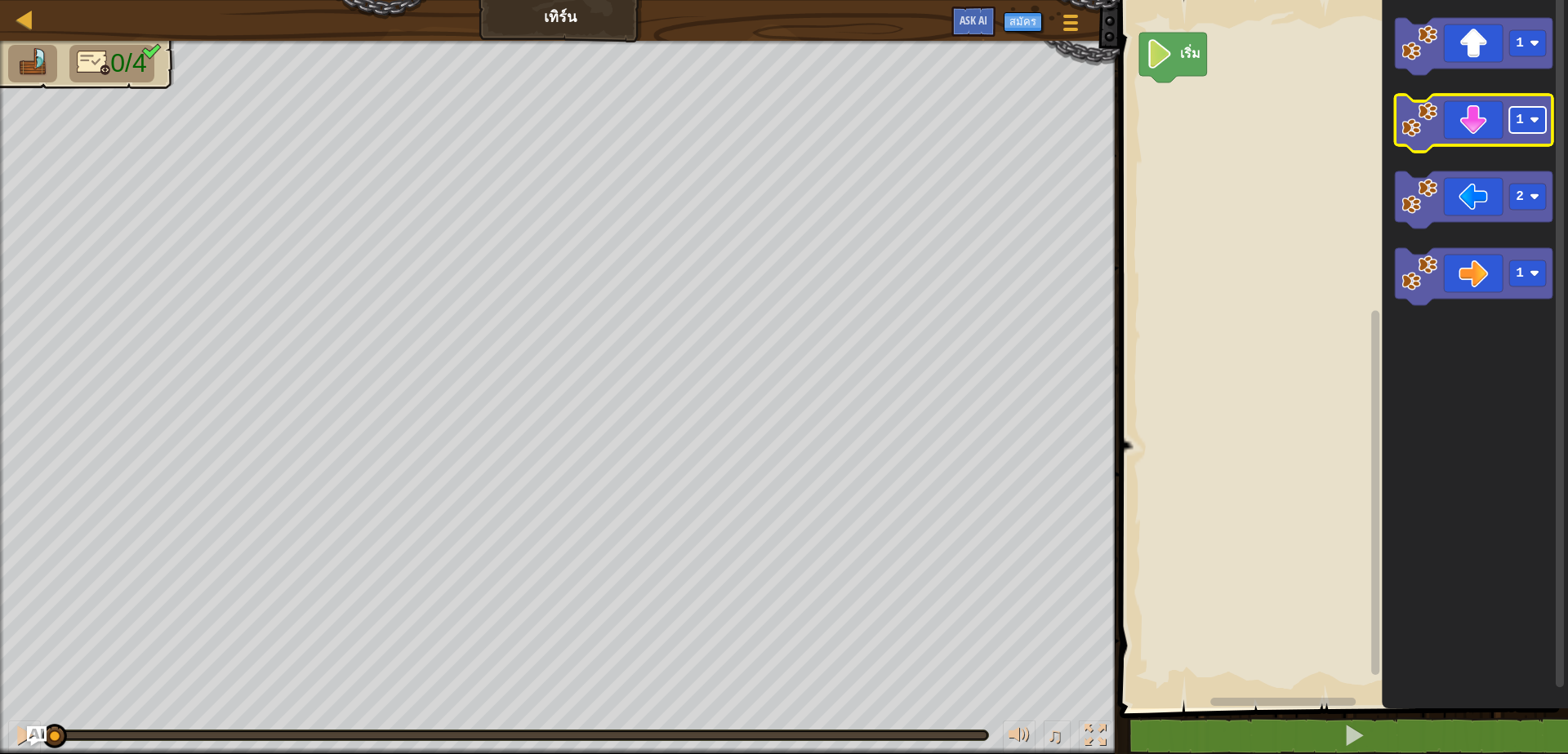
click at [1527, 124] on rect "พื้นที่ทำงาน Blockly" at bounding box center [1527, 119] width 36 height 26
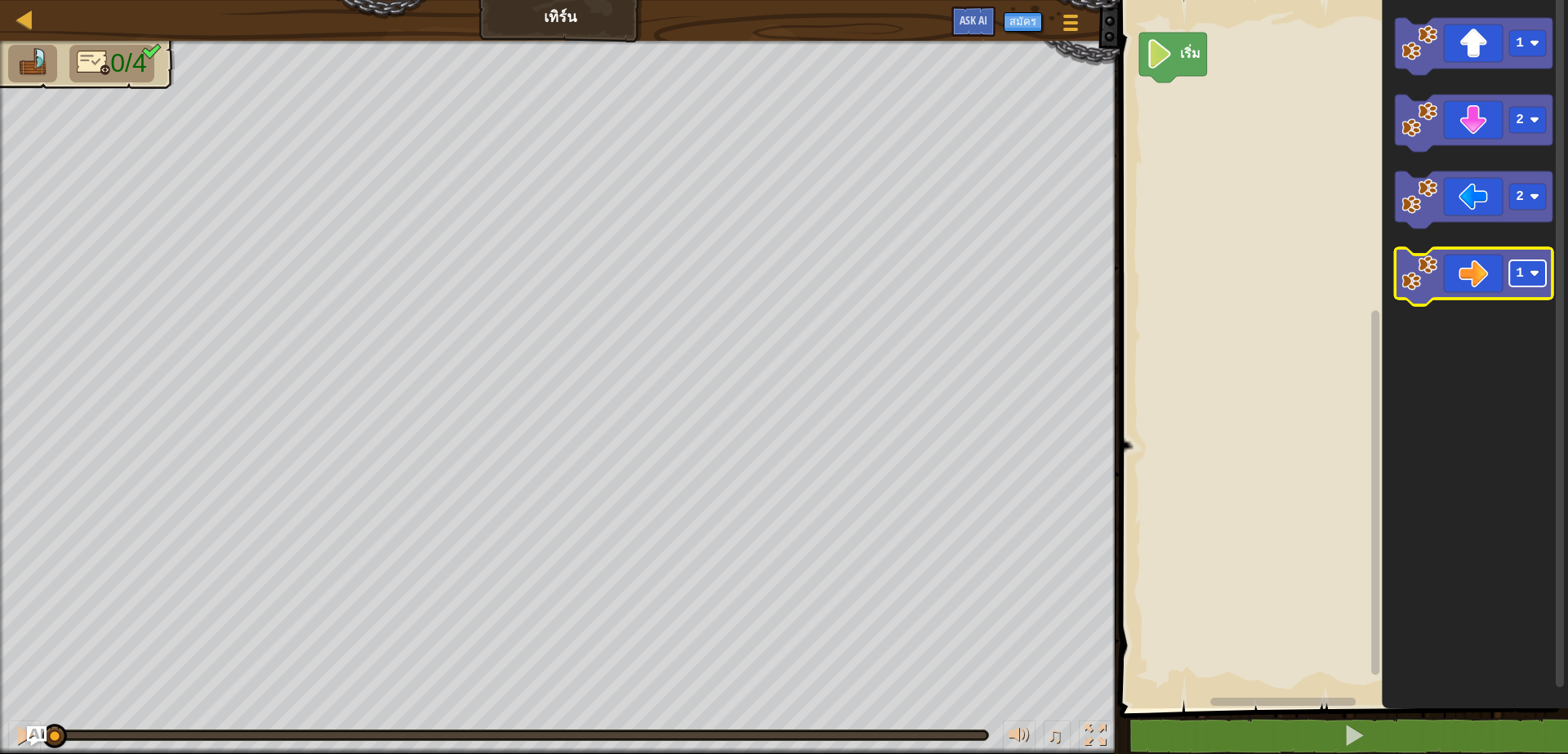
click at [1521, 274] on text "1" at bounding box center [1520, 272] width 8 height 14
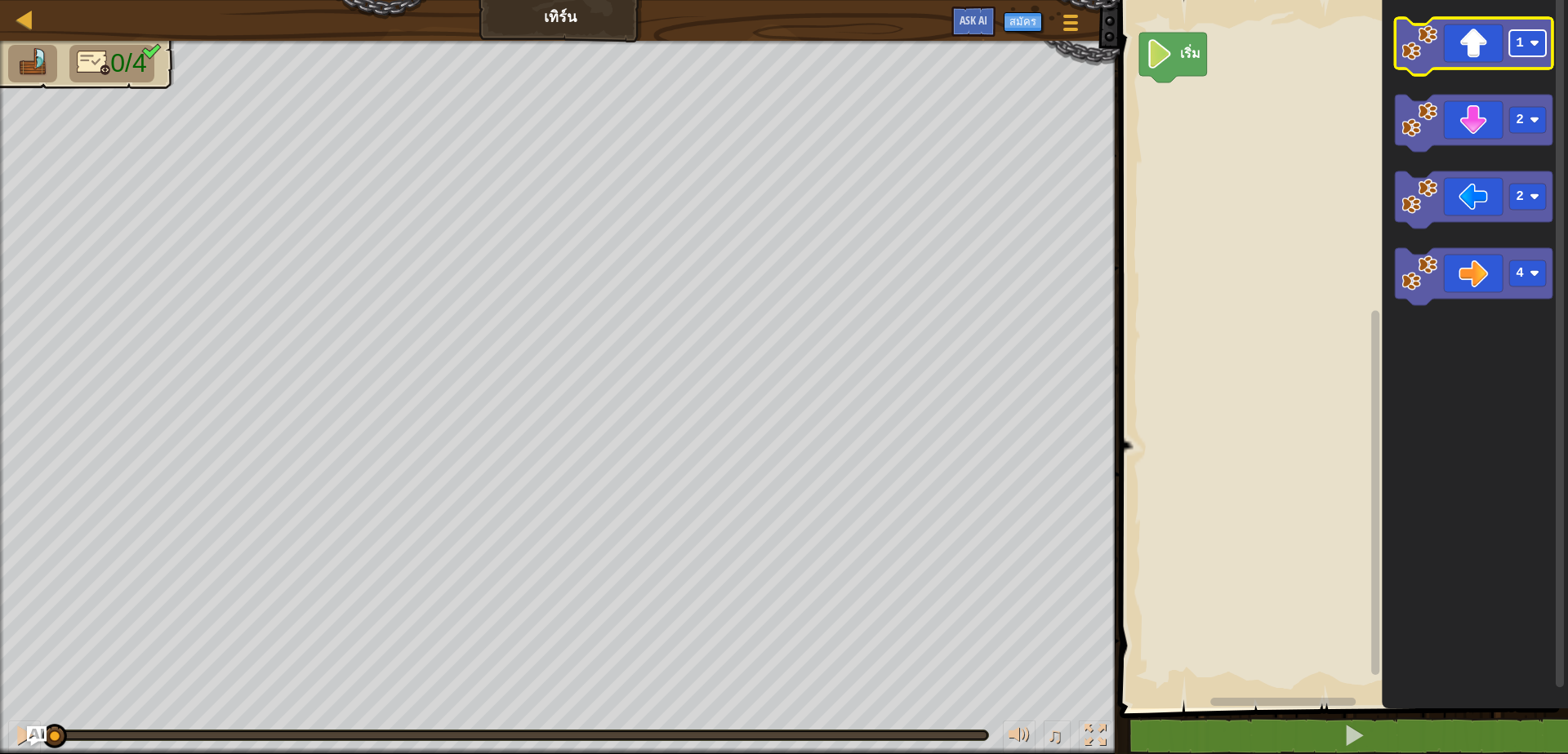
click at [1518, 51] on text "1" at bounding box center [1520, 42] width 8 height 14
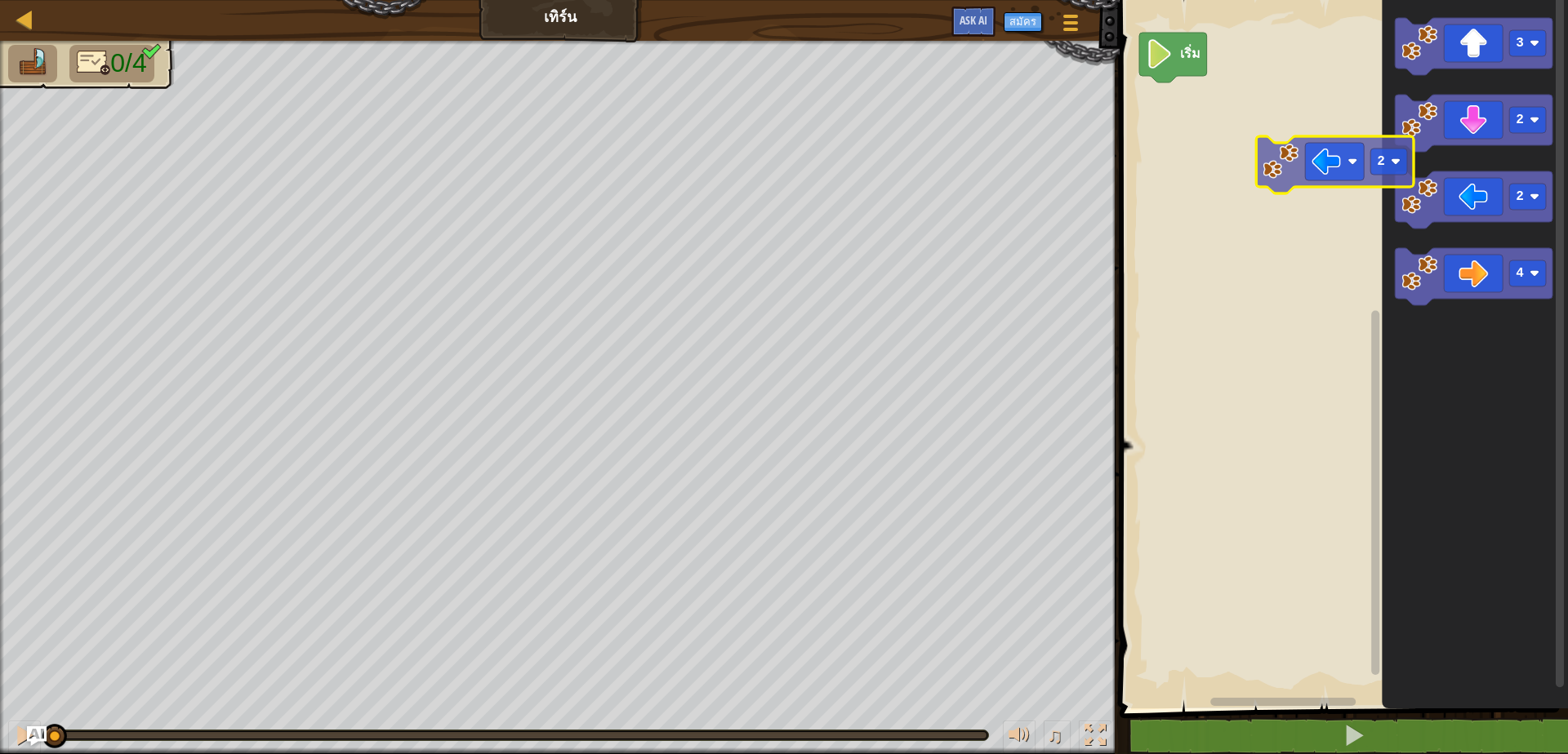
click at [1197, 132] on div "เริ่ม 3 2 2 4 2" at bounding box center [1341, 349] width 453 height 717
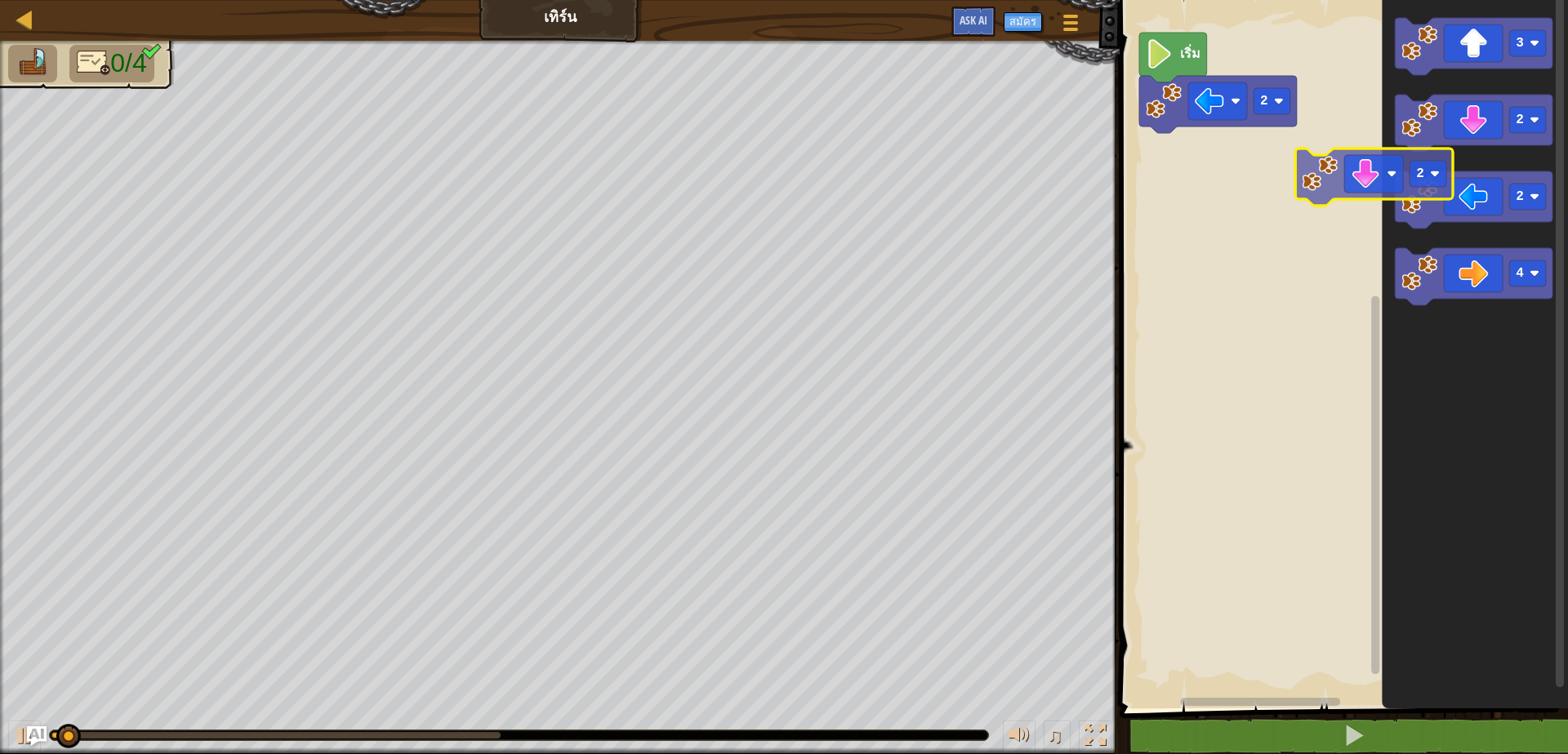
click at [1165, 140] on div "2 เริ่ม 3 2 2 4 2" at bounding box center [1341, 349] width 453 height 717
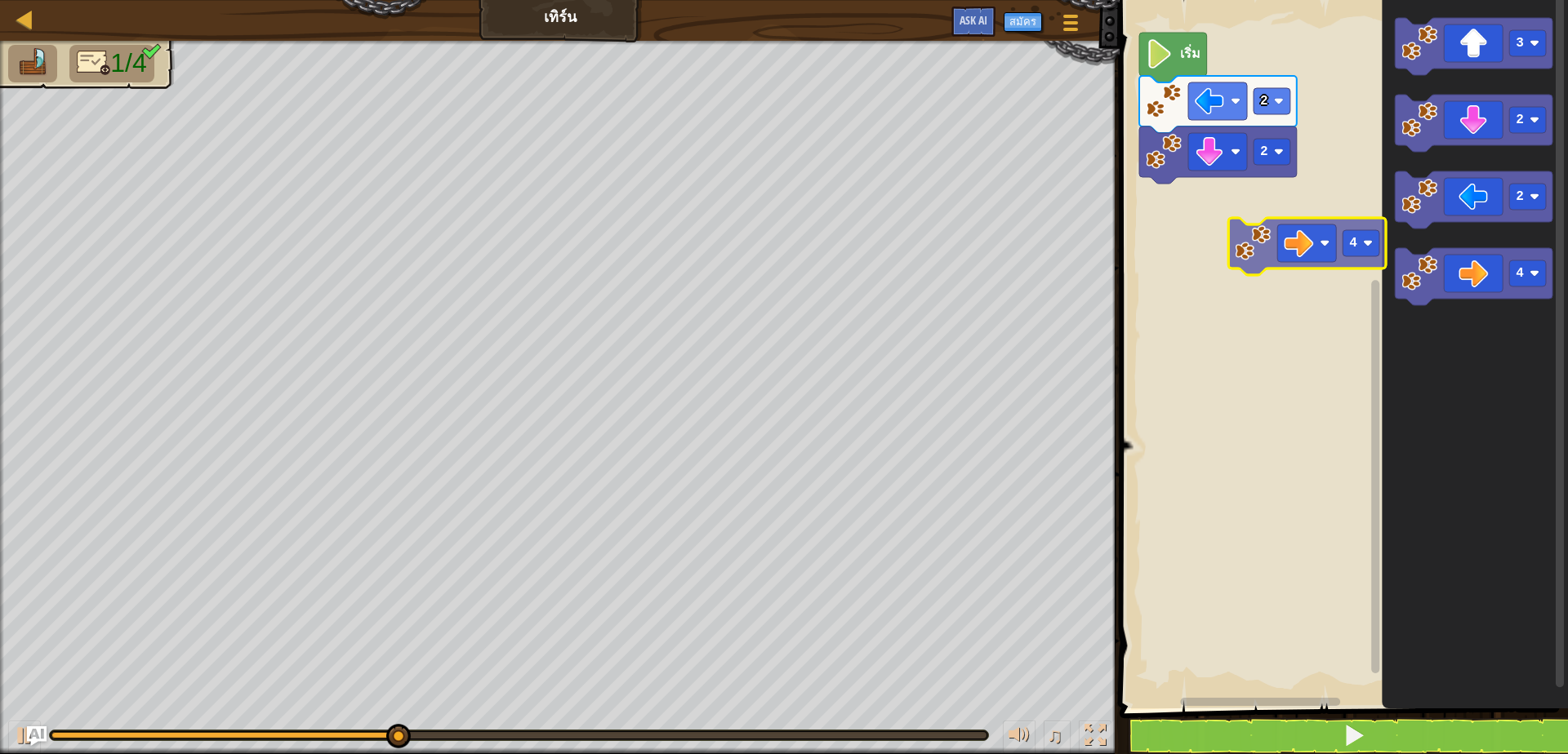
click at [1222, 214] on div "2 2 เริ่ม 3 2 2 4 4" at bounding box center [1341, 349] width 453 height 717
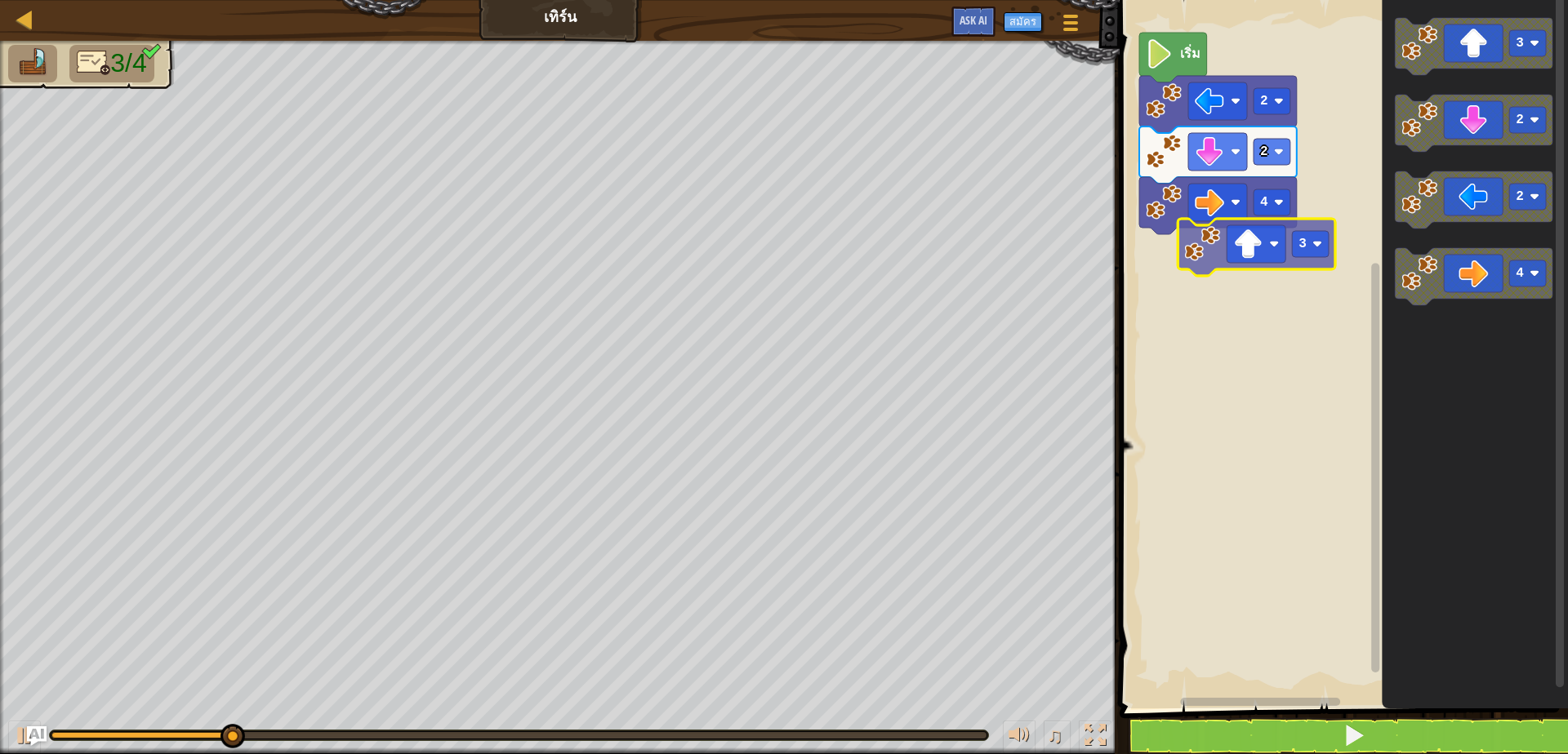
click at [1188, 234] on div "2 2 4 เริ่ม 3 2 2 4 3" at bounding box center [1341, 349] width 453 height 717
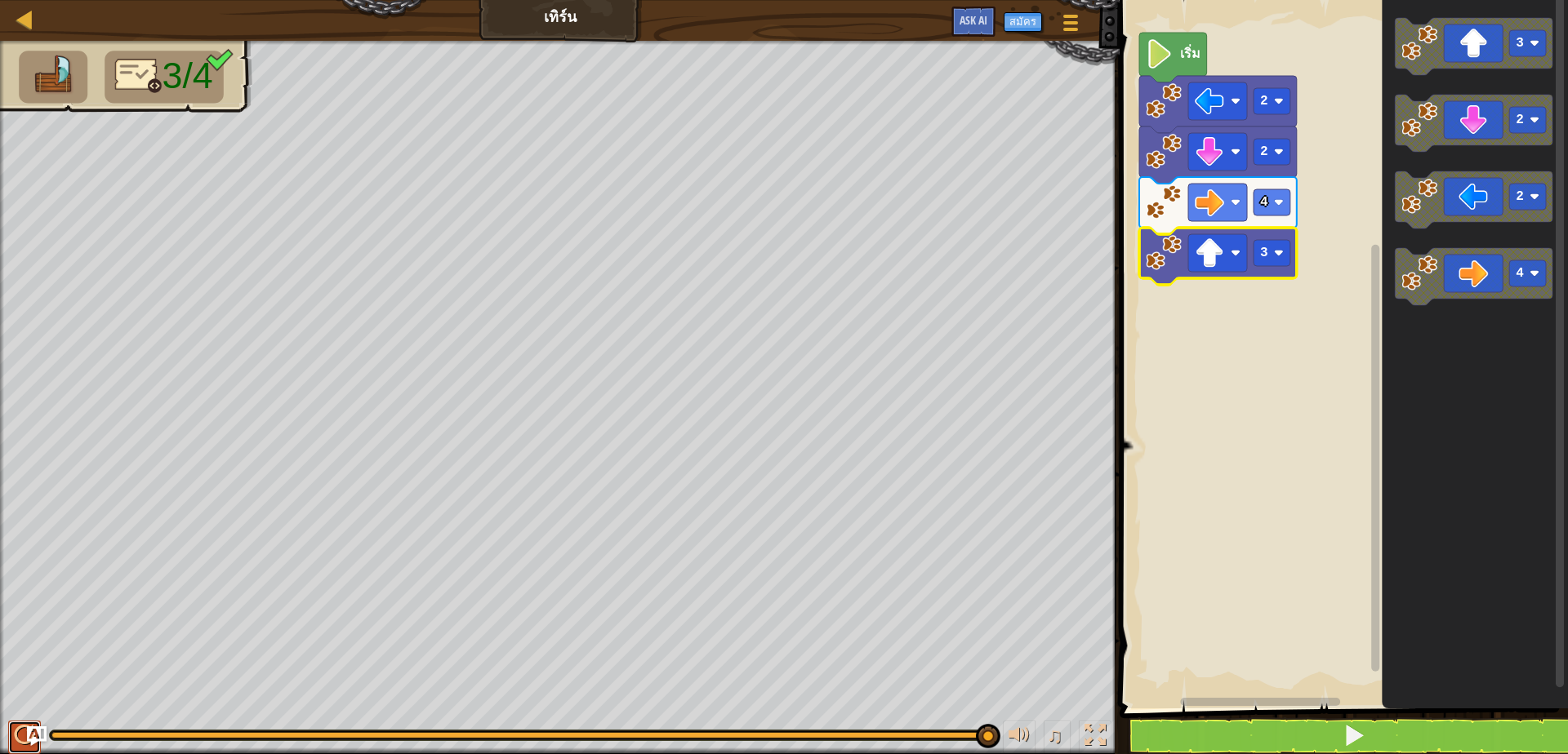
click at [19, 735] on div at bounding box center [24, 735] width 21 height 21
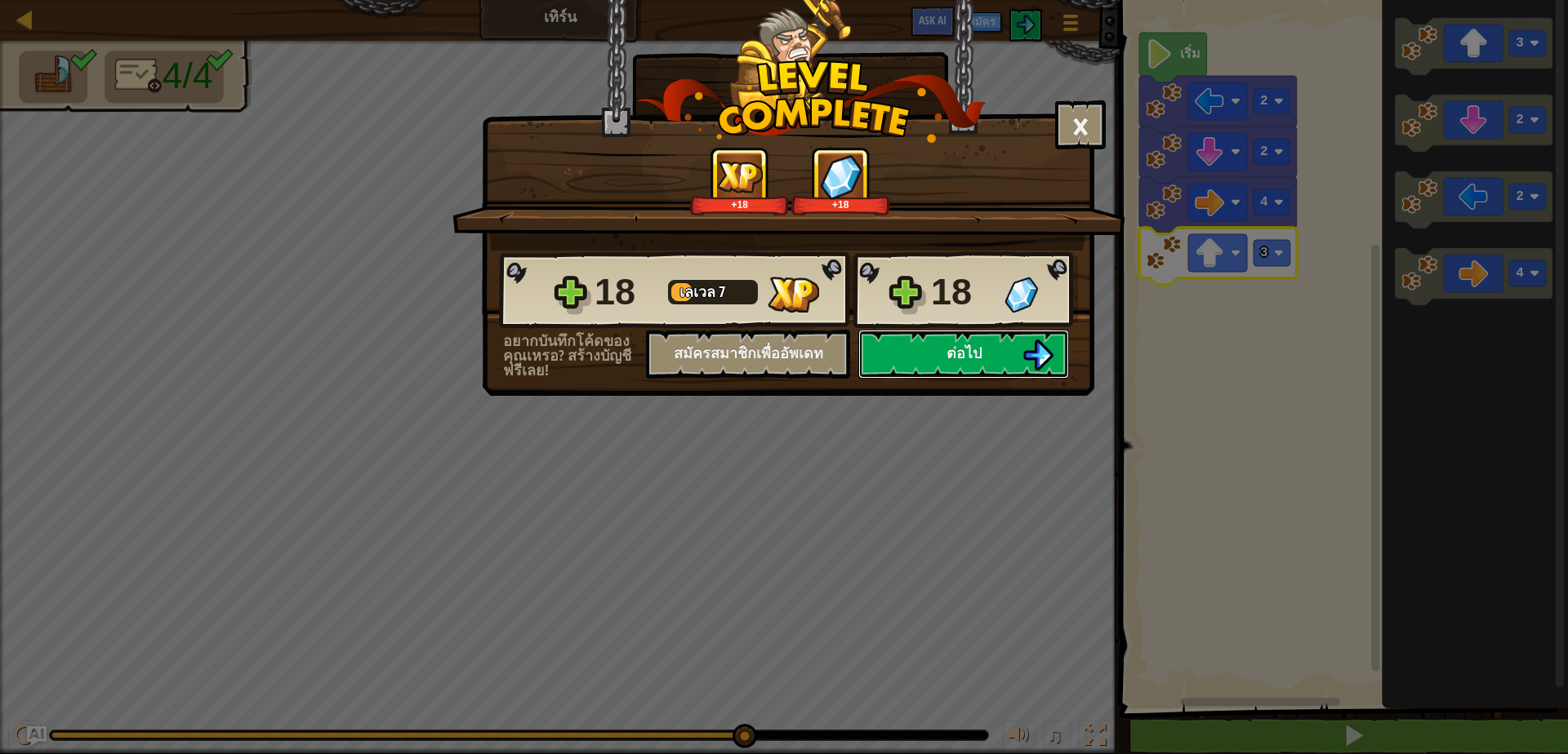
drag, startPoint x: 965, startPoint y: 349, endPoint x: 995, endPoint y: 394, distance: 54.1
click at [995, 394] on div "× ด่านนี้สนุกแค่ไหน? +18 +18 Reticulating Splines... 18 เลเวล 7 18 อยากบันทึกโค…" at bounding box center [787, 198] width 612 height 396
click at [999, 351] on button "ต่อไป" at bounding box center [963, 355] width 211 height 49
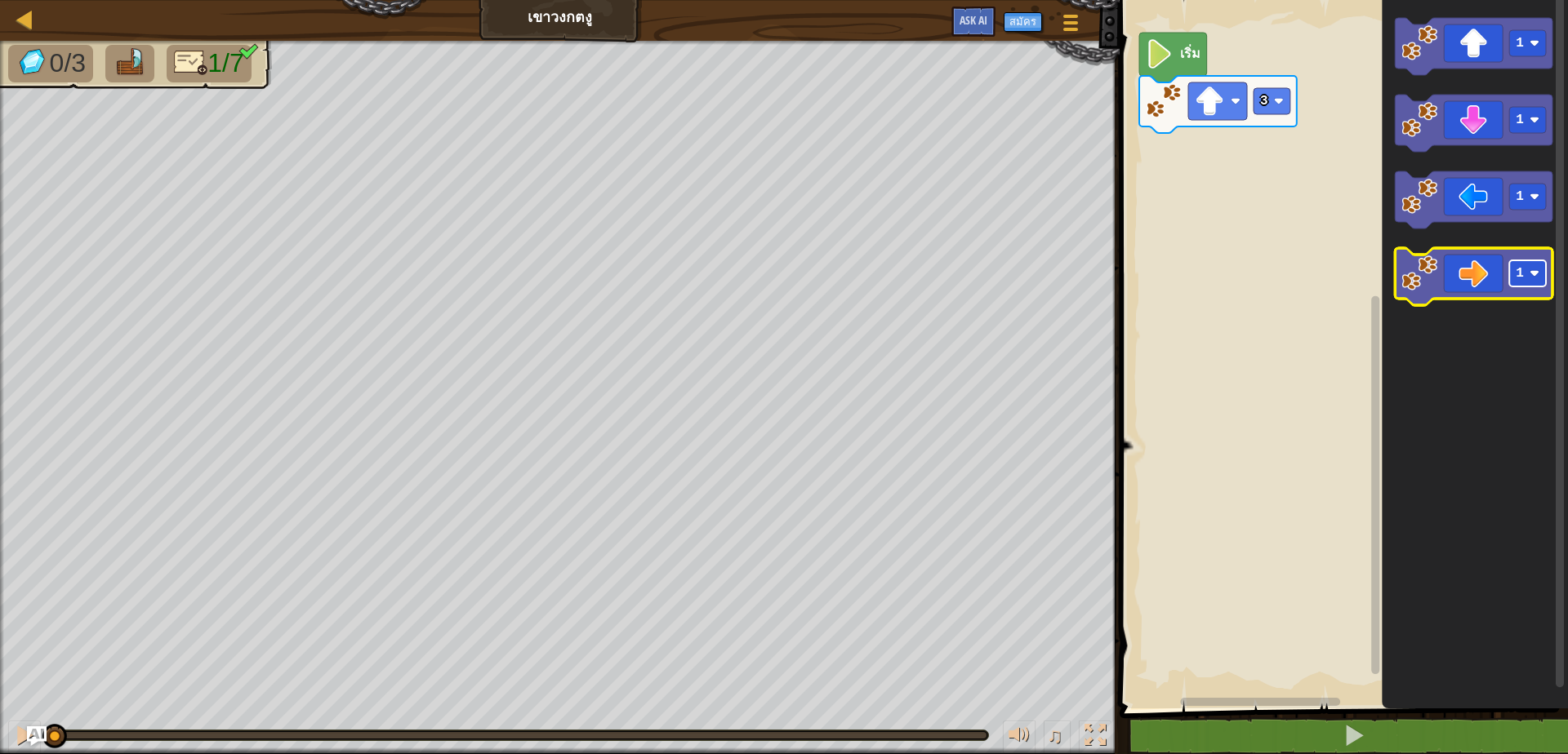
click at [1522, 278] on text "1" at bounding box center [1520, 272] width 8 height 14
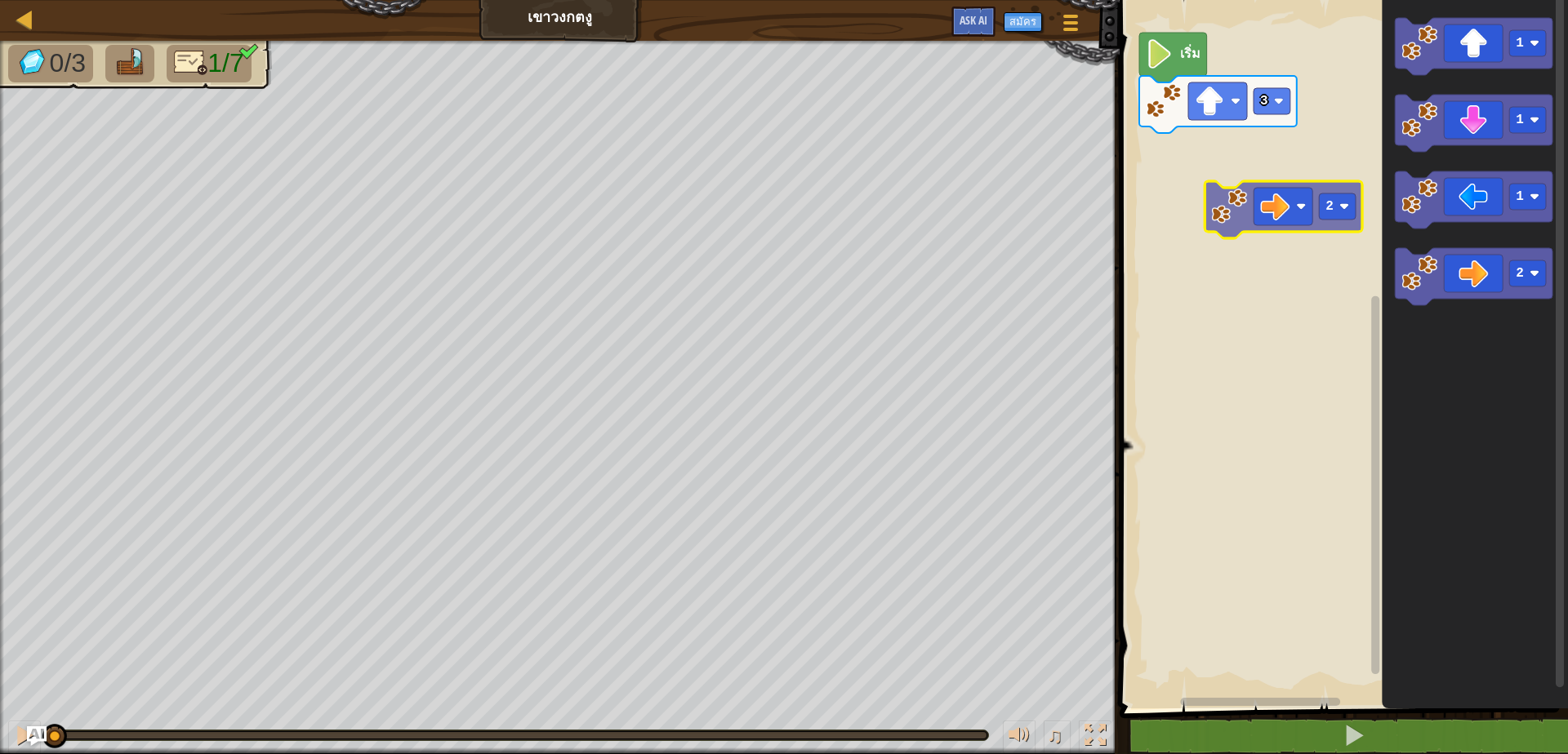
click at [1256, 203] on div "3 เริ่ม 1 1 1 2 2" at bounding box center [1341, 349] width 453 height 717
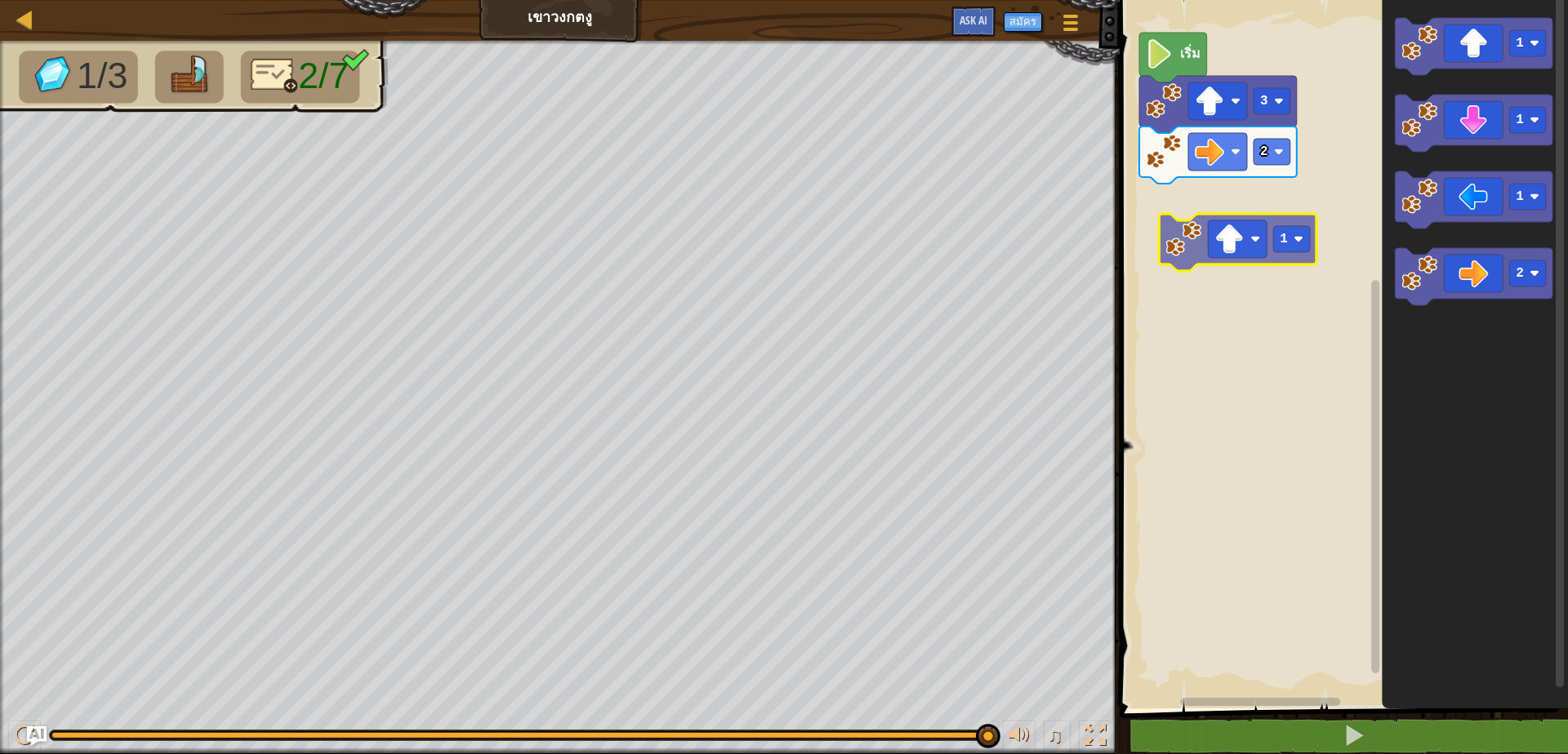
click at [1256, 235] on div "2 3 เริ่ม 1 1 1 2 1" at bounding box center [1341, 349] width 453 height 717
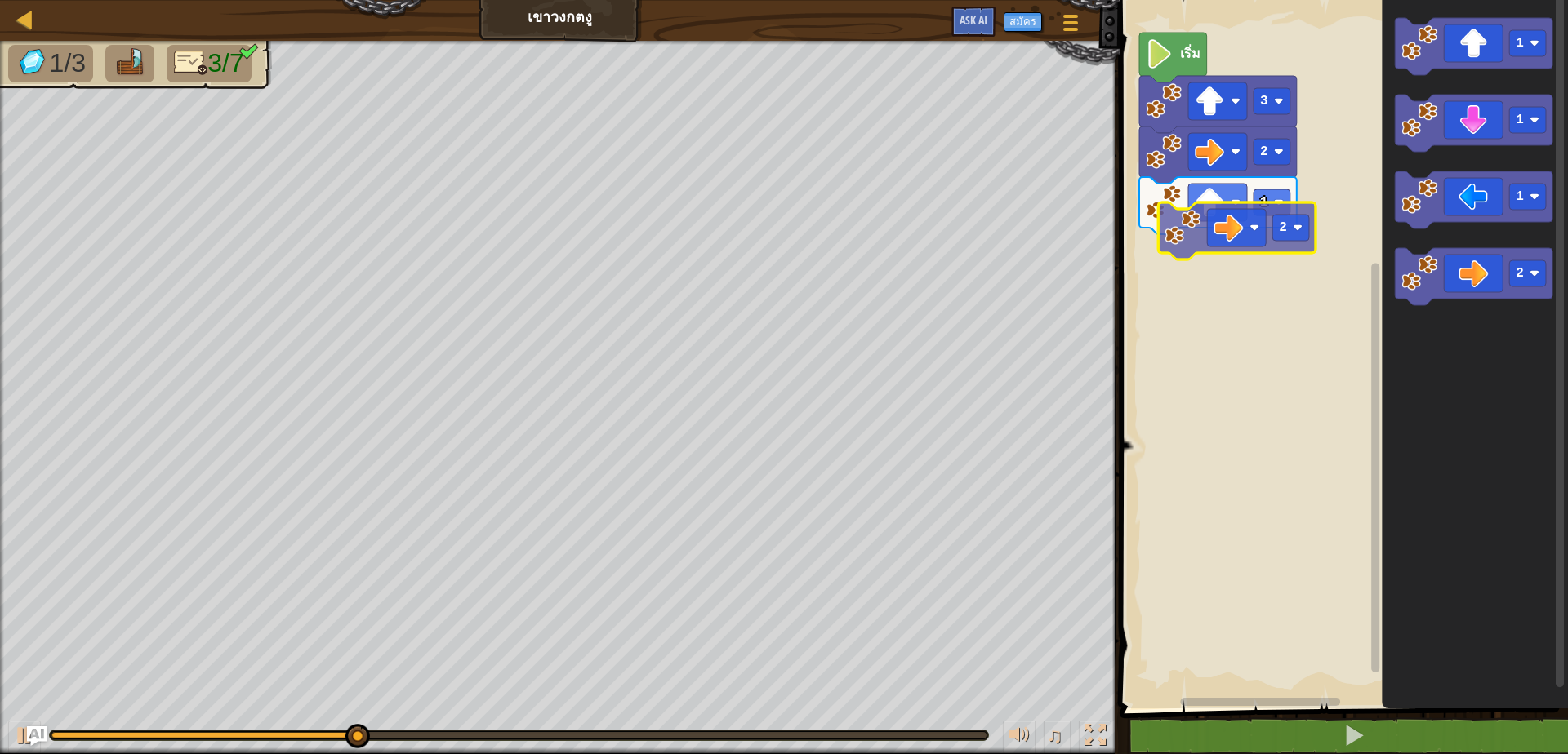
click at [1229, 236] on div "1 2 3 เริ่ม 1 1 1 2 2" at bounding box center [1341, 349] width 453 height 717
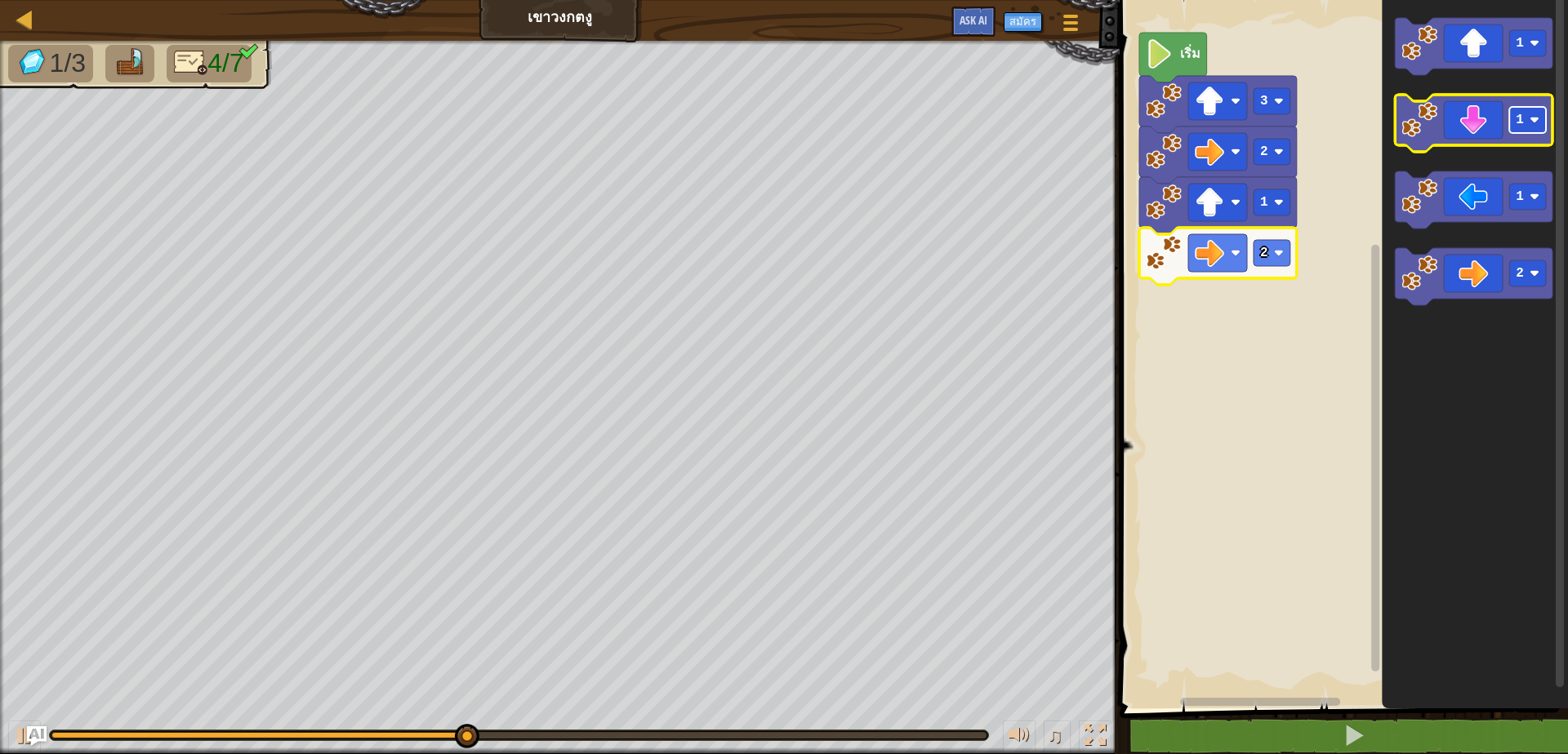
click at [1529, 118] on rect "พื้นที่ทำงาน Blockly" at bounding box center [1527, 119] width 36 height 26
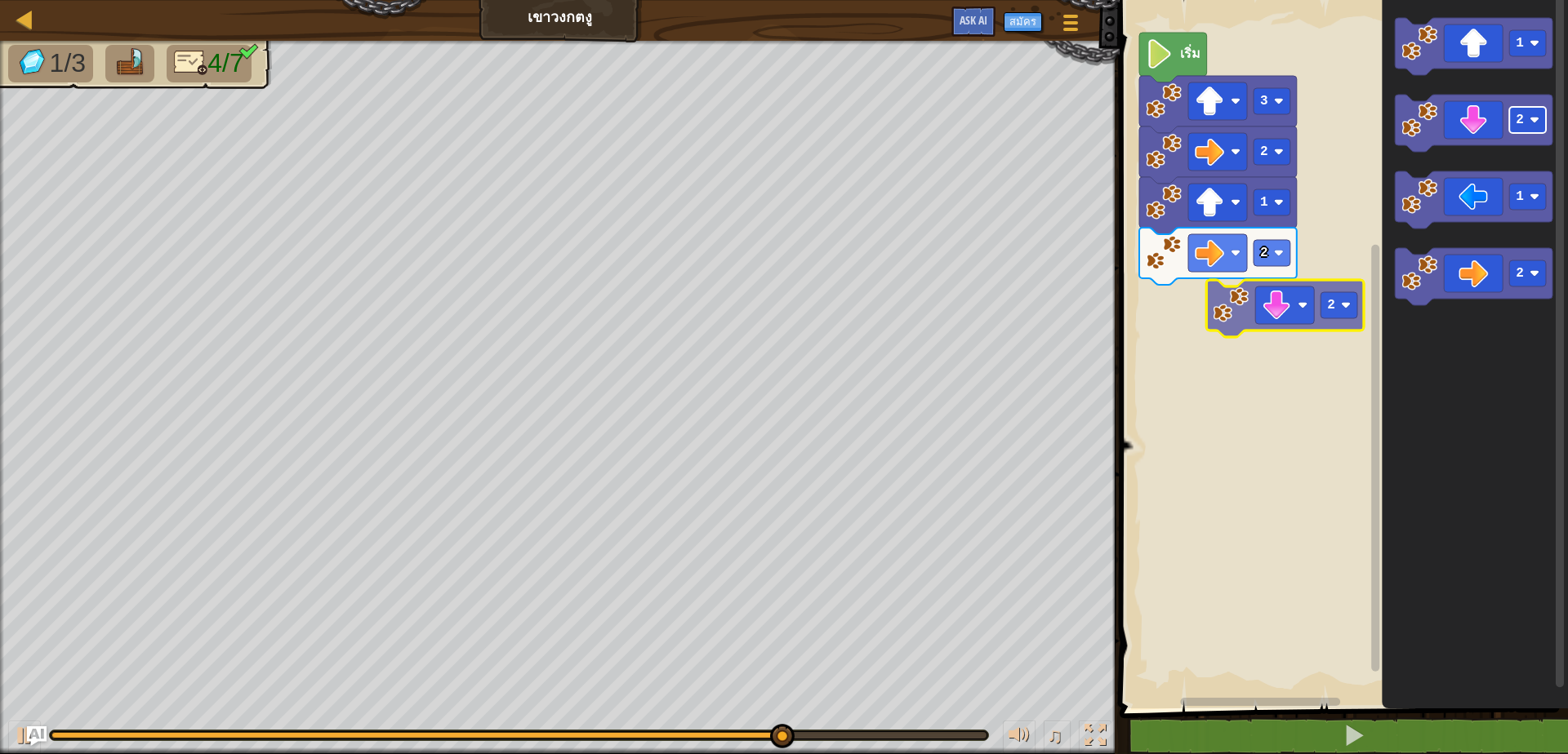
click at [1290, 316] on div "1 2 2 3 เริ่ม 1 2 1 2 2" at bounding box center [1341, 349] width 453 height 717
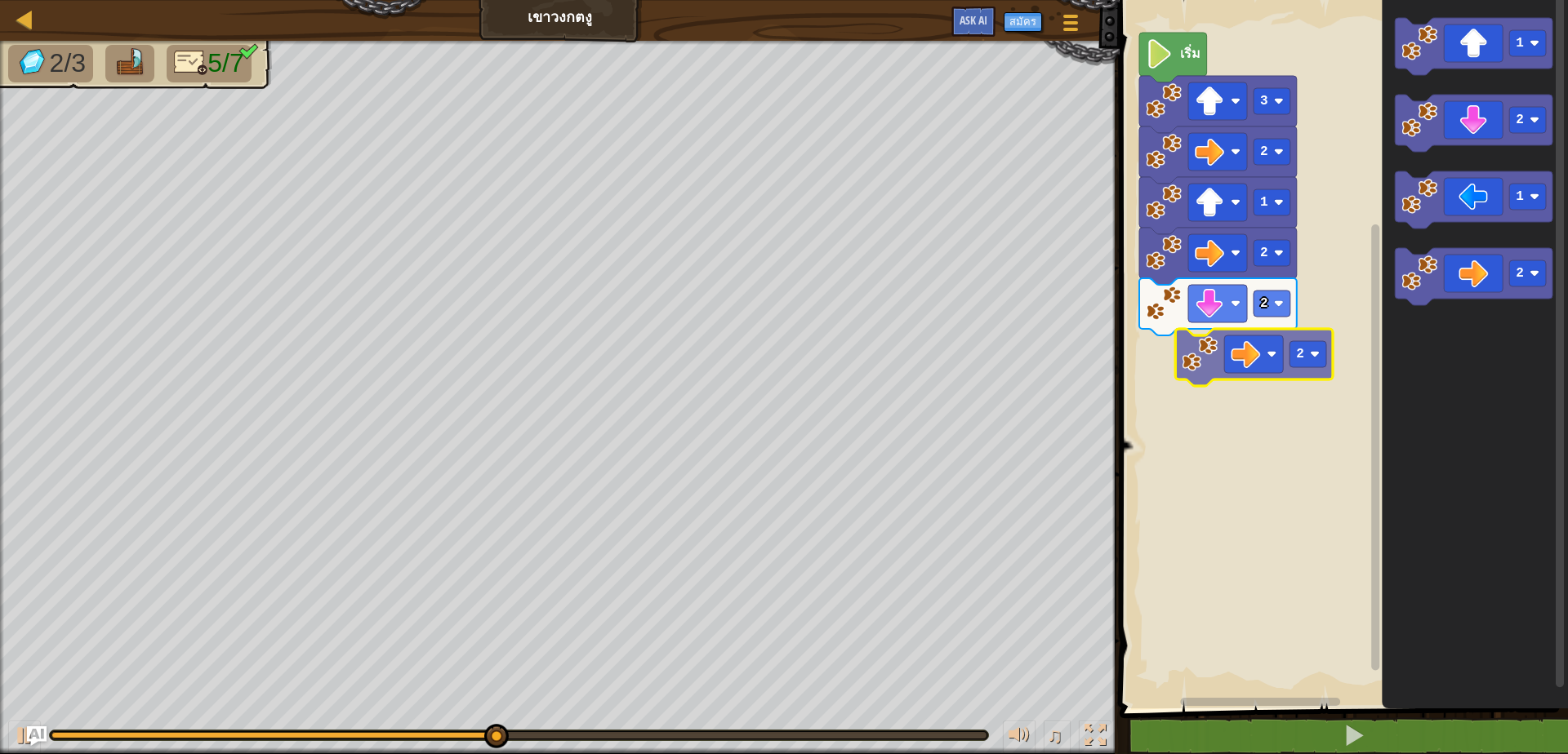
click at [1268, 365] on div "2 2 1 2 3 เริ่ม 1 2 1 2 2" at bounding box center [1341, 349] width 453 height 717
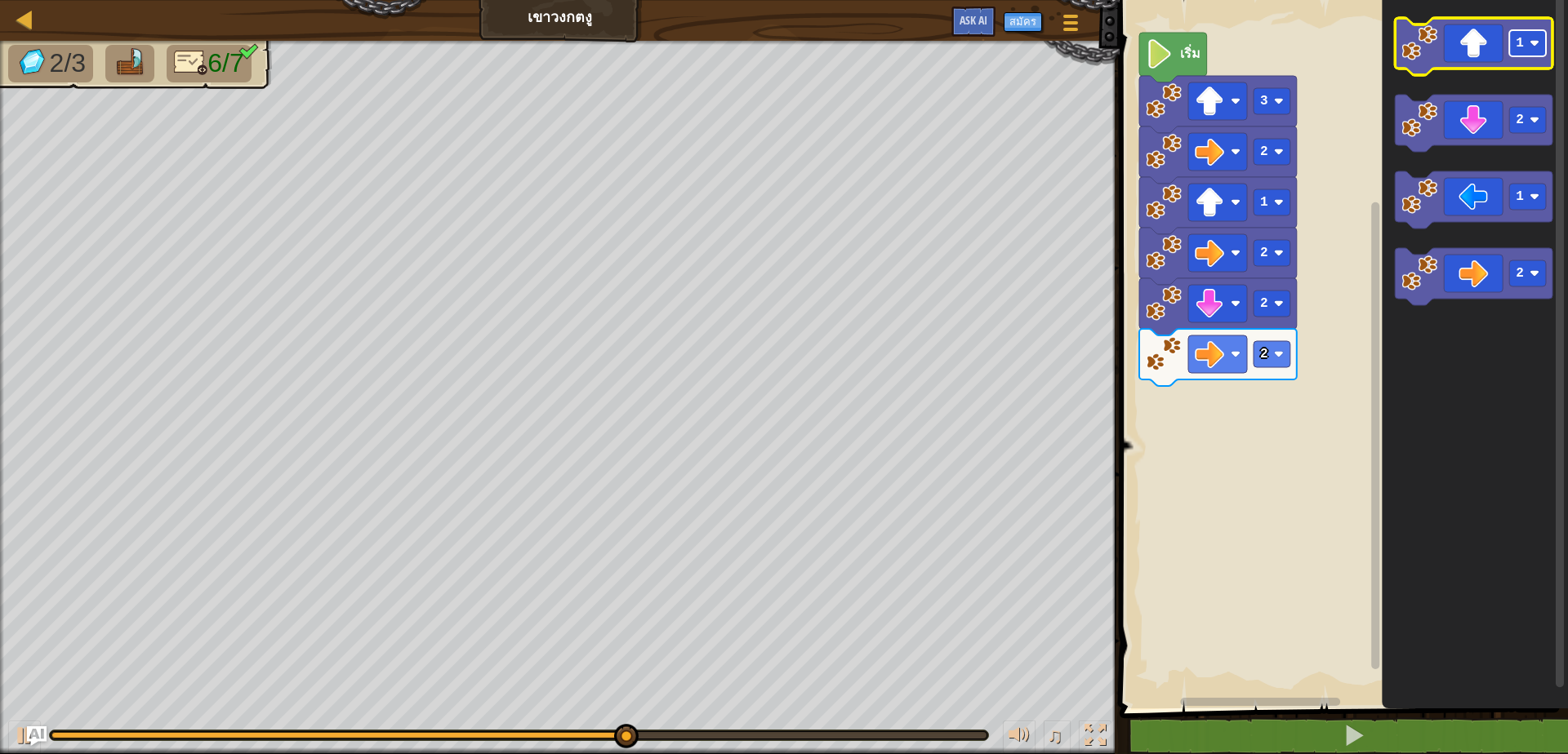
click at [1528, 47] on rect "พื้นที่ทำงาน Blockly" at bounding box center [1527, 43] width 36 height 26
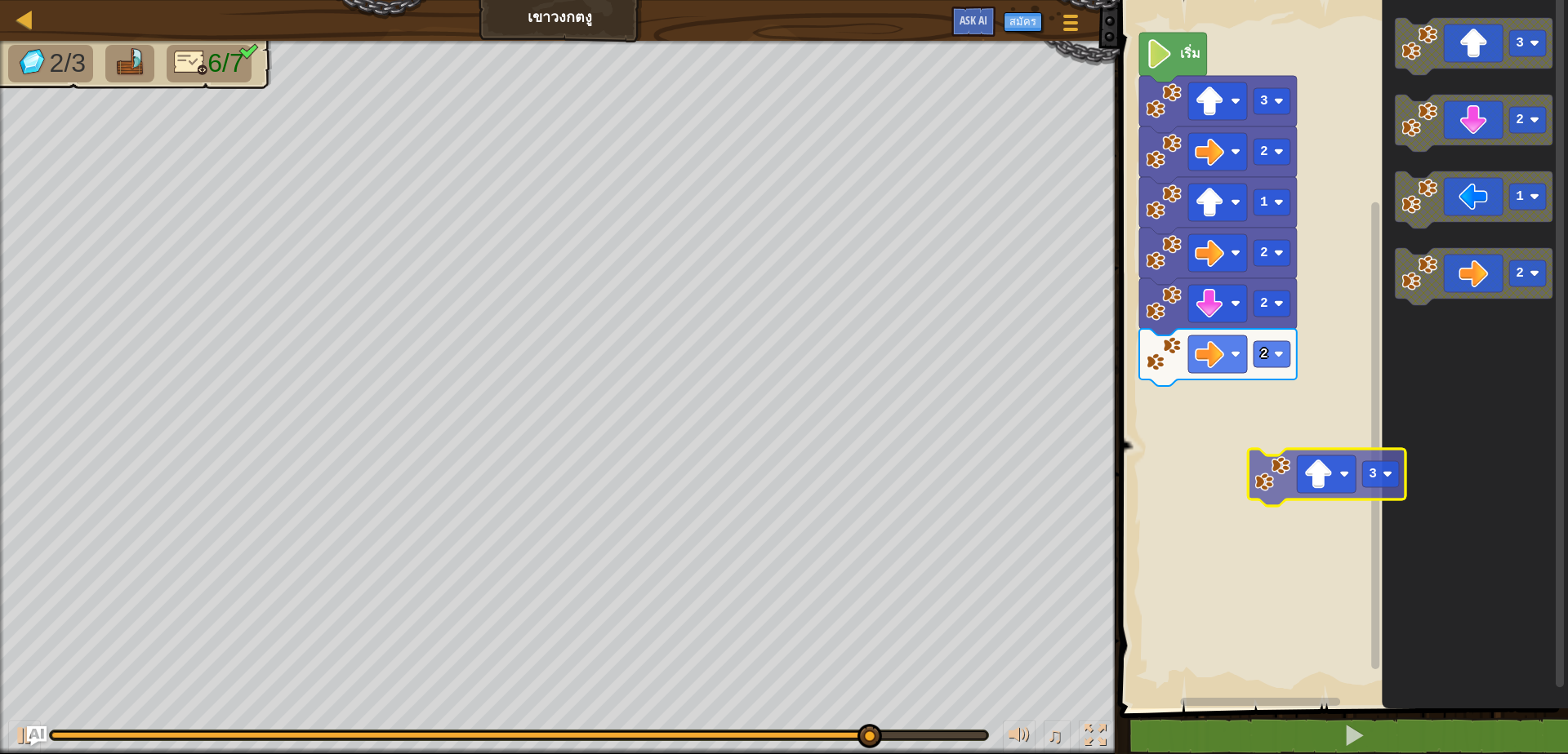
click at [1317, 430] on div "2 2 2 1 2 3 เริ่ม 3 2 1 2 3" at bounding box center [1341, 349] width 453 height 717
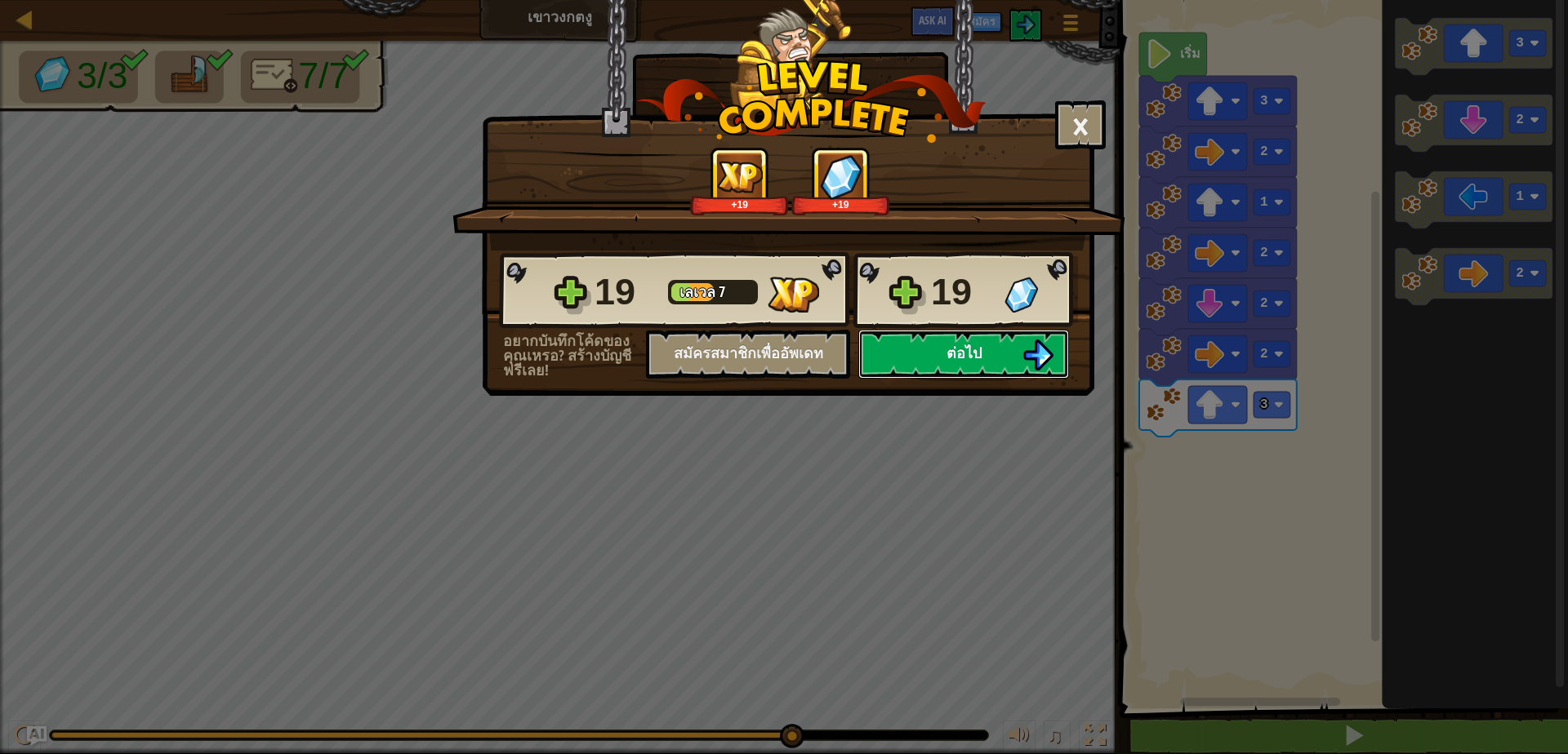
click at [967, 356] on span "ต่อไป" at bounding box center [963, 353] width 35 height 20
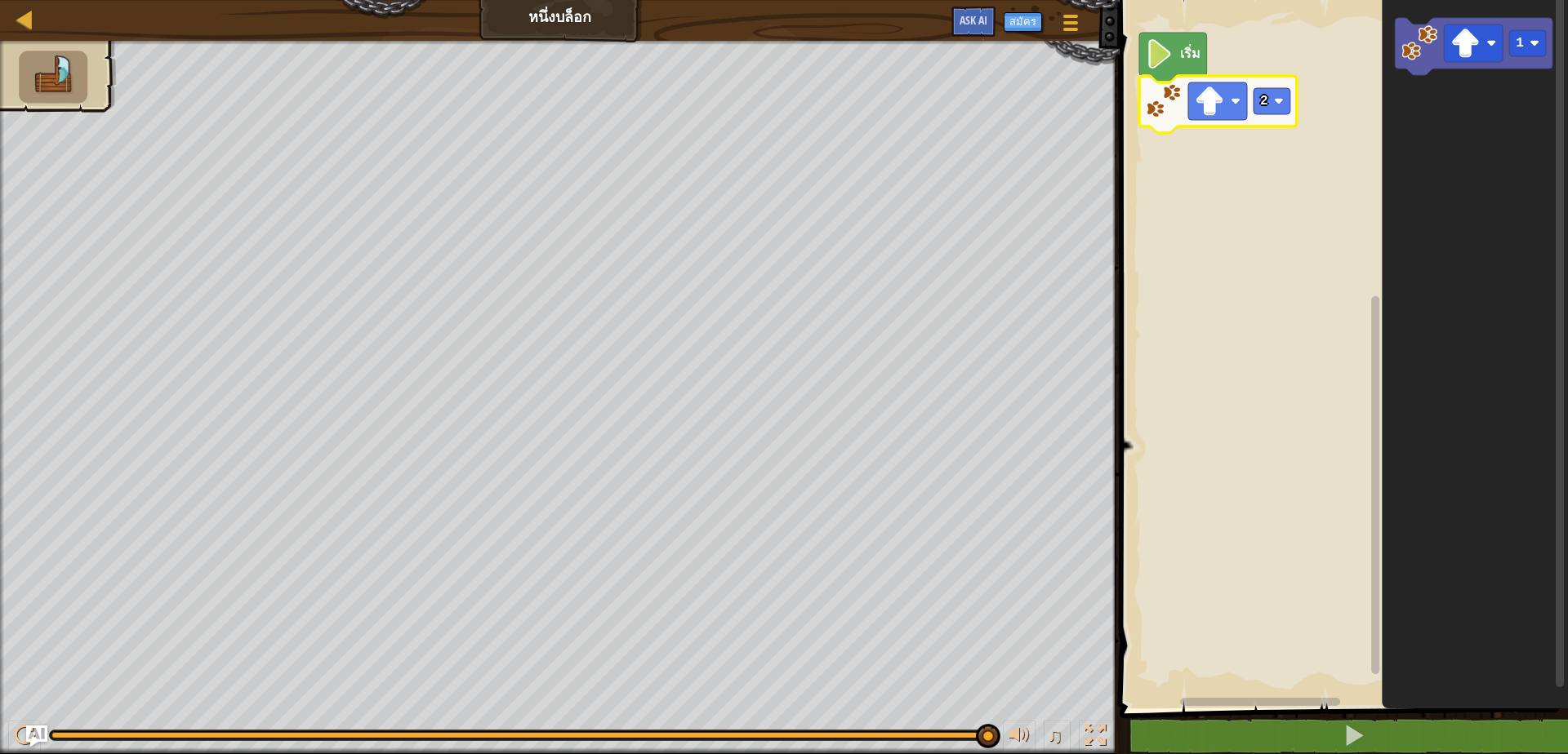
click at [30, 740] on img "Ask AI" at bounding box center [36, 735] width 21 height 21
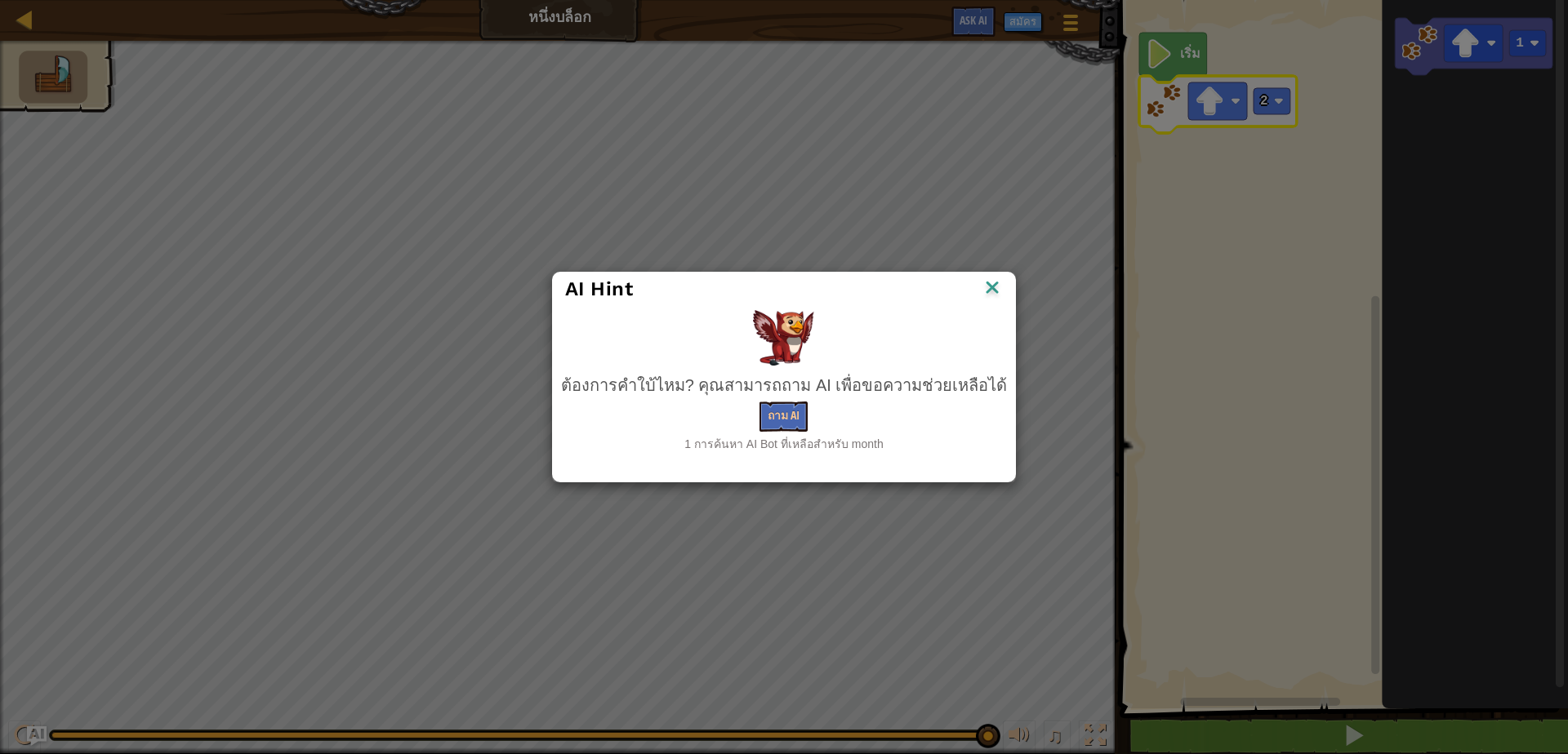
click at [982, 279] on img at bounding box center [991, 289] width 21 height 25
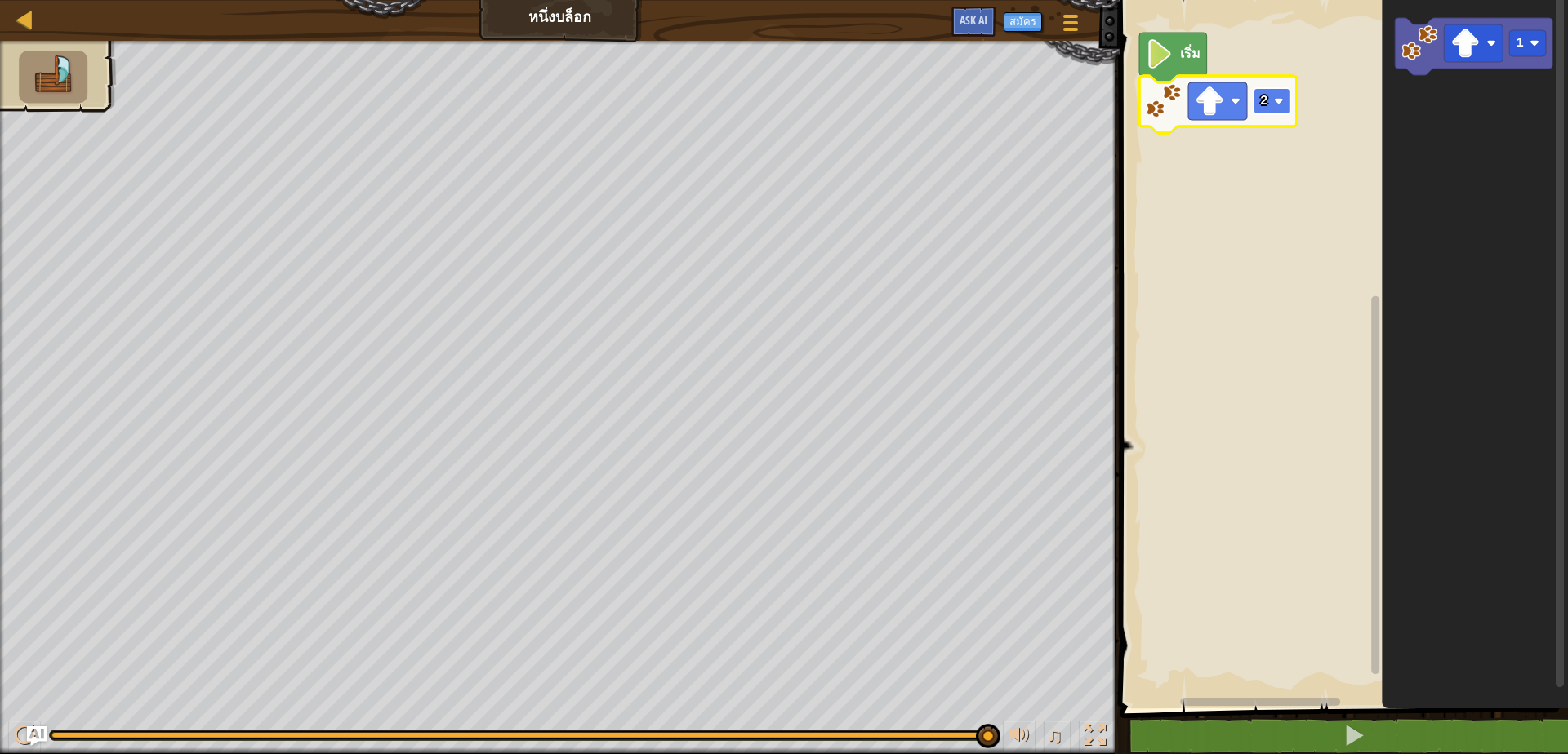
click at [1271, 102] on rect "พื้นที่ทำงาน Blockly" at bounding box center [1272, 101] width 36 height 26
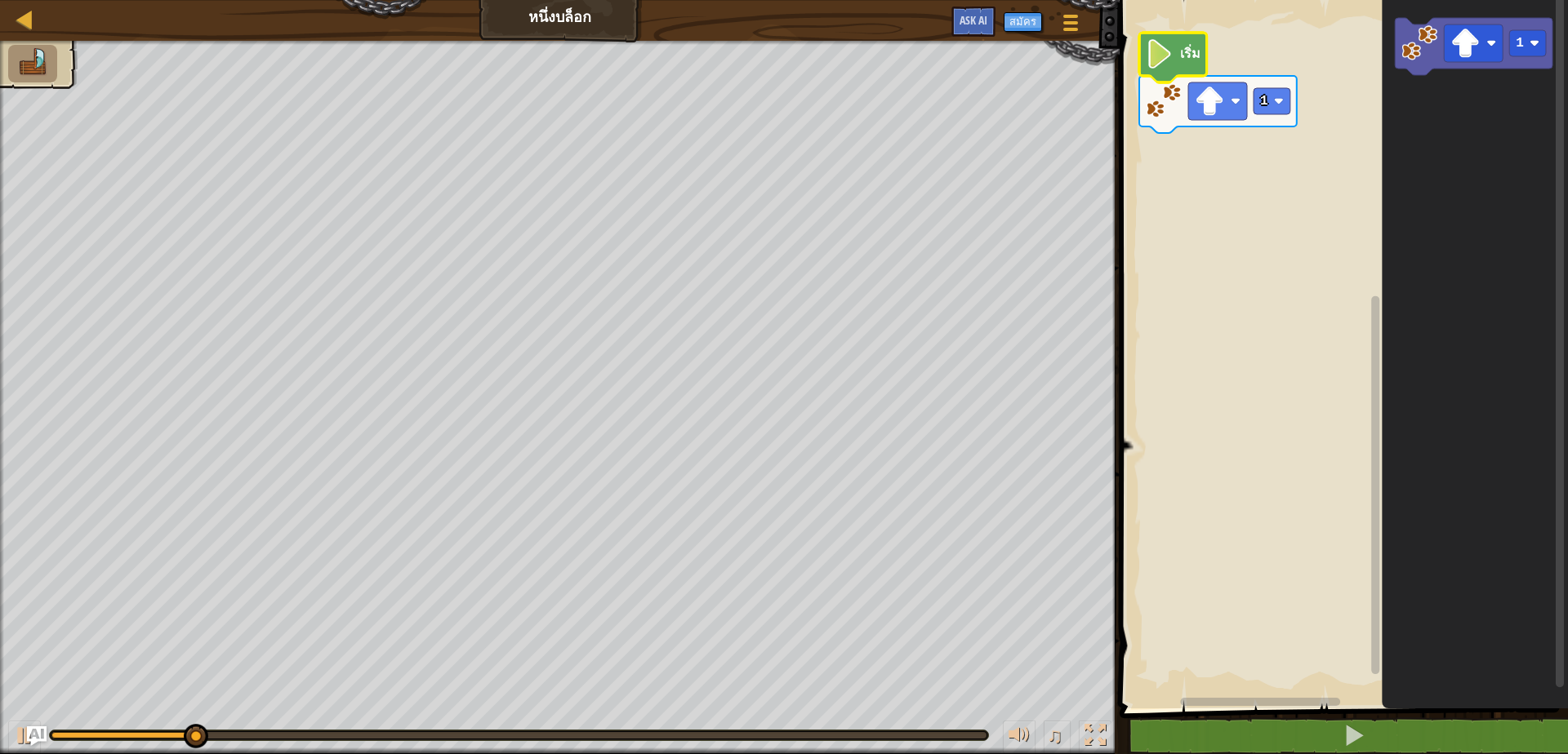
click at [1182, 69] on icon "พื้นที่ทำงาน Blockly" at bounding box center [1173, 58] width 68 height 50
click at [28, 739] on img "Ask AI" at bounding box center [36, 735] width 21 height 21
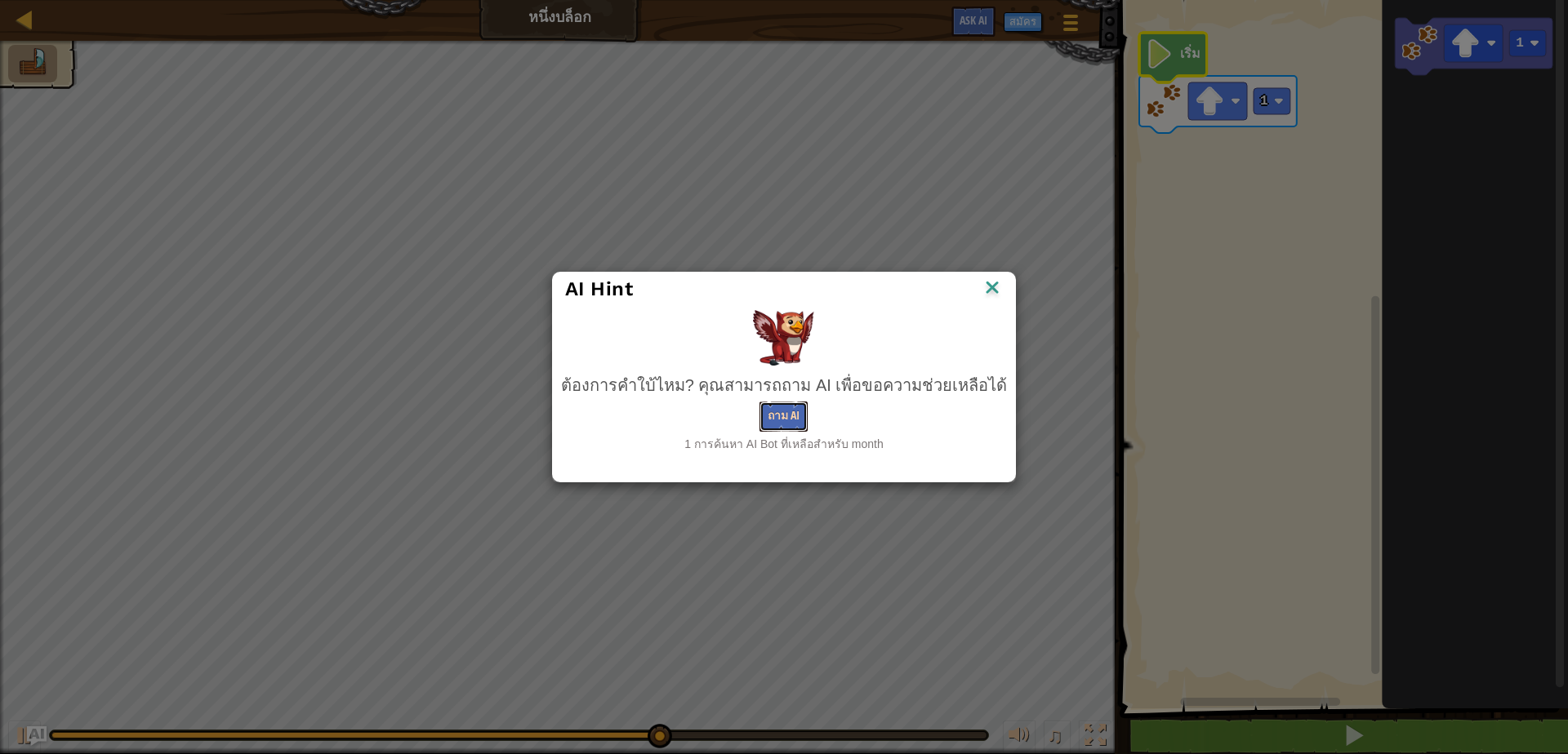
click at [773, 418] on button "ถาม AI" at bounding box center [783, 417] width 48 height 30
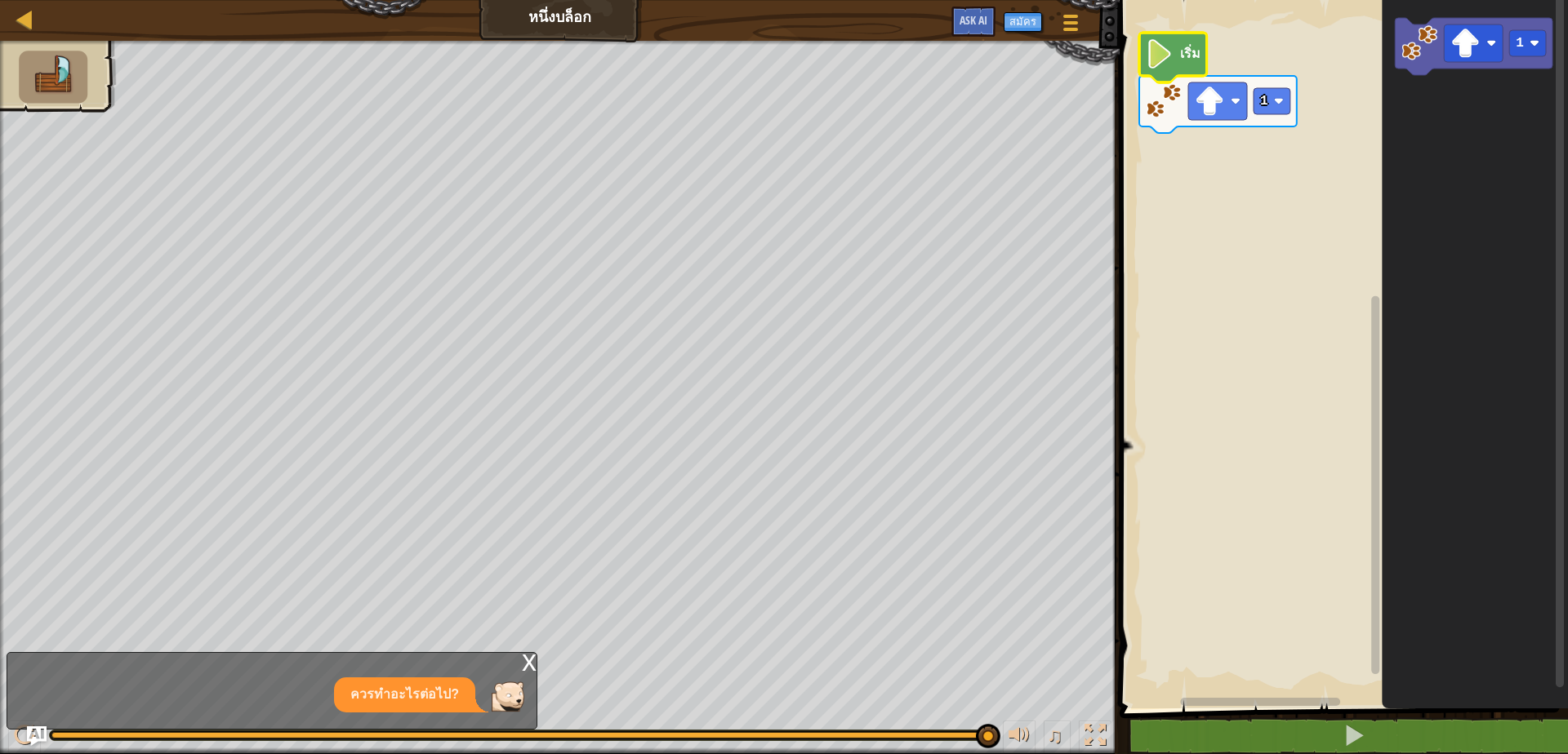
click at [526, 658] on div "x" at bounding box center [528, 661] width 14 height 16
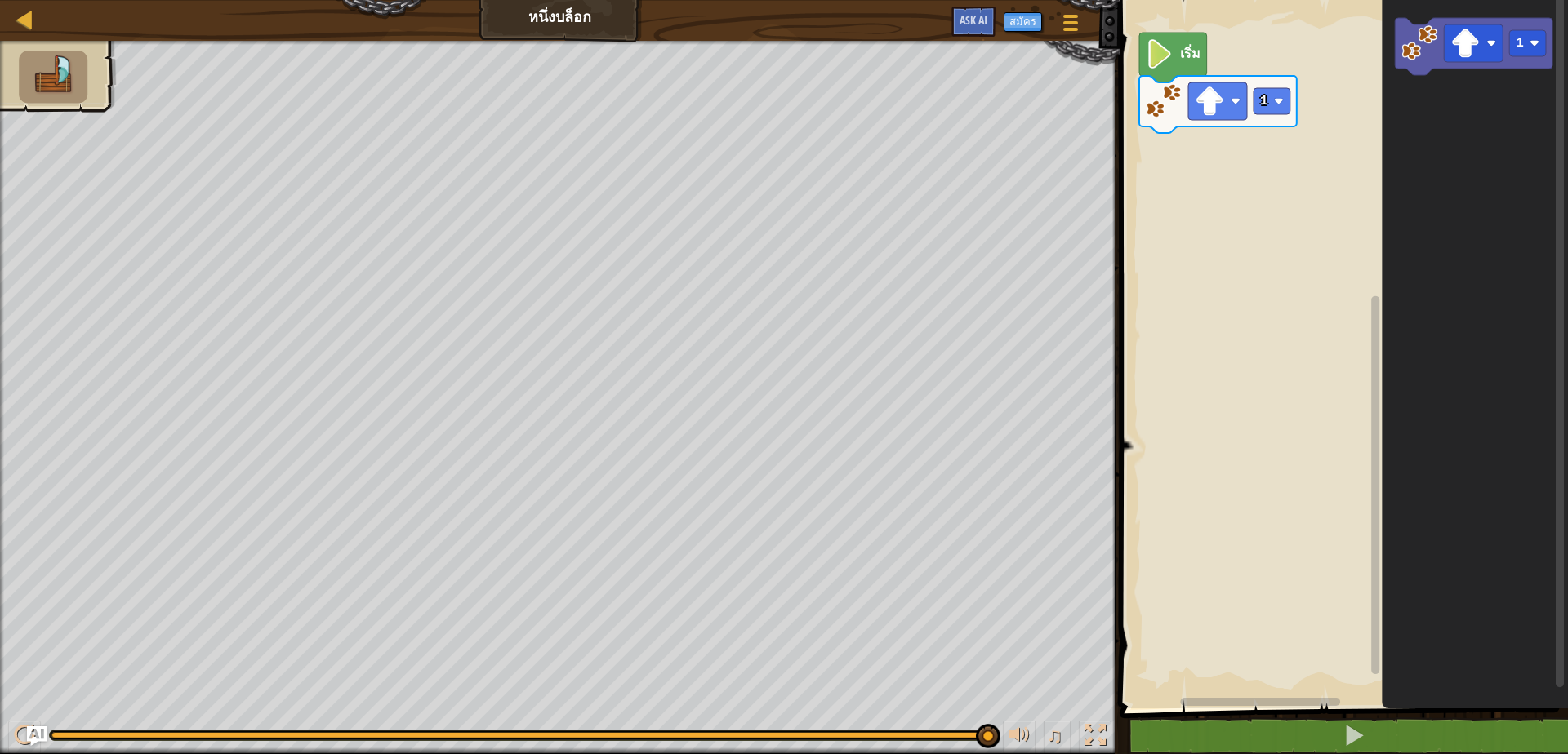
click at [1224, 151] on div "เริ่ม 1 1" at bounding box center [1341, 349] width 453 height 717
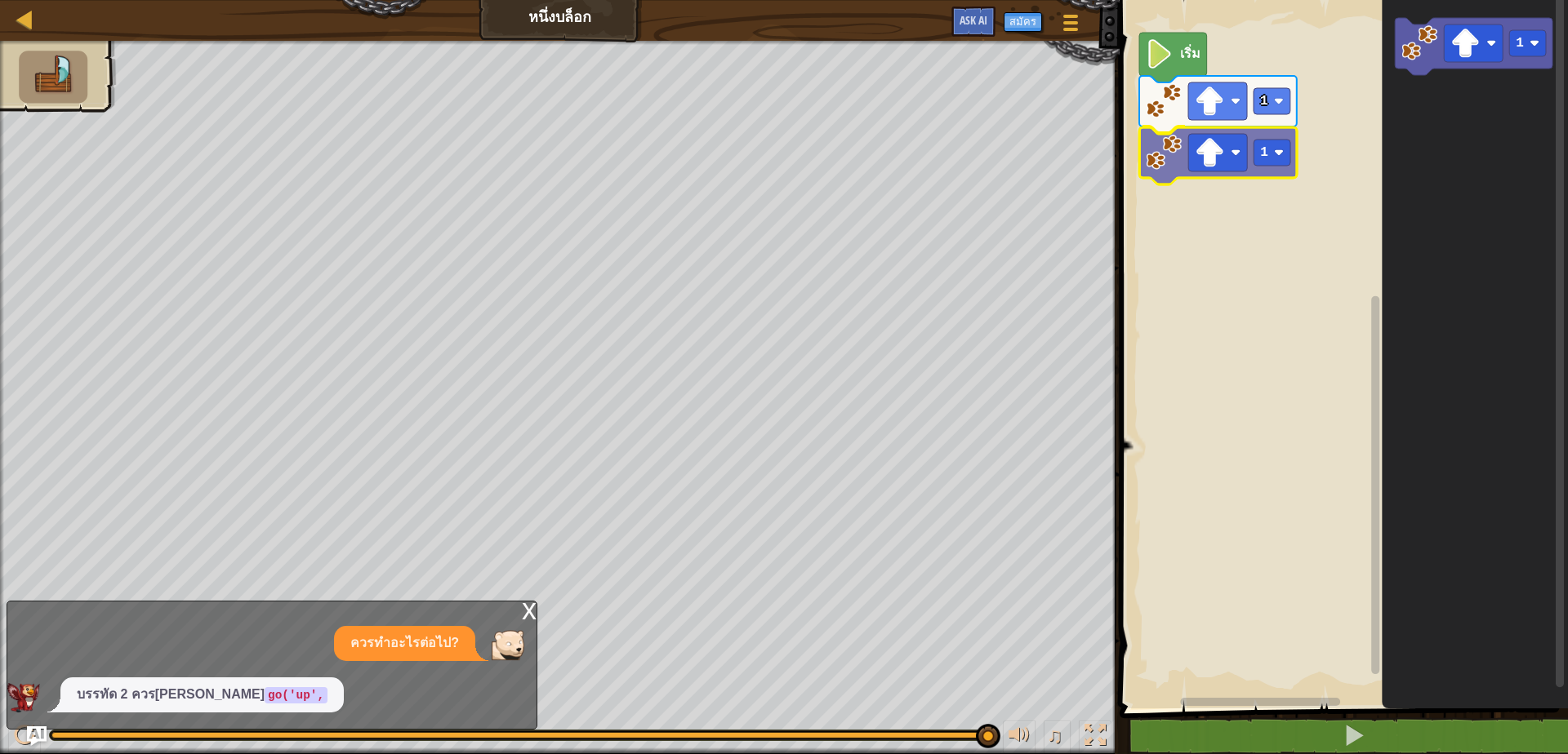
click at [1151, 166] on div "เริ่ม 1 1 1 1" at bounding box center [1341, 349] width 453 height 717
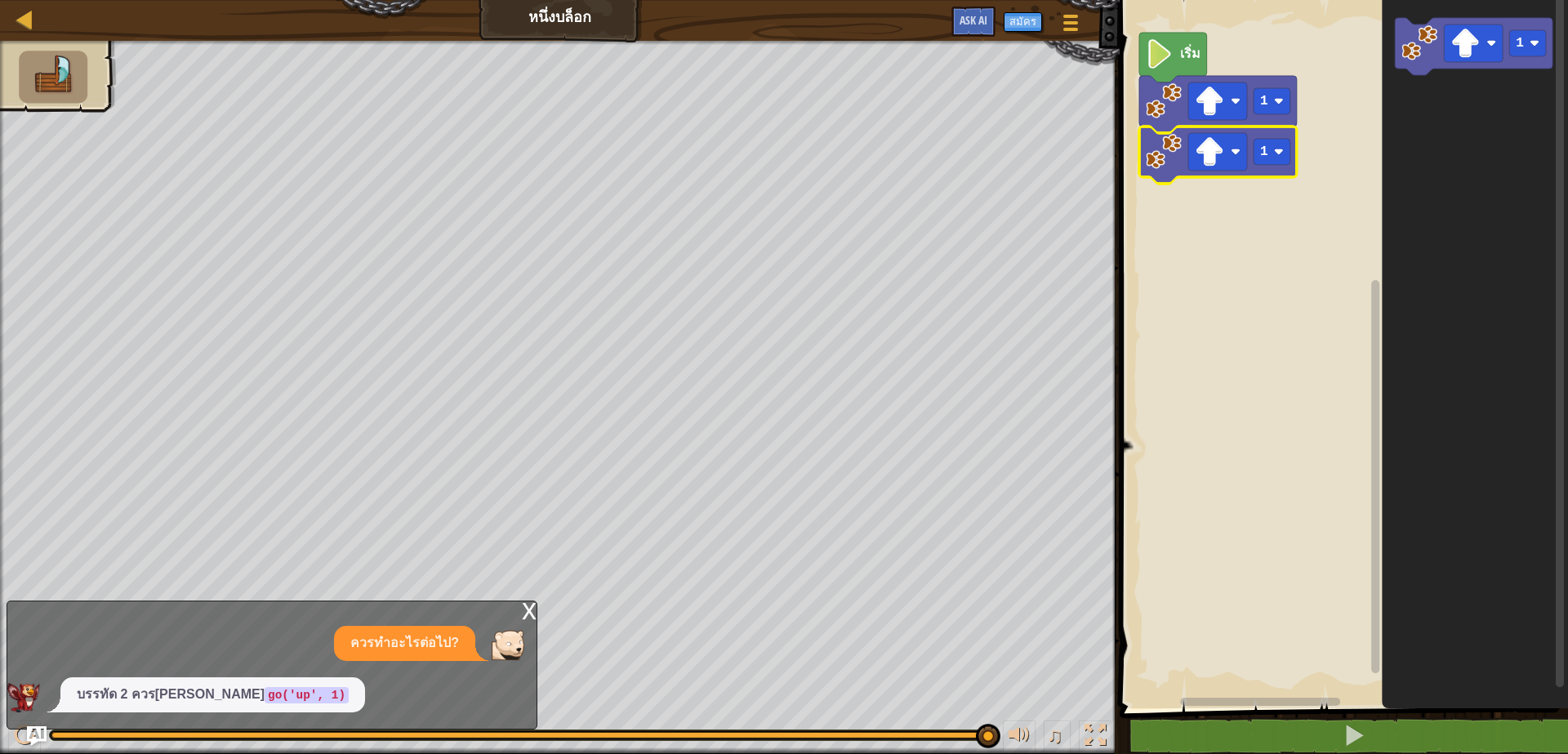
click at [1221, 153] on image "พื้นที่ทำงาน Blockly" at bounding box center [1209, 151] width 30 height 30
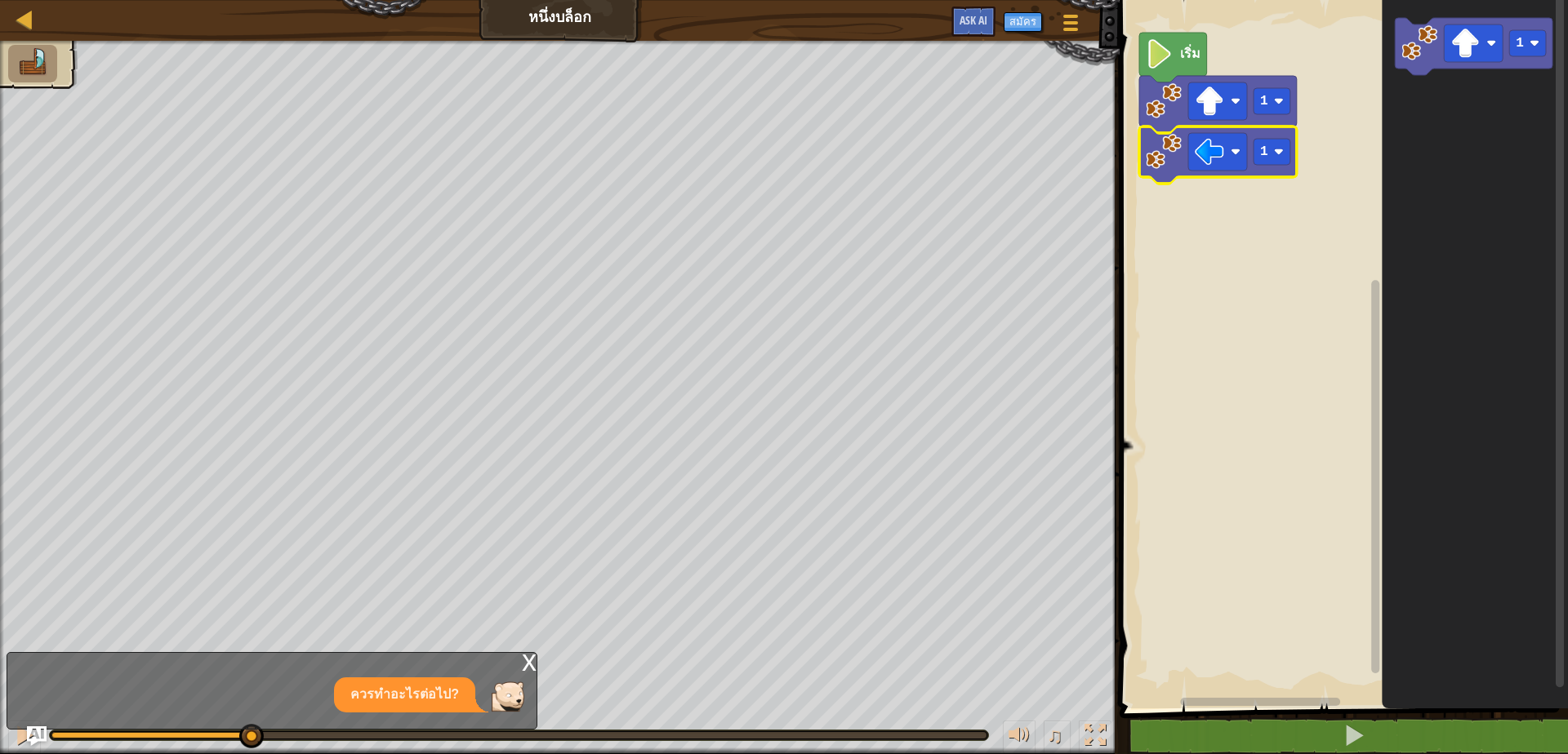
click at [1283, 168] on icon "พื้นที่ทำงาน Blockly" at bounding box center [1218, 156] width 157 height 58
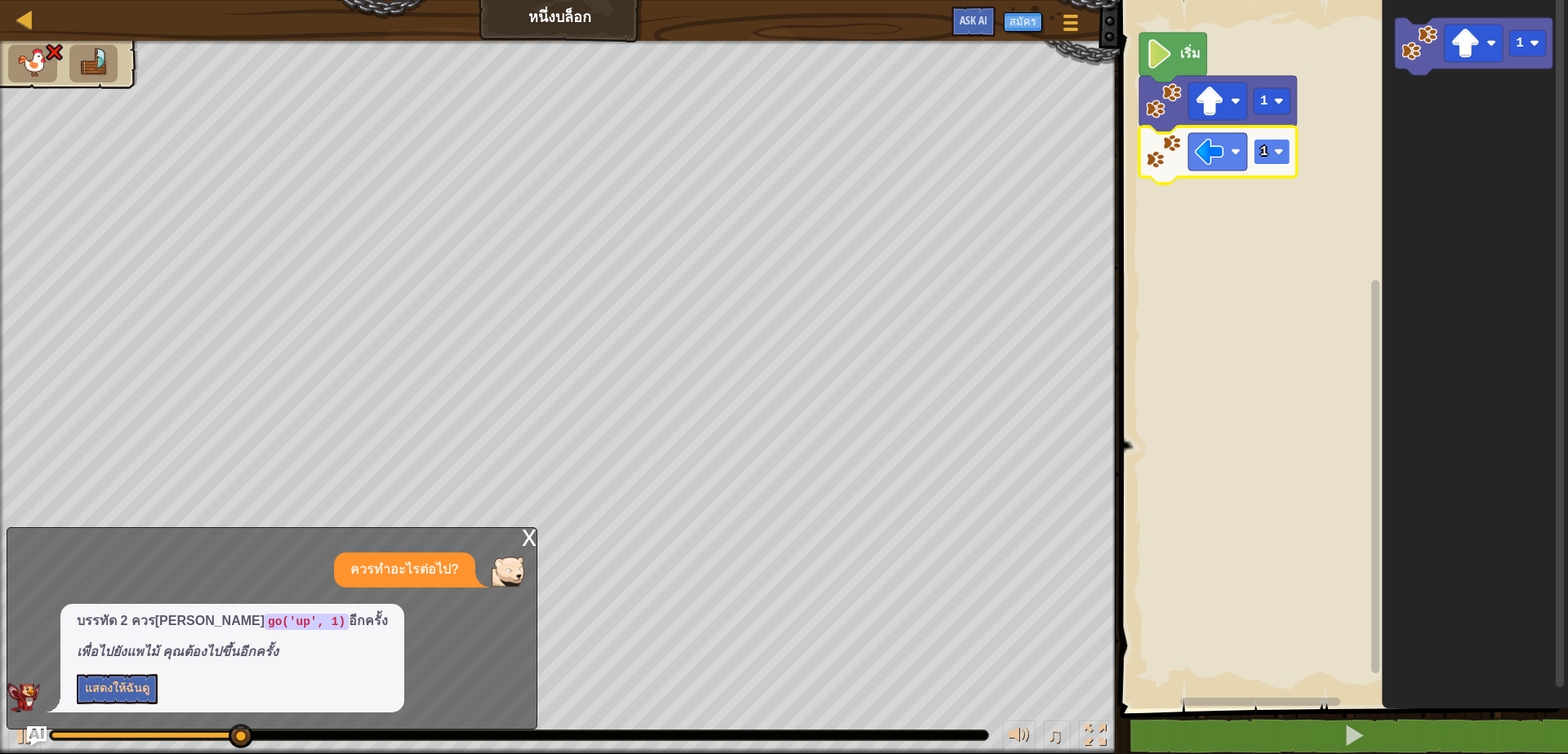
click at [1262, 151] on text "1" at bounding box center [1264, 151] width 8 height 14
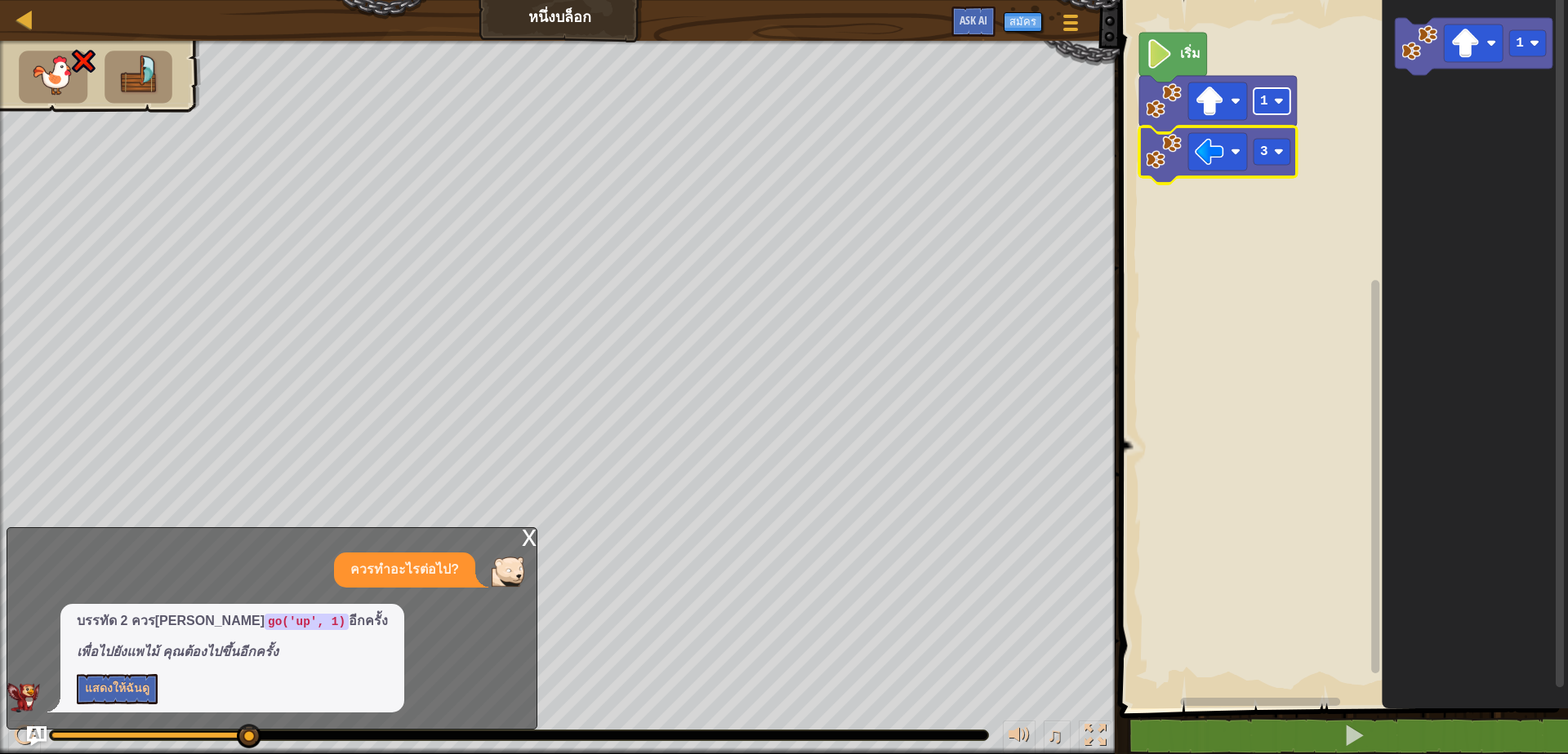
click at [1270, 100] on rect "พื้นที่ทำงาน Blockly" at bounding box center [1272, 101] width 36 height 26
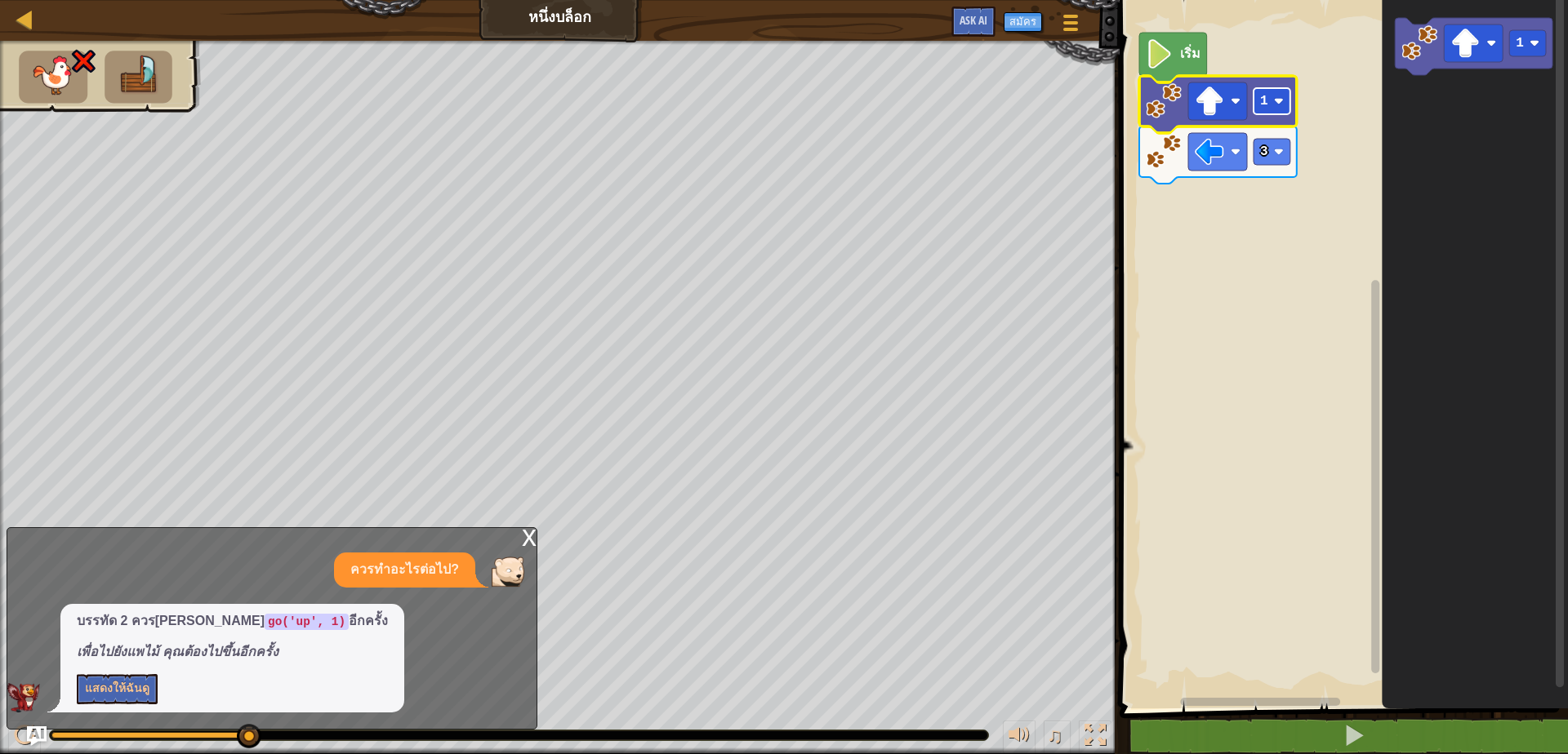
click at [1265, 111] on rect "พื้นที่ทำงาน Blockly" at bounding box center [1272, 101] width 36 height 26
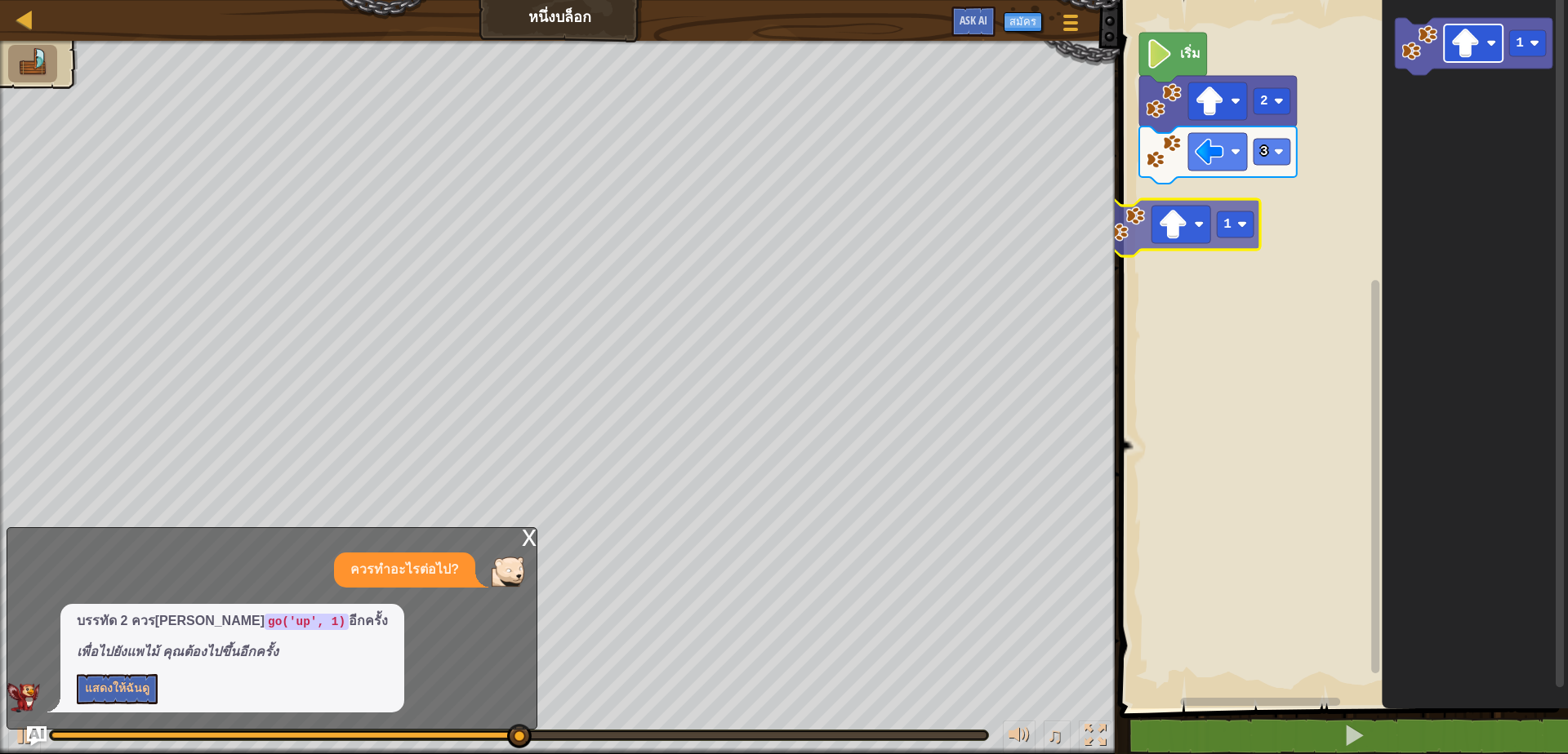
click at [1184, 223] on div "เริ่ม 2 3 1 1" at bounding box center [1341, 349] width 453 height 717
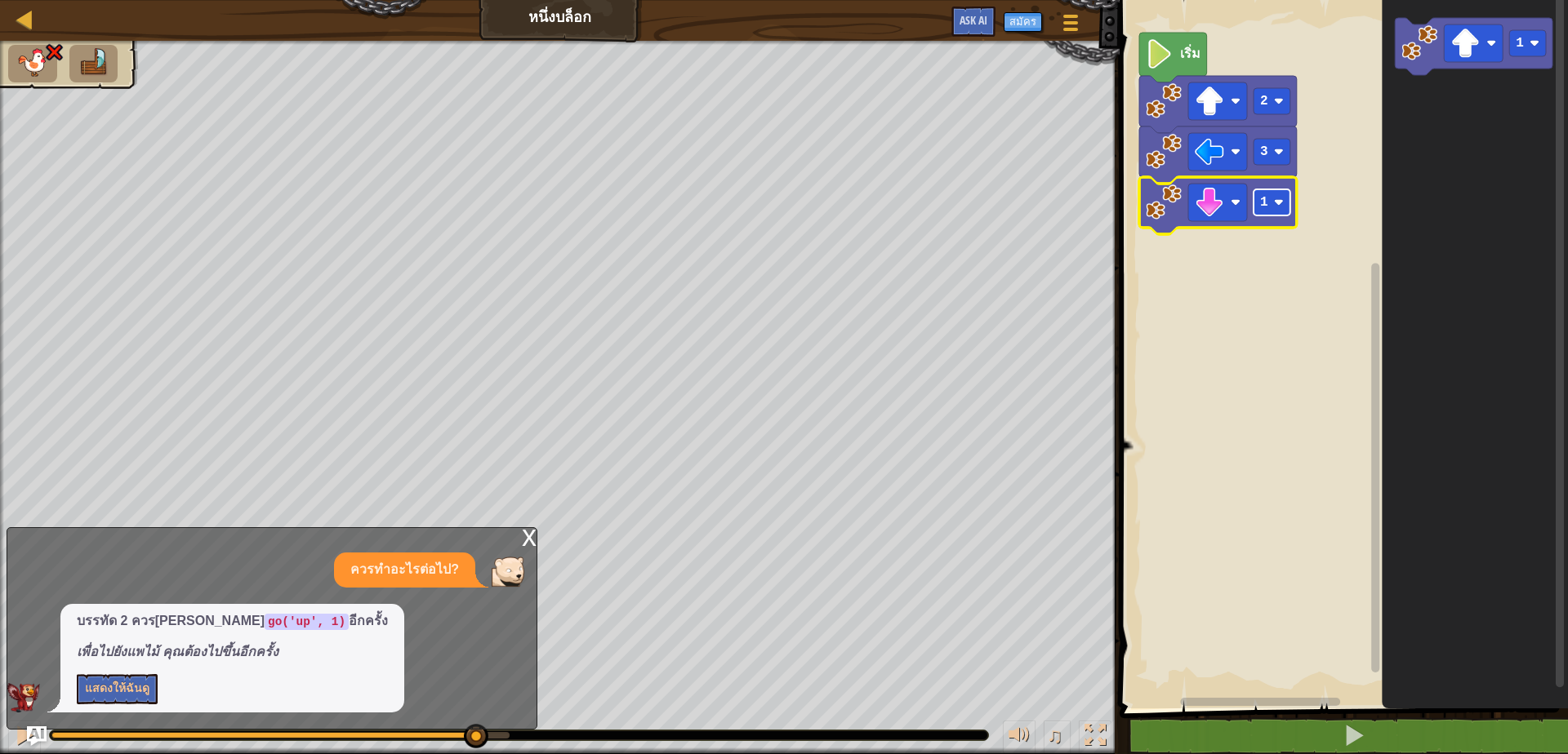
click at [1267, 197] on text "1" at bounding box center [1264, 202] width 8 height 14
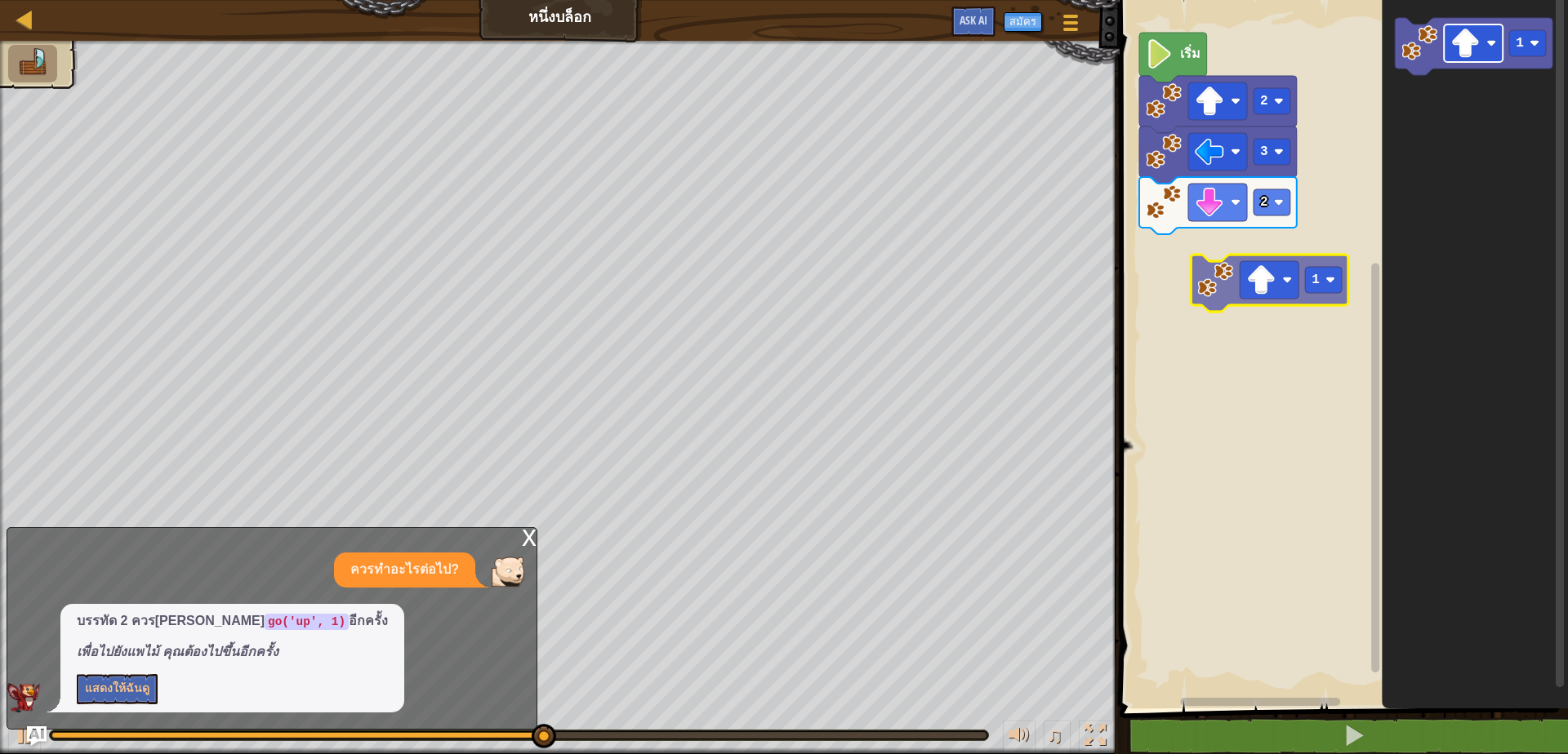
click at [1195, 268] on div "เริ่ม 2 3 2 1 1" at bounding box center [1341, 349] width 453 height 717
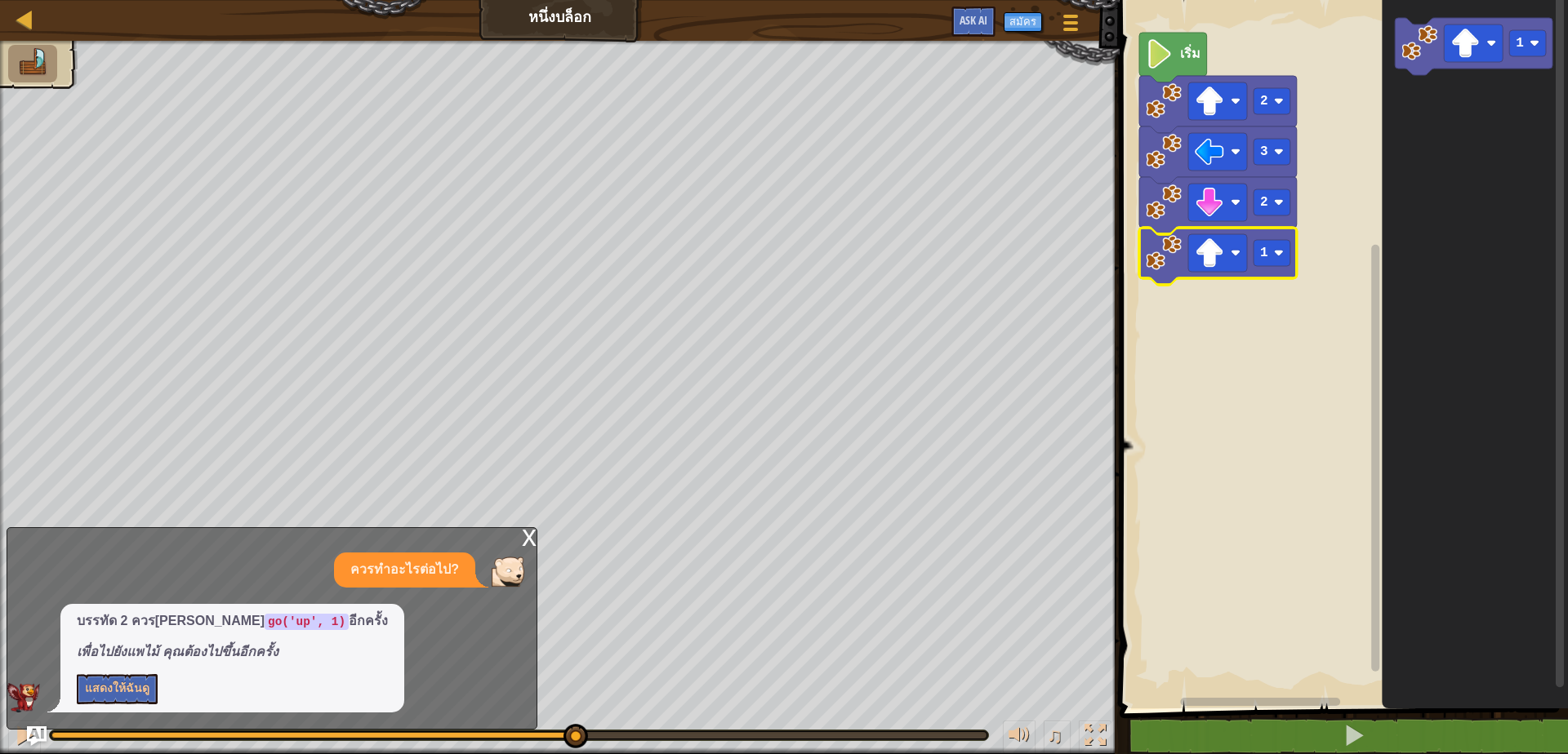
click at [1210, 256] on image "พื้นที่ทำงาน Blockly" at bounding box center [1209, 253] width 30 height 30
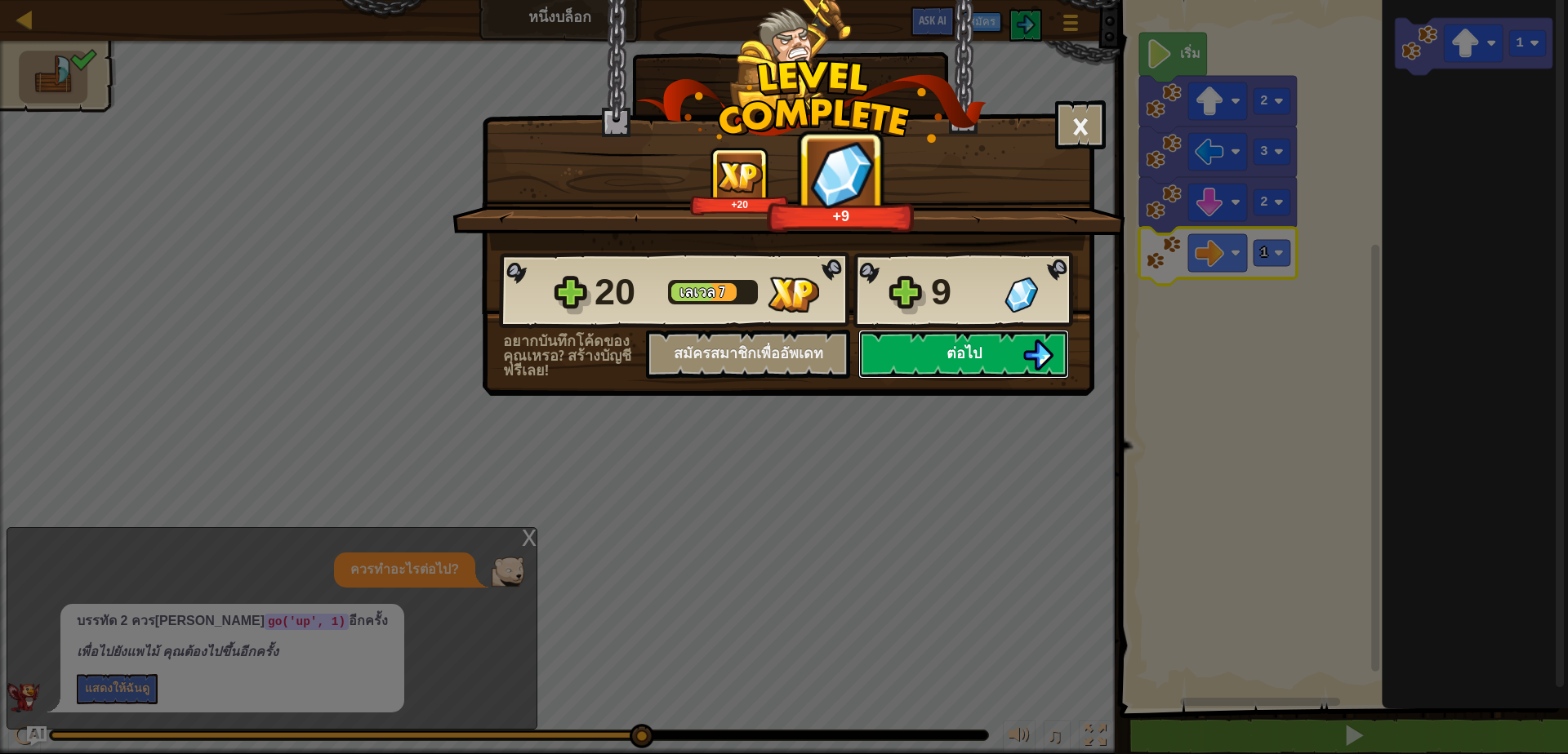
click at [971, 348] on span "ต่อไป" at bounding box center [963, 353] width 35 height 20
